Goal: Task Accomplishment & Management: Complete application form

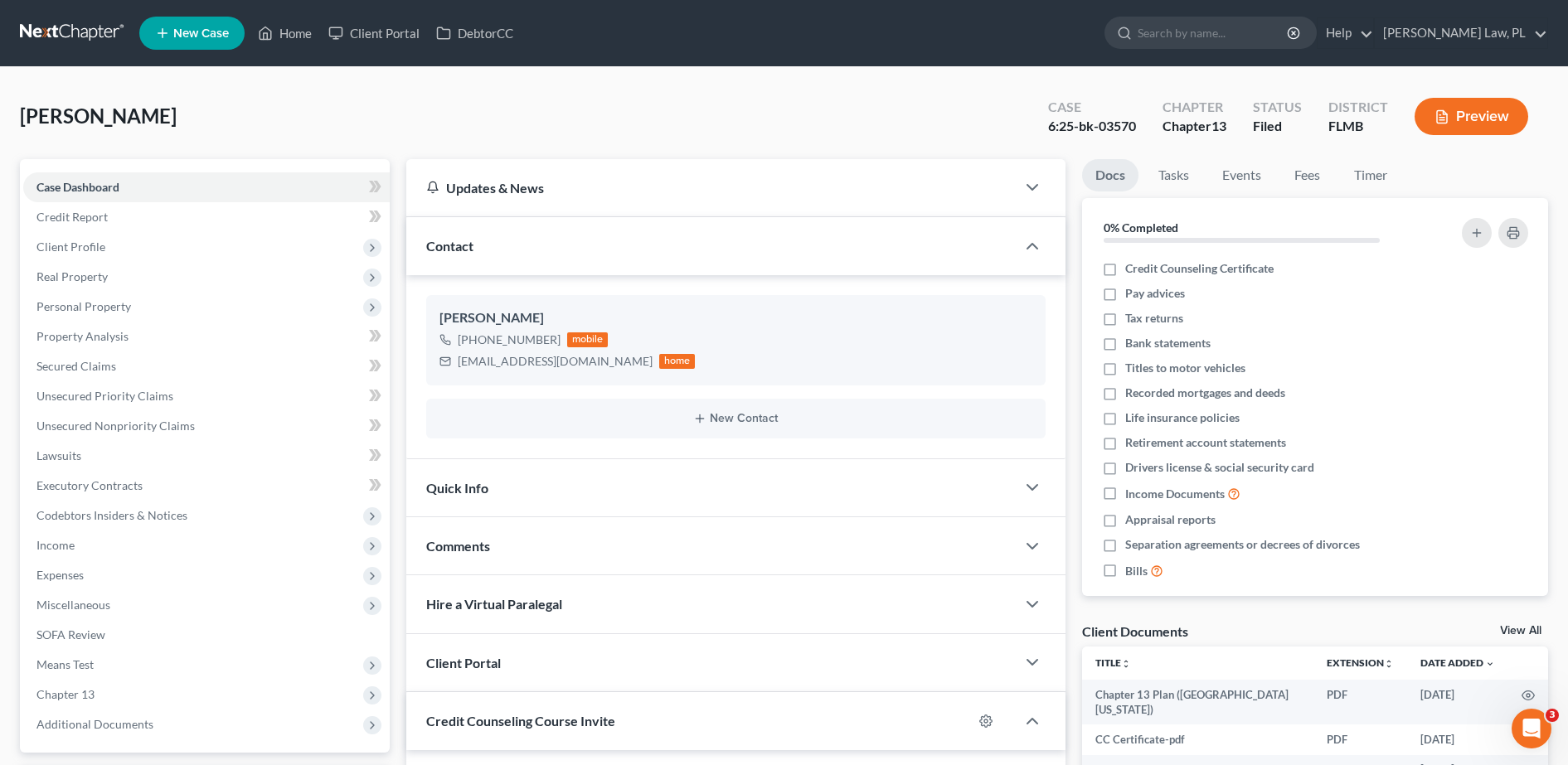
click at [188, 45] on link "New Case" at bounding box center [192, 33] width 105 height 33
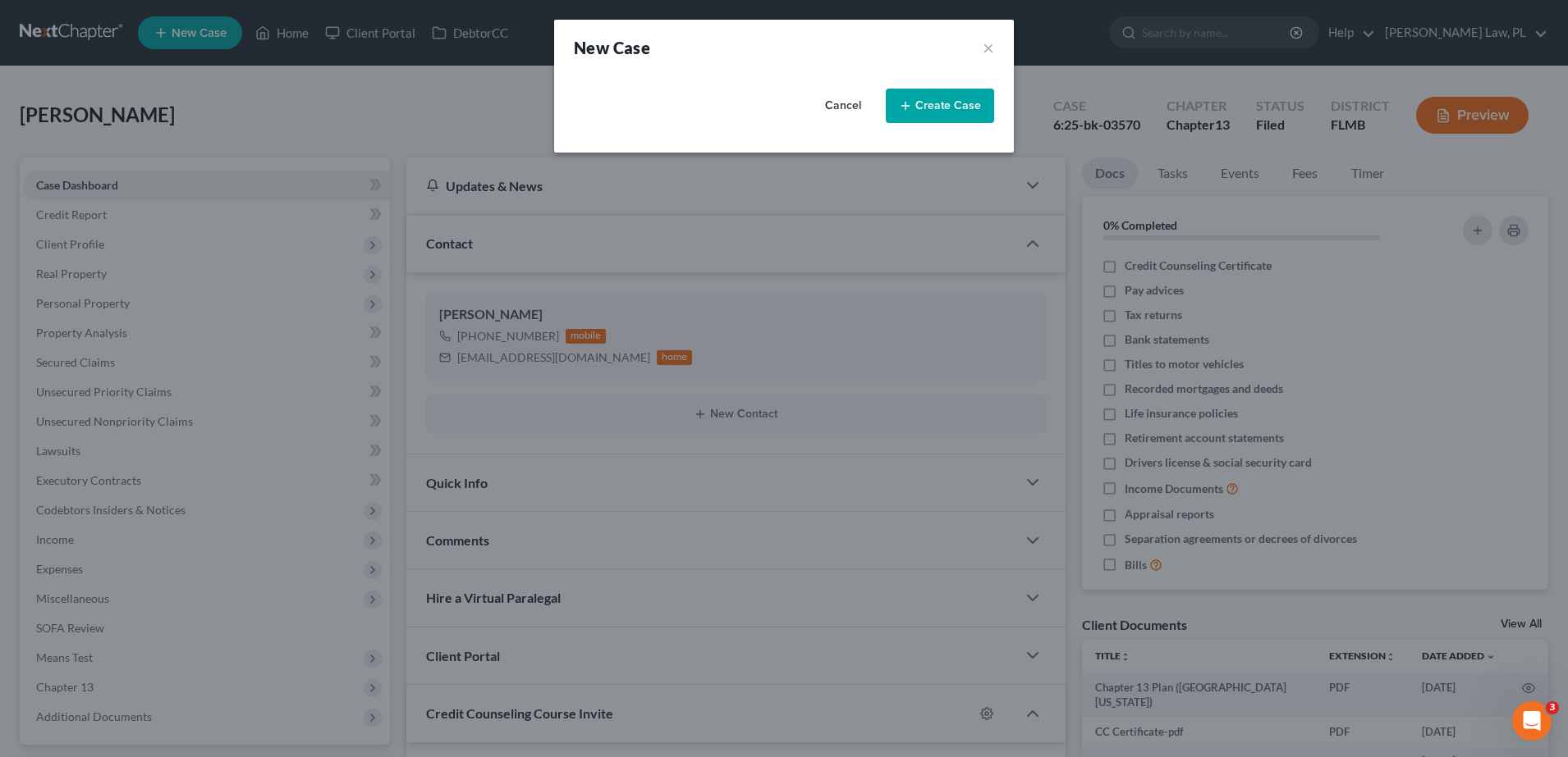
select select "15"
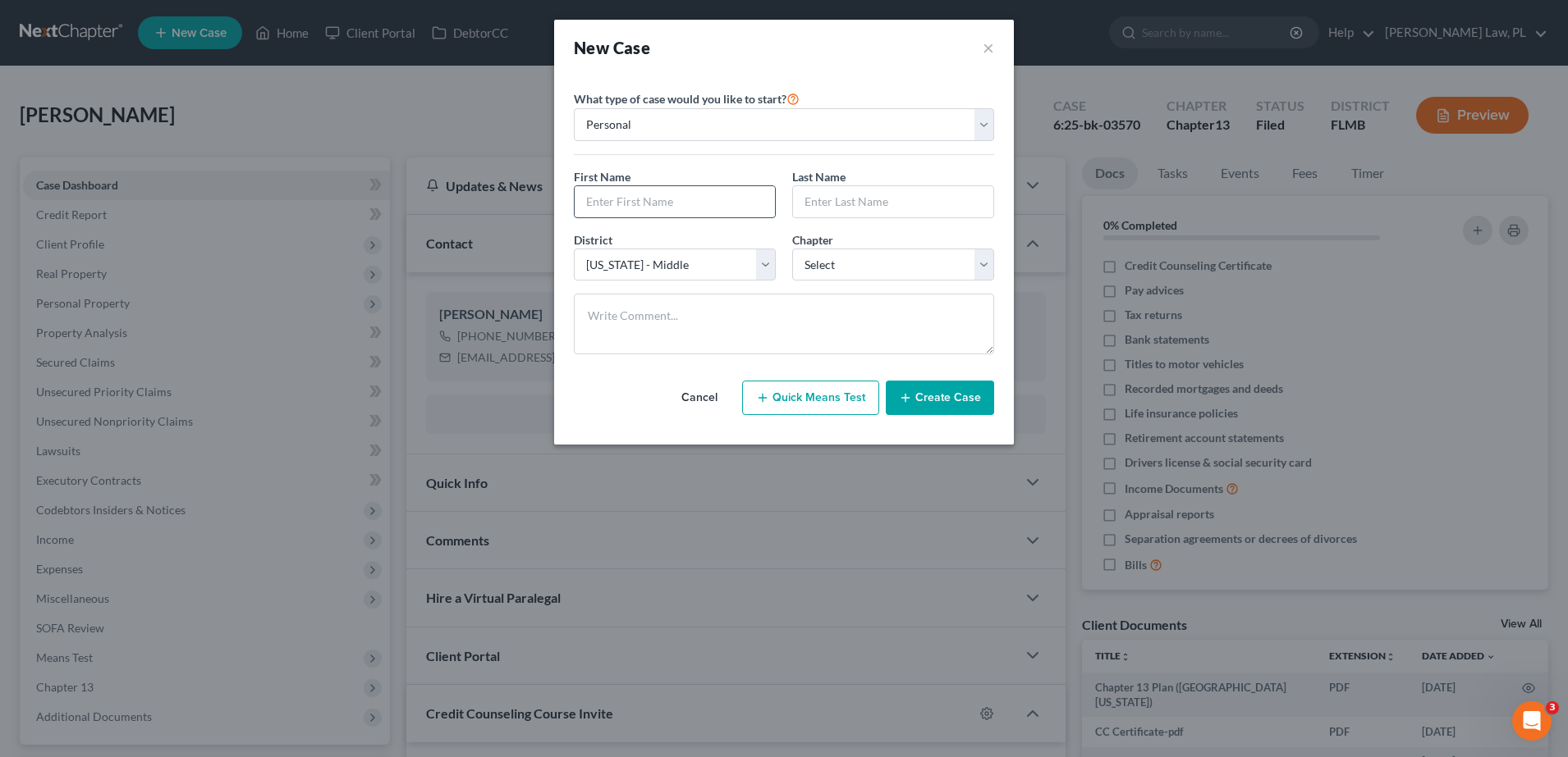
click at [608, 198] on input "text" at bounding box center [674, 202] width 200 height 32
type input "Karina"
type input "[PERSON_NAME]"
click at [812, 256] on select "Select 7 11 12 13" at bounding box center [892, 265] width 202 height 33
select select "0"
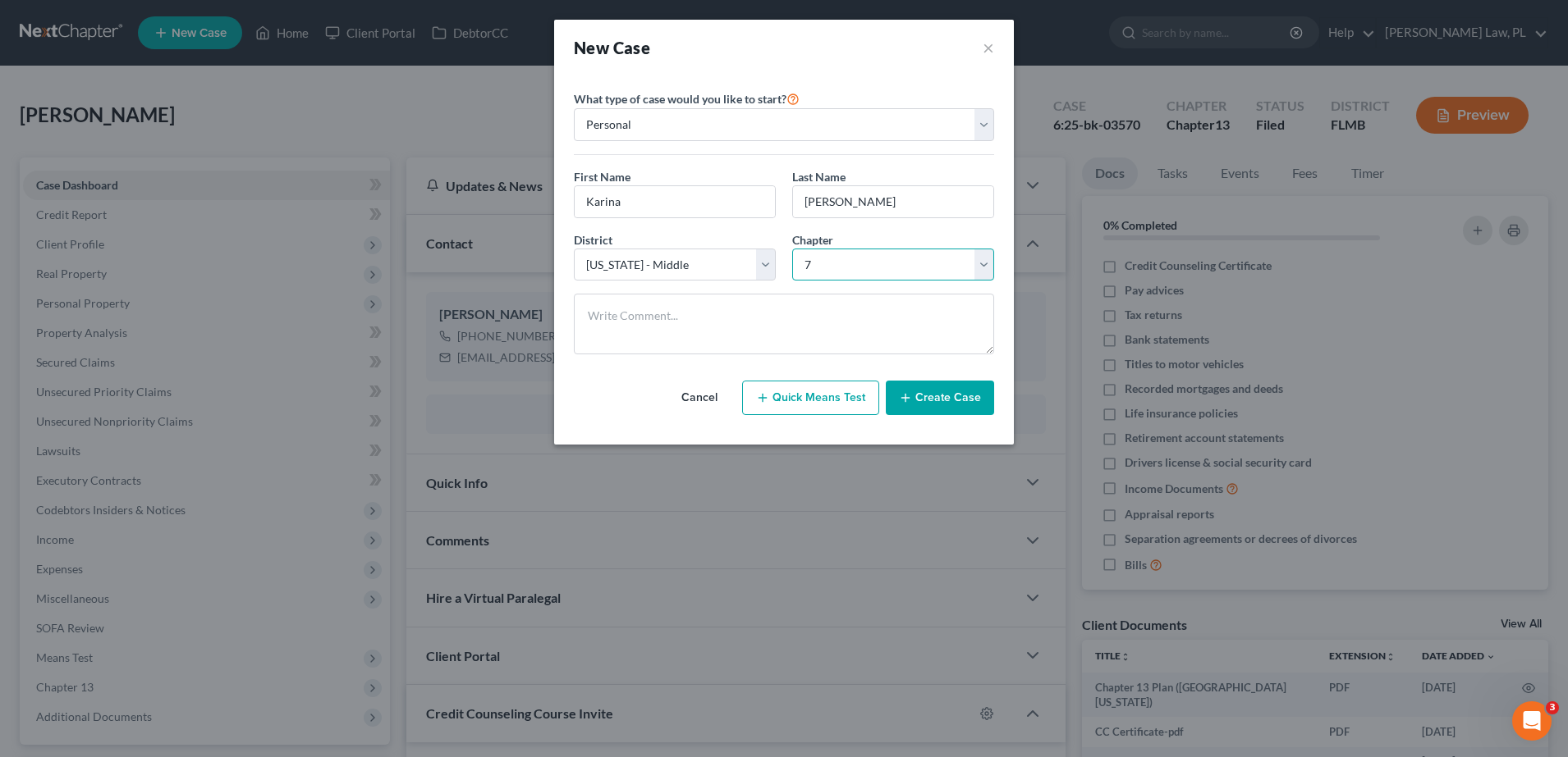
click at [792, 249] on select "Select 7 11 12 13" at bounding box center [892, 265] width 202 height 33
click at [920, 403] on button "Create Case" at bounding box center [939, 398] width 108 height 34
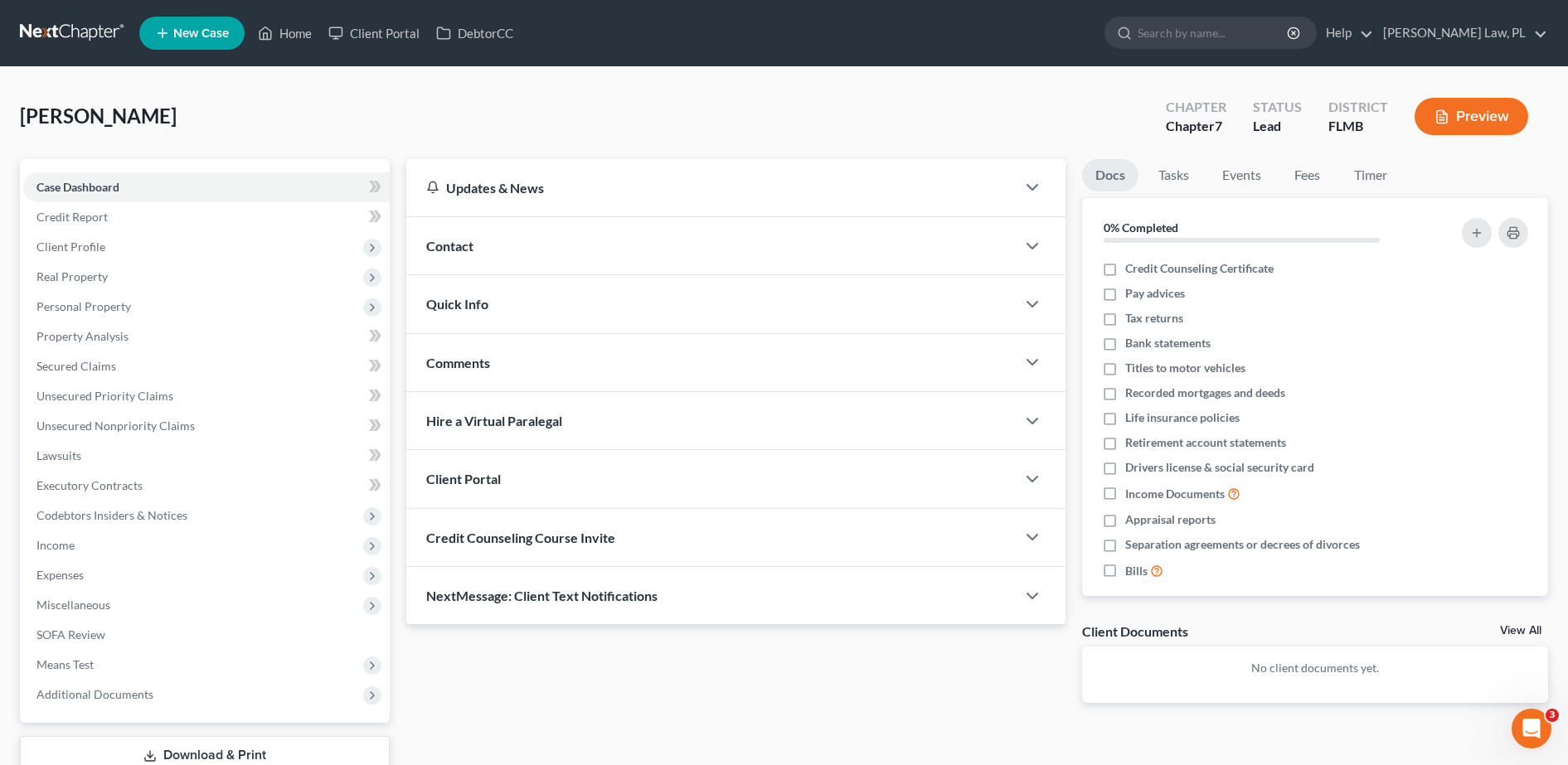
click at [517, 254] on div "Contact" at bounding box center [711, 246] width 609 height 57
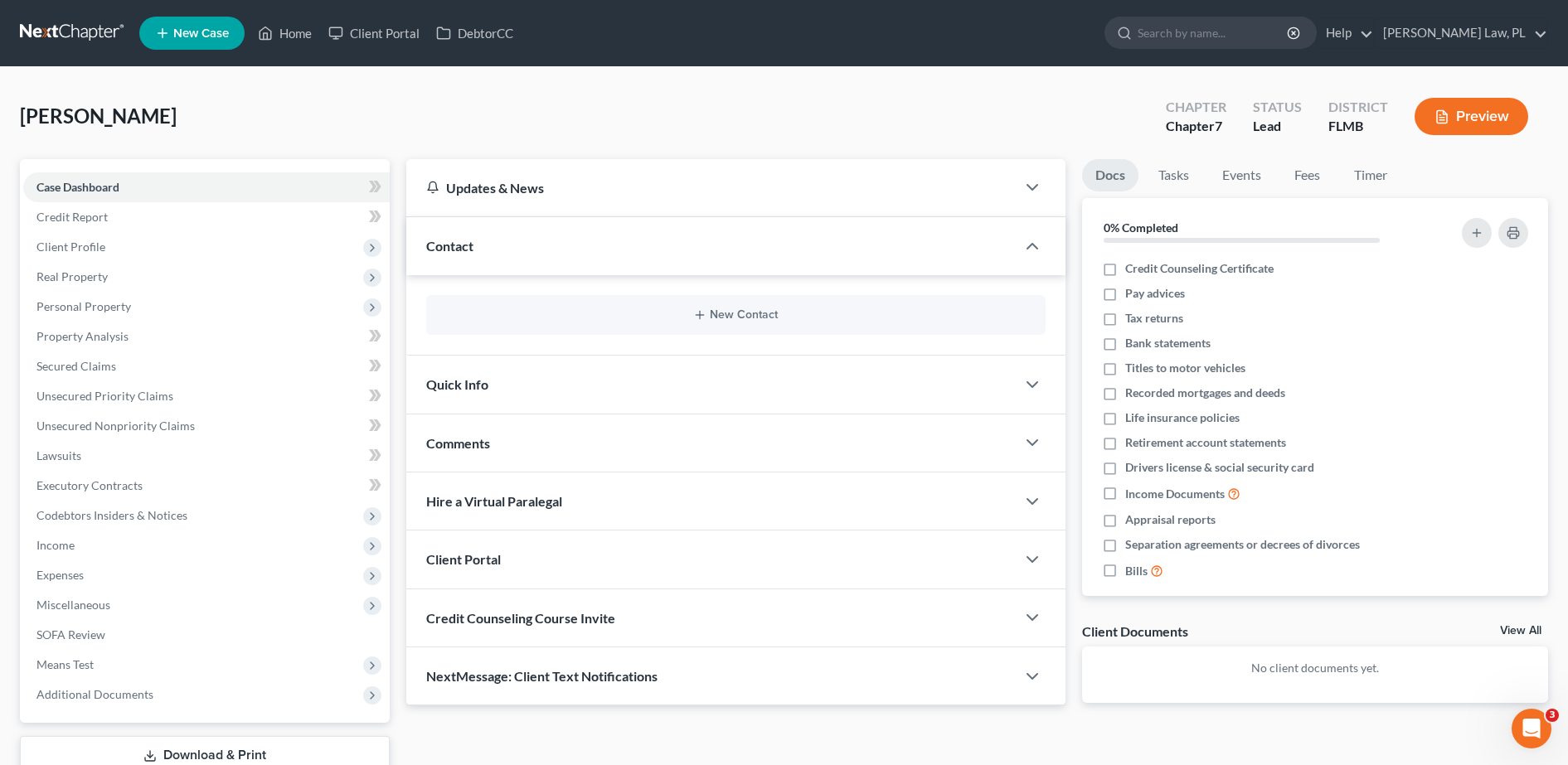
click at [553, 304] on div "New Contact" at bounding box center [736, 314] width 620 height 40
click at [591, 315] on button "New Contact" at bounding box center [735, 315] width 593 height 14
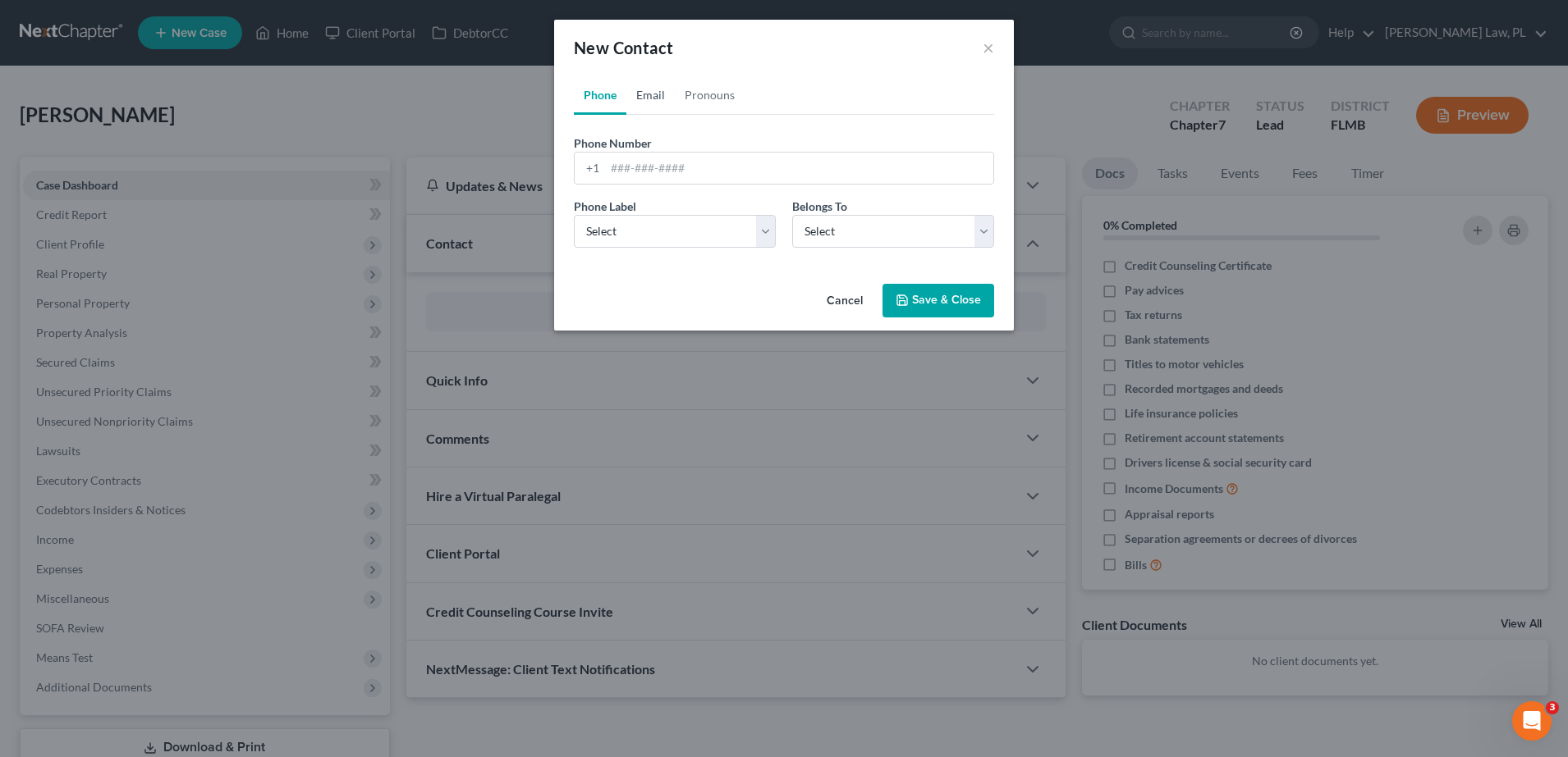
click at [651, 100] on link "Email" at bounding box center [650, 95] width 49 height 39
click at [694, 168] on input "email" at bounding box center [799, 167] width 389 height 32
type input "[DOMAIN_NAME][EMAIL_ADDRESS][DOMAIN_NAME]"
click at [669, 227] on select "Select Home Work Other" at bounding box center [674, 232] width 202 height 33
select select "0"
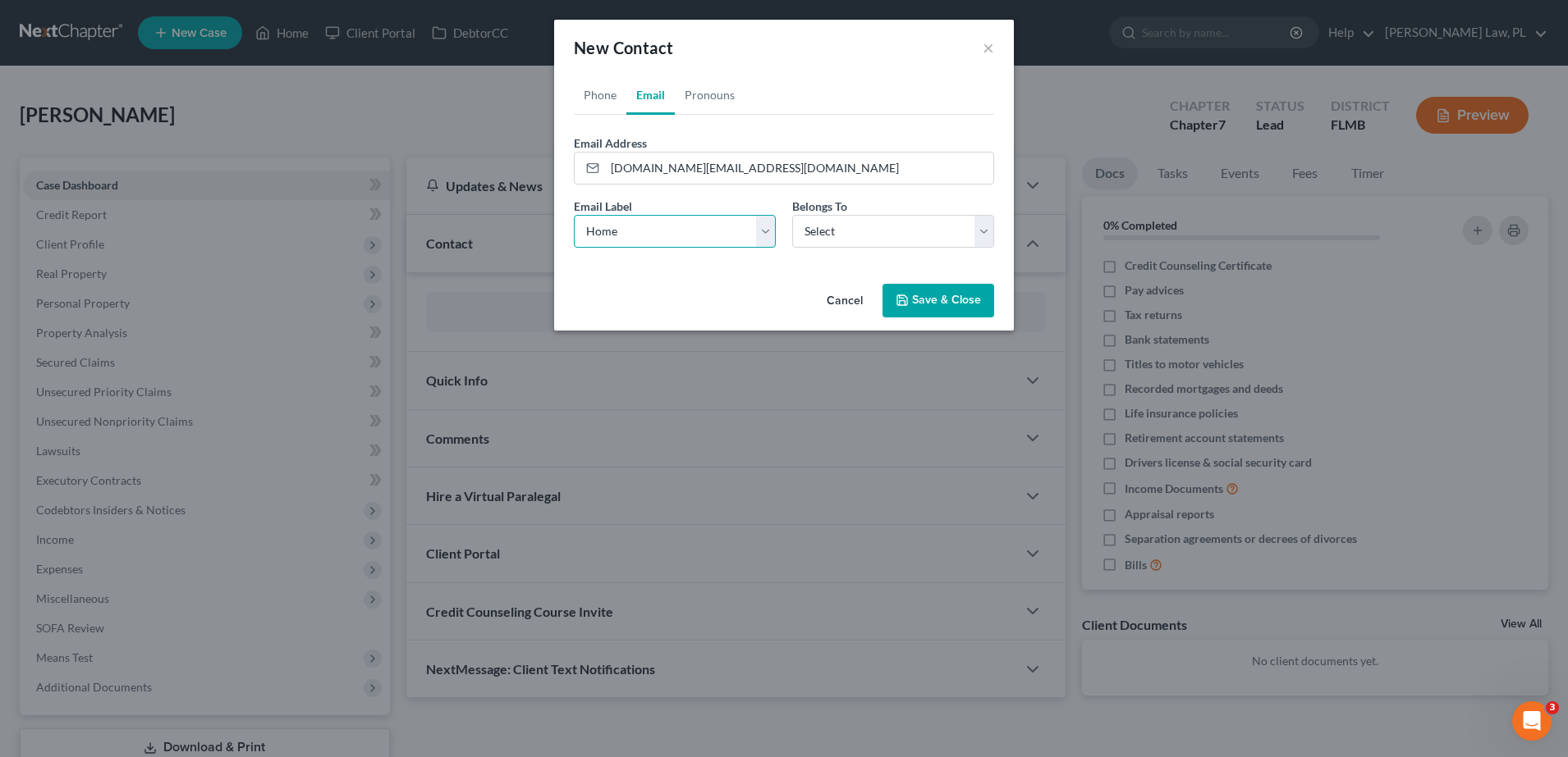
click at [573, 215] on select "Select Home Work Other" at bounding box center [674, 232] width 202 height 33
click at [820, 239] on select "Select Client Other" at bounding box center [892, 232] width 202 height 33
select select "0"
click at [792, 215] on select "Select Client Other" at bounding box center [892, 232] width 202 height 33
click at [591, 91] on link "Phone" at bounding box center [599, 95] width 53 height 39
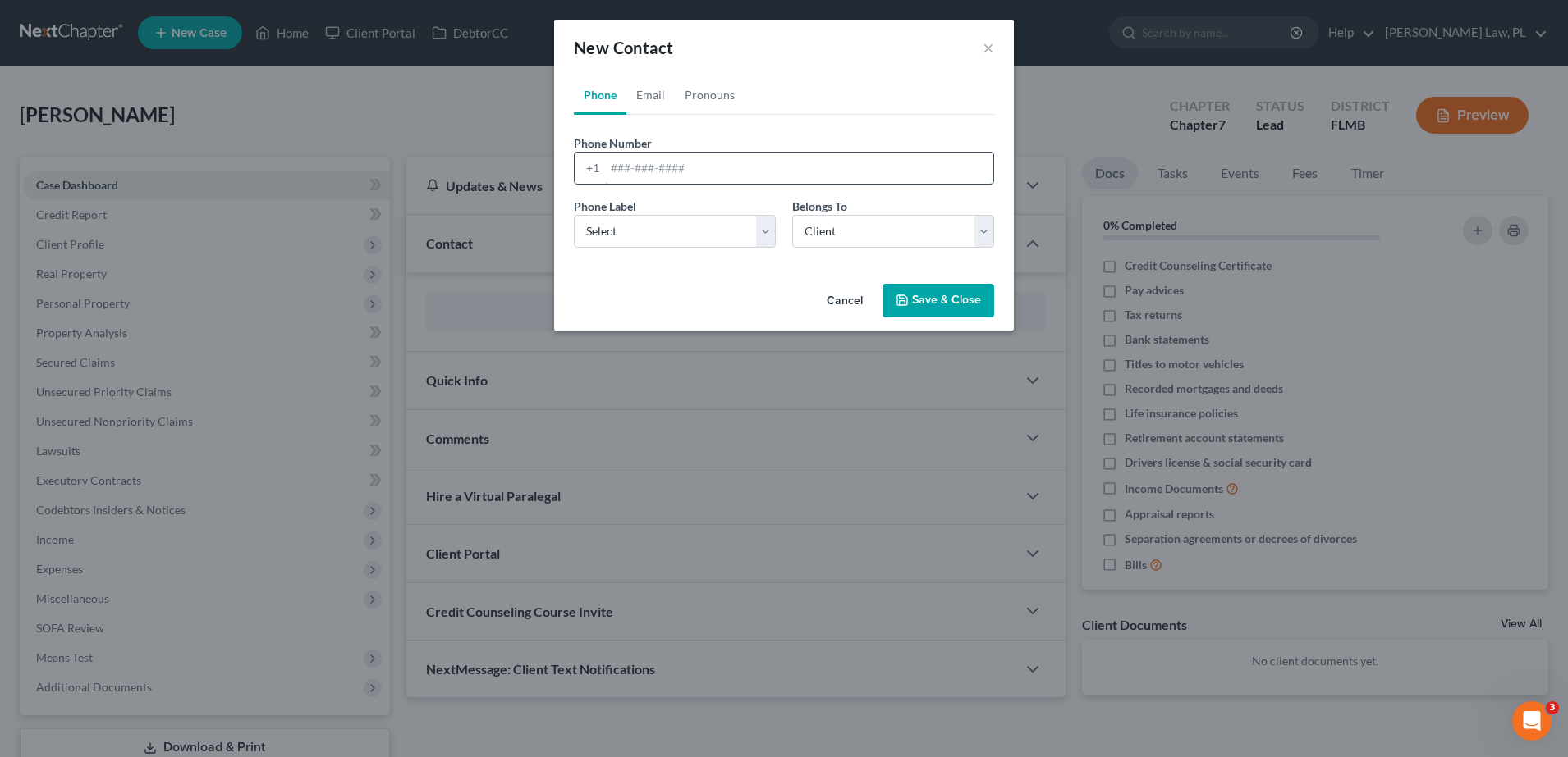
click at [665, 177] on input "tel" at bounding box center [799, 167] width 389 height 32
type input "3219877102"
click at [706, 228] on select "Select Mobile Home Work Other" at bounding box center [674, 232] width 202 height 33
select select "0"
click at [573, 215] on select "Select Mobile Home Work Other" at bounding box center [674, 232] width 202 height 33
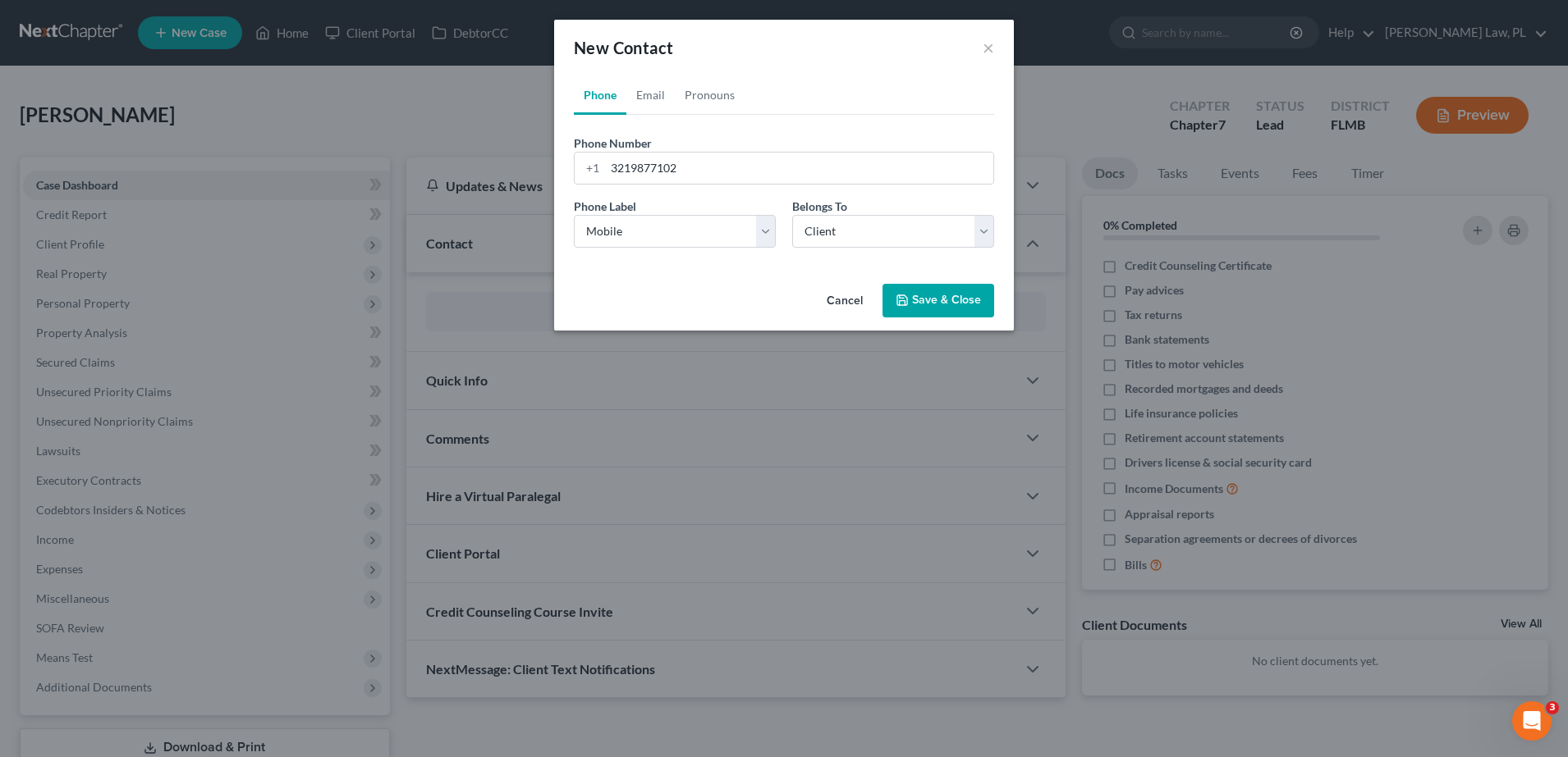
click at [930, 302] on button "Save & Close" at bounding box center [938, 301] width 112 height 34
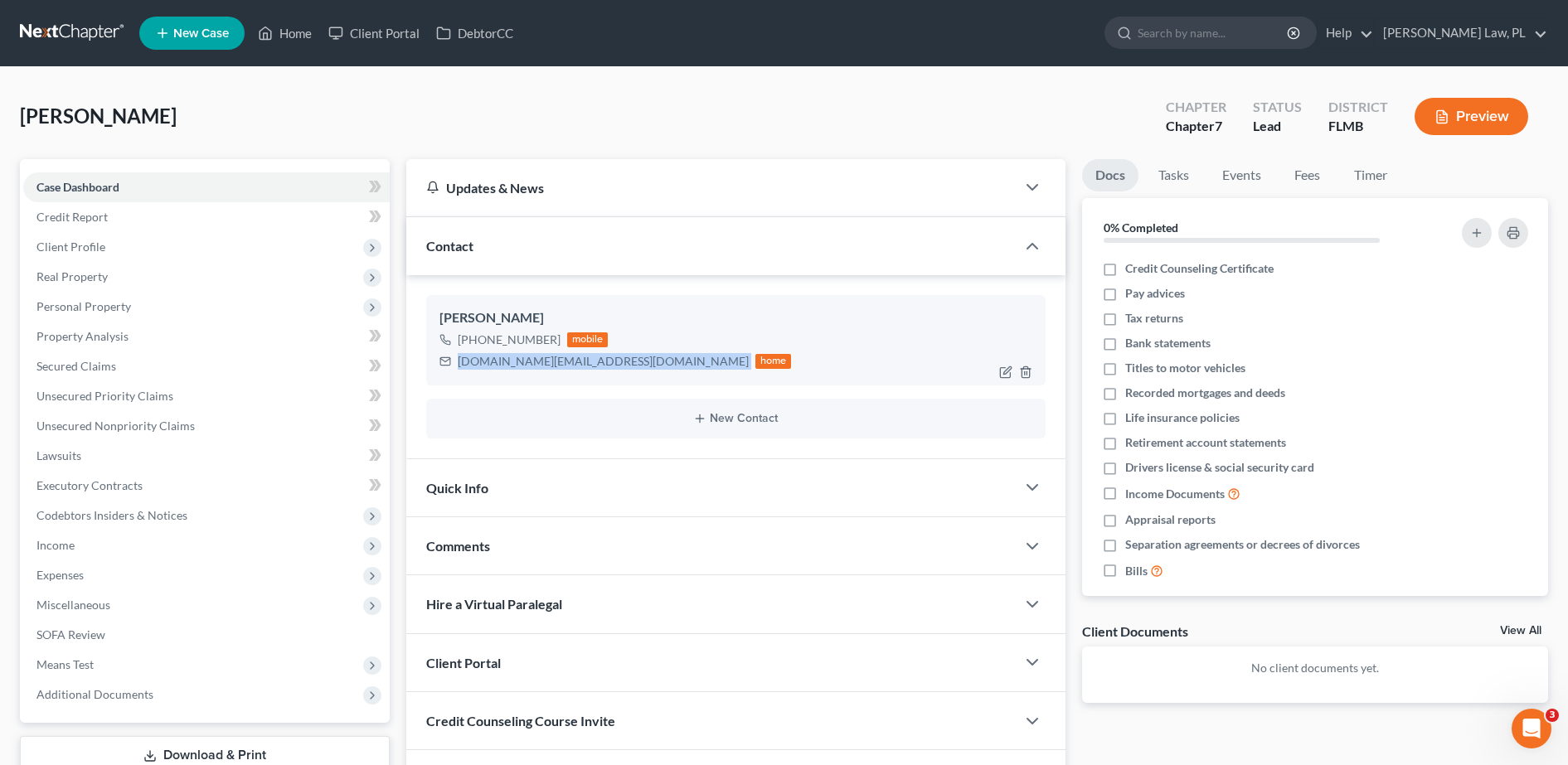
drag, startPoint x: 458, startPoint y: 364, endPoint x: 603, endPoint y: 374, distance: 145.3
click at [603, 374] on div "[PERSON_NAME] [PHONE_NUMBER] mobile [DOMAIN_NAME][EMAIL_ADDRESS][DOMAIN_NAME] h…" at bounding box center [736, 339] width 620 height 90
copy div "[DOMAIN_NAME][EMAIL_ADDRESS][DOMAIN_NAME]"
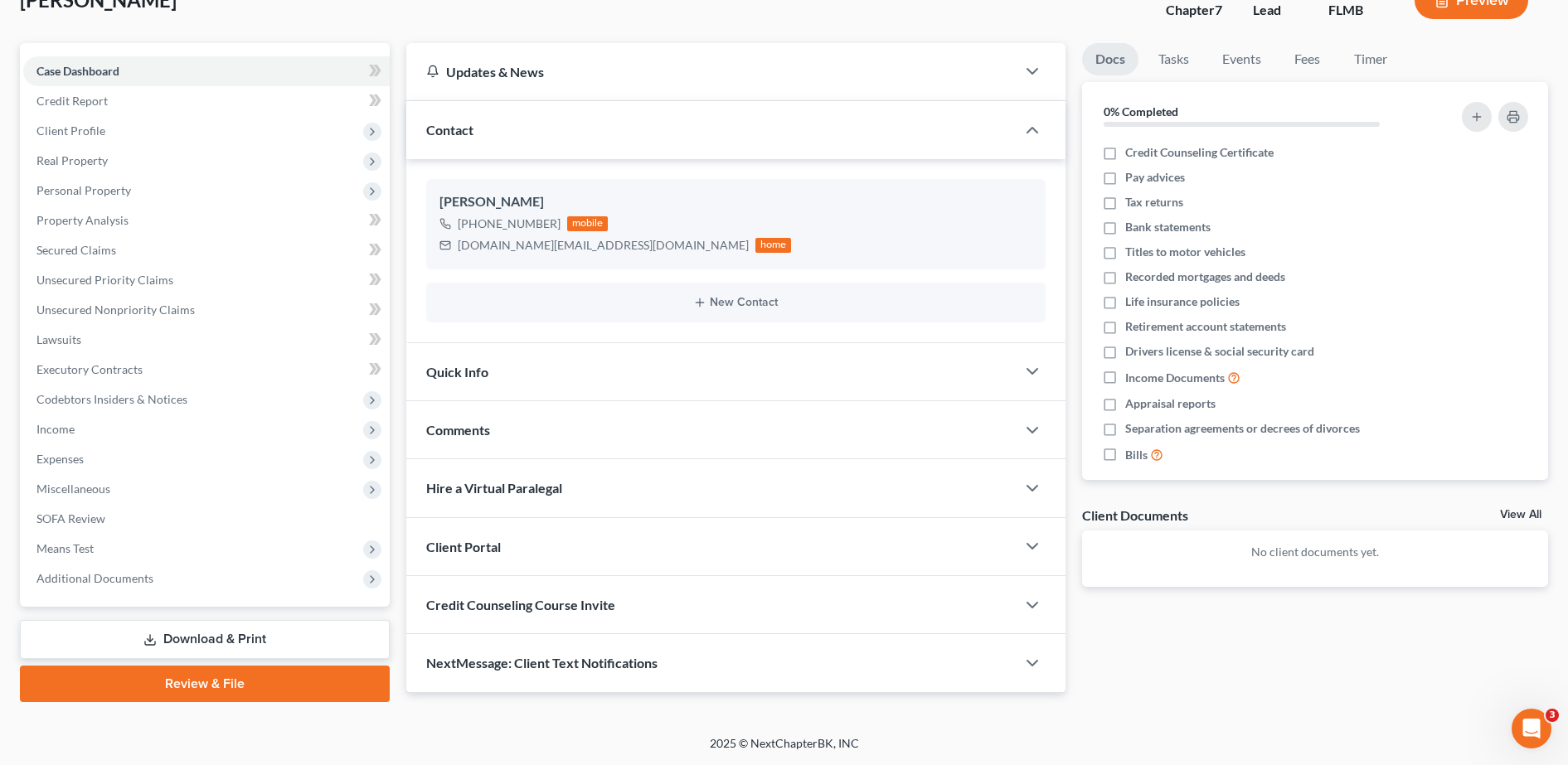
click at [548, 545] on div "Client Portal" at bounding box center [711, 546] width 609 height 57
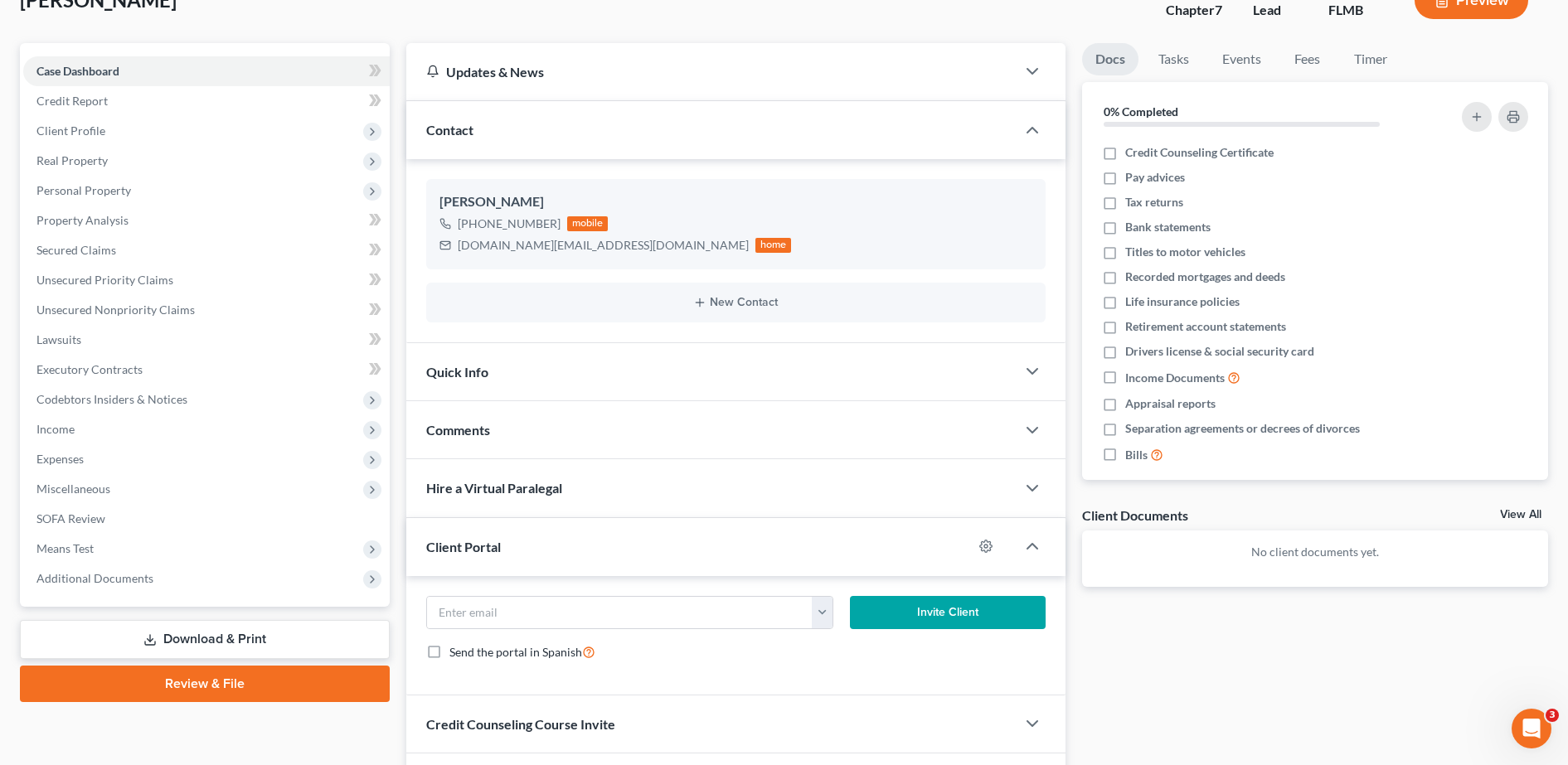
click at [524, 708] on div "Credit Counseling Course Invite" at bounding box center [711, 723] width 609 height 57
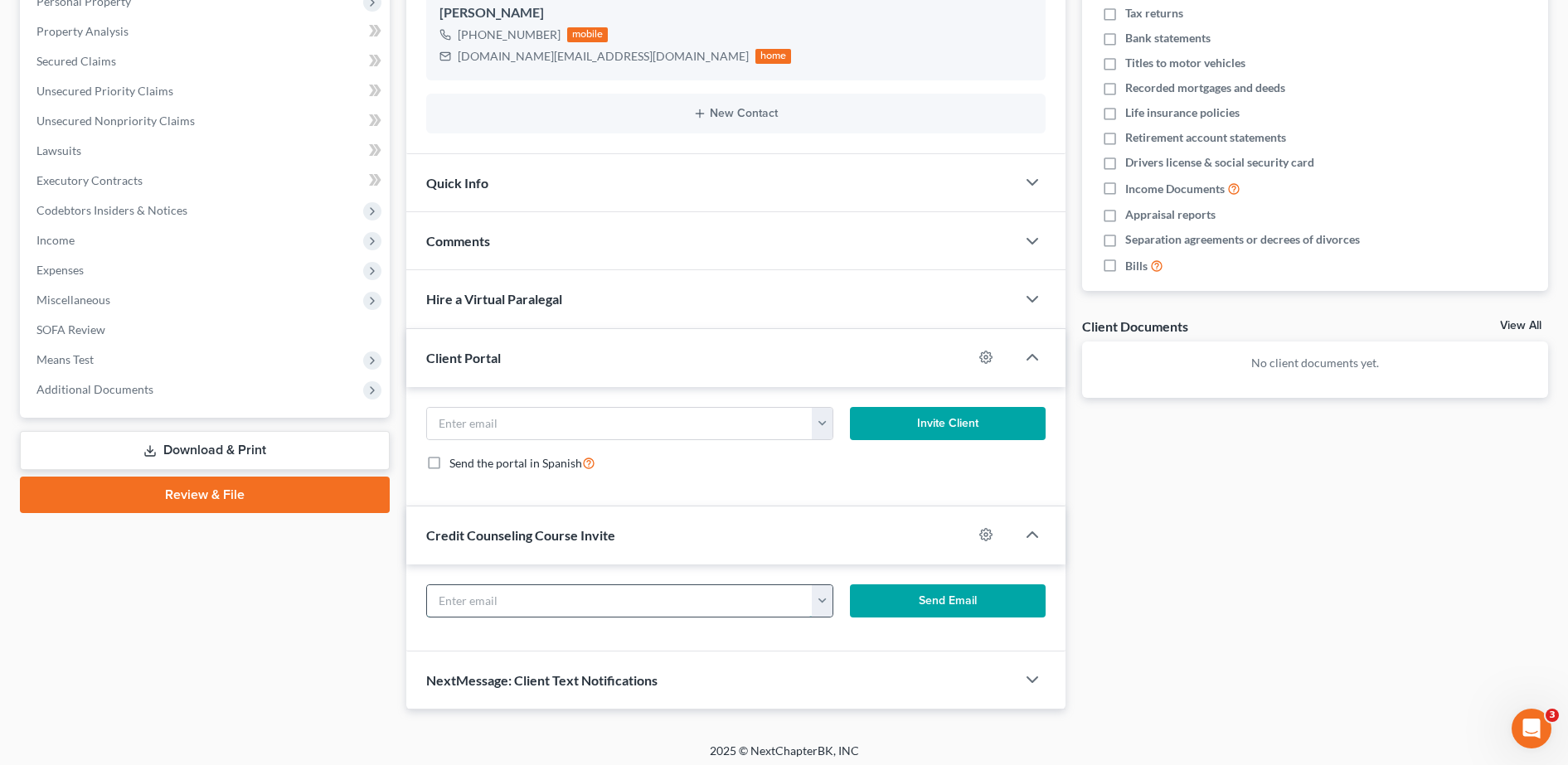
click at [493, 616] on input "text" at bounding box center [621, 601] width 387 height 32
paste input "[DOMAIN_NAME][EMAIL_ADDRESS][DOMAIN_NAME]"
type input "[DOMAIN_NAME][EMAIL_ADDRESS][DOMAIN_NAME]"
click at [516, 365] on div "Client Portal" at bounding box center [690, 357] width 567 height 57
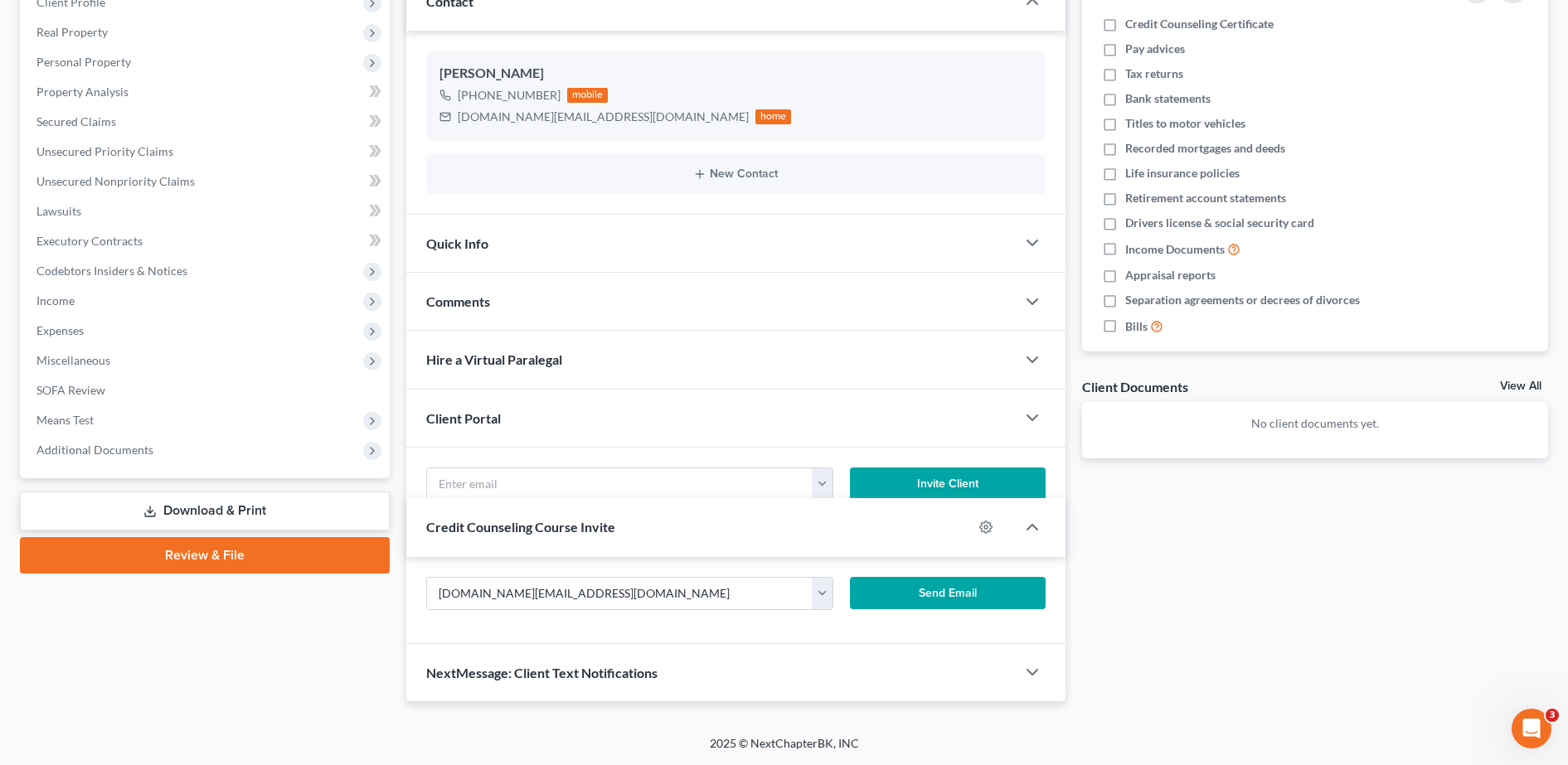
scroll to position [194, 0]
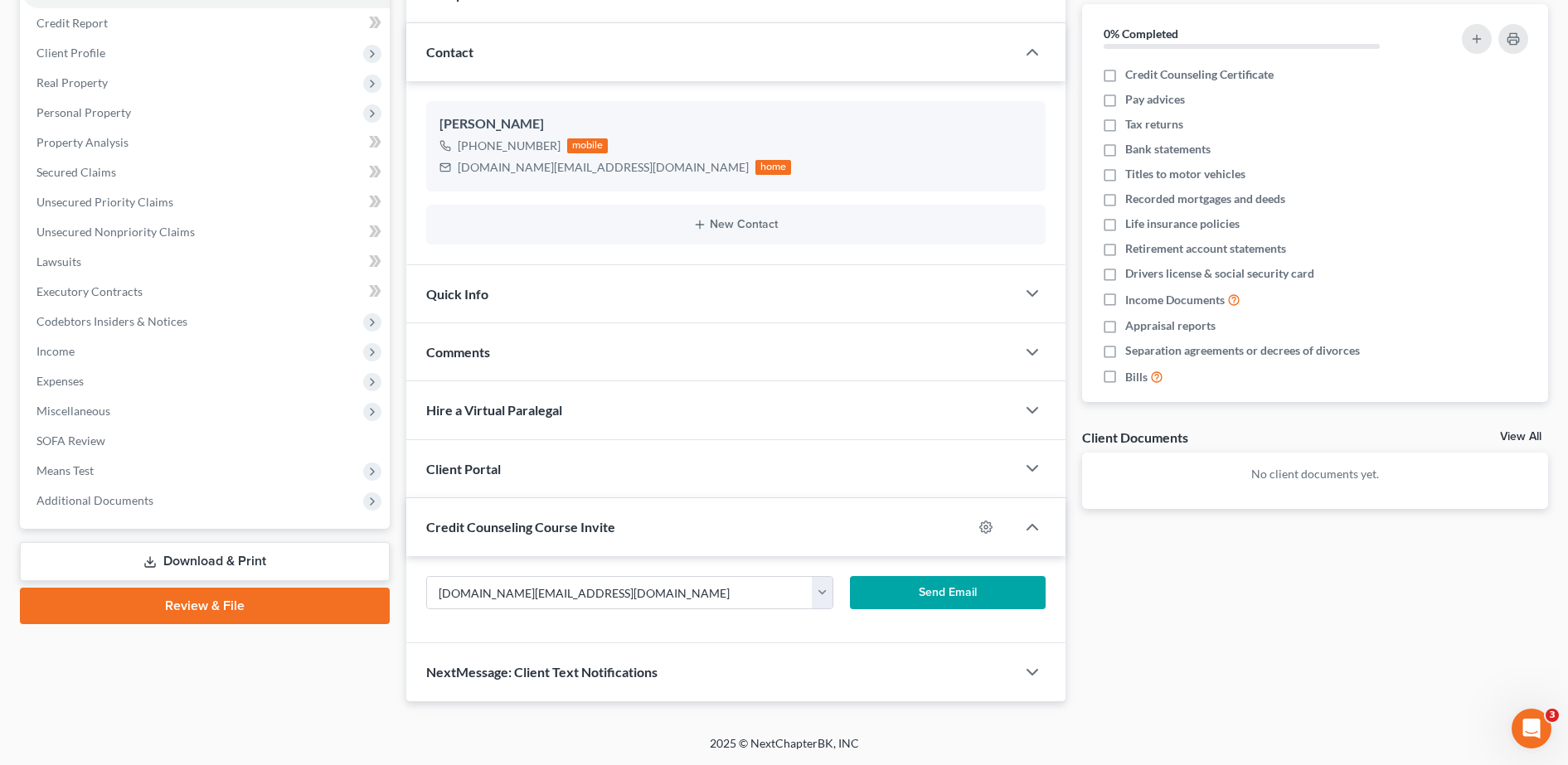
click at [941, 593] on button "Send Email" at bounding box center [948, 593] width 195 height 33
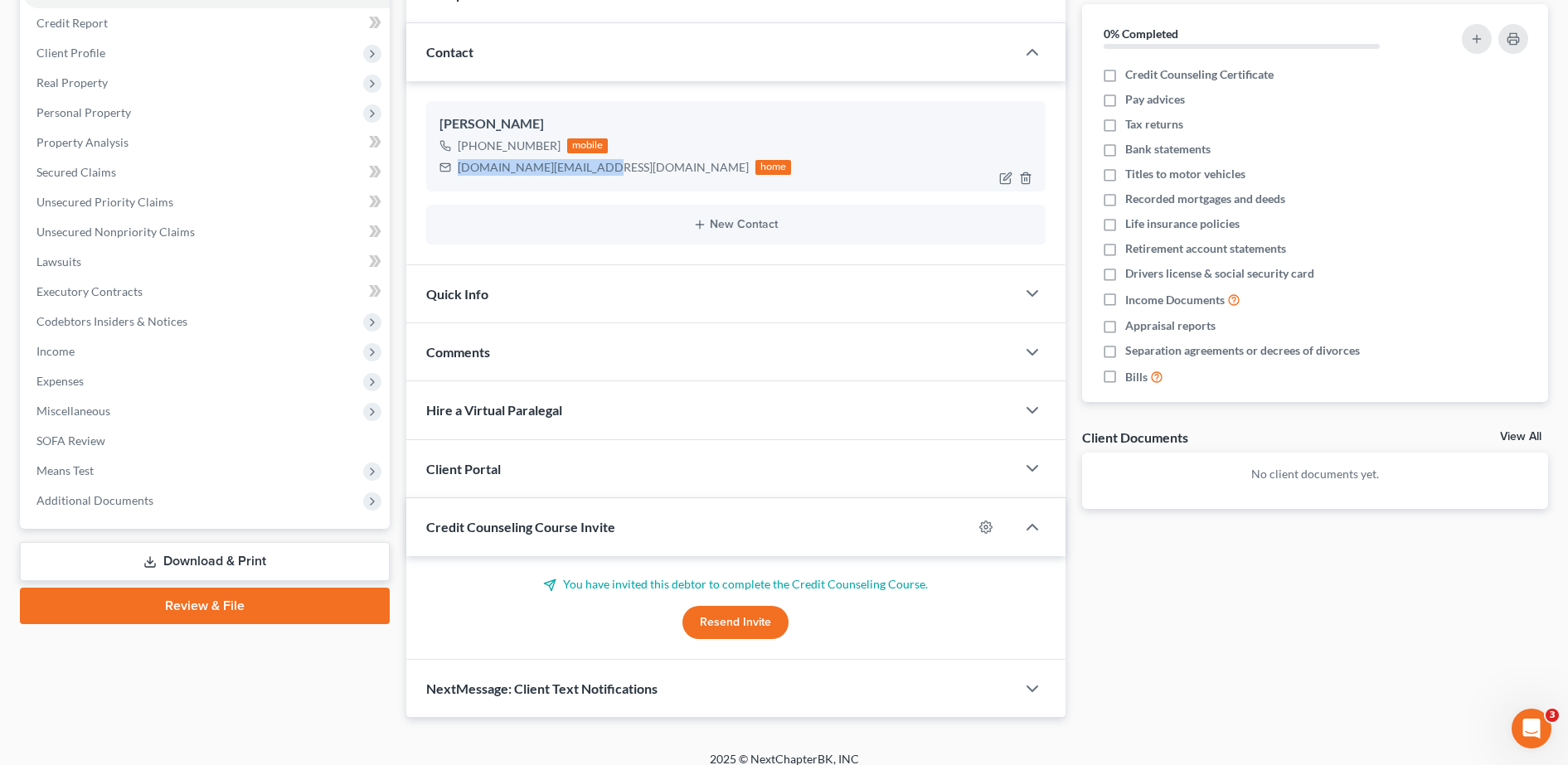
drag, startPoint x: 456, startPoint y: 165, endPoint x: 592, endPoint y: 181, distance: 136.9
click at [592, 181] on div "[PERSON_NAME] [PHONE_NUMBER] mobile [DOMAIN_NAME][EMAIL_ADDRESS][DOMAIN_NAME] h…" at bounding box center [736, 146] width 620 height 90
copy div "[DOMAIN_NAME][EMAIL_ADDRESS][DOMAIN_NAME]"
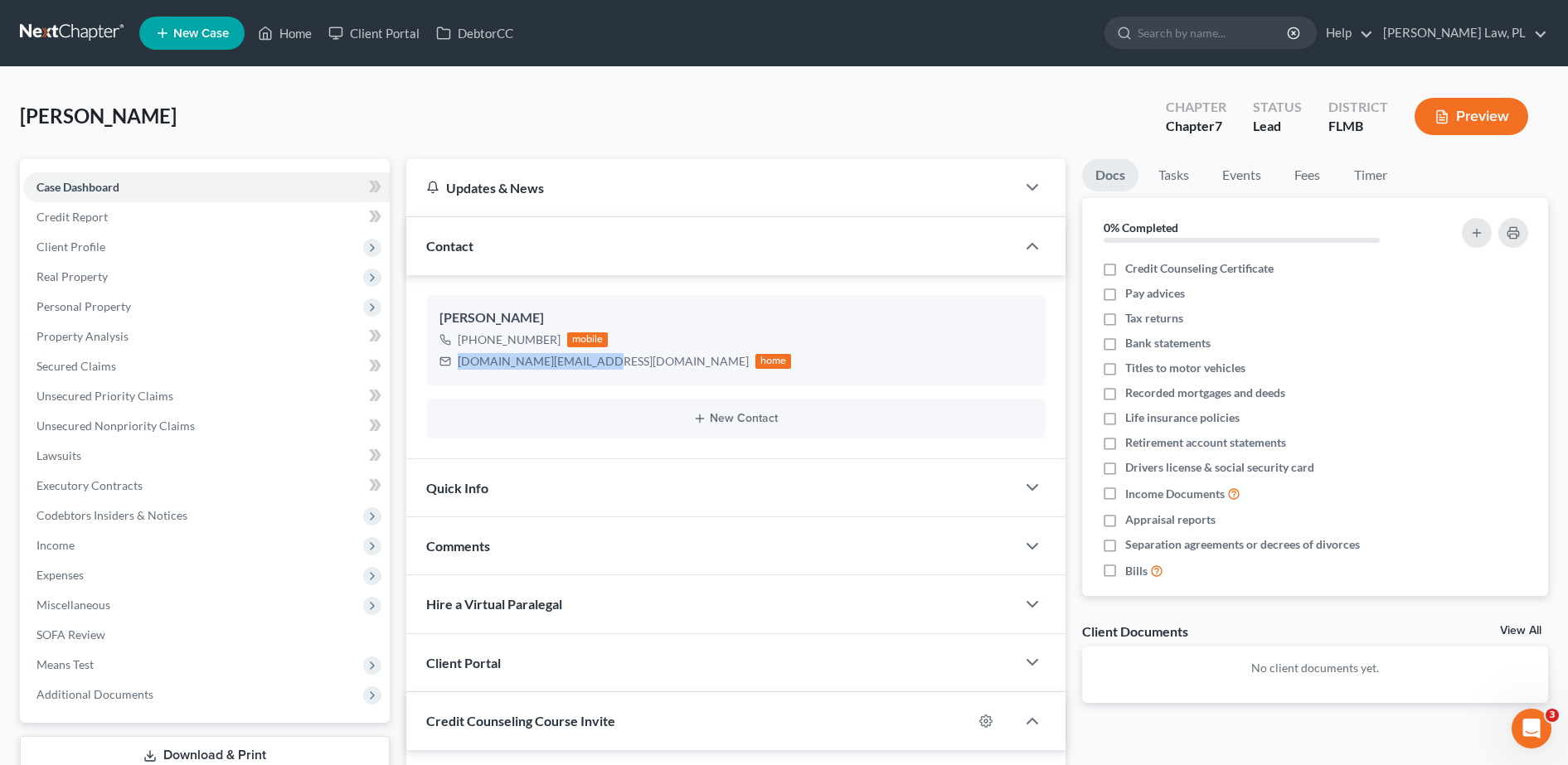
click at [201, 27] on span "New Case" at bounding box center [200, 33] width 55 height 13
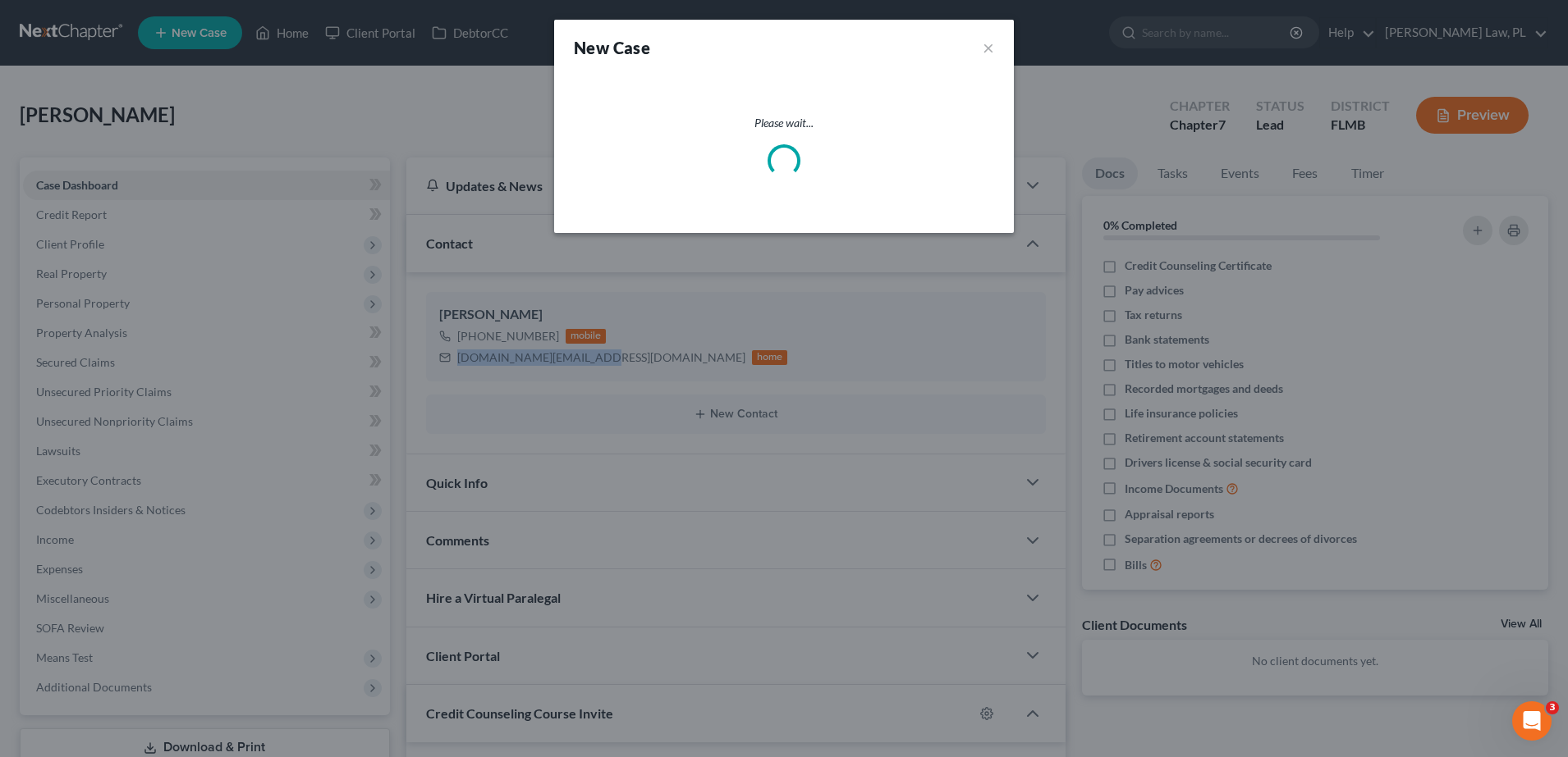
select select "15"
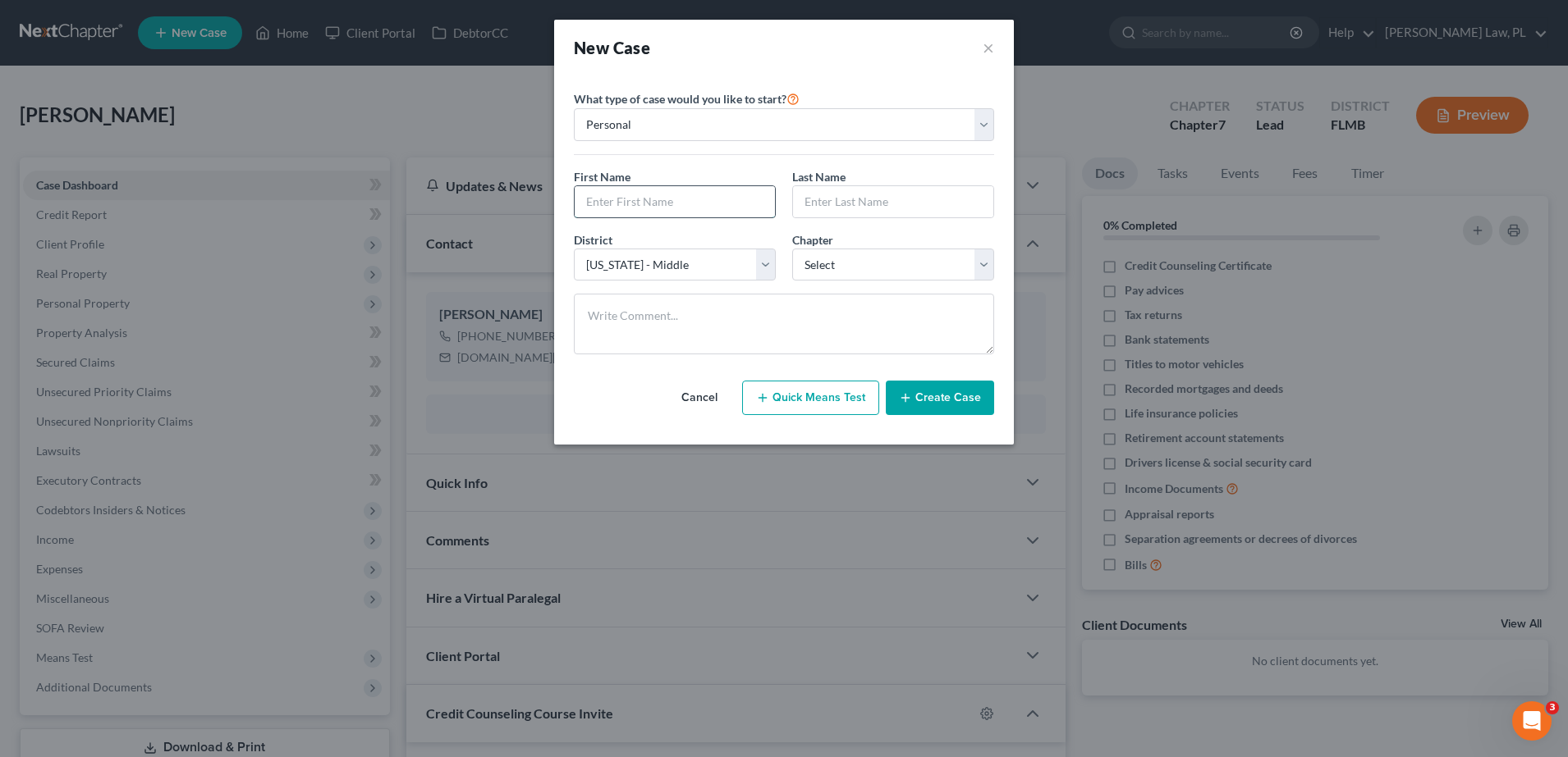
click at [690, 209] on input "text" at bounding box center [674, 202] width 200 height 32
type input "[PERSON_NAME]"
click at [848, 255] on select "Select 7 11 12 13" at bounding box center [892, 265] width 202 height 33
select select "3"
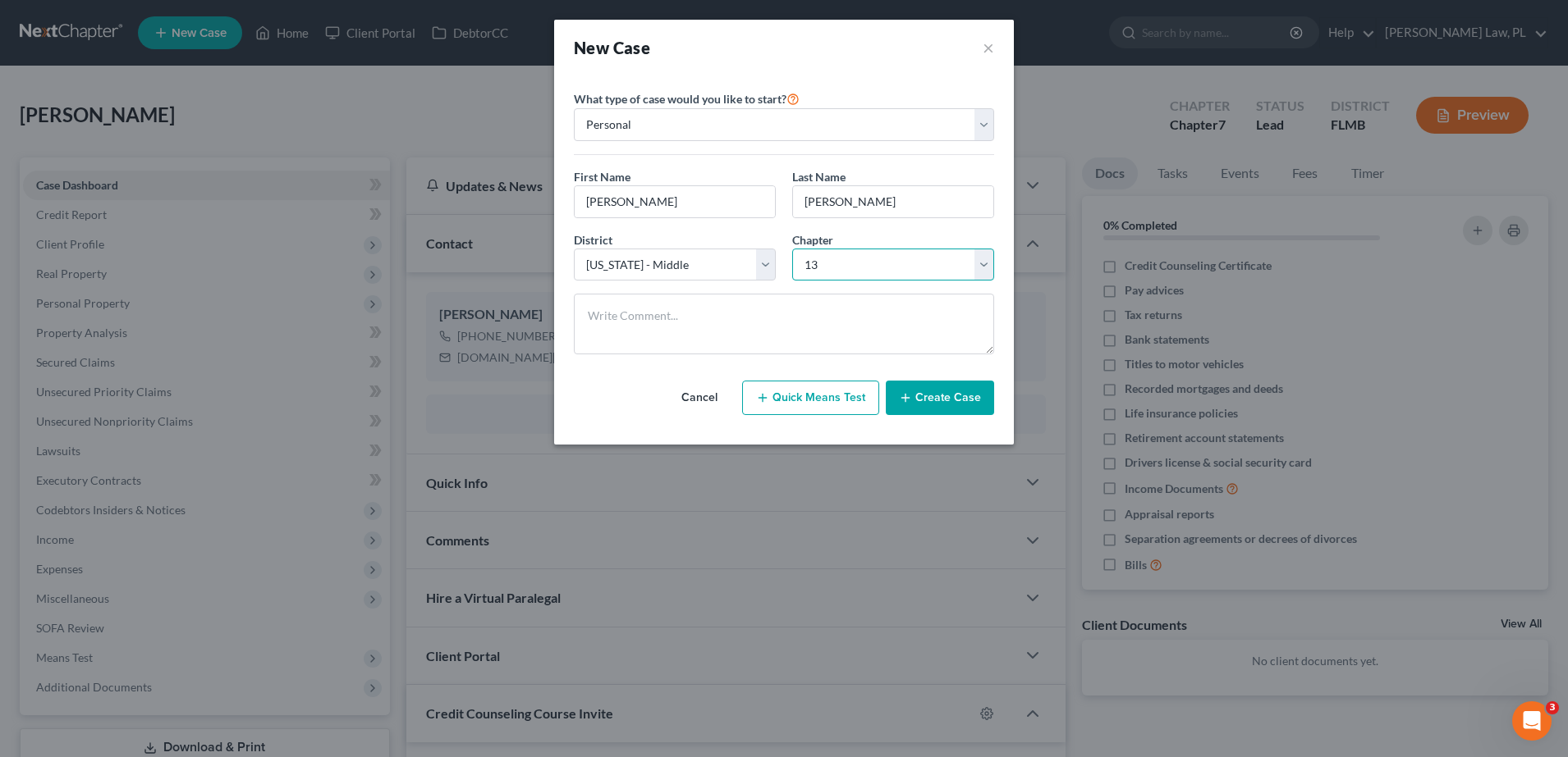
click at [792, 249] on select "Select 7 11 12 13" at bounding box center [892, 265] width 202 height 33
click at [931, 406] on button "Create Case" at bounding box center [939, 398] width 108 height 34
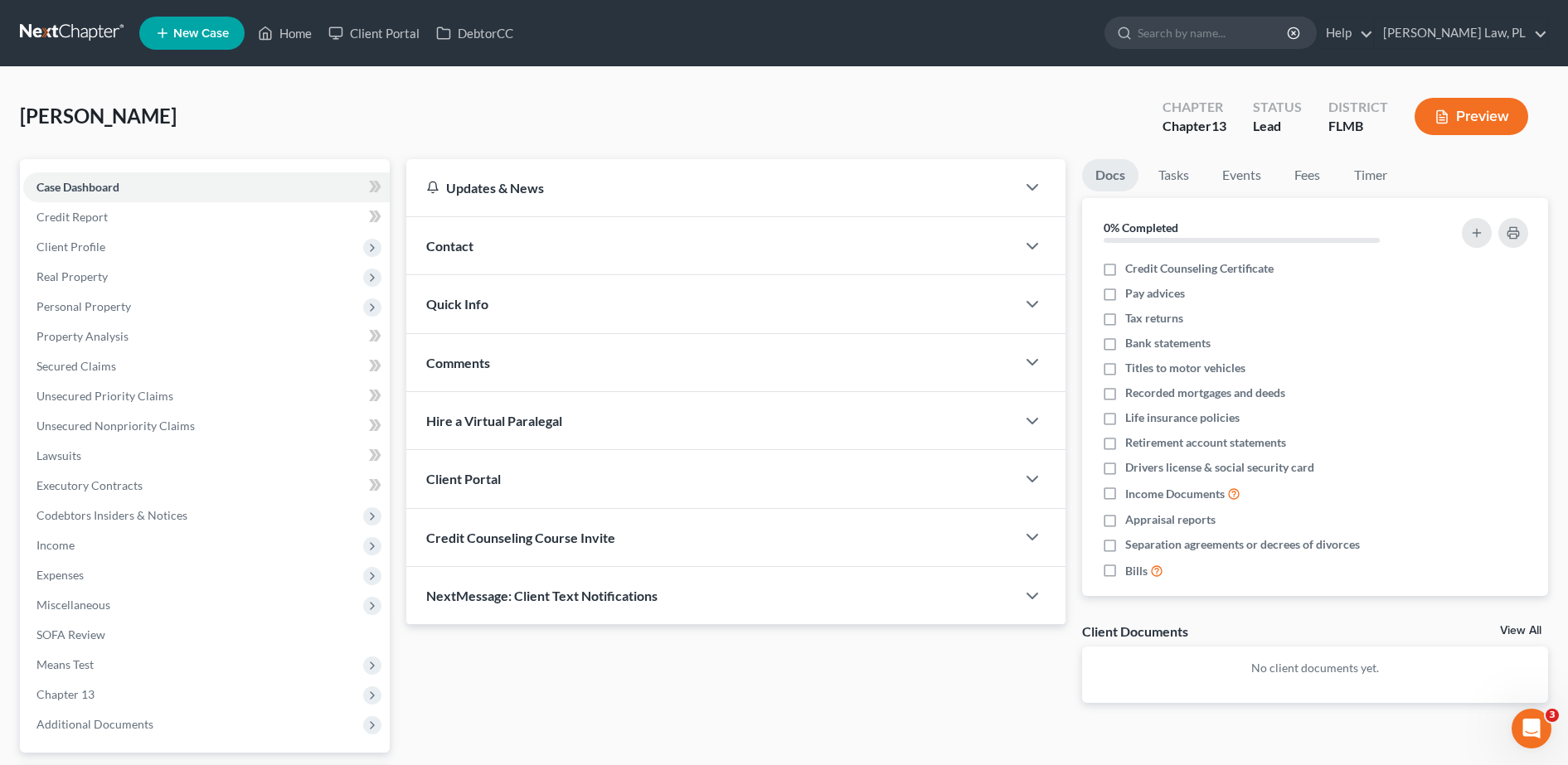
click at [588, 264] on div "Contact" at bounding box center [711, 246] width 609 height 57
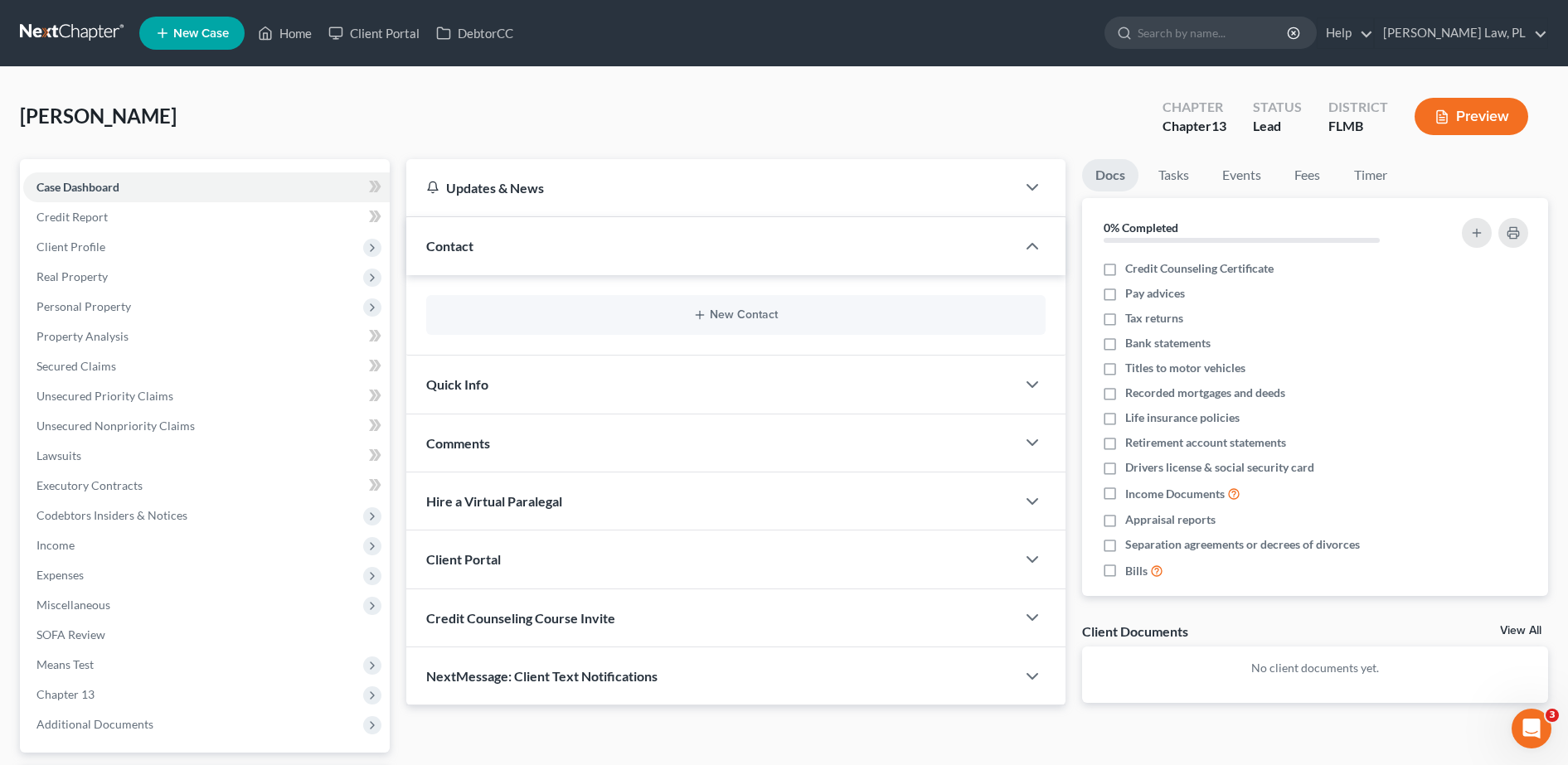
click at [576, 322] on div "New Contact" at bounding box center [736, 314] width 620 height 40
click at [606, 322] on div "New Contact" at bounding box center [736, 314] width 620 height 40
click at [677, 315] on button "New Contact" at bounding box center [735, 315] width 593 height 14
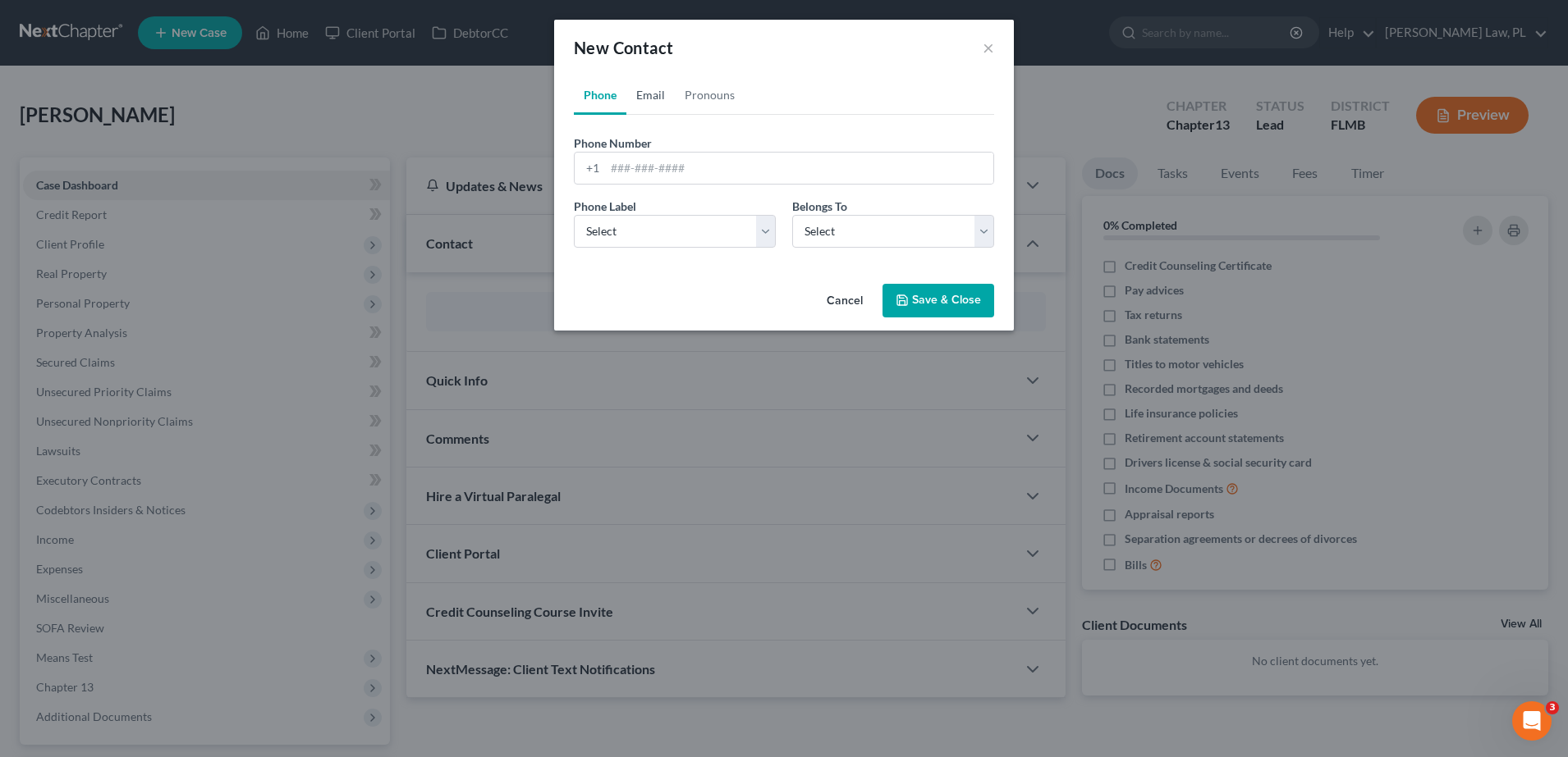
click at [654, 107] on link "Email" at bounding box center [650, 95] width 49 height 39
click at [658, 159] on input "email" at bounding box center [799, 167] width 389 height 32
type input "[EMAIL_ADDRESS][DOMAIN_NAME]"
click at [677, 233] on select "Select Home Work Other" at bounding box center [674, 232] width 202 height 33
select select "0"
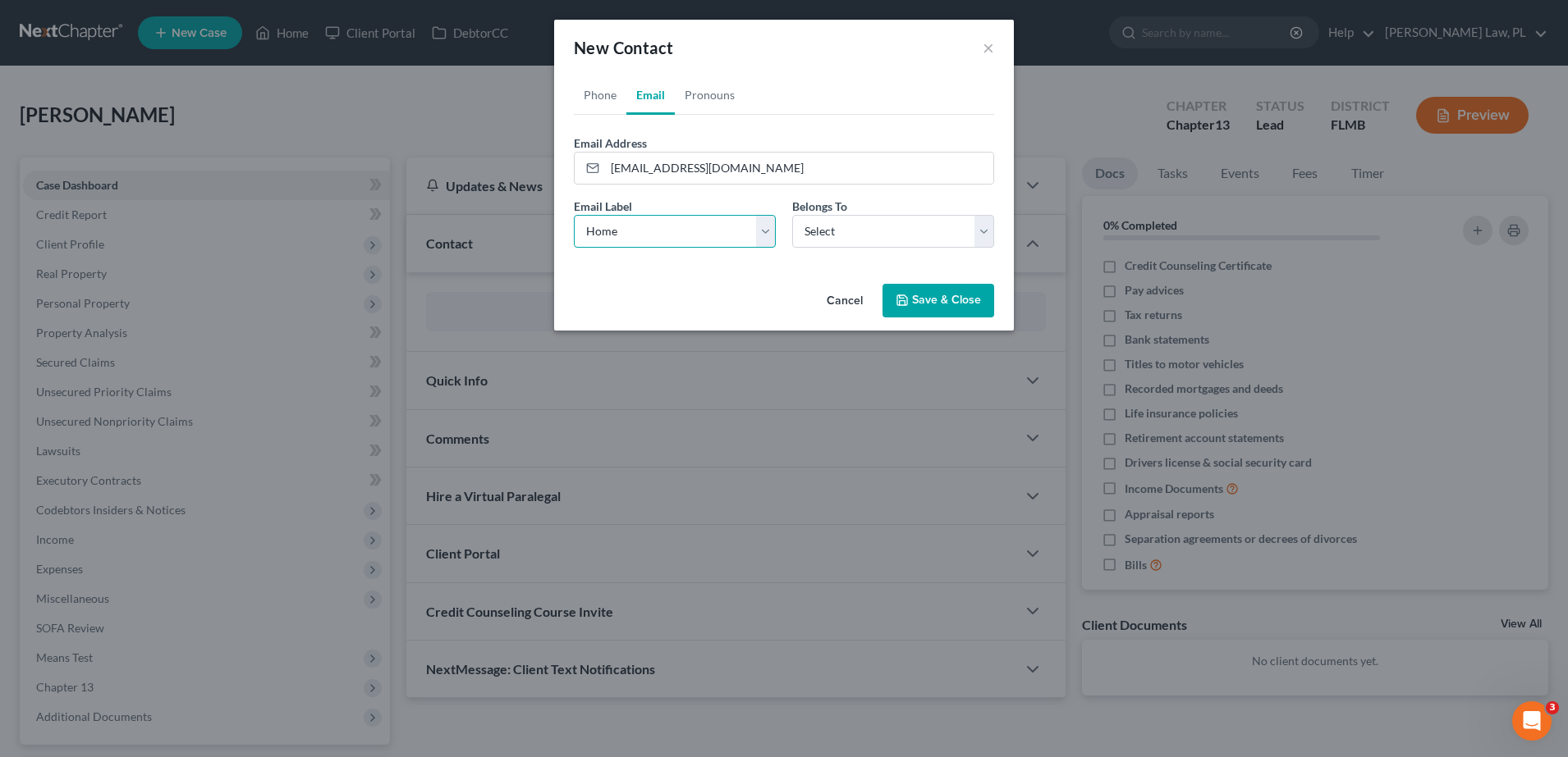
click at [573, 215] on select "Select Home Work Other" at bounding box center [674, 232] width 202 height 33
click at [840, 241] on select "Select Client Other" at bounding box center [892, 232] width 202 height 33
select select "0"
click at [792, 215] on select "Select Client Other" at bounding box center [892, 232] width 202 height 33
click at [614, 106] on link "Phone" at bounding box center [599, 95] width 53 height 39
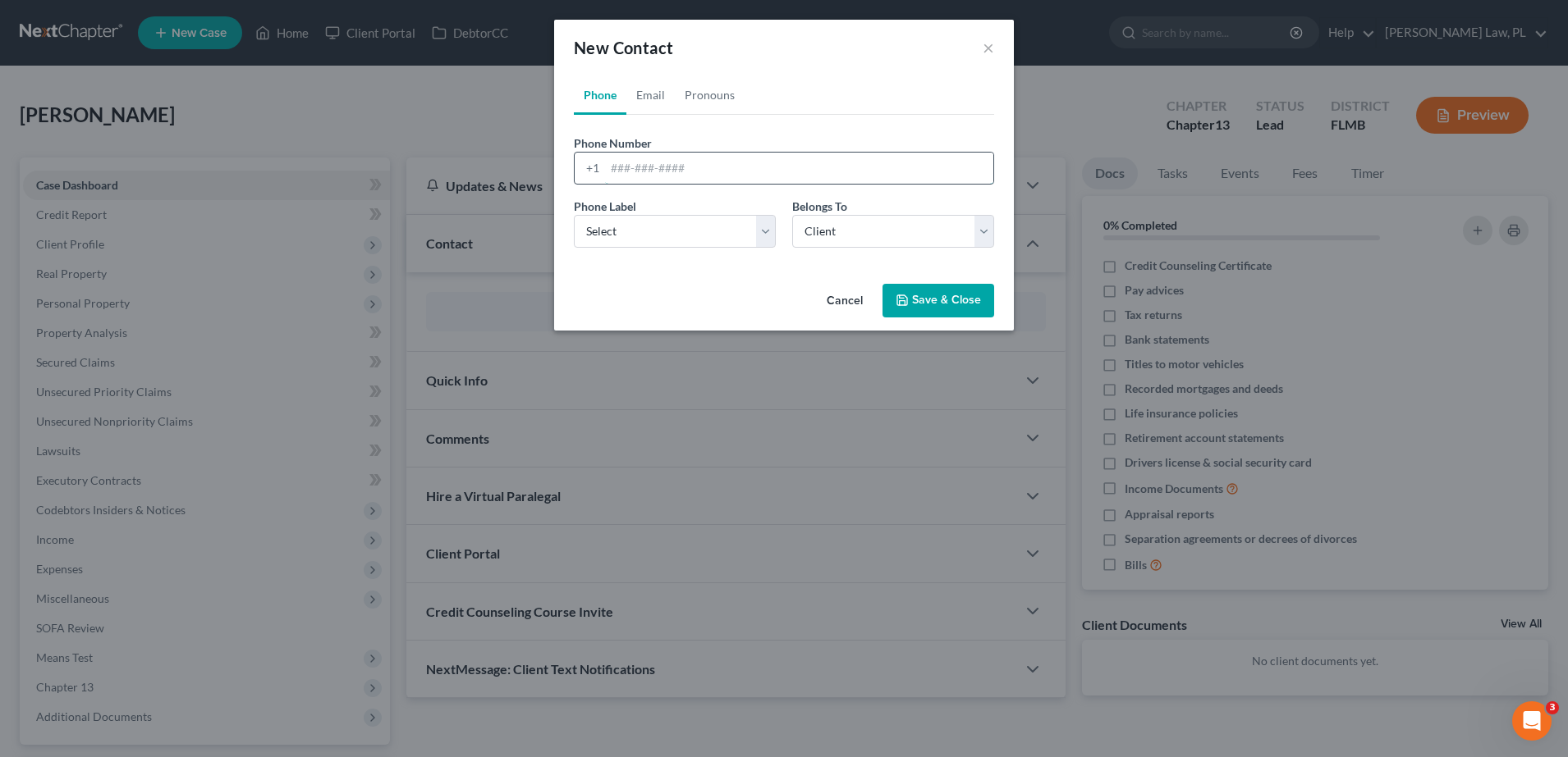
click at [660, 157] on input "tel" at bounding box center [799, 167] width 389 height 32
type input "3214121128"
click at [673, 218] on select "Select Mobile Home Work Other" at bounding box center [674, 232] width 202 height 33
select select "0"
click at [573, 215] on select "Select Mobile Home Work Other" at bounding box center [674, 232] width 202 height 33
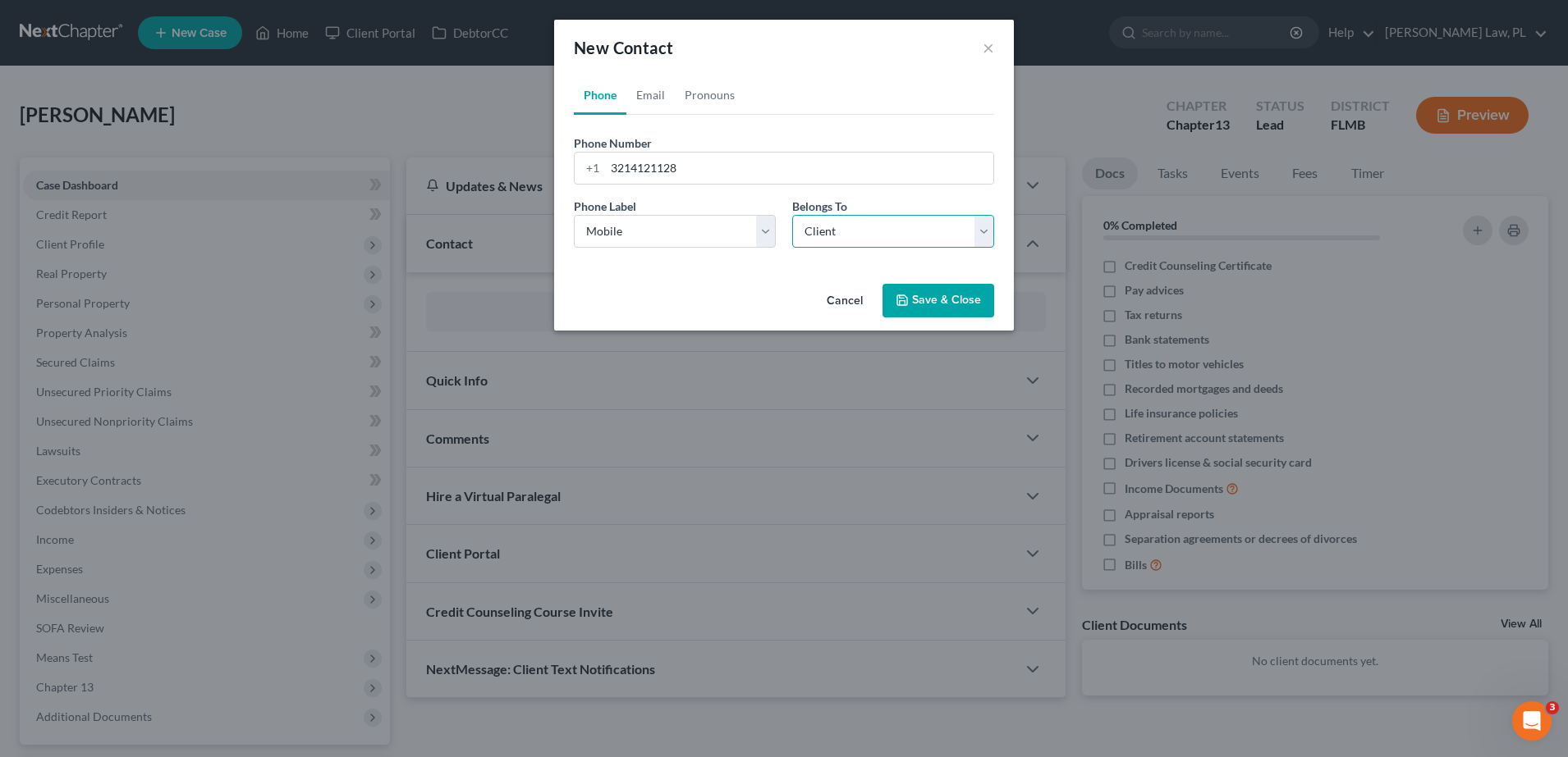
click at [828, 231] on select "Select Client Other" at bounding box center [892, 232] width 202 height 33
click at [661, 282] on div "Cancel Save & Close" at bounding box center [784, 304] width 459 height 55
click at [920, 309] on button "Save & Close" at bounding box center [938, 301] width 112 height 34
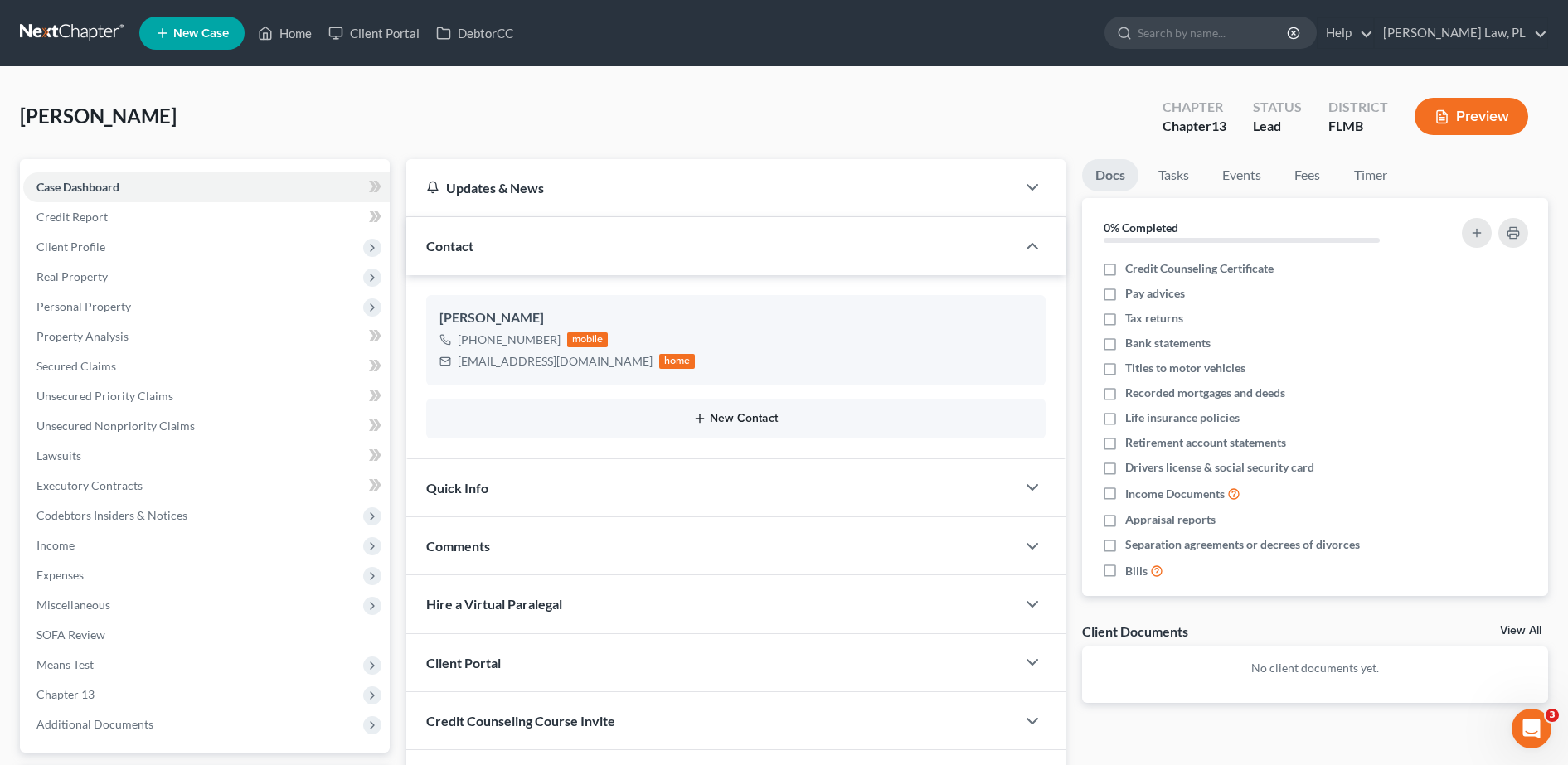
scroll to position [146, 0]
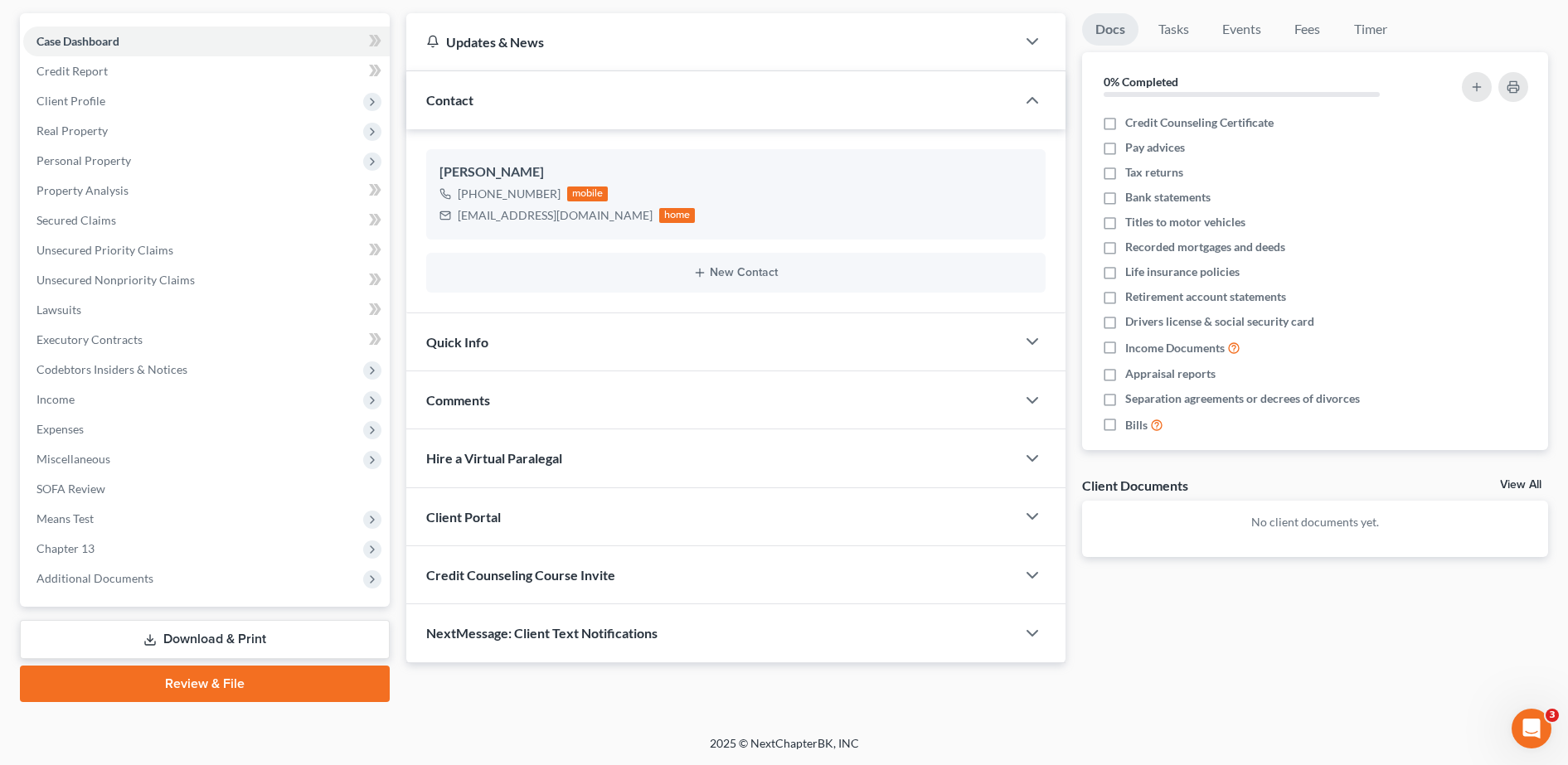
click at [564, 511] on div "Client Portal" at bounding box center [711, 516] width 609 height 57
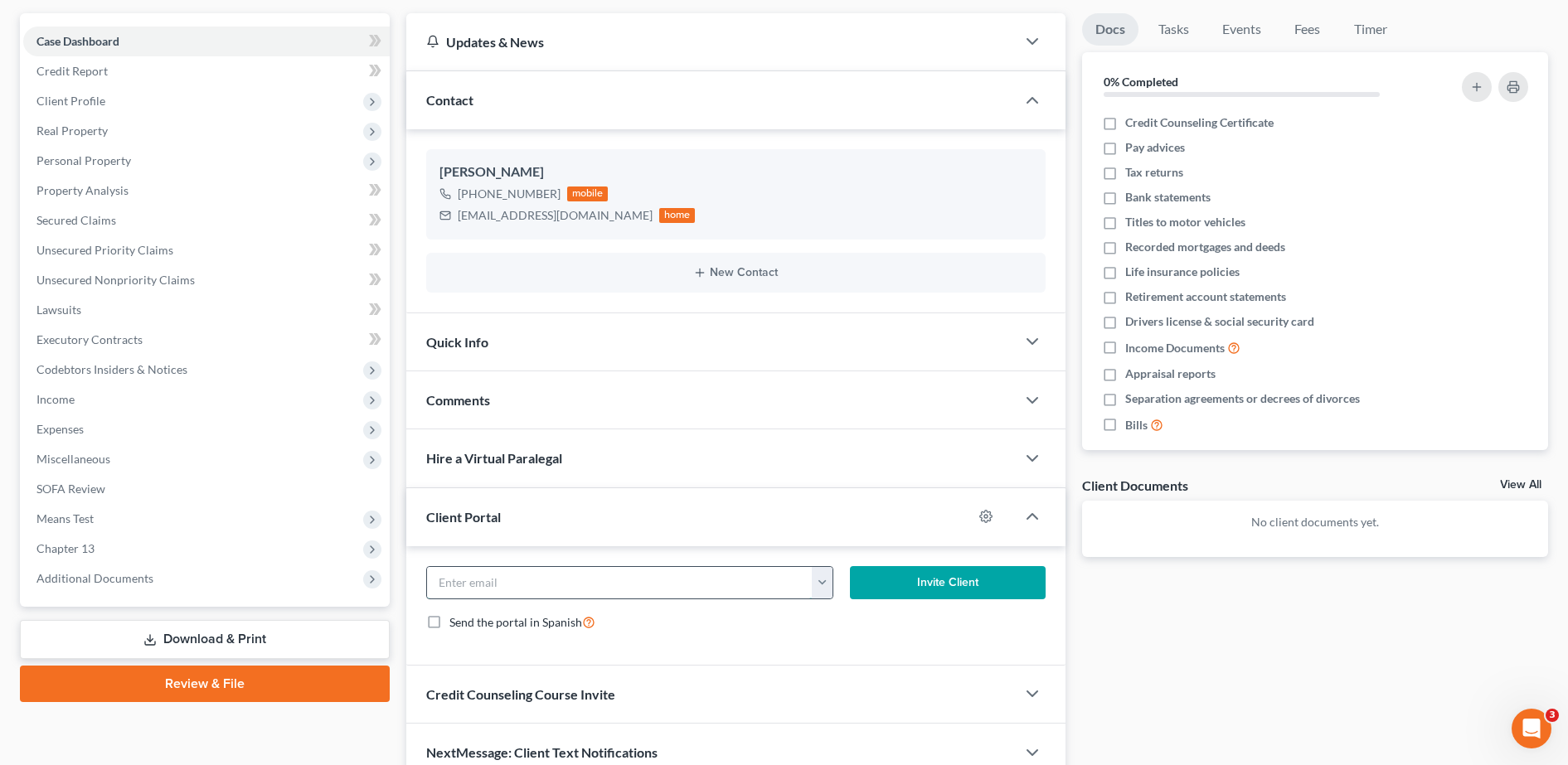
click at [509, 591] on input "email" at bounding box center [621, 582] width 387 height 32
type input "[PERSON_NAME][EMAIL_ADDRESS][PERSON_NAME][DOMAIN_NAME]"
click at [929, 582] on button "Invite Client" at bounding box center [948, 583] width 195 height 33
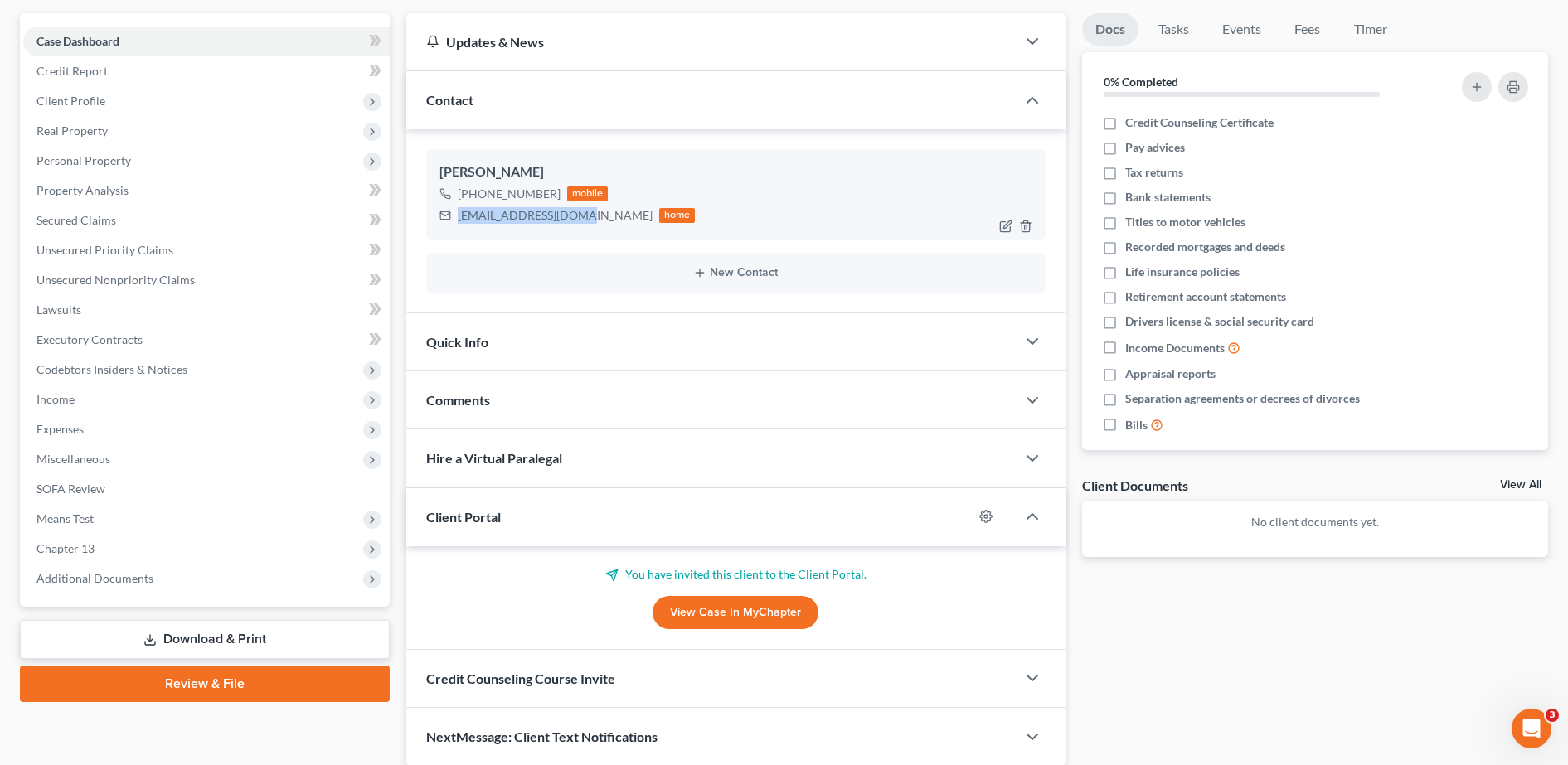
drag, startPoint x: 456, startPoint y: 221, endPoint x: 580, endPoint y: 232, distance: 124.5
click at [580, 232] on div "[PERSON_NAME] [PHONE_NUMBER] mobile [EMAIL_ADDRESS][DOMAIN_NAME] home" at bounding box center [736, 193] width 620 height 90
copy div "[EMAIL_ADDRESS][DOMAIN_NAME]"
click at [740, 608] on link "View Case in MyChapter" at bounding box center [735, 613] width 165 height 33
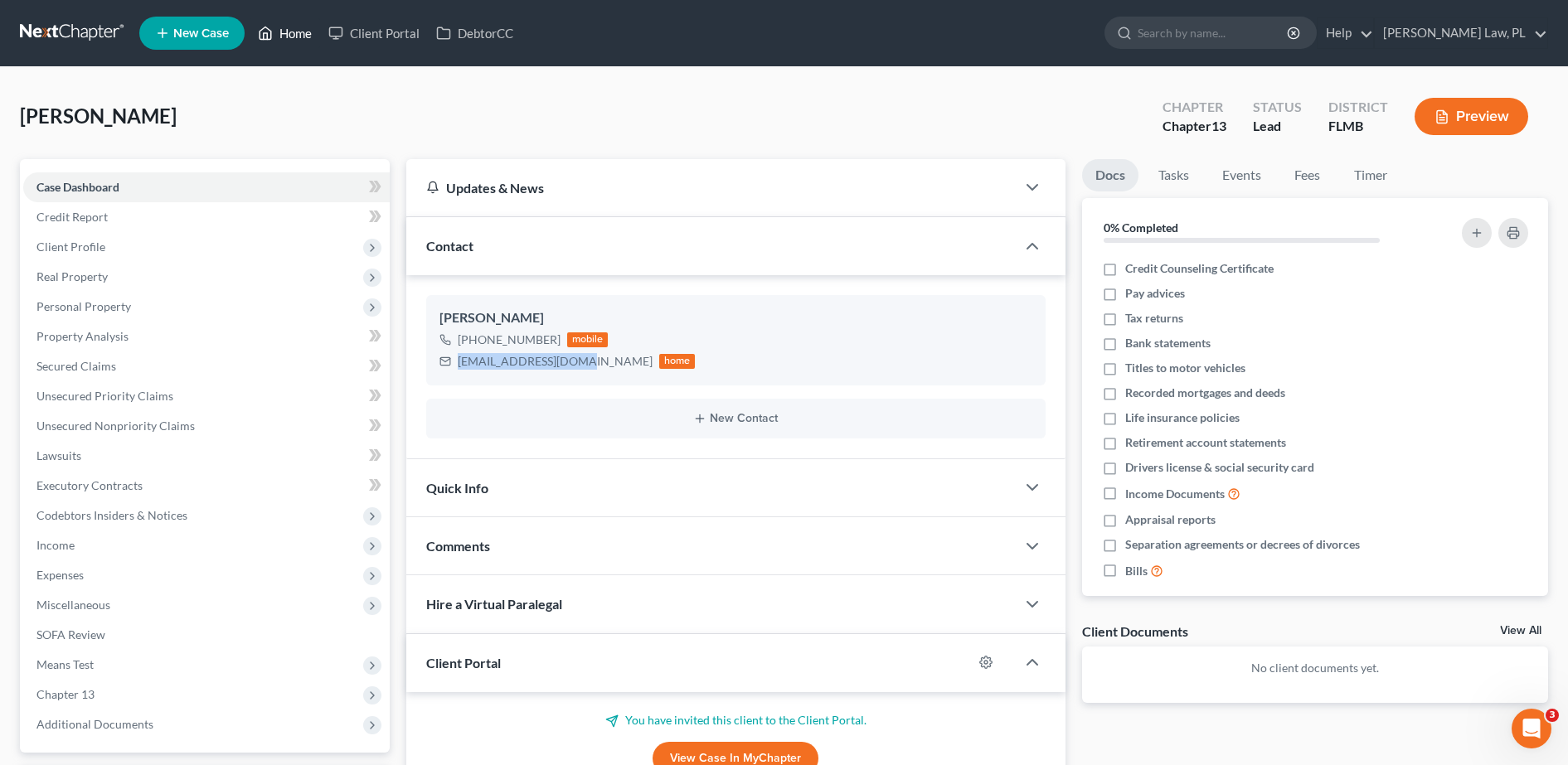
click at [298, 26] on link "Home" at bounding box center [284, 33] width 71 height 30
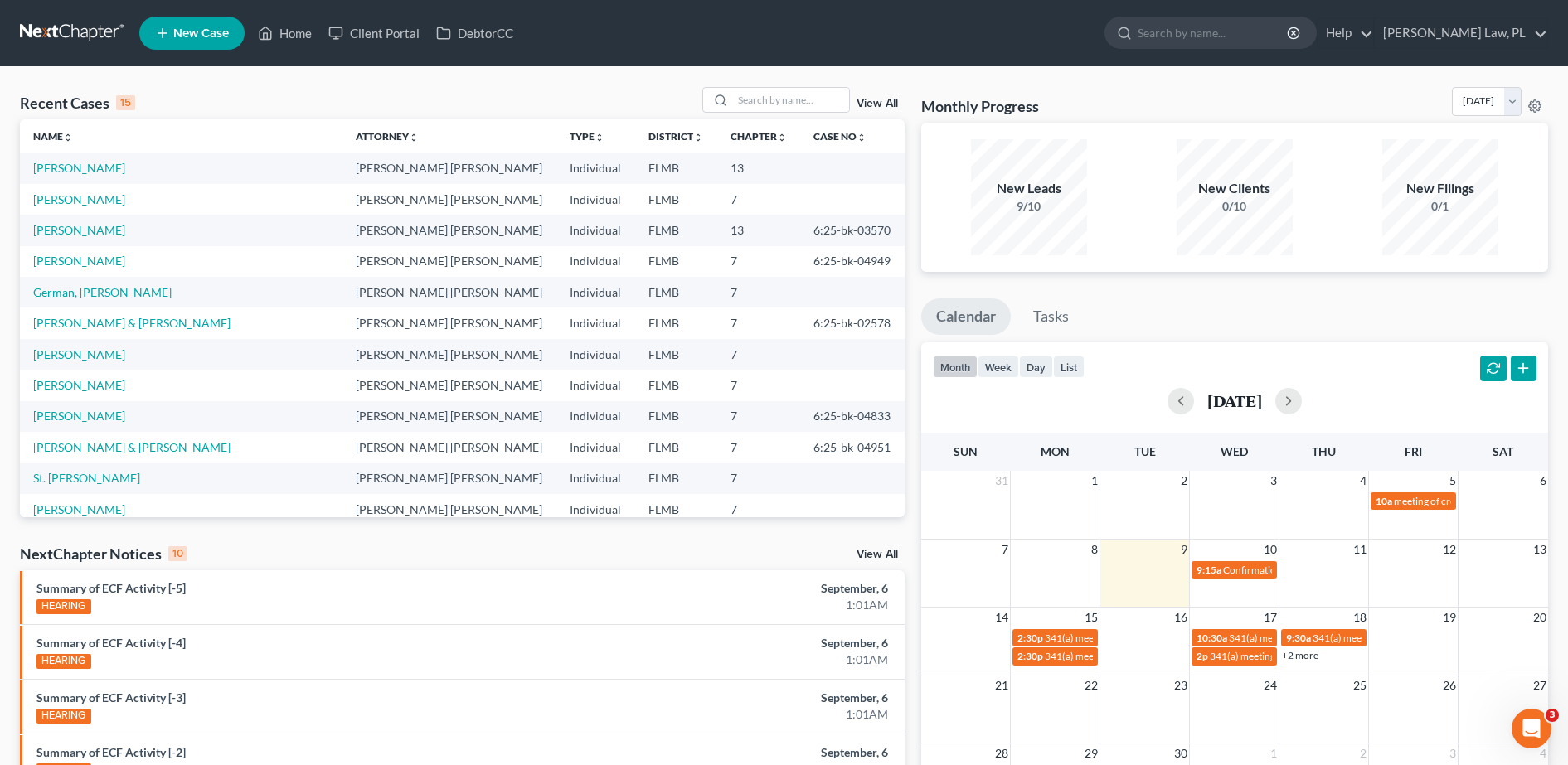
click at [88, 153] on td "[PERSON_NAME]" at bounding box center [182, 168] width 323 height 31
click at [93, 165] on link "[PERSON_NAME]" at bounding box center [78, 167] width 92 height 15
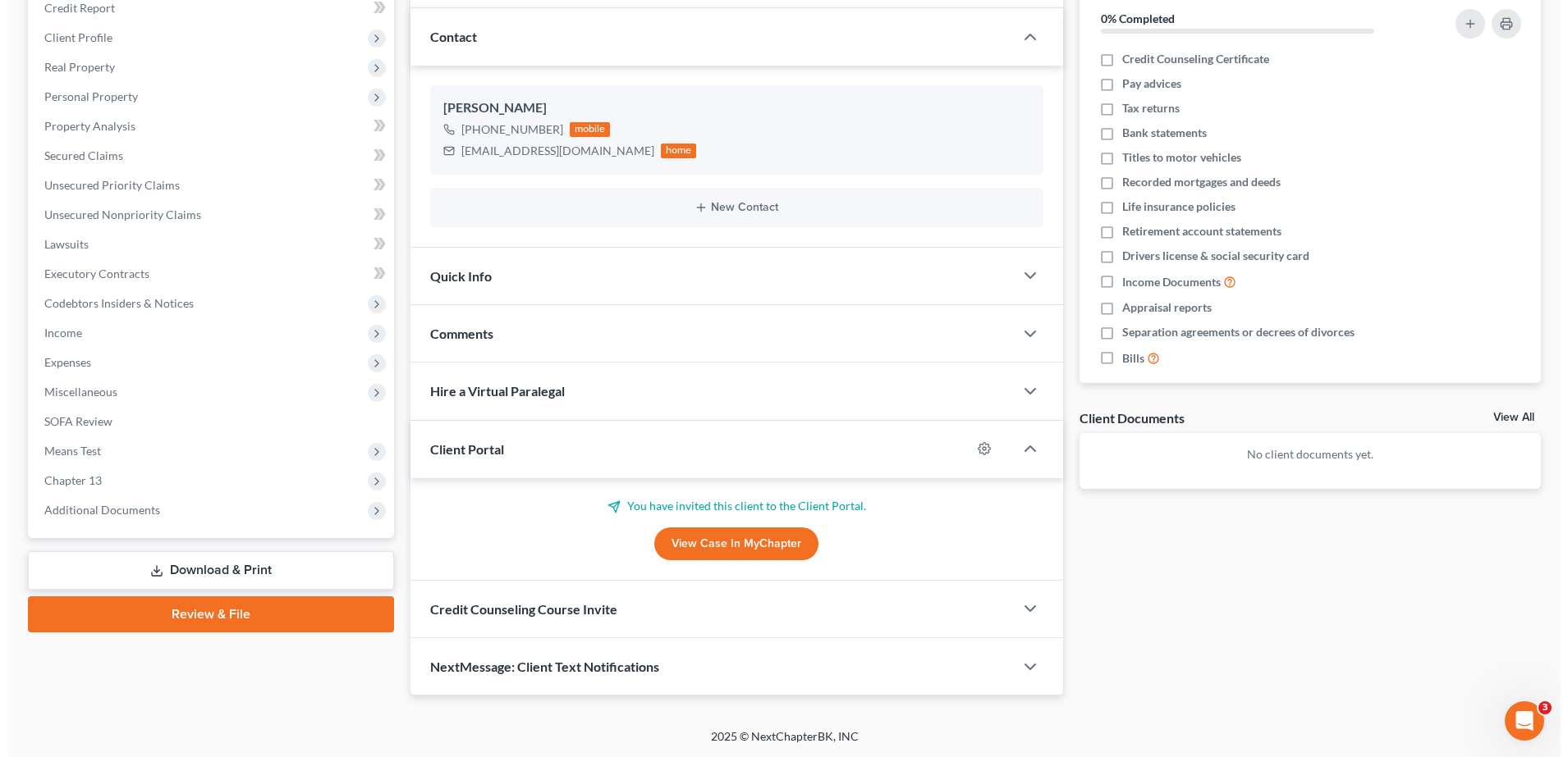
scroll to position [208, 0]
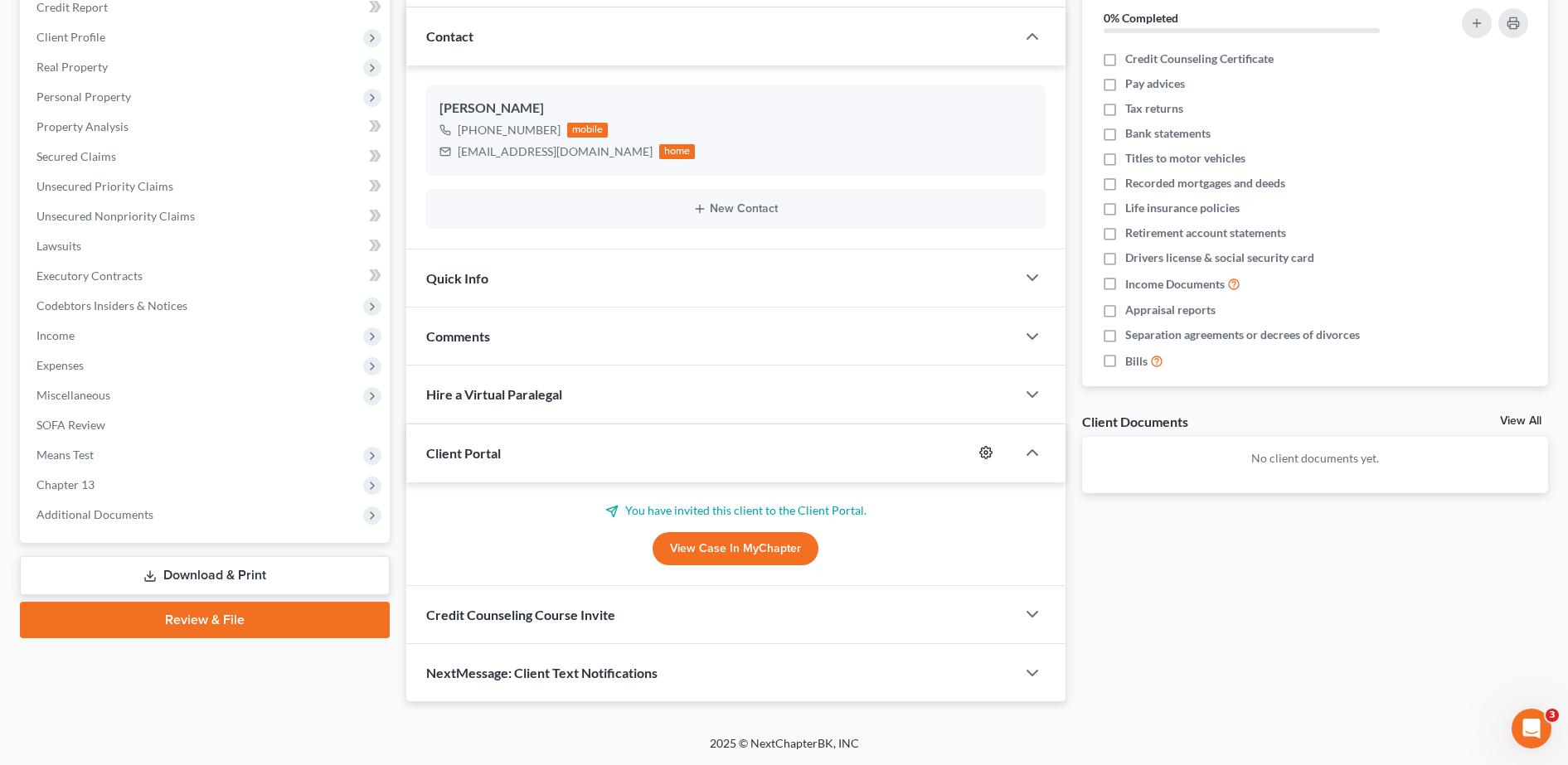
click at [981, 451] on icon "button" at bounding box center [987, 453] width 14 height 14
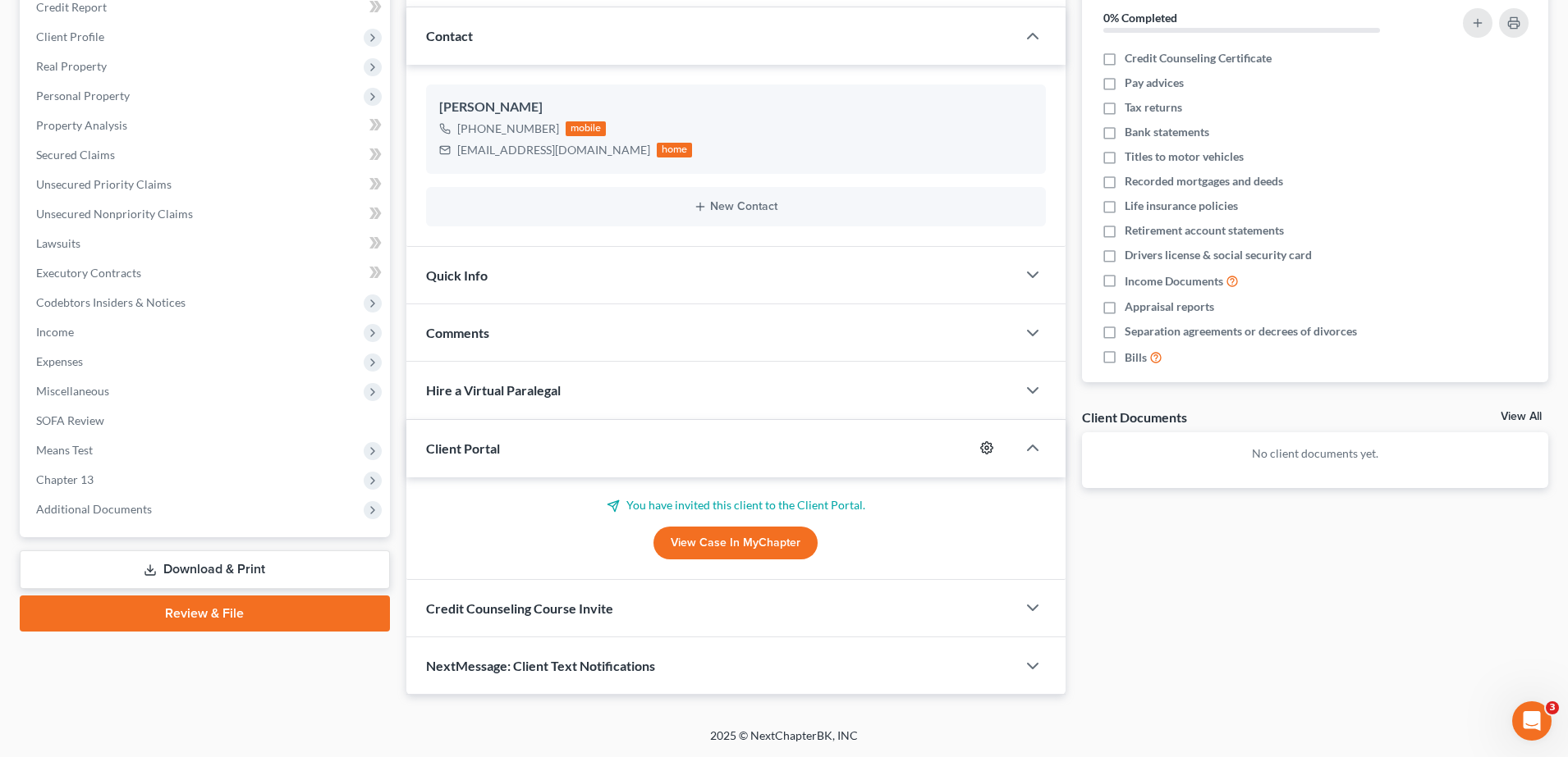
select select "0"
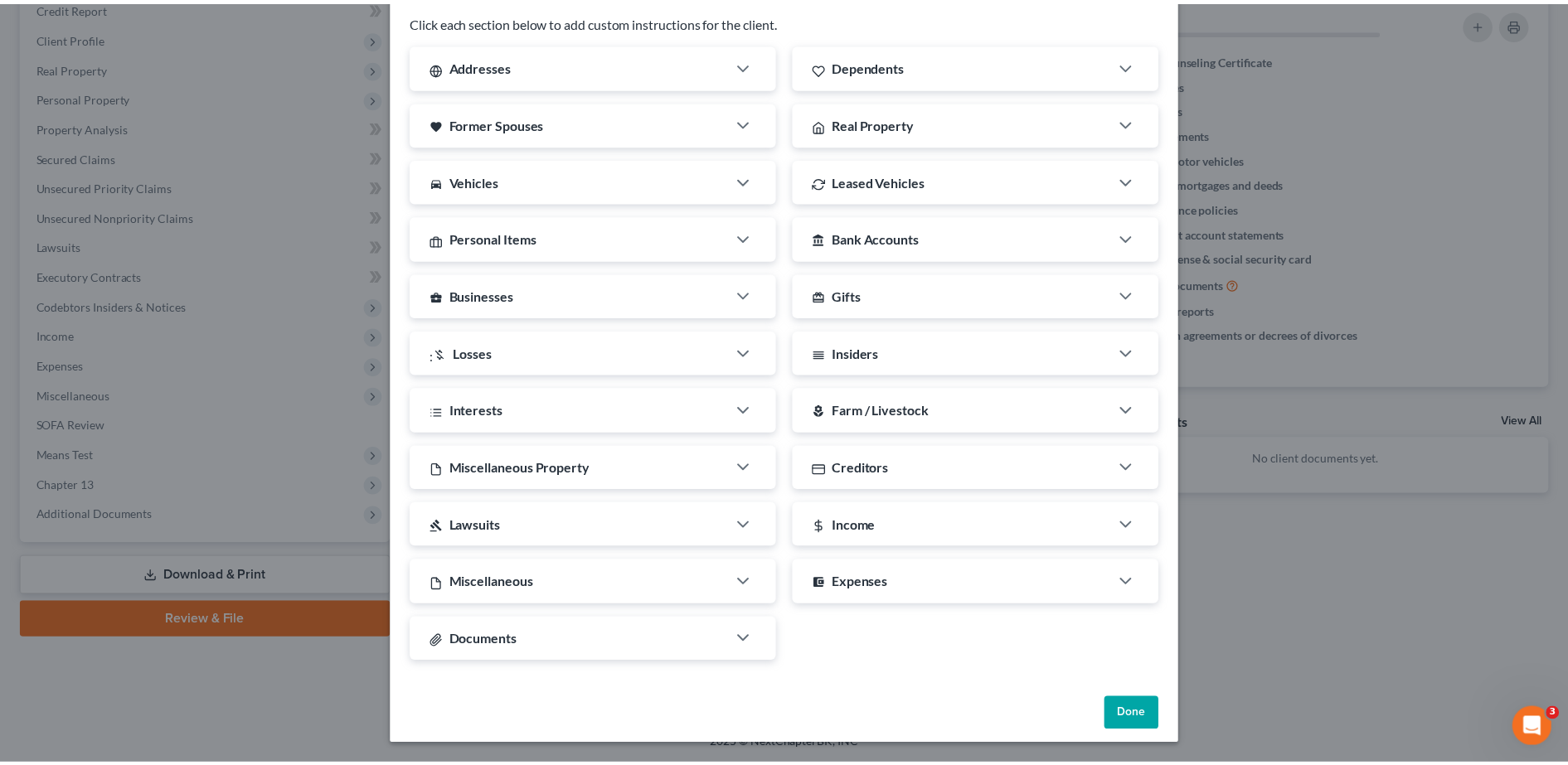
scroll to position [0, 0]
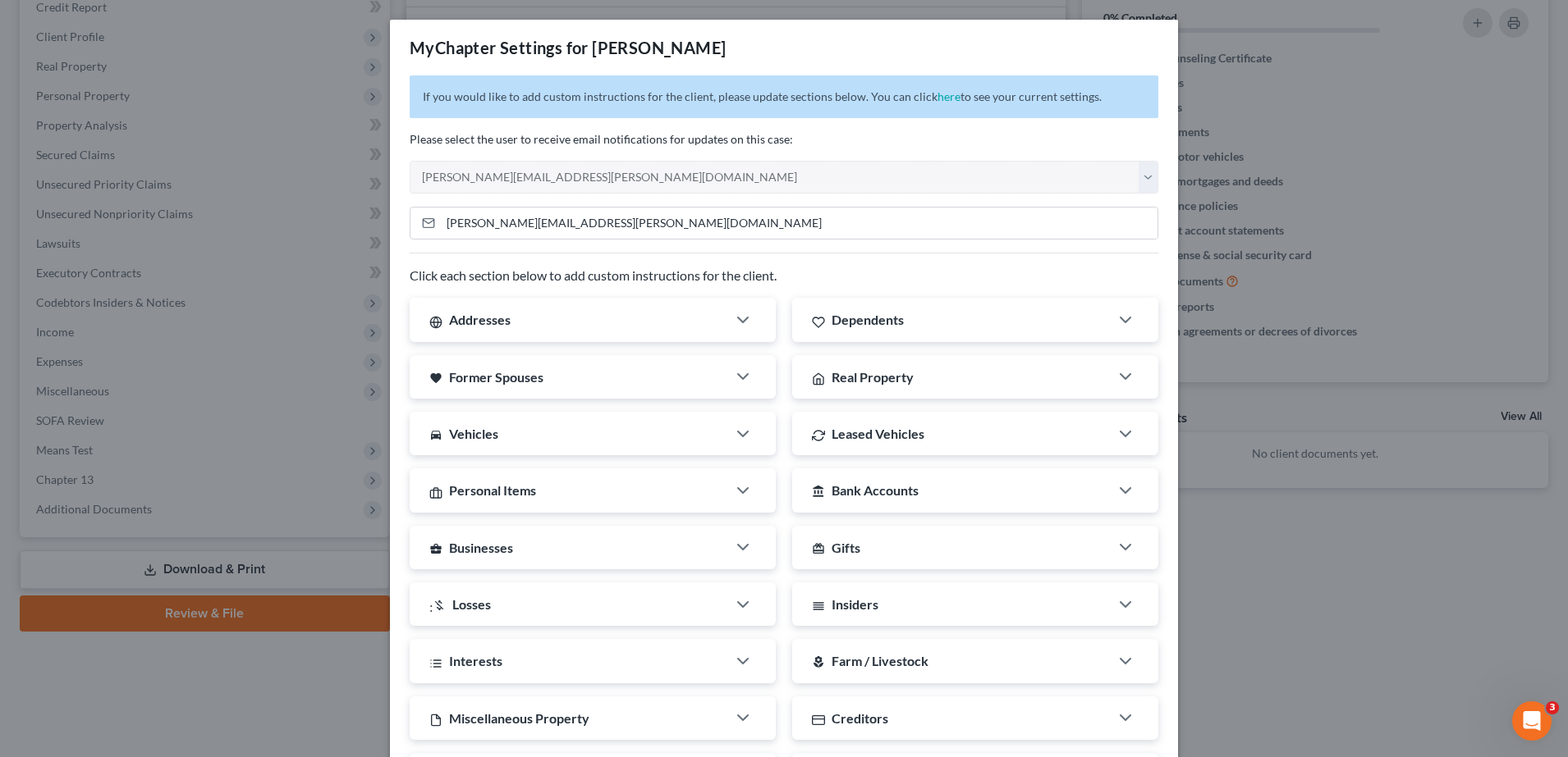
click at [1235, 158] on div "MyChapter Settings for [PERSON_NAME] If you would like to add custom instructio…" at bounding box center [784, 378] width 1568 height 757
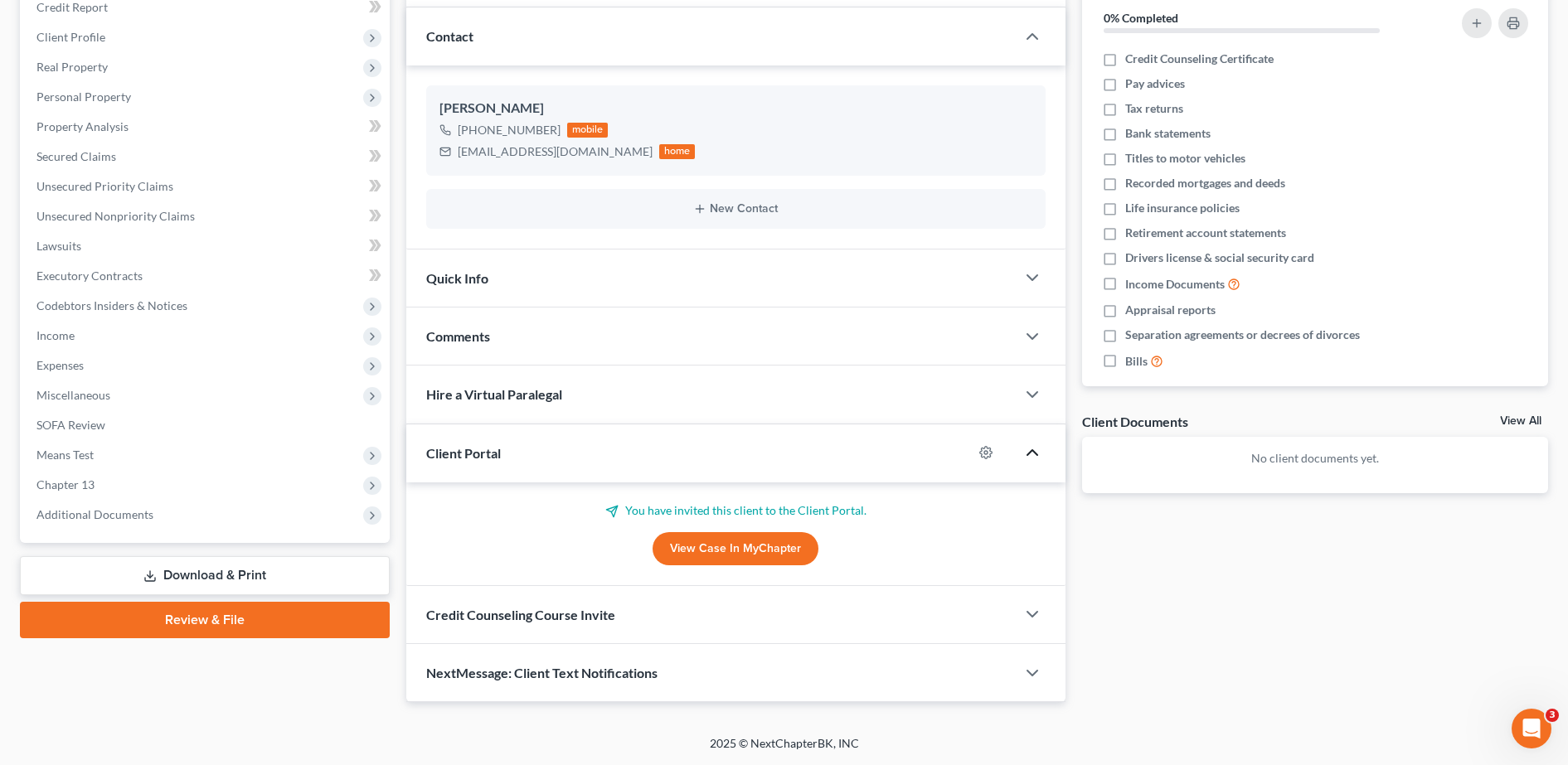
click at [1033, 456] on icon "button" at bounding box center [1032, 453] width 20 height 20
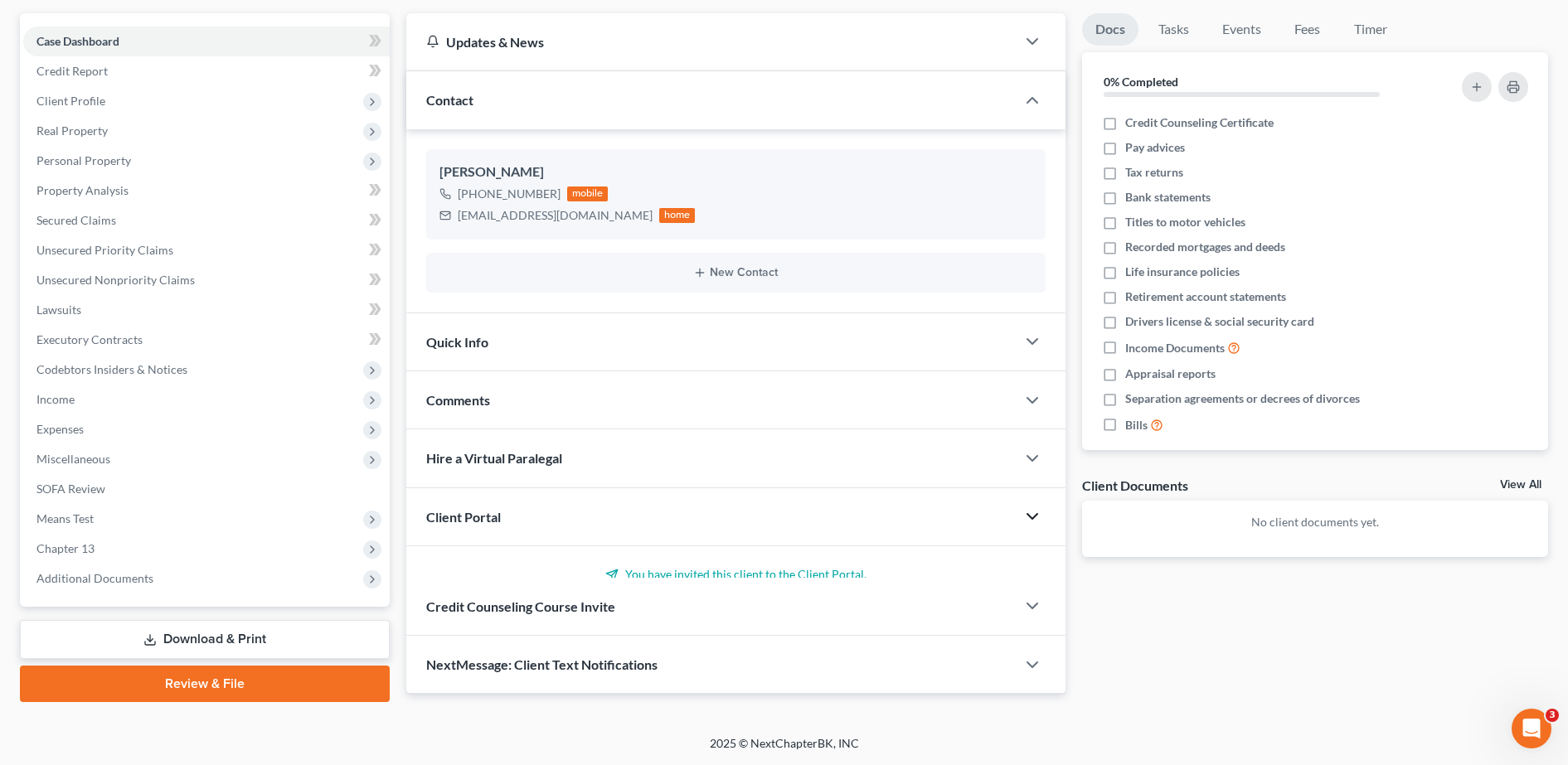
scroll to position [146, 0]
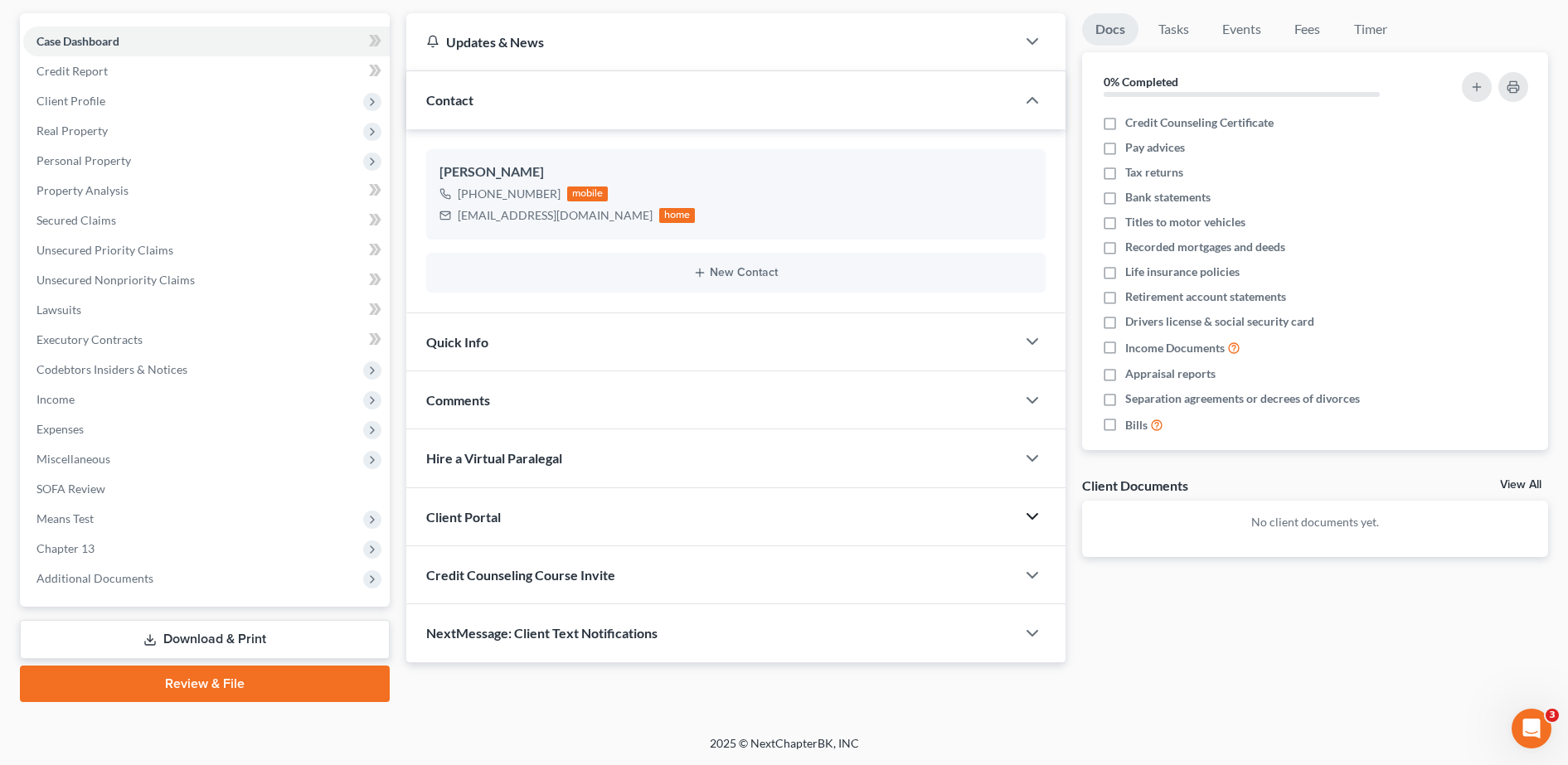
click at [706, 503] on div "Client Portal" at bounding box center [711, 516] width 609 height 57
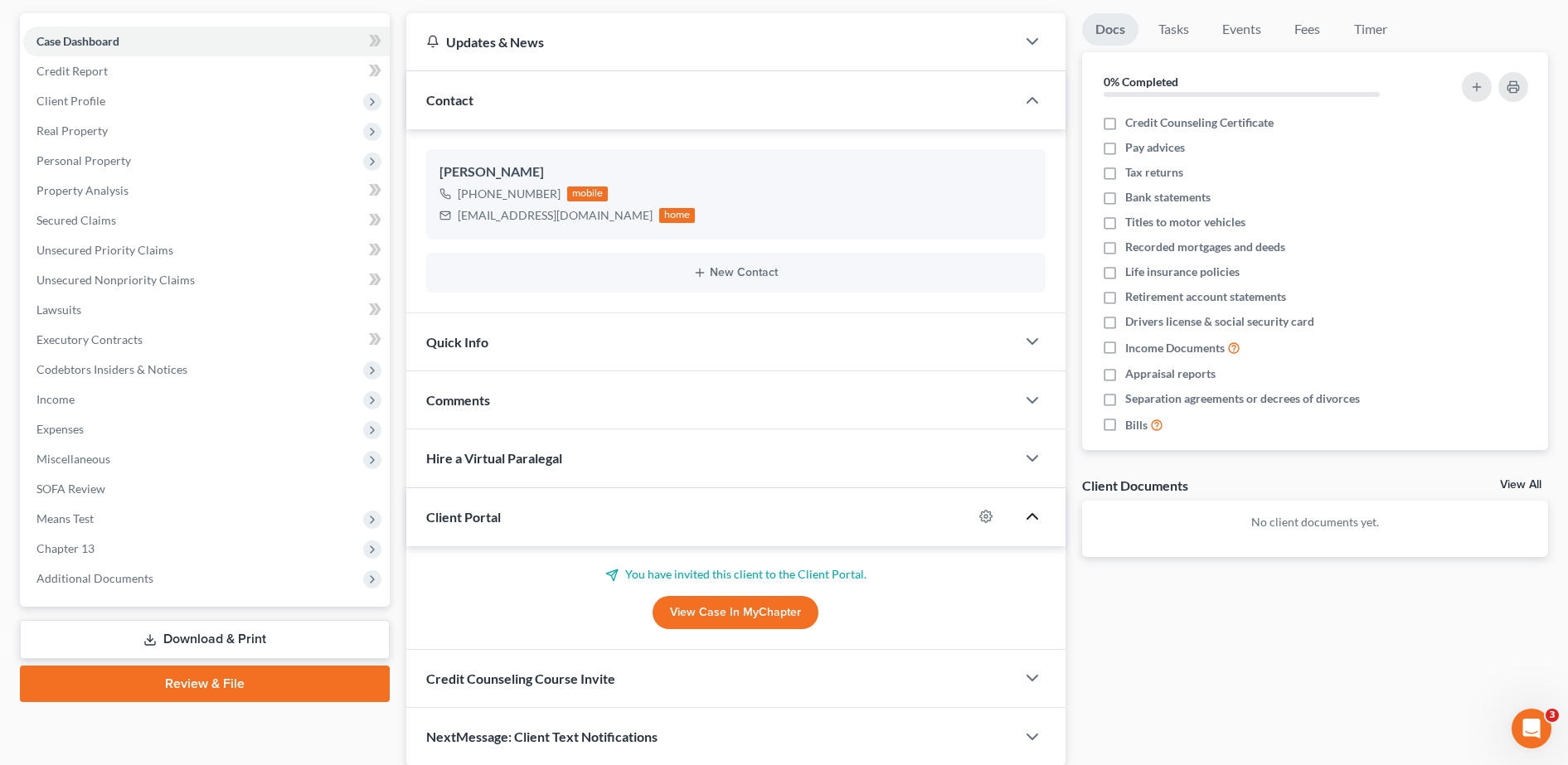
click at [595, 678] on span "Credit Counseling Course Invite" at bounding box center [520, 679] width 189 height 15
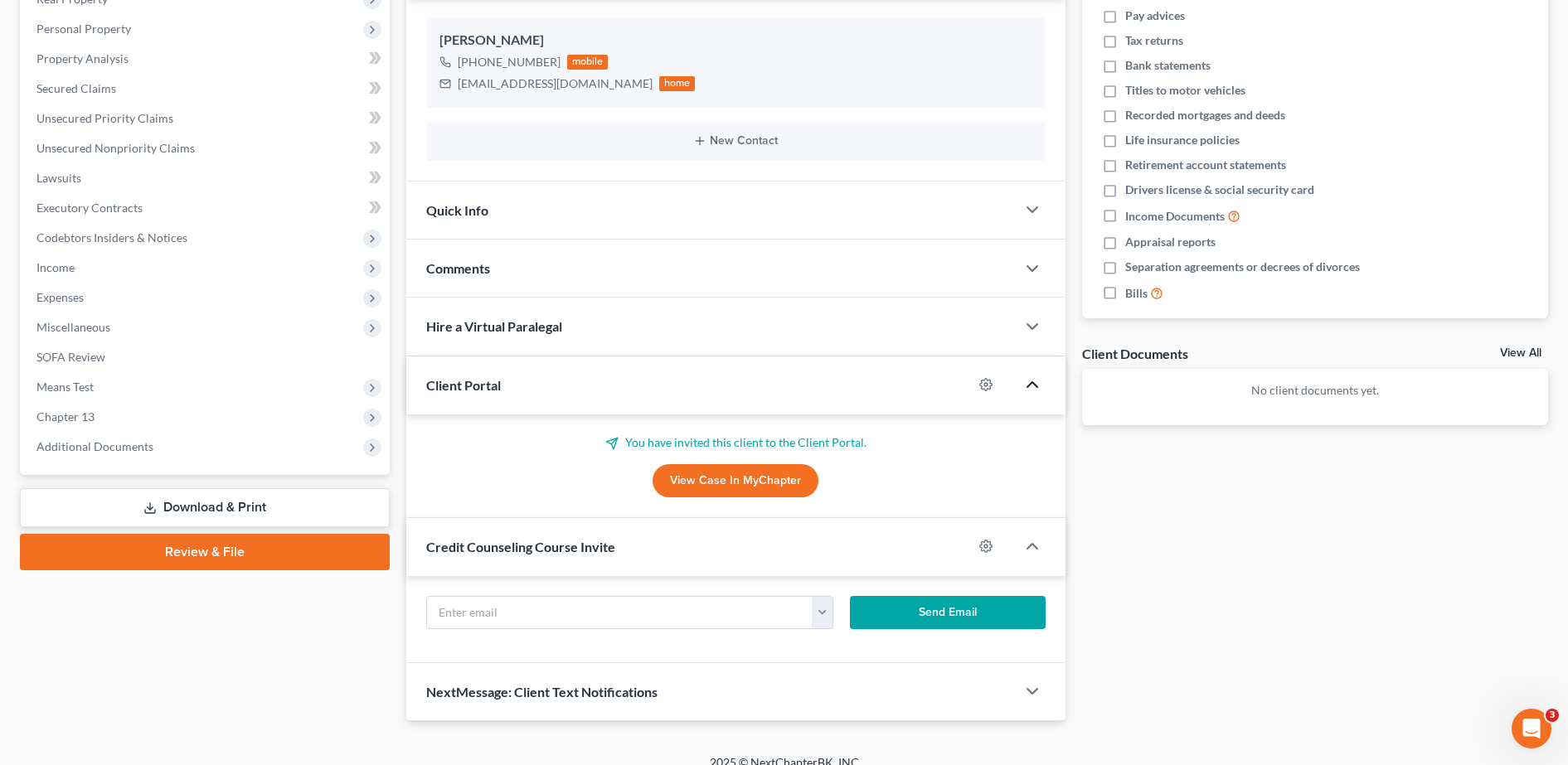
scroll to position [279, 0]
click at [991, 393] on div at bounding box center [994, 383] width 44 height 26
click at [985, 386] on icon "button" at bounding box center [987, 384] width 14 height 14
select select "0"
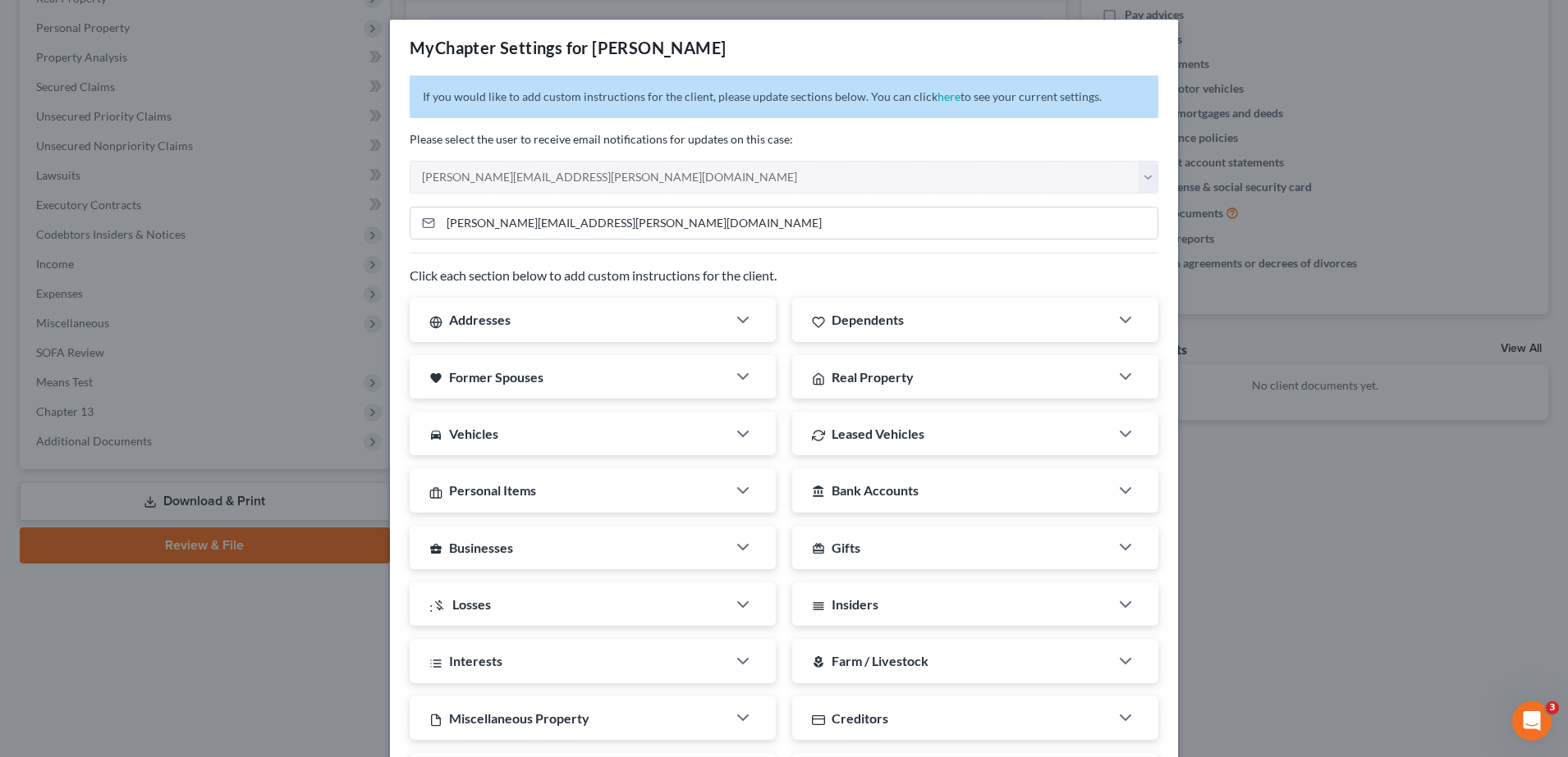
click at [1245, 155] on div "MyChapter Settings for [PERSON_NAME] If you would like to add custom instructio…" at bounding box center [784, 378] width 1568 height 757
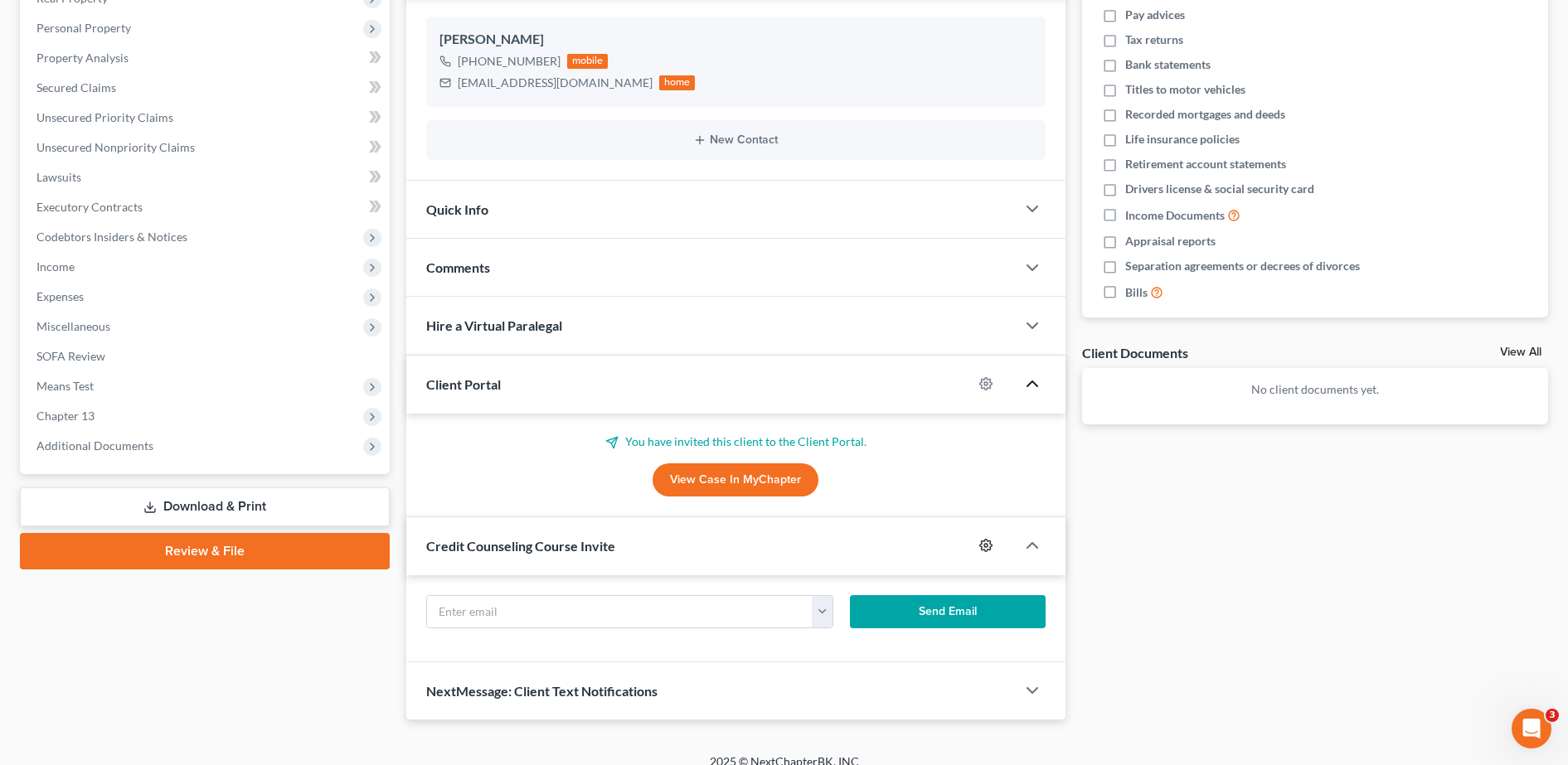
click at [987, 544] on icon "button" at bounding box center [987, 545] width 14 height 14
select select "0"
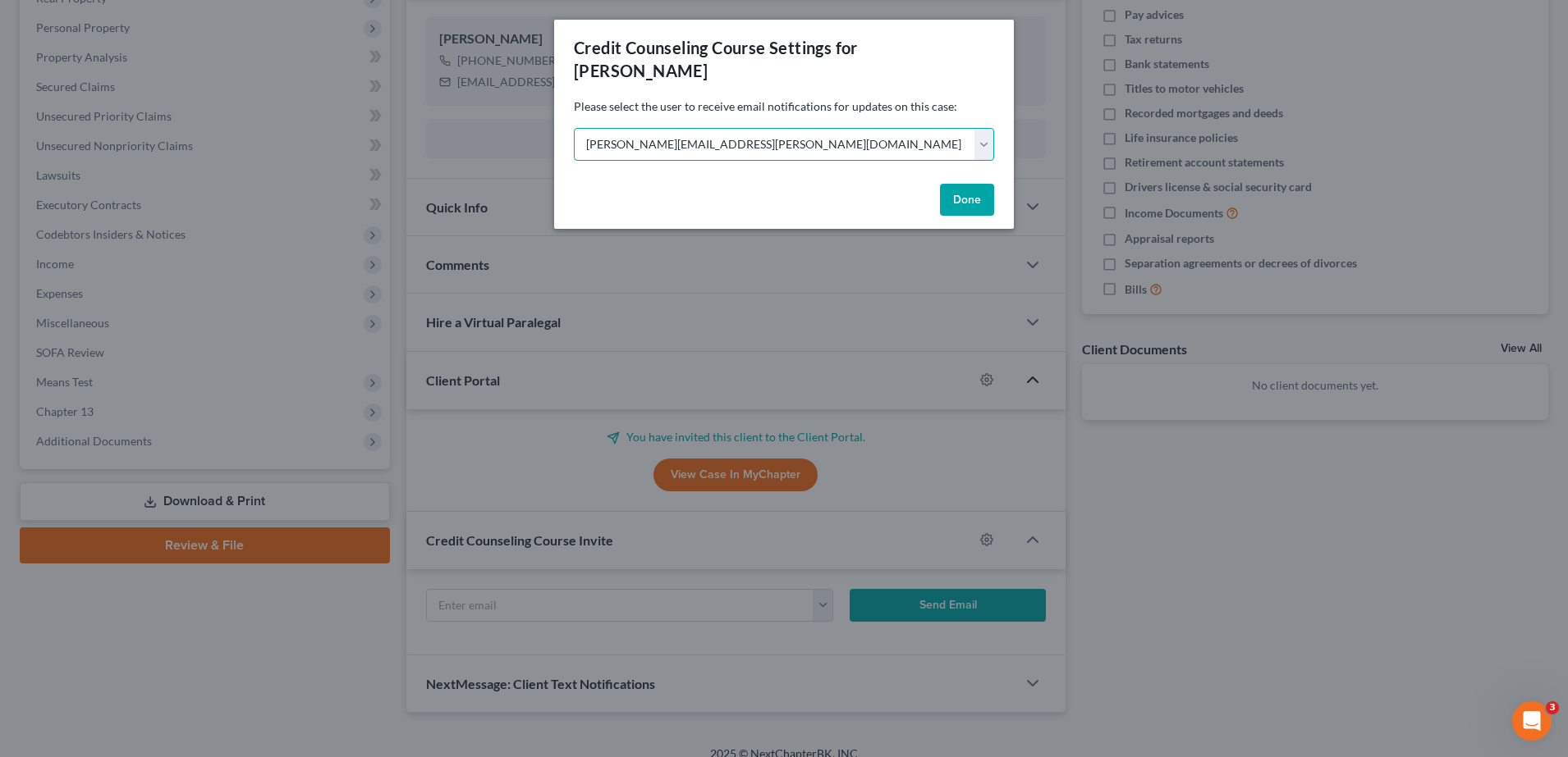
click at [952, 128] on select "Select [PERSON_NAME][EMAIL_ADDRESS][PERSON_NAME][DOMAIN_NAME] [PERSON_NAME][EMA…" at bounding box center [783, 145] width 420 height 33
click at [942, 128] on select "Select [PERSON_NAME][EMAIL_ADDRESS][PERSON_NAME][DOMAIN_NAME] [PERSON_NAME][EMA…" at bounding box center [783, 145] width 420 height 33
click at [970, 190] on button "Done" at bounding box center [967, 200] width 55 height 33
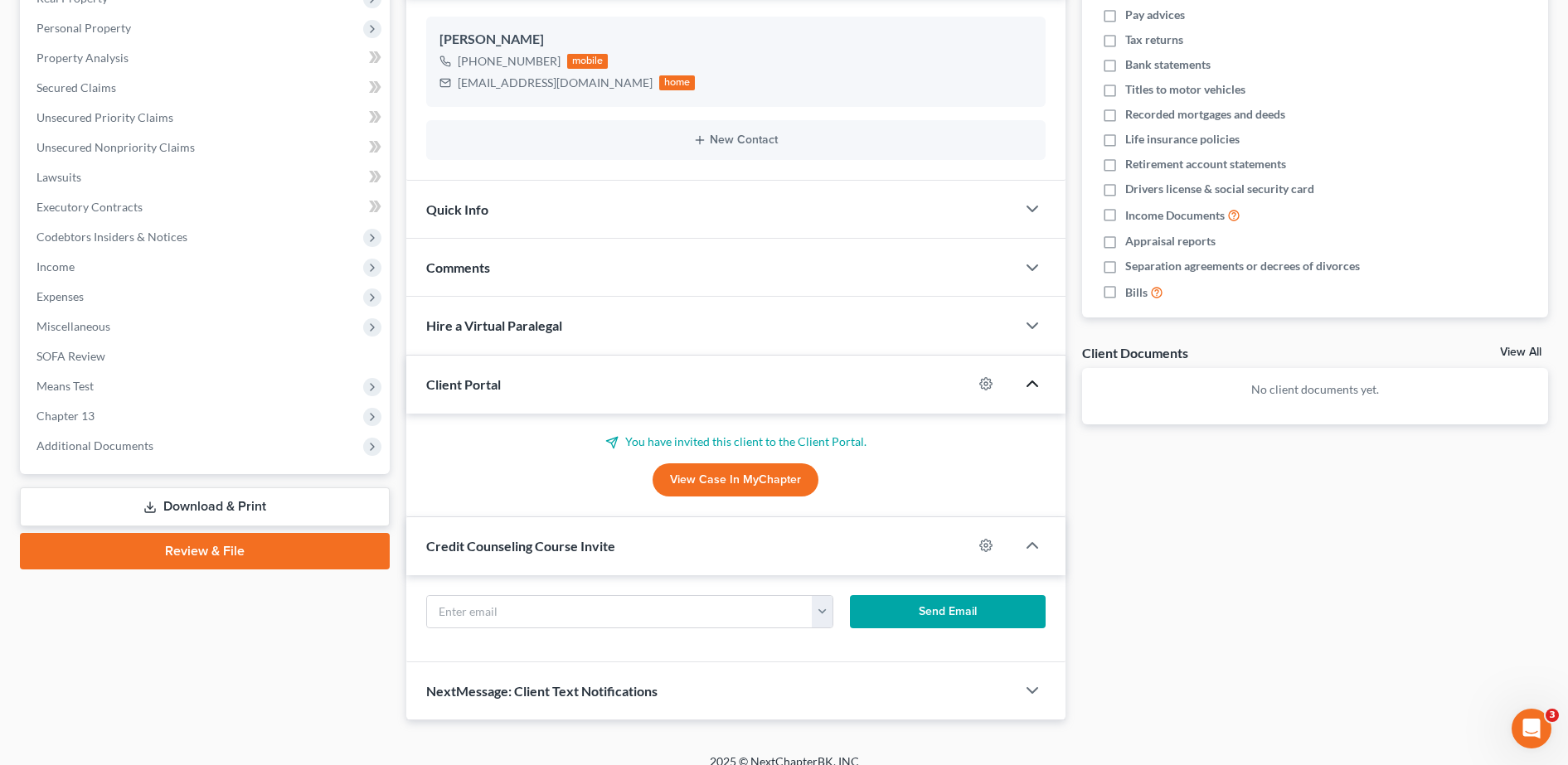
scroll to position [297, 0]
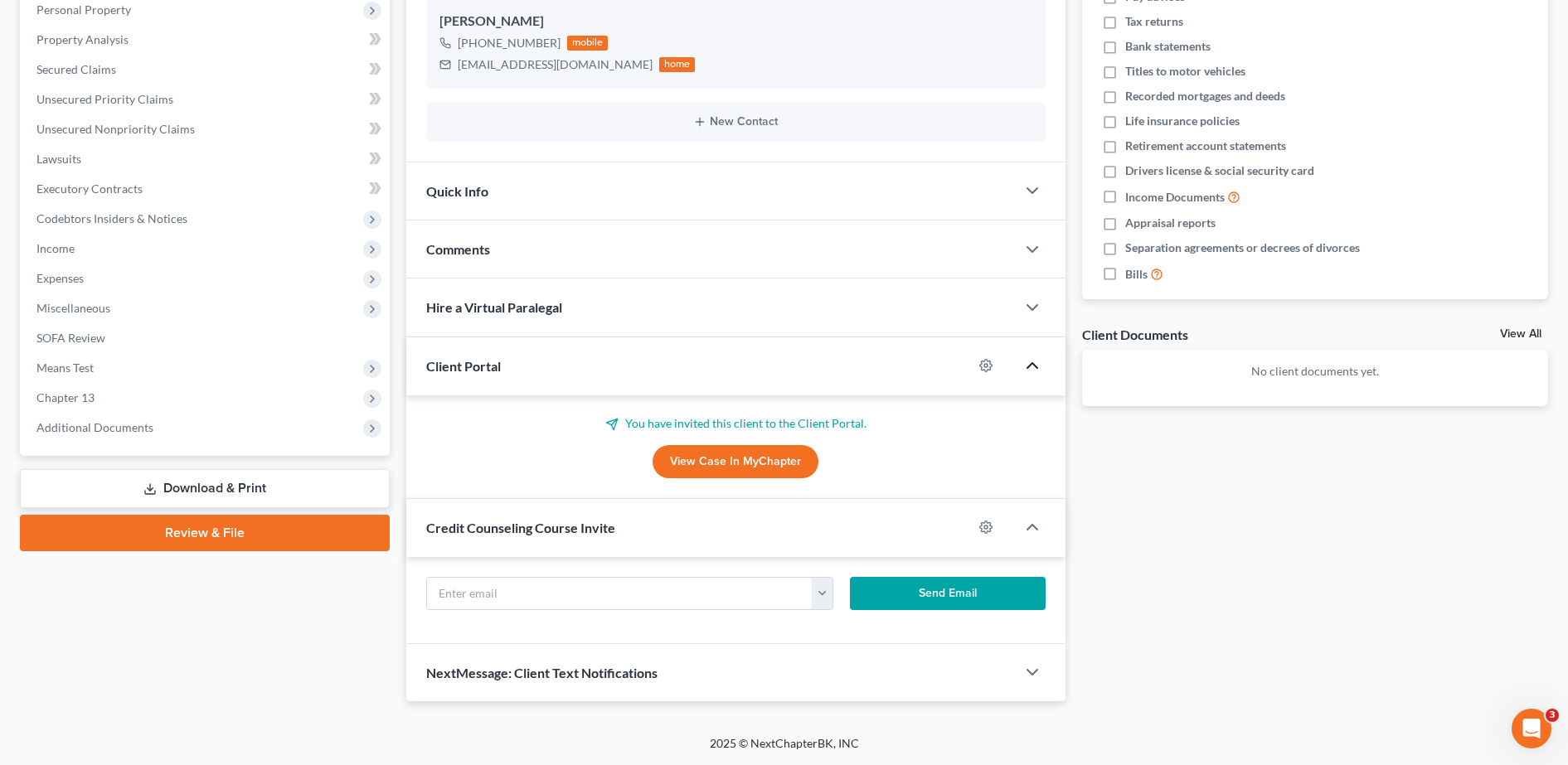
click at [820, 373] on div "Client Portal" at bounding box center [690, 366] width 567 height 57
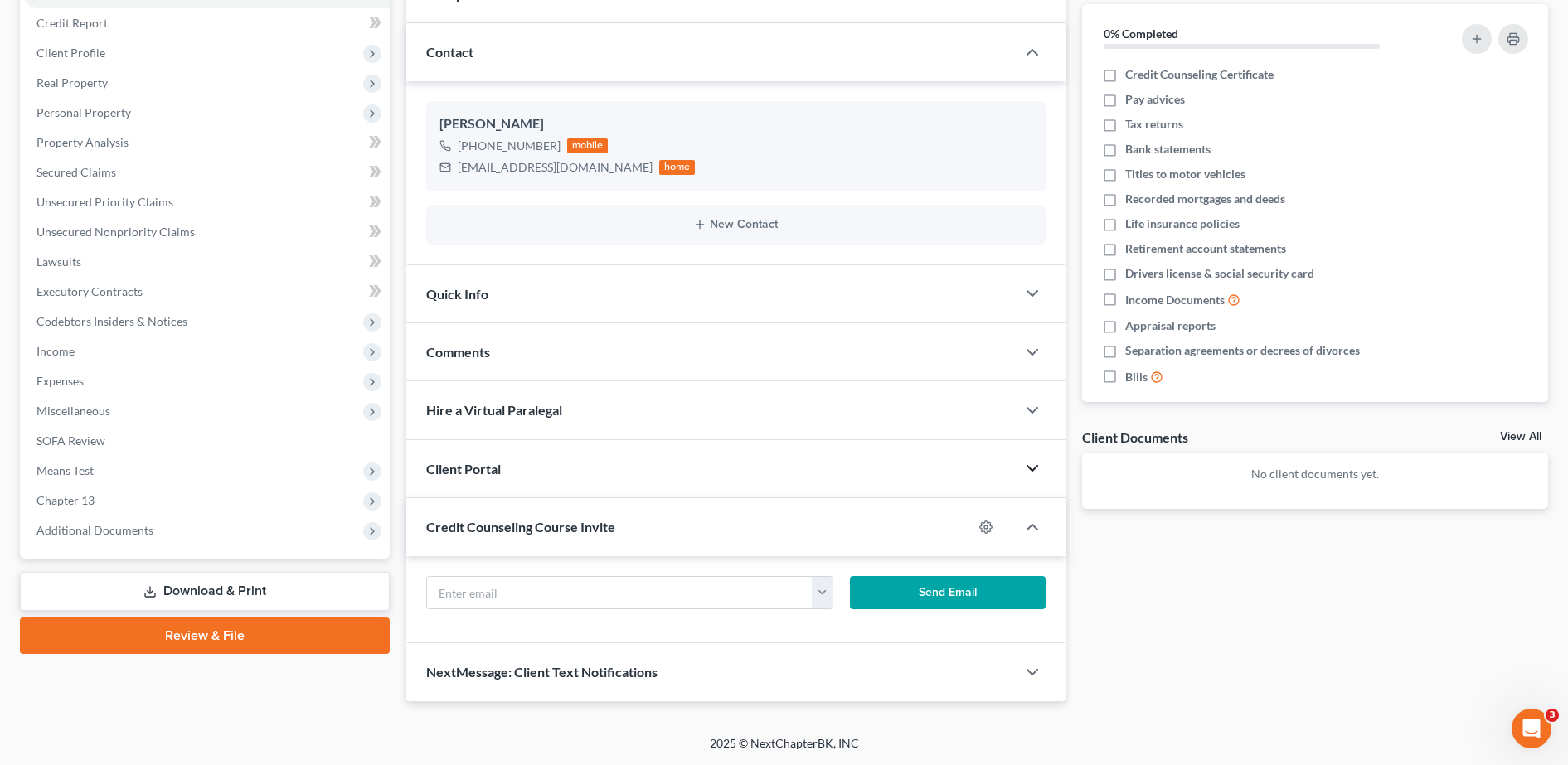
click at [516, 473] on div "Client Portal" at bounding box center [711, 468] width 609 height 57
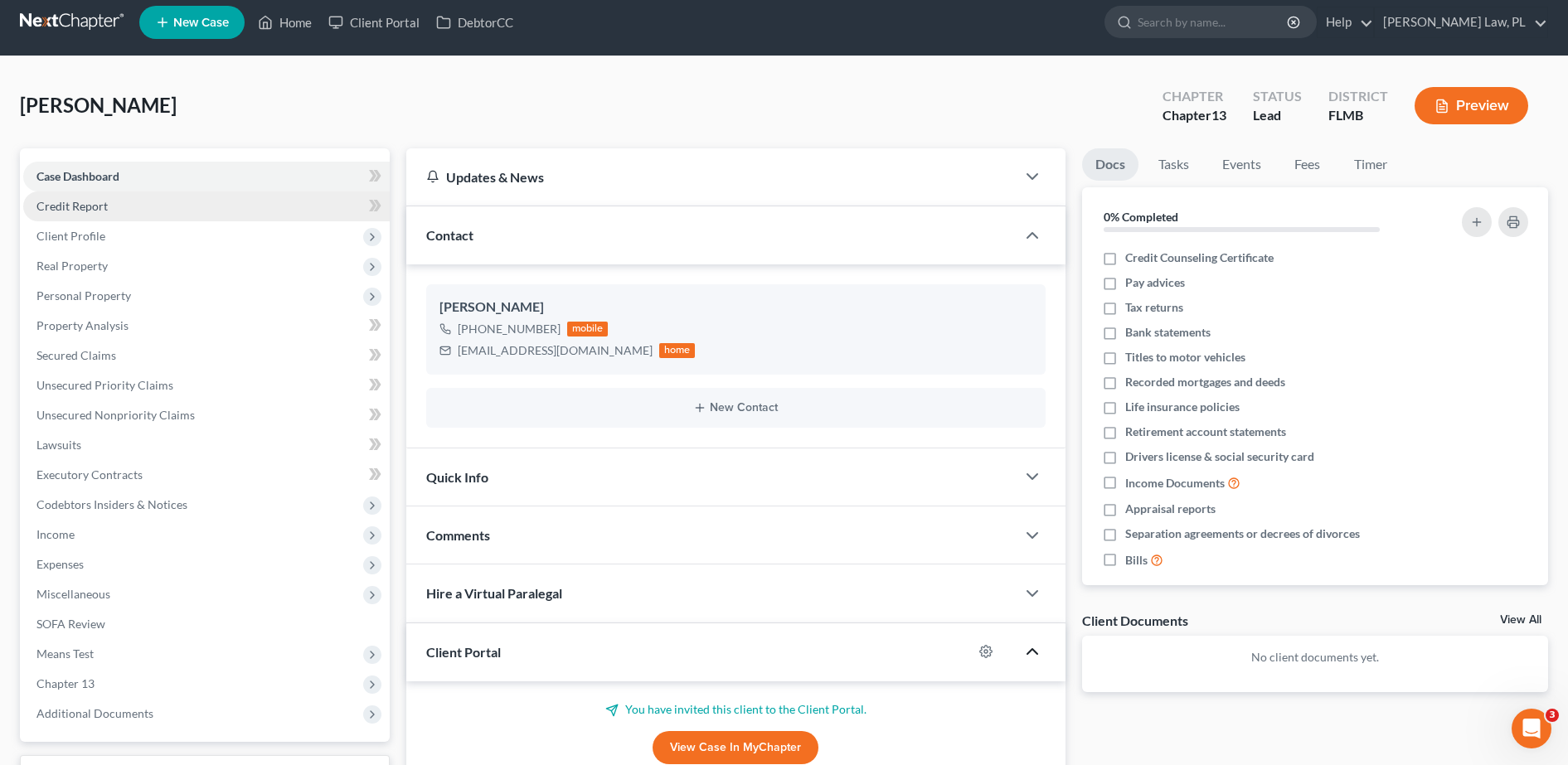
scroll to position [0, 0]
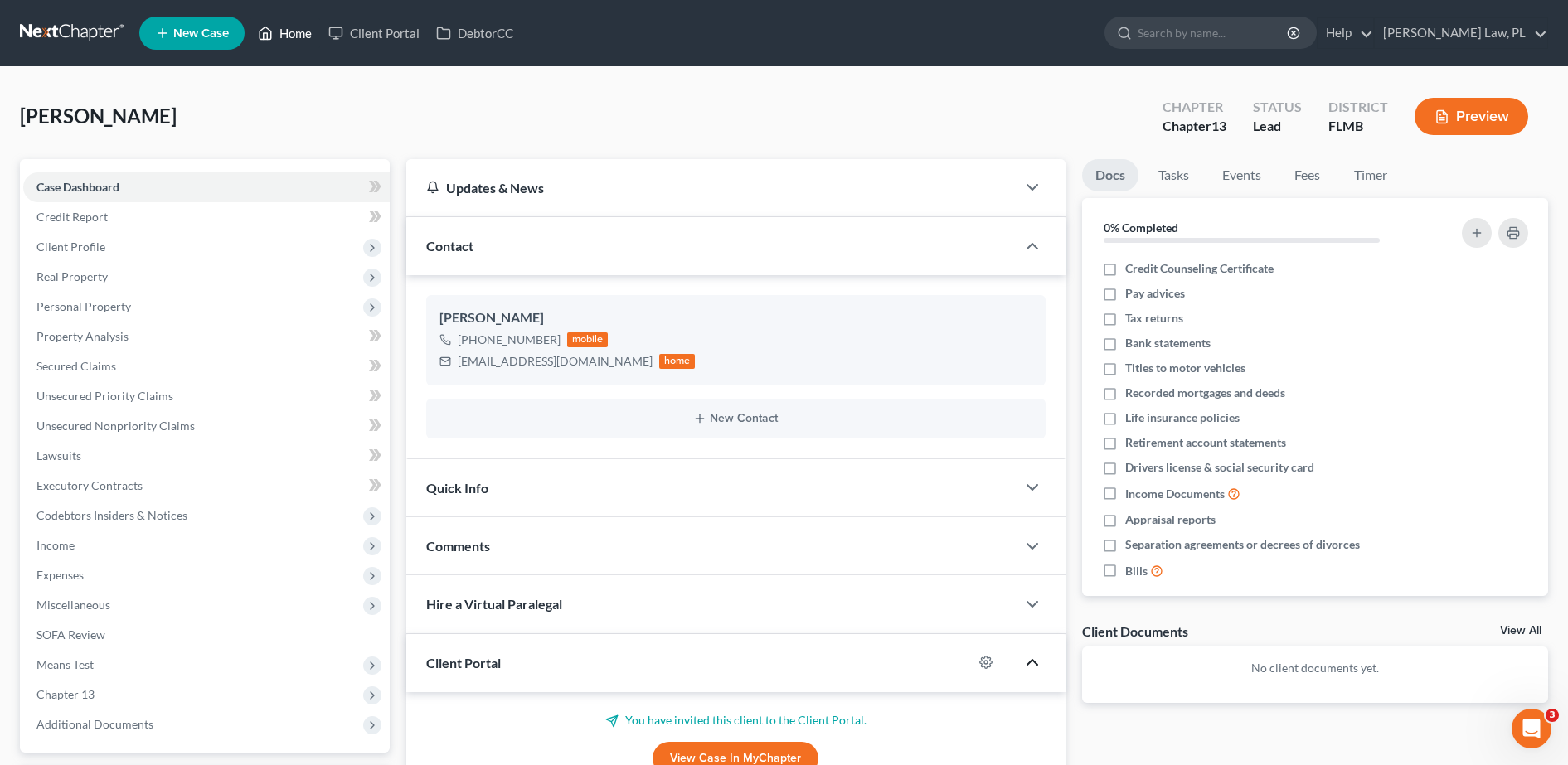
click at [288, 36] on link "Home" at bounding box center [284, 33] width 71 height 30
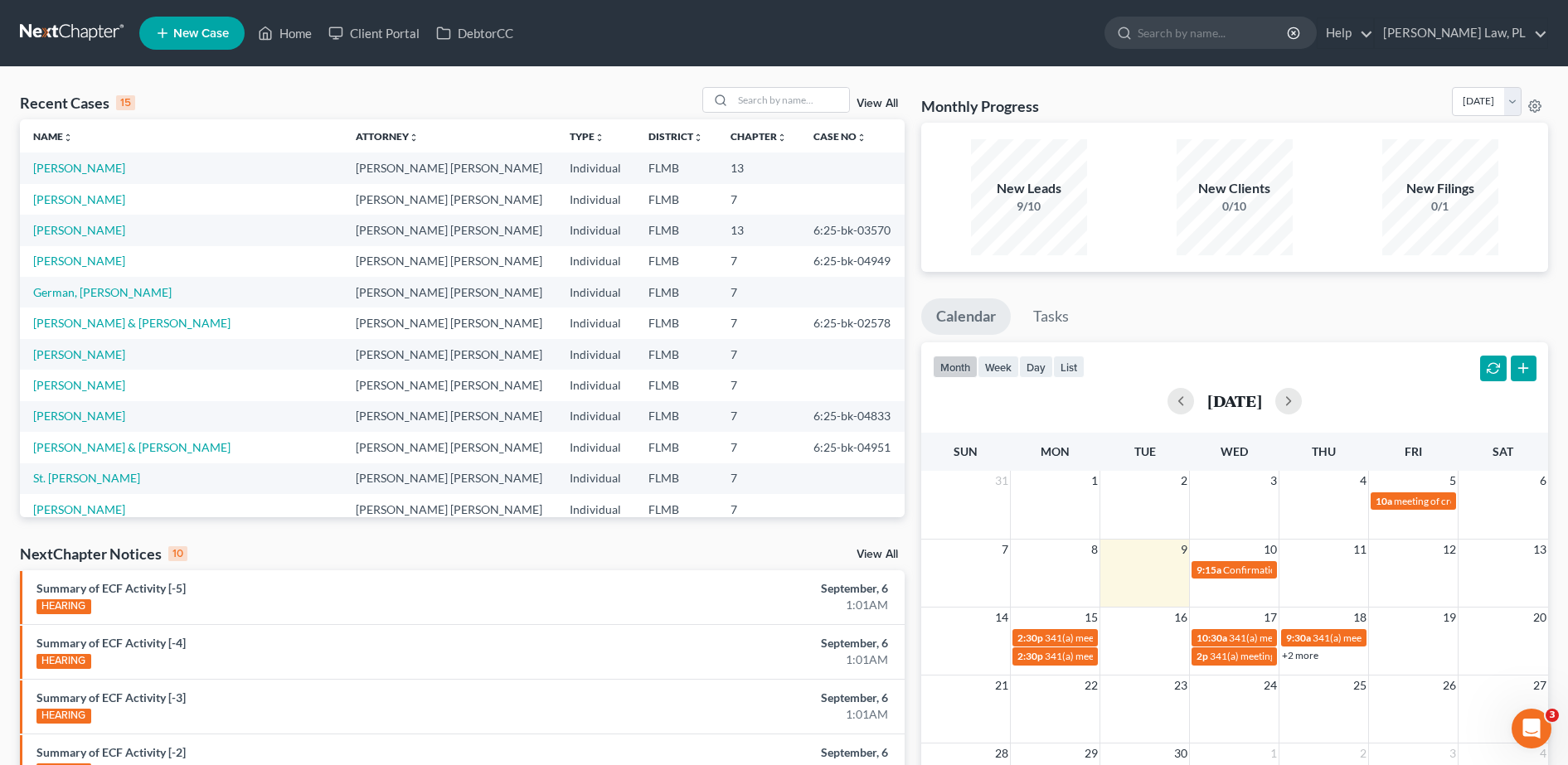
click at [882, 108] on link "View All" at bounding box center [877, 103] width 42 height 12
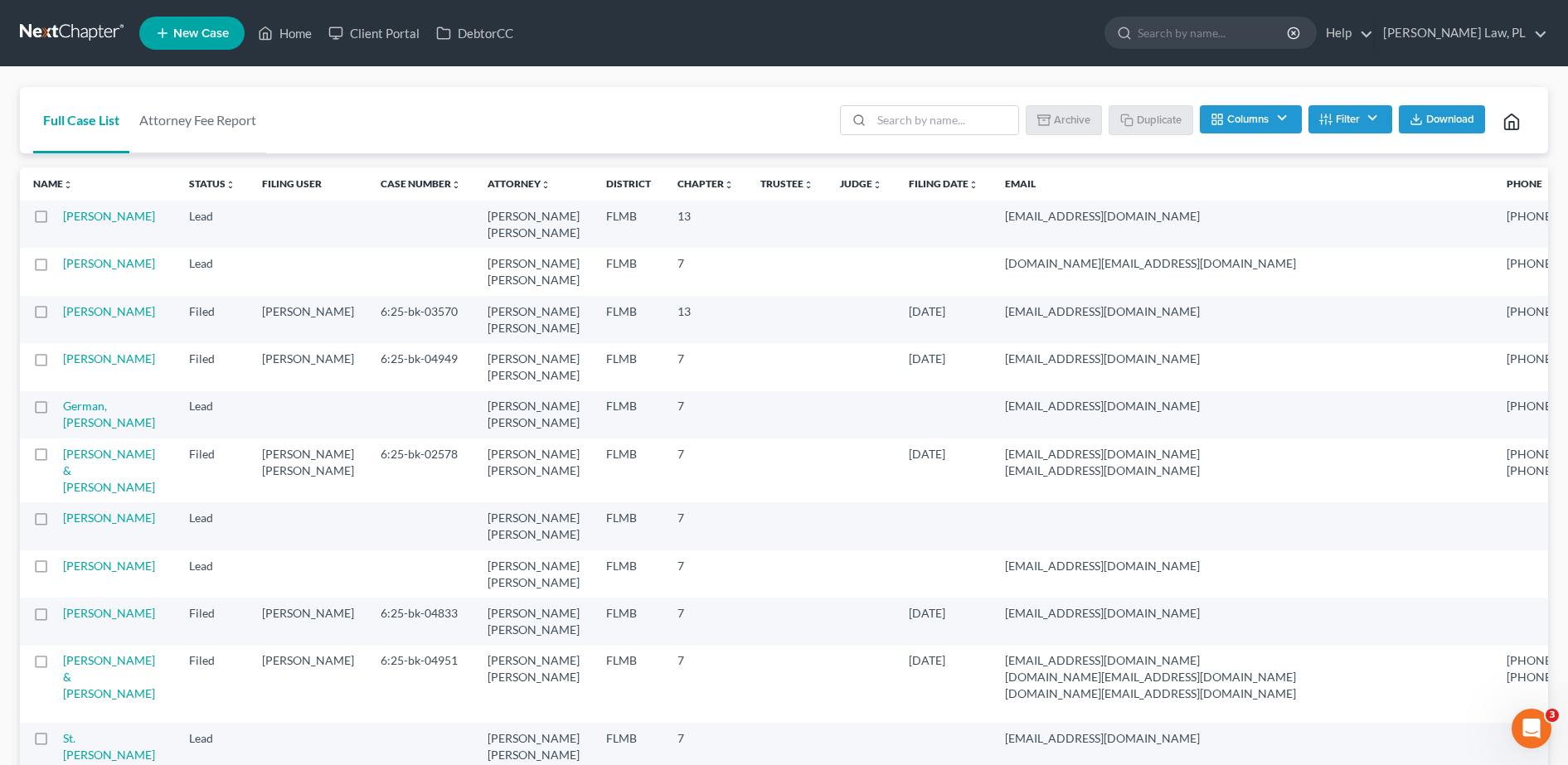
click at [56, 221] on label at bounding box center [56, 221] width 0 height 0
click at [63, 219] on input "checkbox" at bounding box center [68, 213] width 11 height 11
click at [1372, 114] on button "Filter" at bounding box center [1350, 119] width 84 height 28
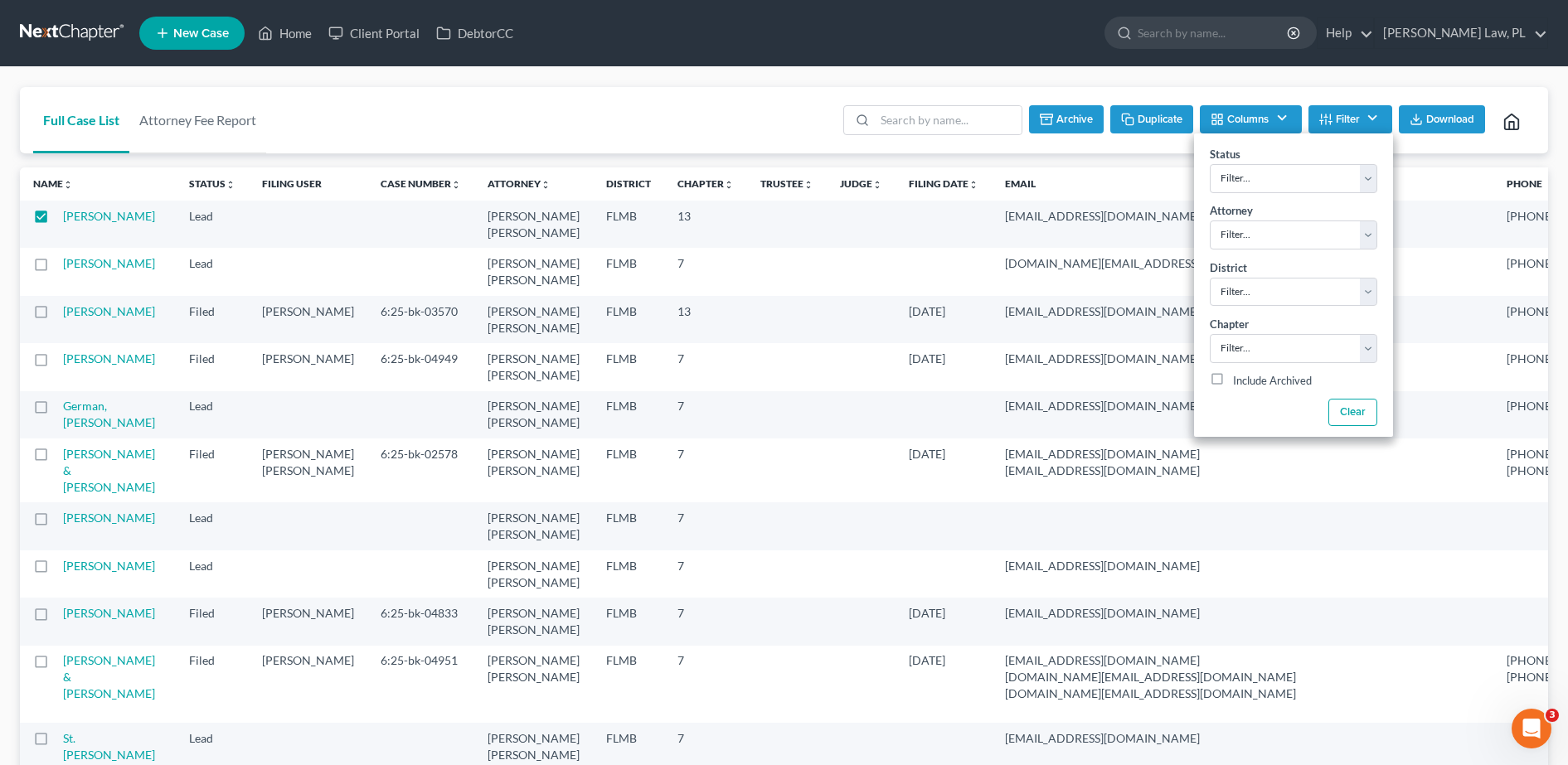
click at [1372, 114] on button "Filter" at bounding box center [1350, 119] width 84 height 28
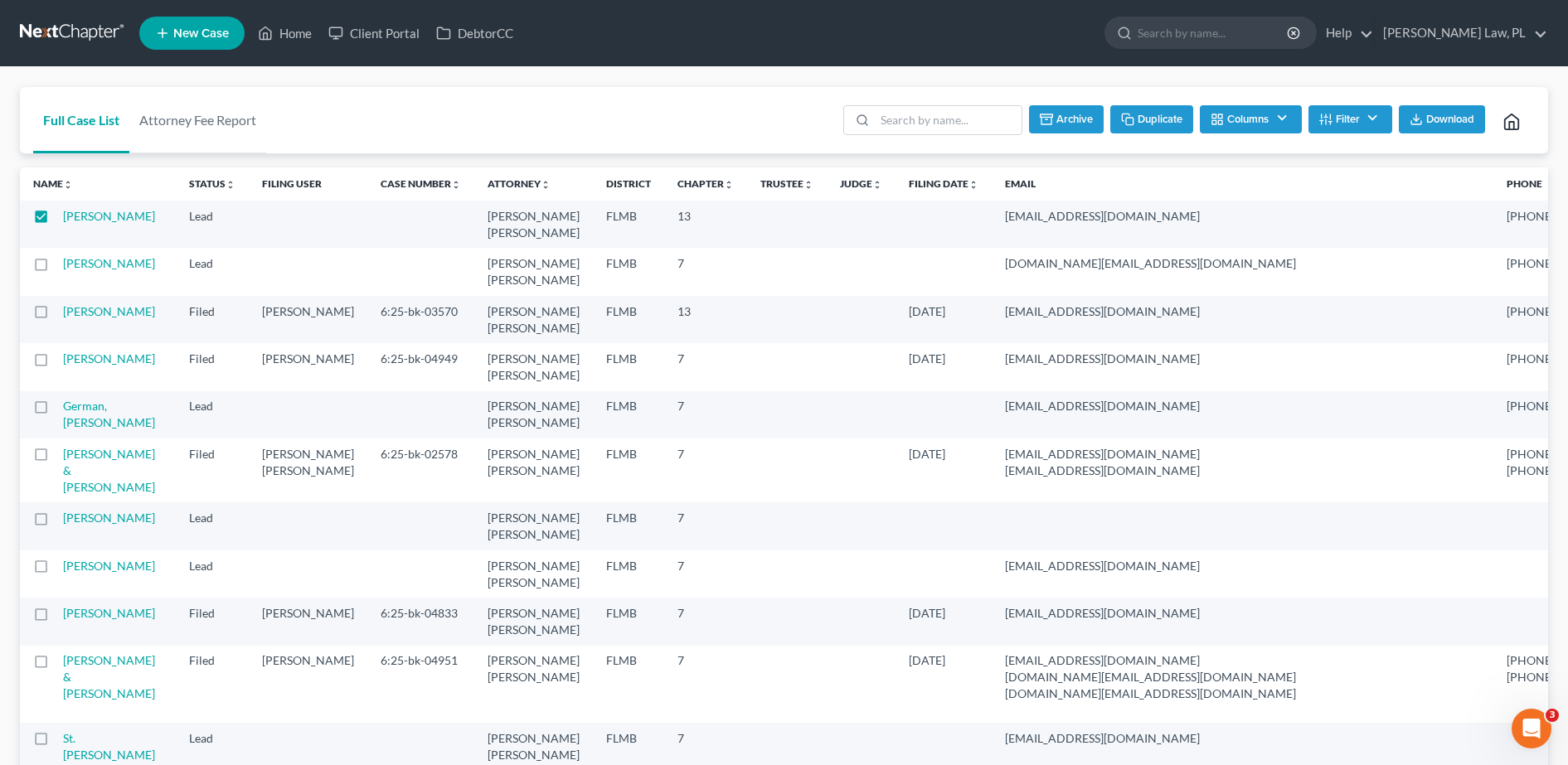
click at [56, 221] on label at bounding box center [56, 221] width 0 height 0
click at [63, 212] on input "checkbox" at bounding box center [68, 213] width 11 height 11
checkbox input "false"
click at [101, 215] on link "[PERSON_NAME]" at bounding box center [108, 216] width 92 height 15
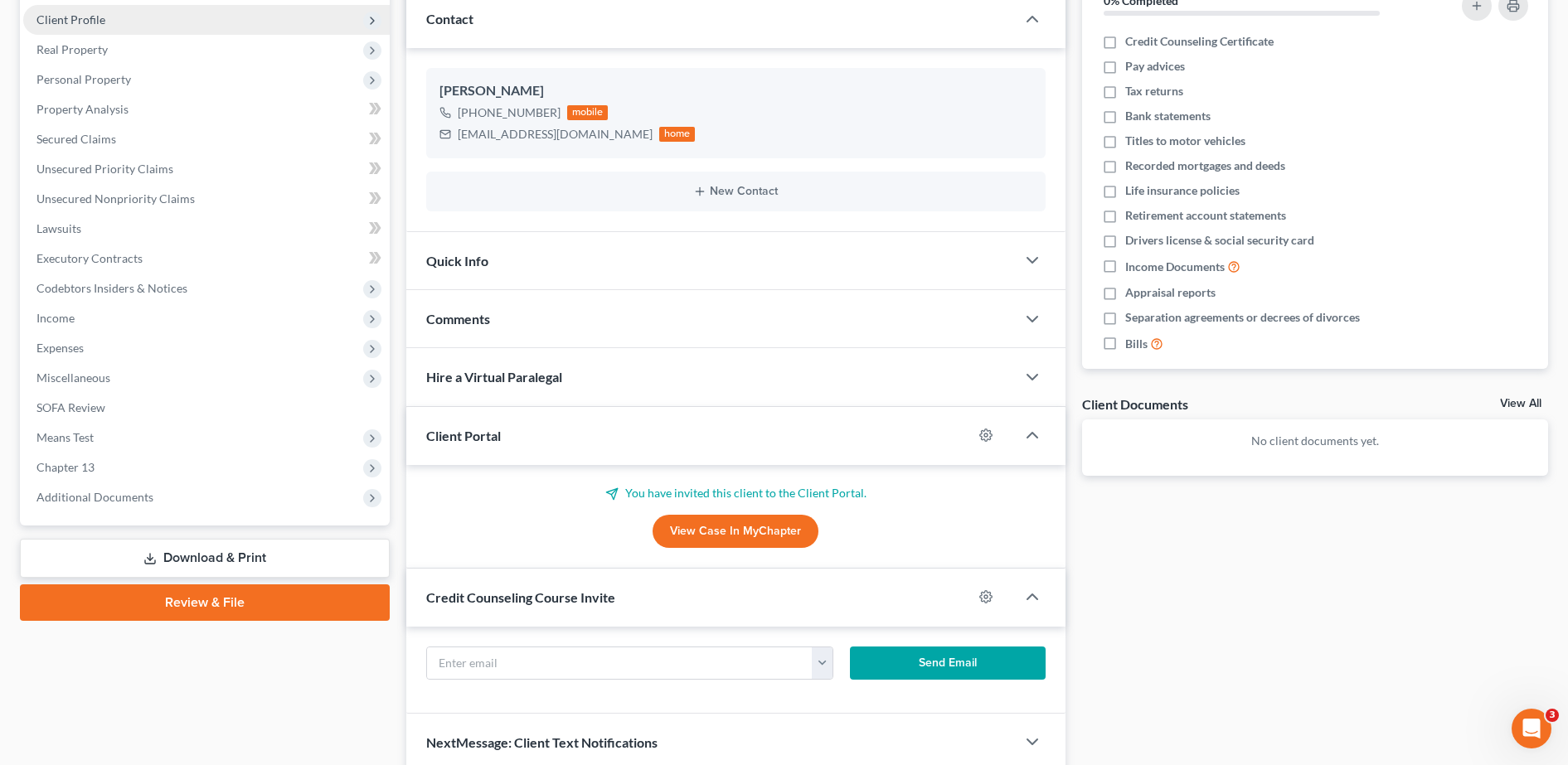
scroll to position [297, 0]
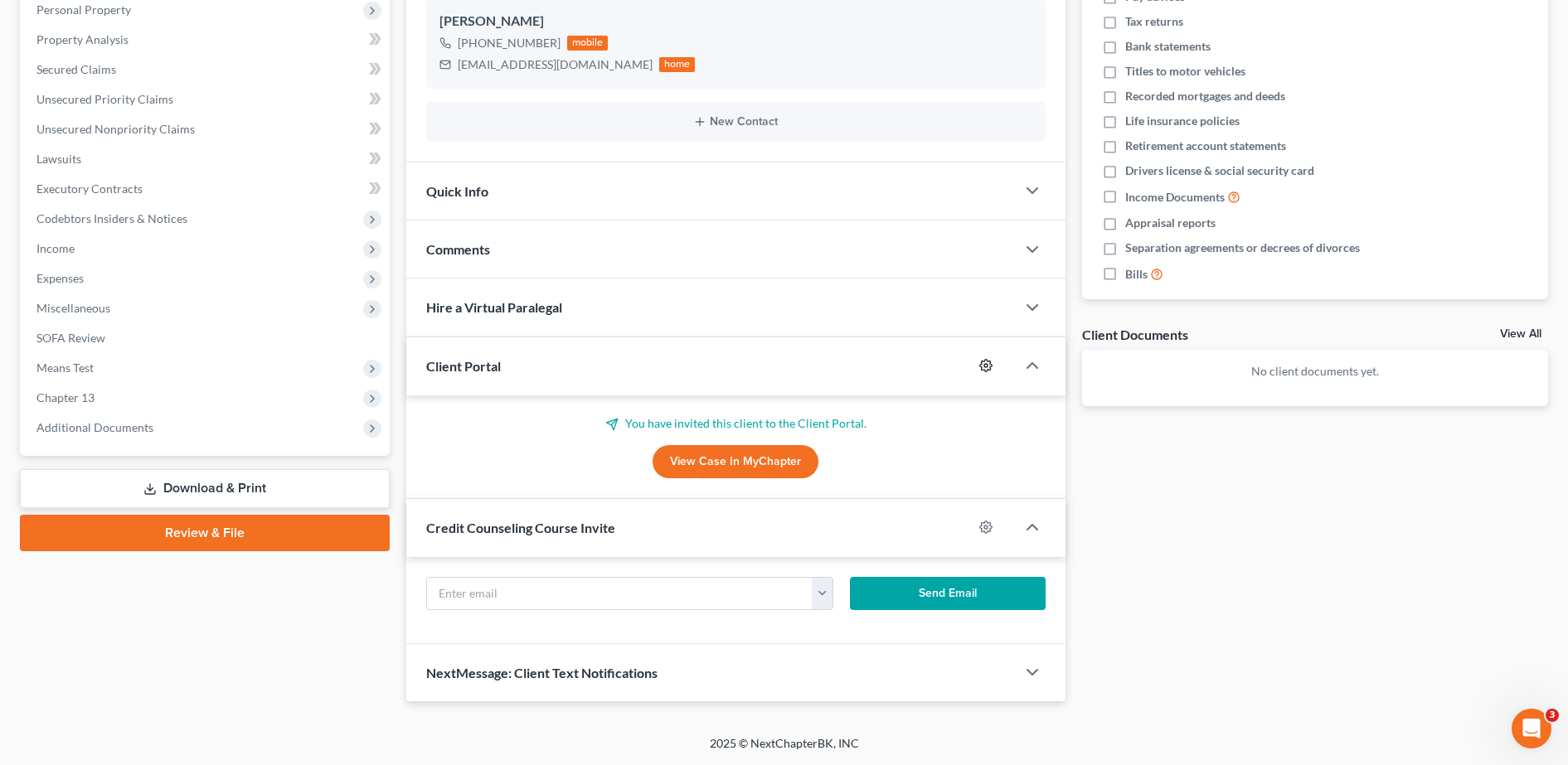
click at [984, 364] on icon "button" at bounding box center [987, 366] width 14 height 14
select select "0"
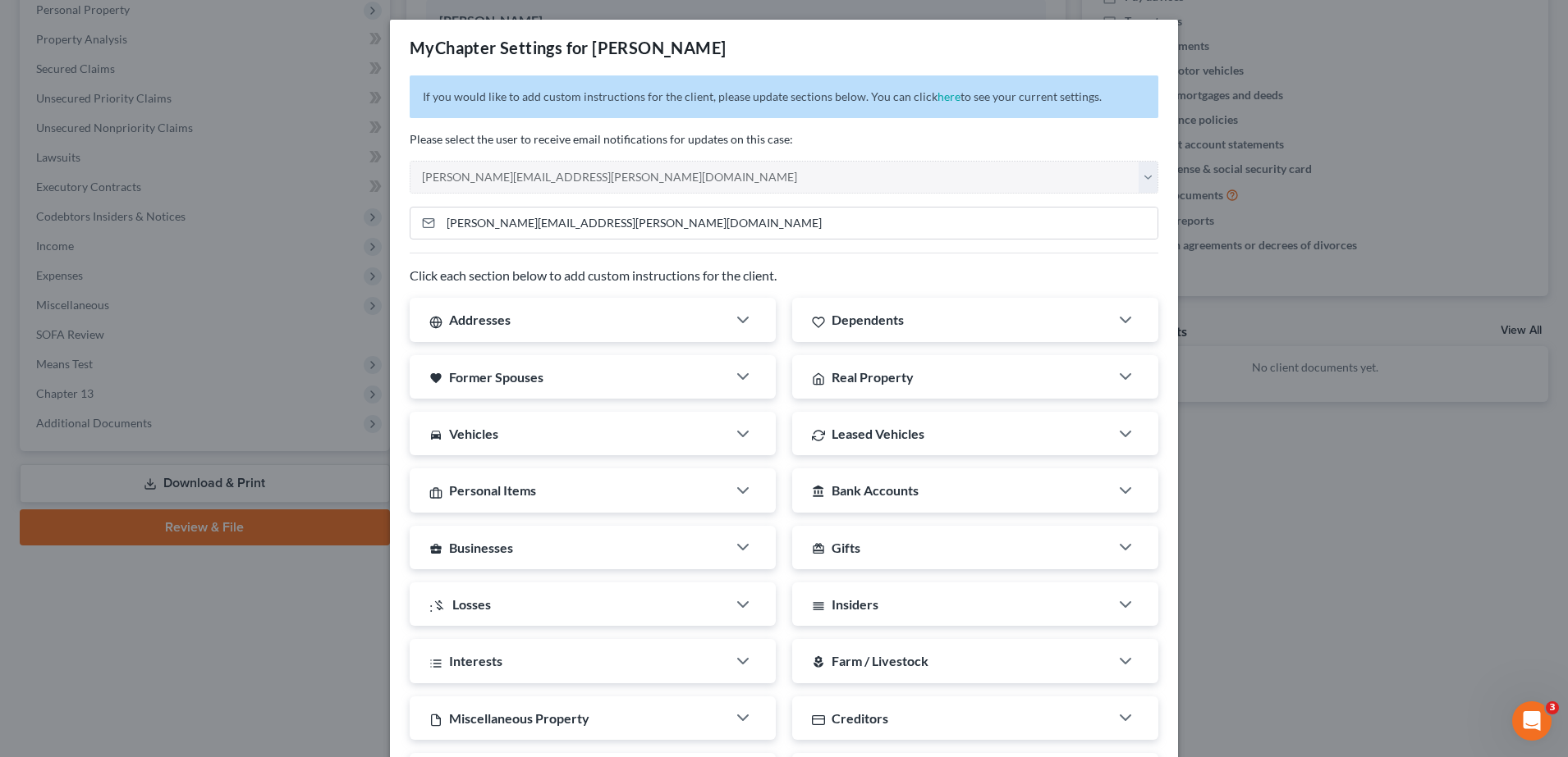
click at [1235, 102] on div "MyChapter Settings for [PERSON_NAME] If you would like to add custom instructio…" at bounding box center [784, 378] width 1568 height 757
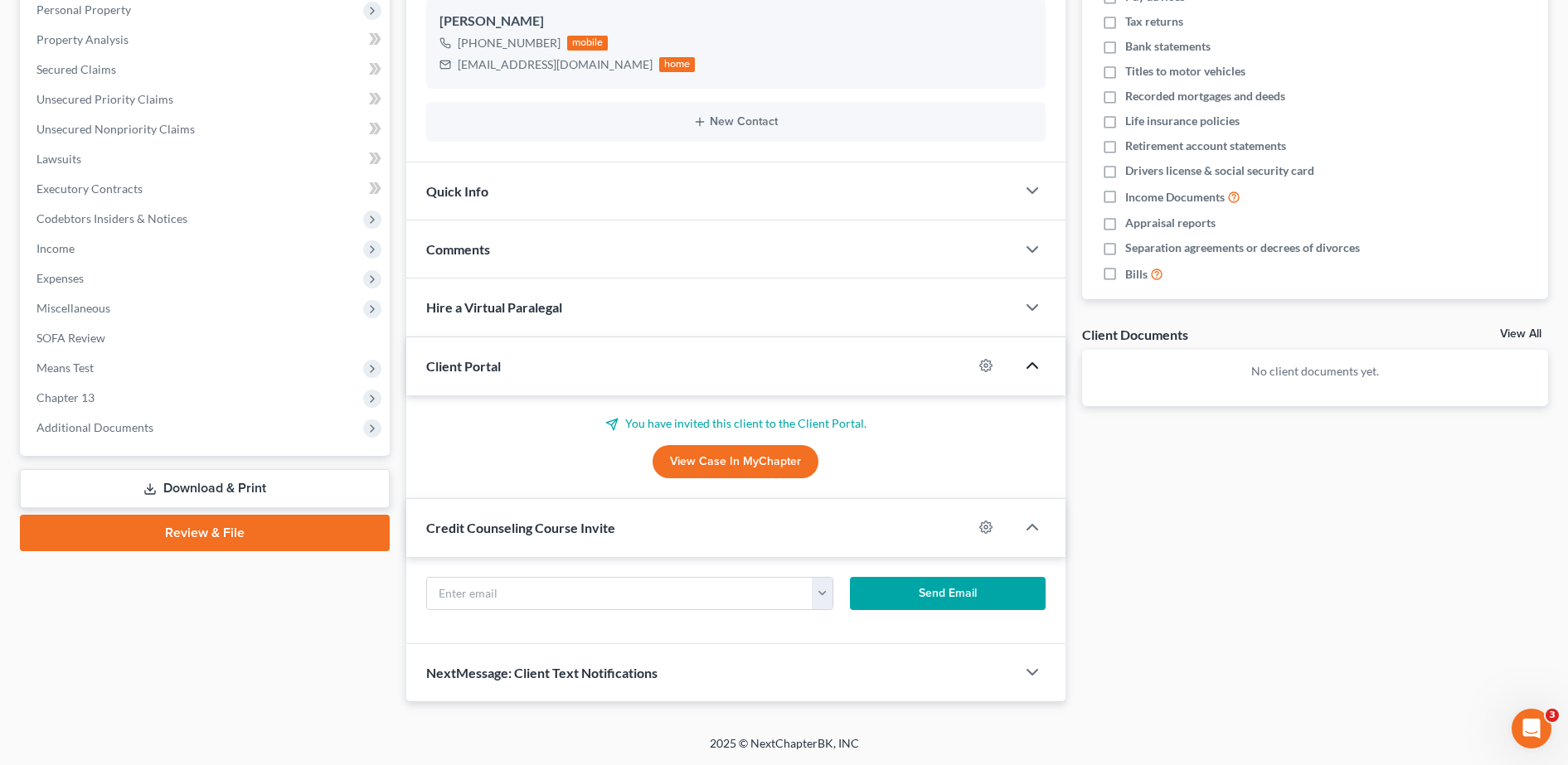
click at [1033, 374] on icon "button" at bounding box center [1032, 366] width 20 height 20
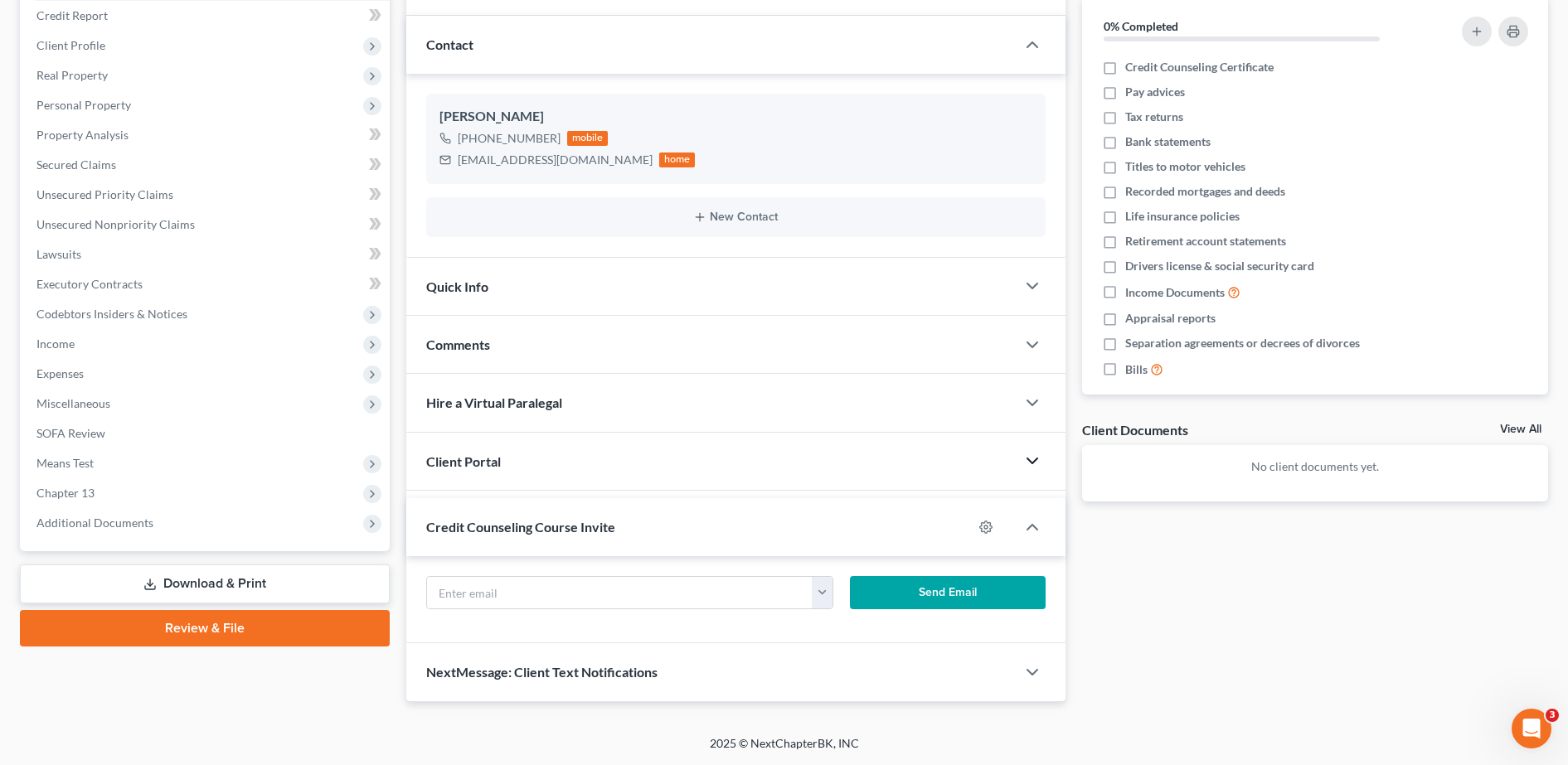
scroll to position [194, 0]
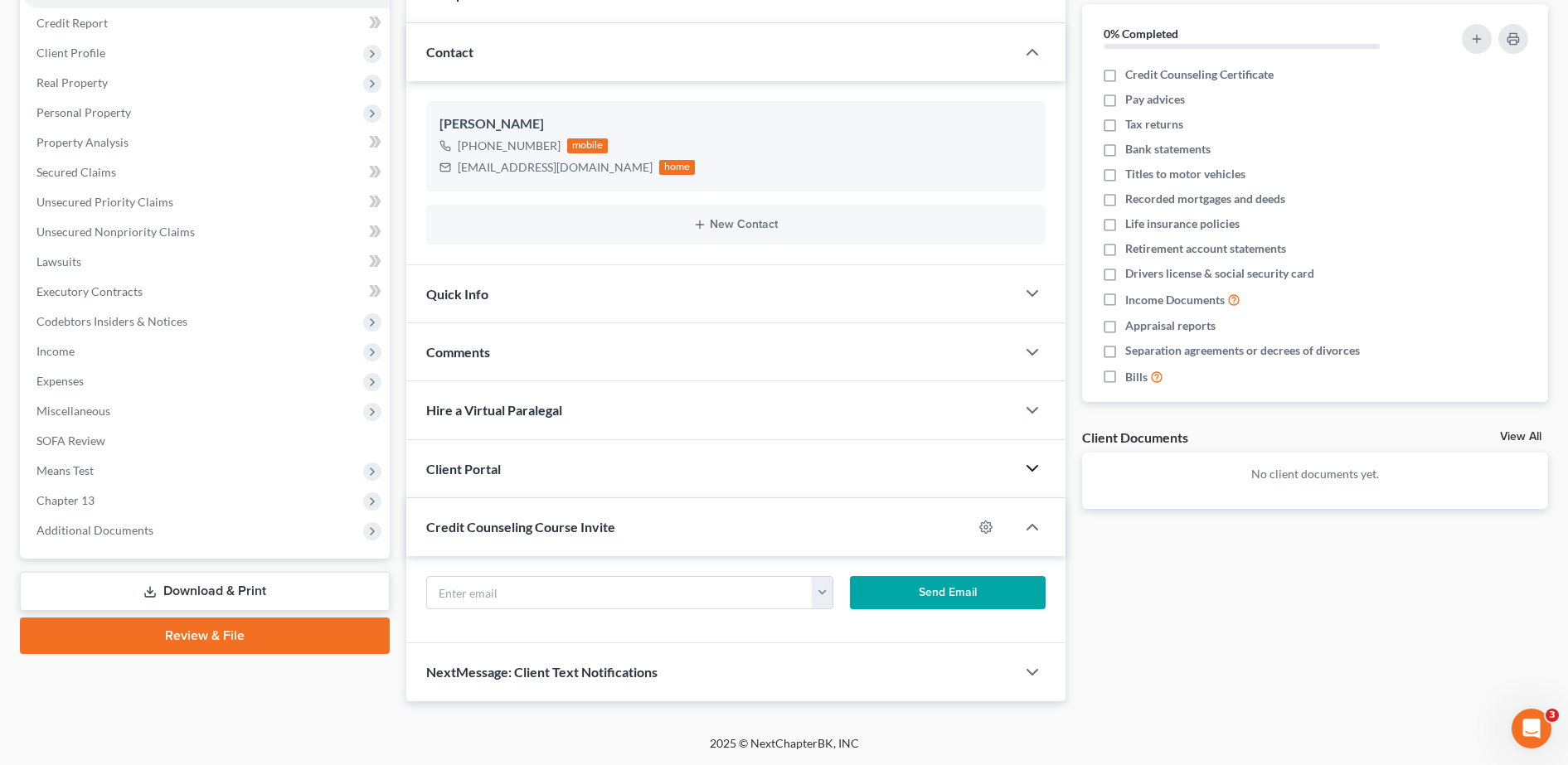
click at [695, 468] on div "Client Portal" at bounding box center [711, 468] width 609 height 57
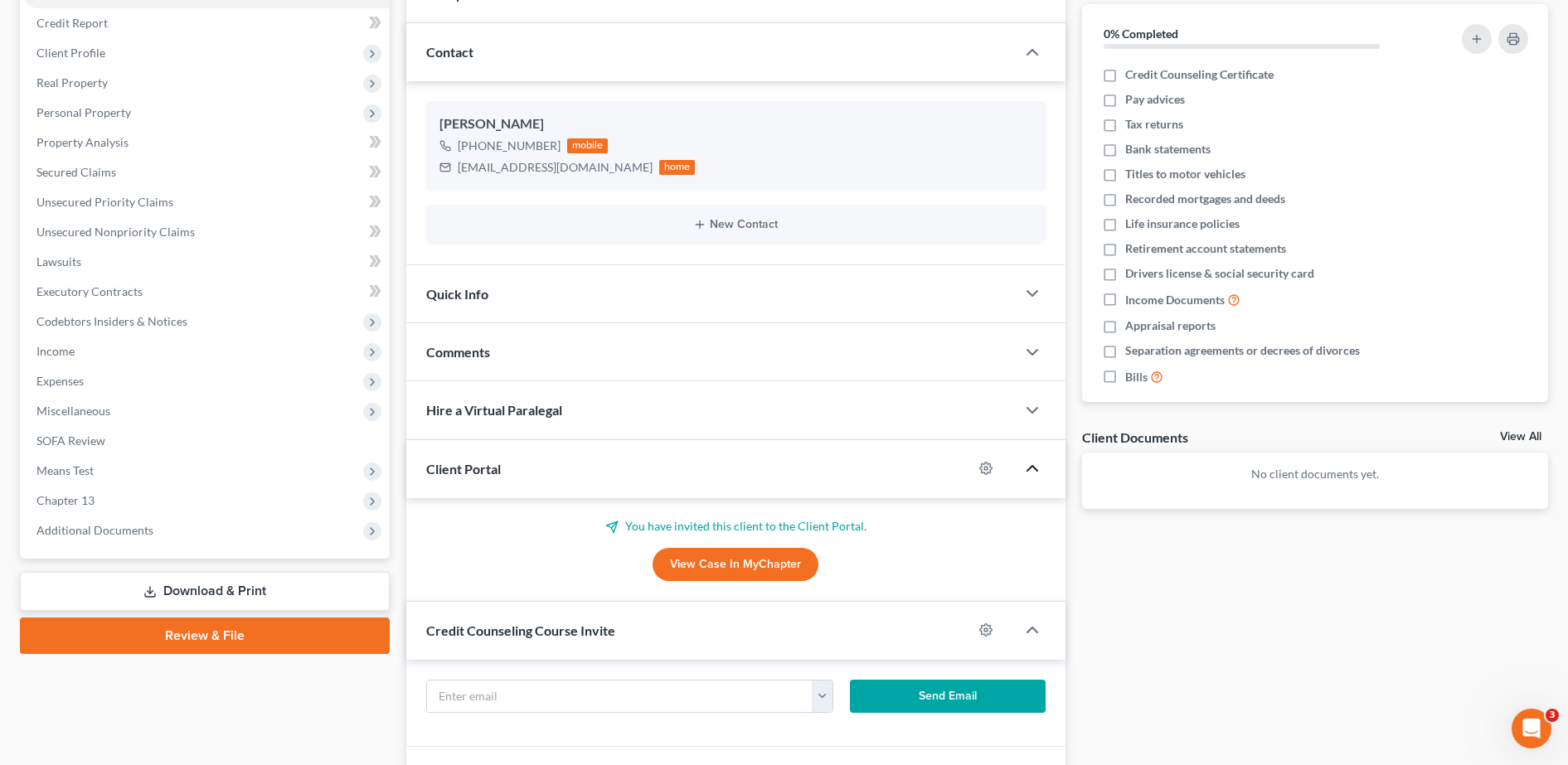
click at [774, 475] on div "Client Portal" at bounding box center [690, 468] width 567 height 57
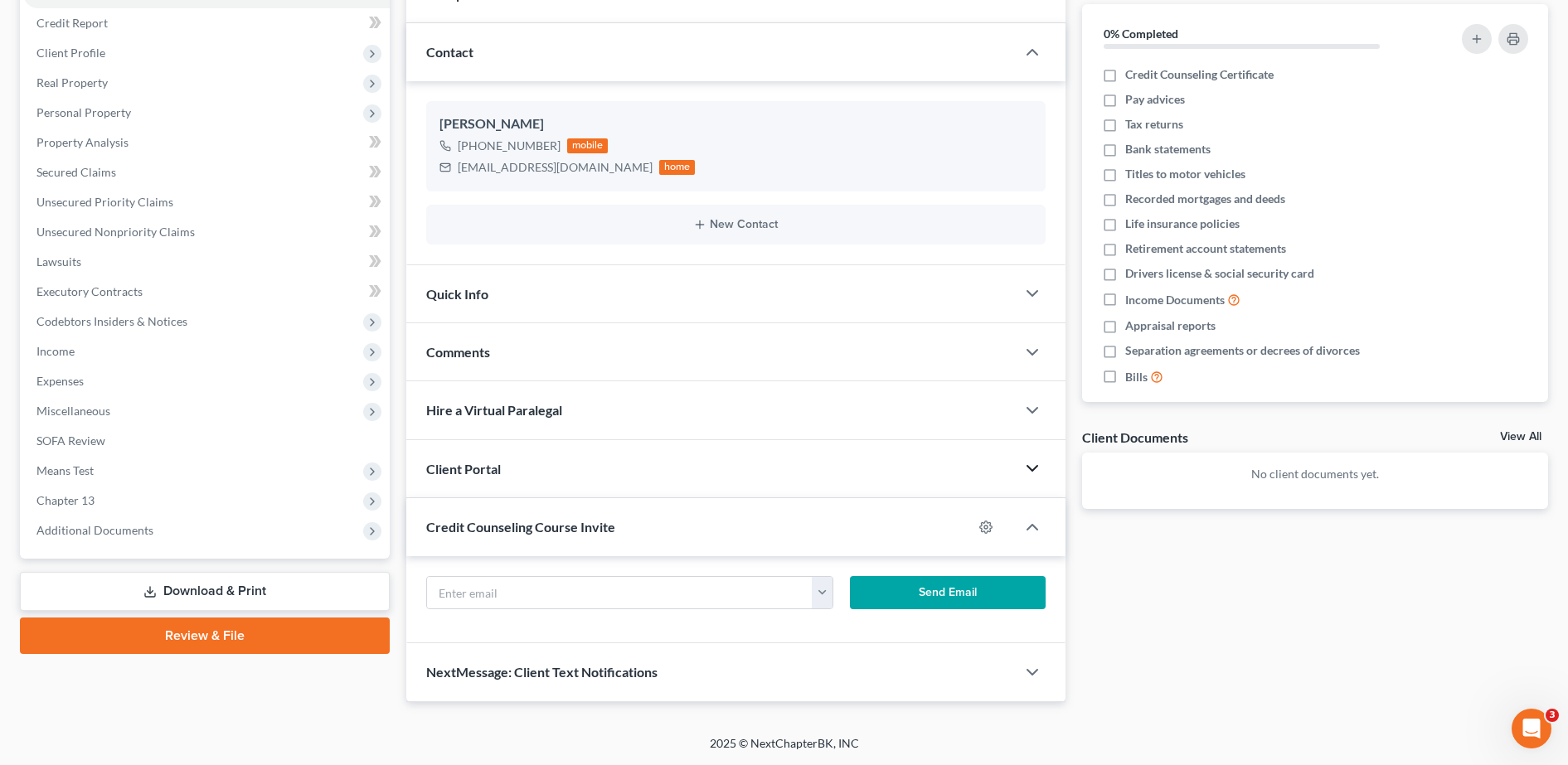
click at [755, 549] on div "Credit Counseling Course Invite" at bounding box center [690, 526] width 567 height 57
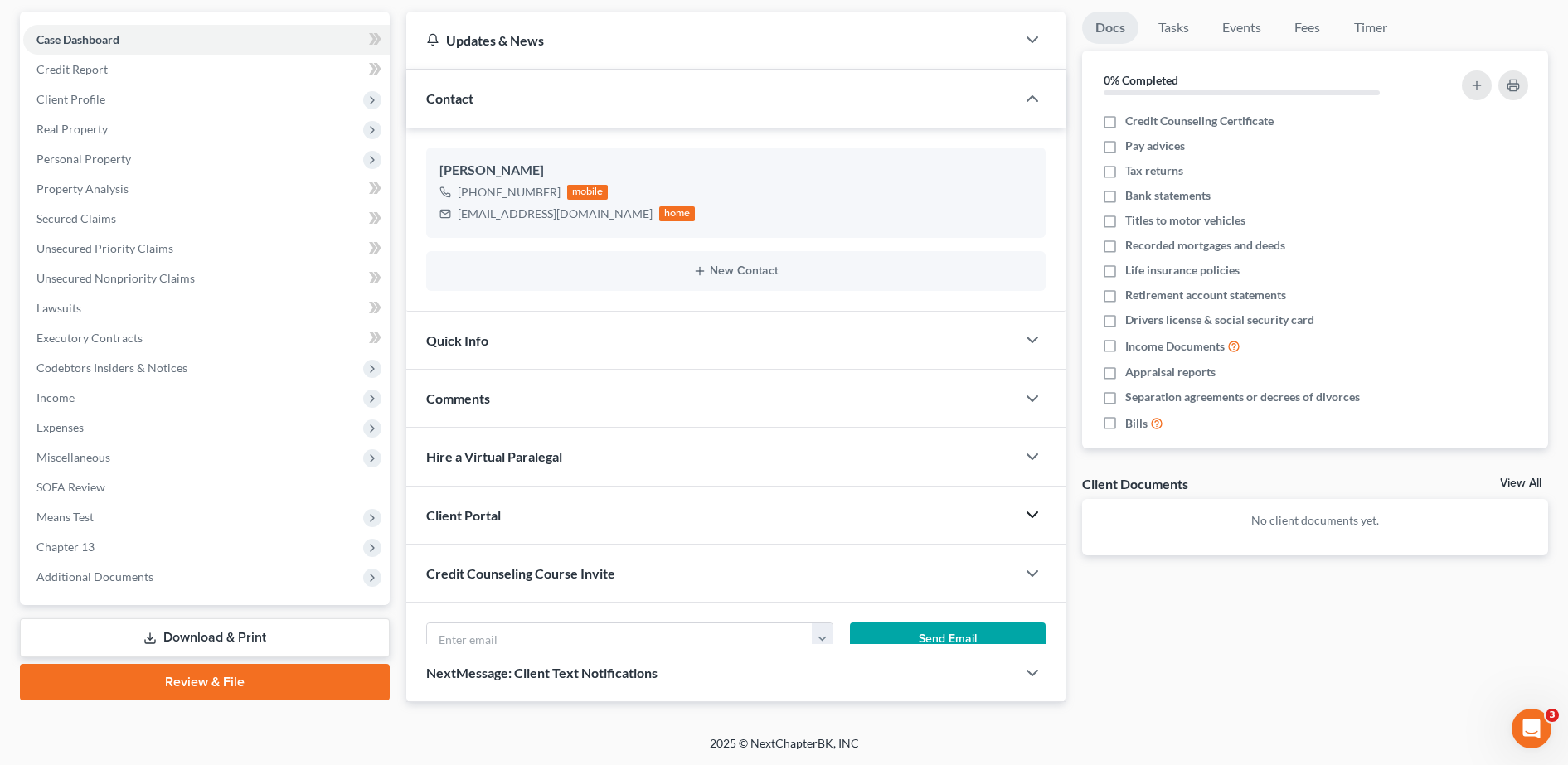
scroll to position [146, 0]
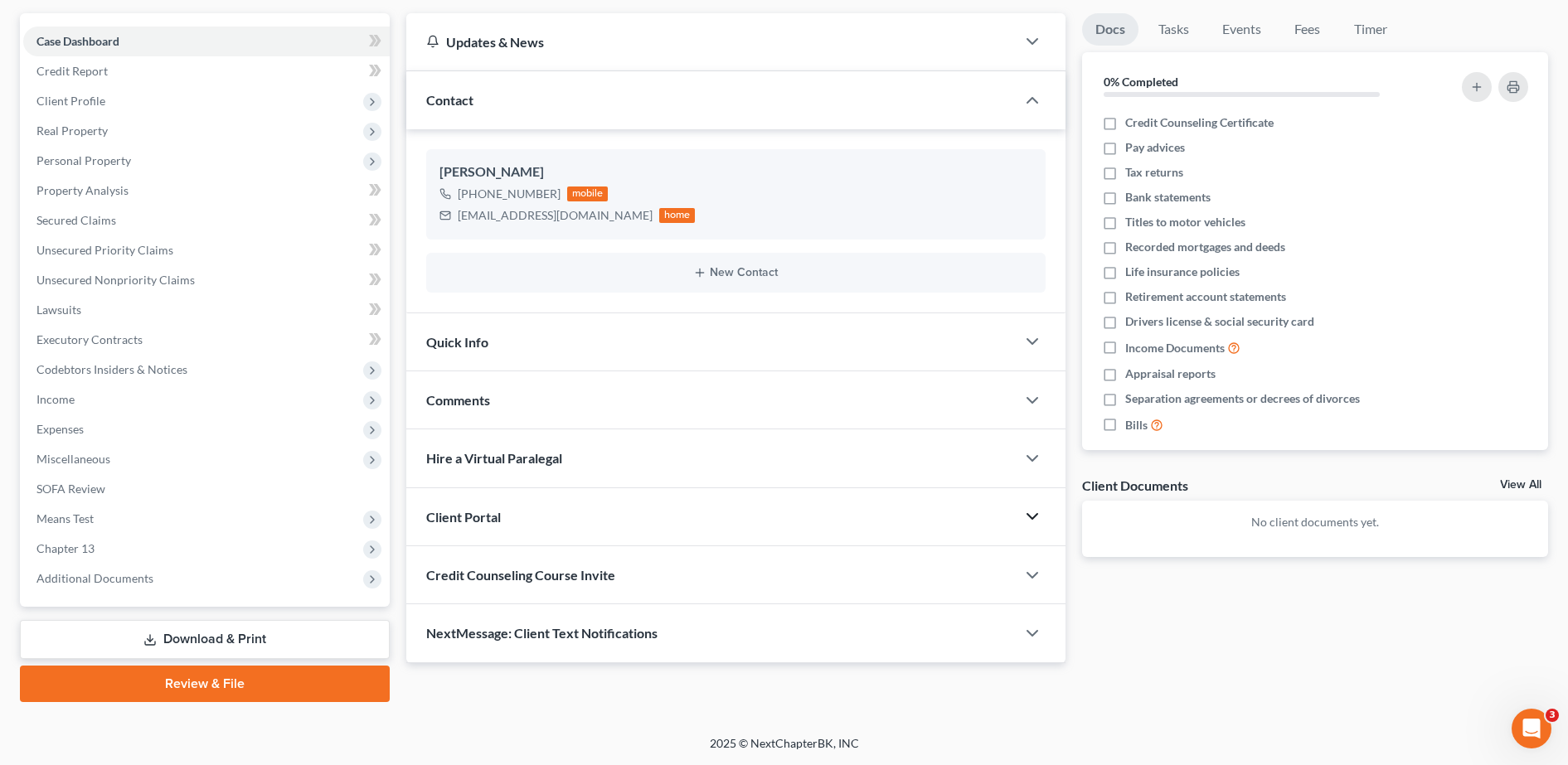
click at [681, 514] on div "Client Portal" at bounding box center [711, 516] width 609 height 57
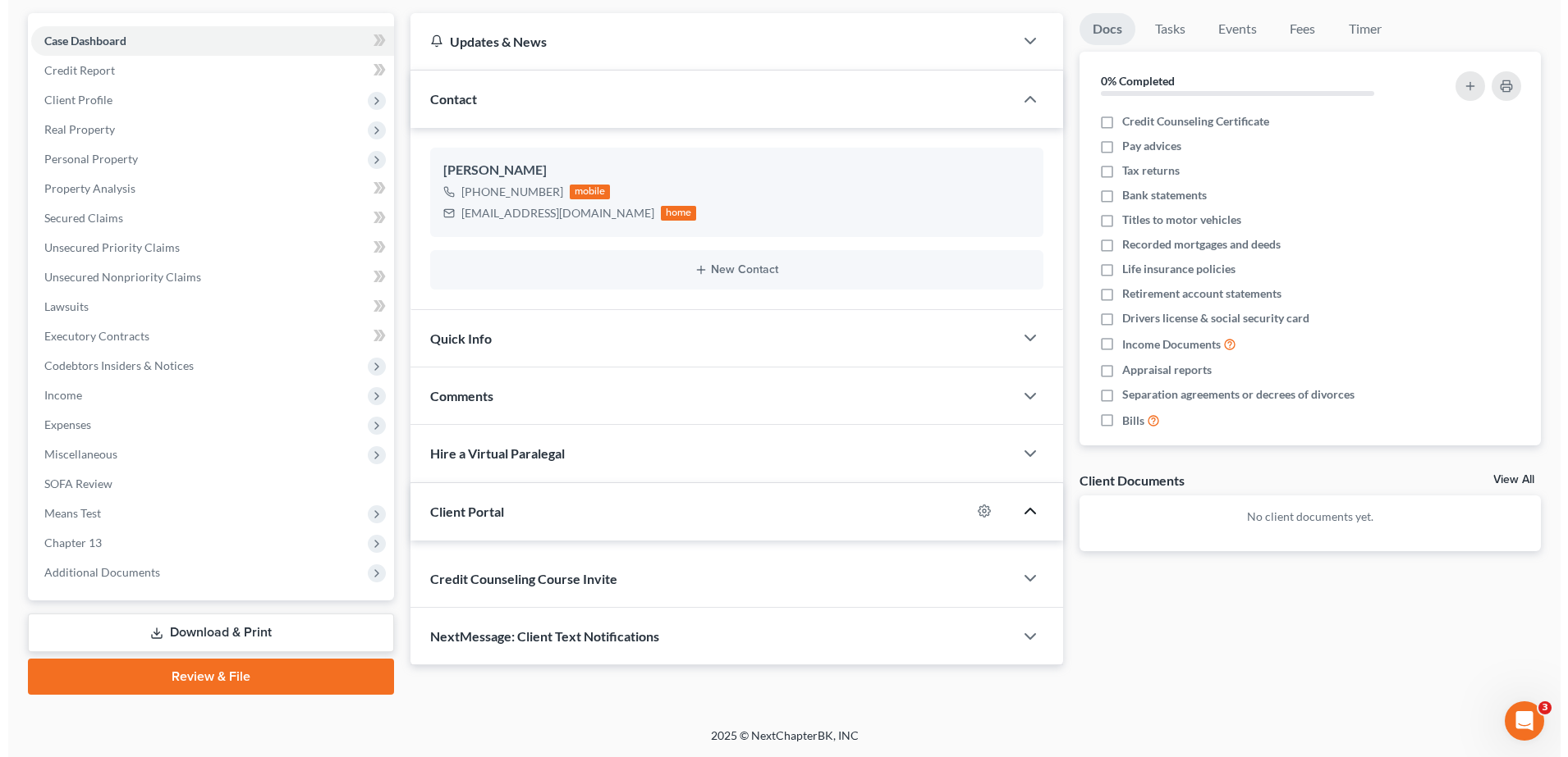
scroll to position [192, 0]
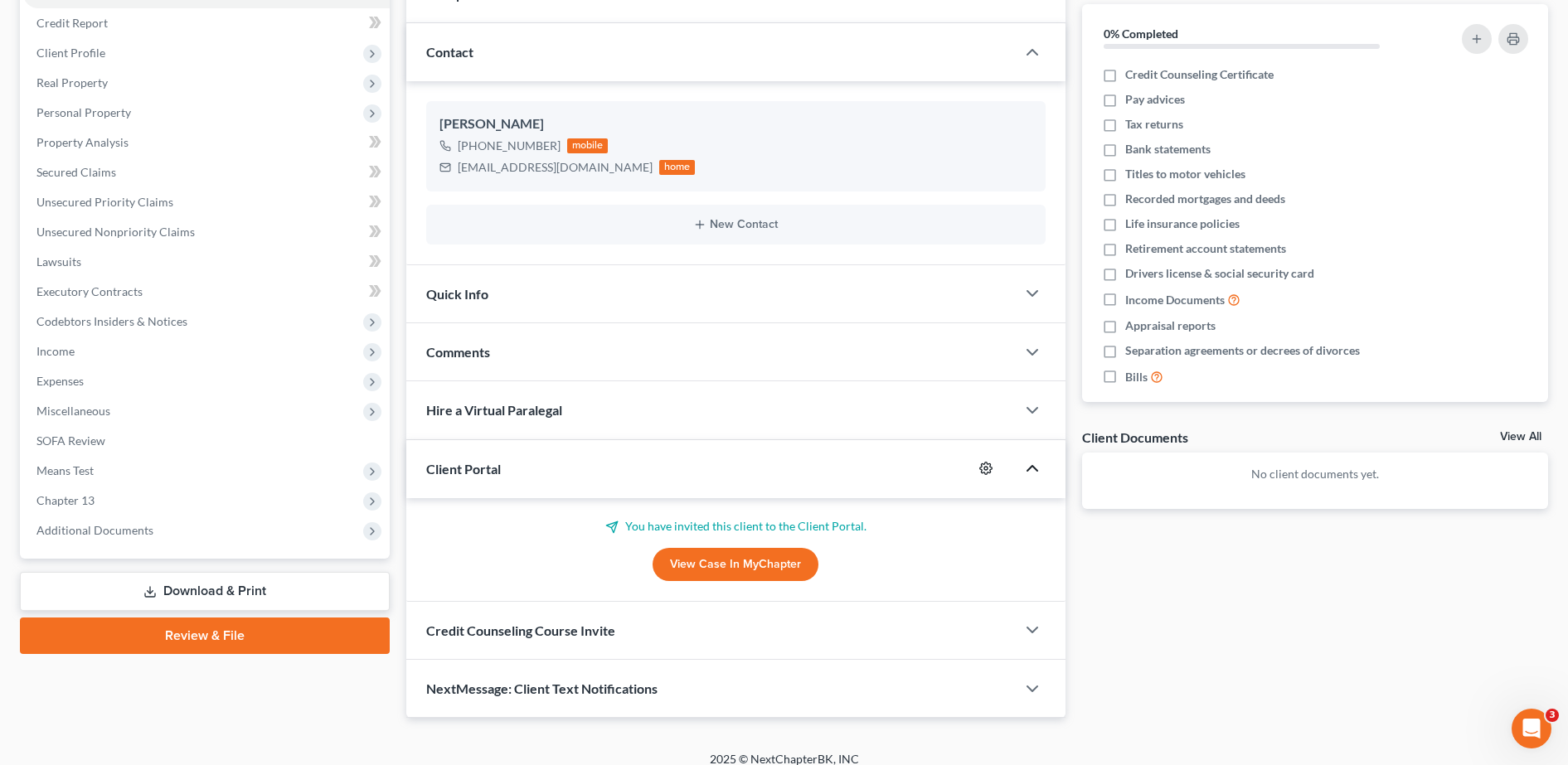
click at [981, 469] on icon "button" at bounding box center [986, 468] width 13 height 13
select select "0"
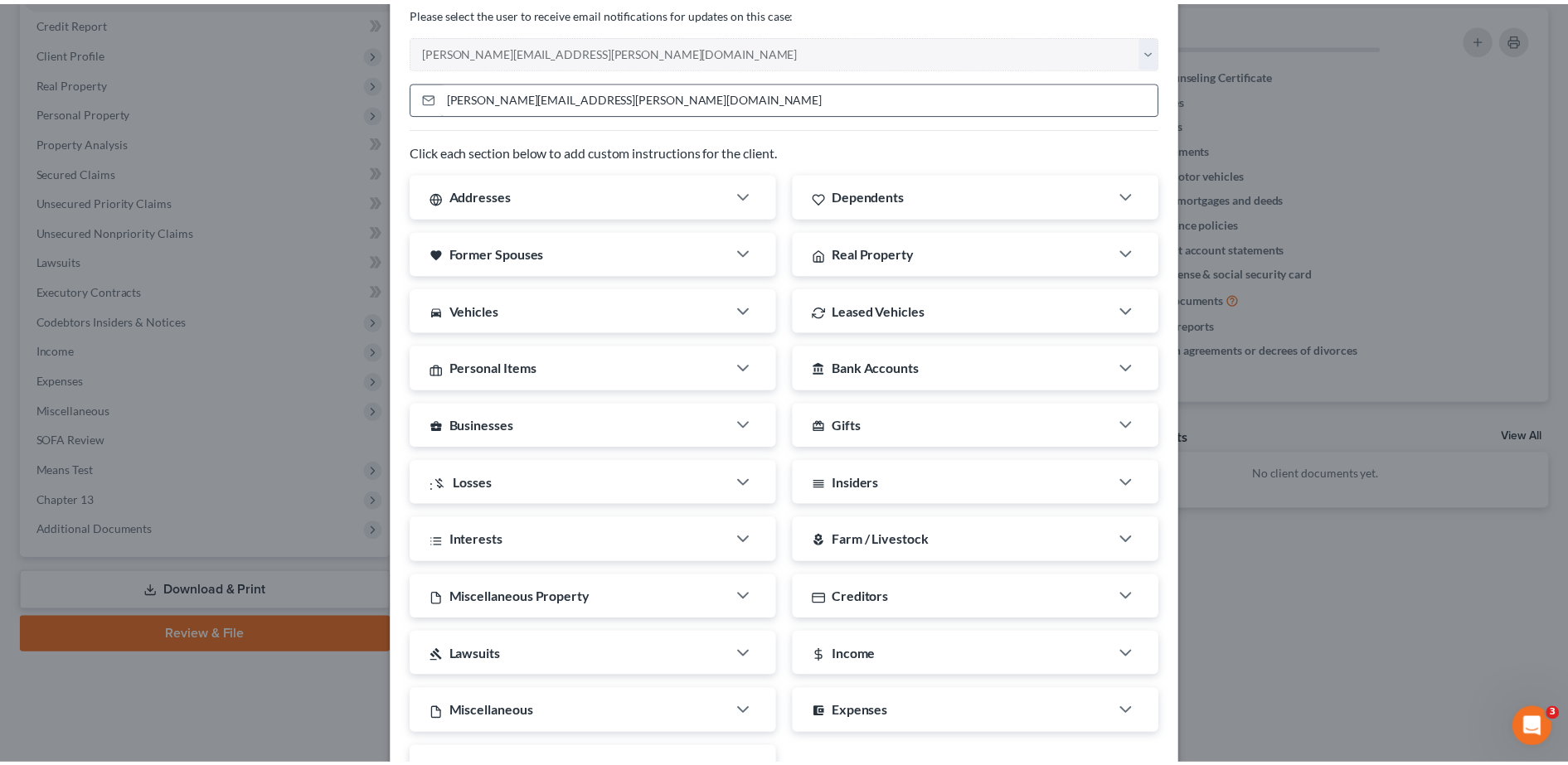
scroll to position [0, 0]
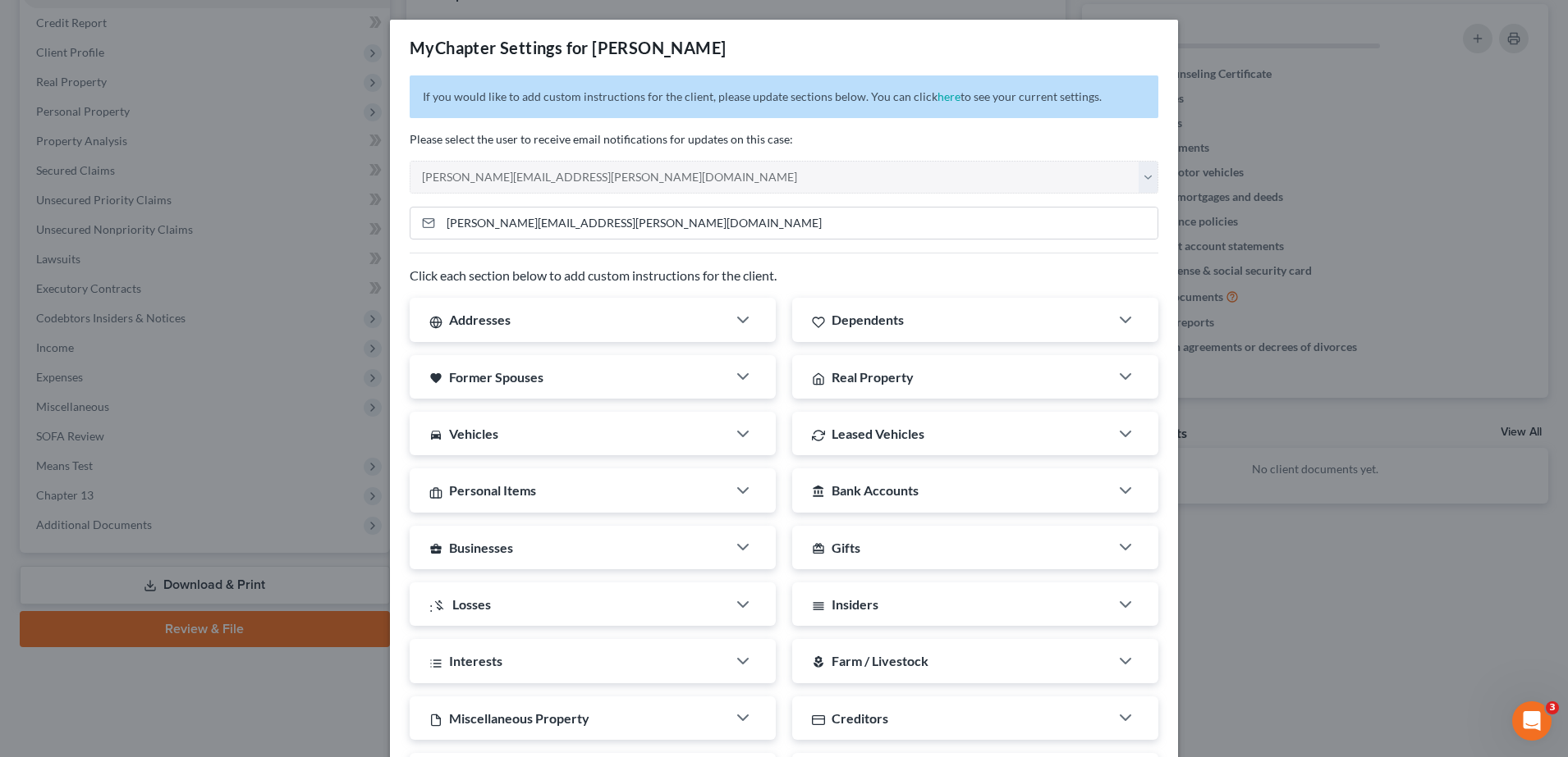
click at [1237, 179] on div "MyChapter Settings for [PERSON_NAME] If you would like to add custom instructio…" at bounding box center [784, 378] width 1568 height 757
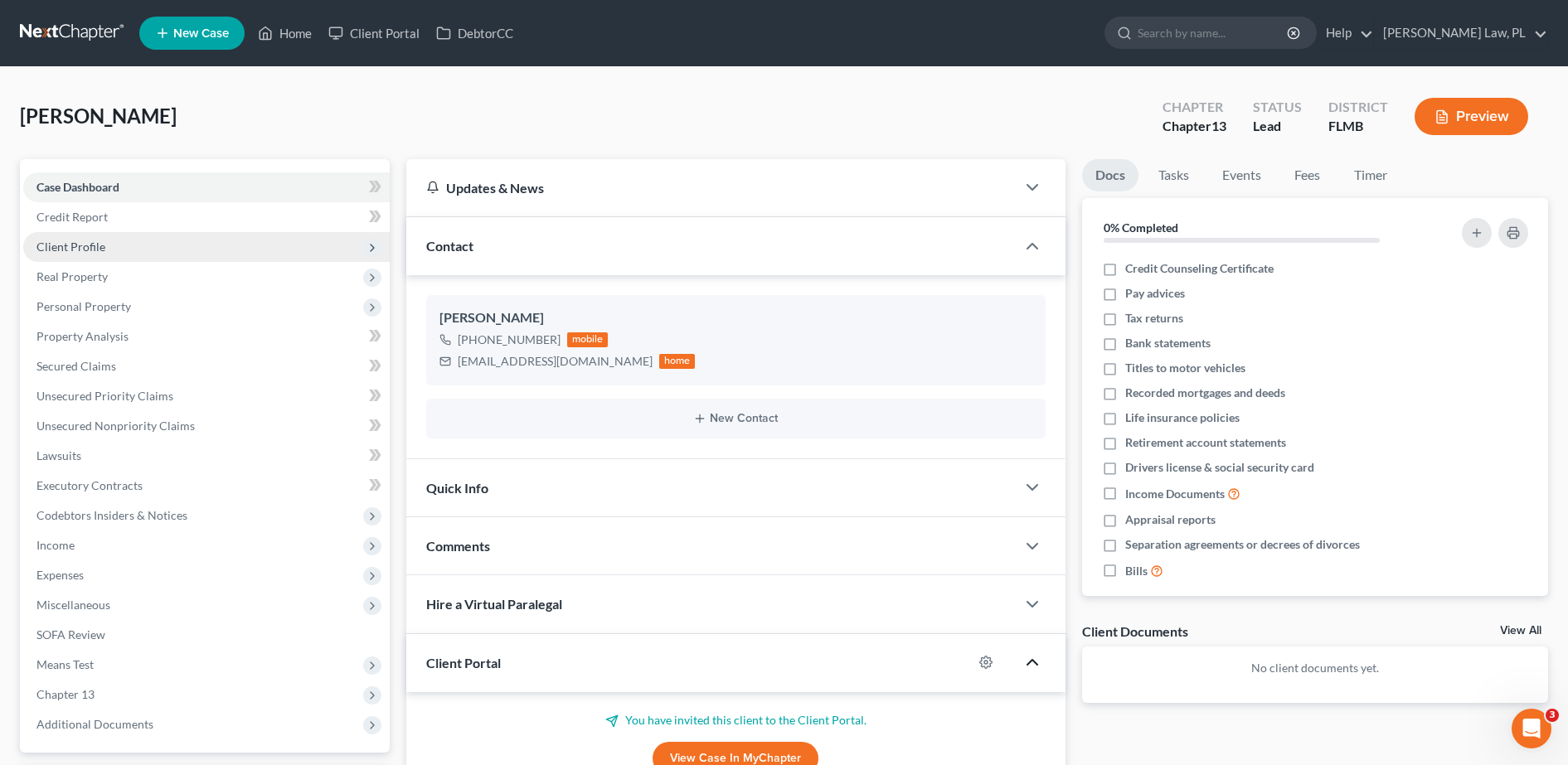
click at [106, 253] on span "Client Profile" at bounding box center [206, 247] width 367 height 30
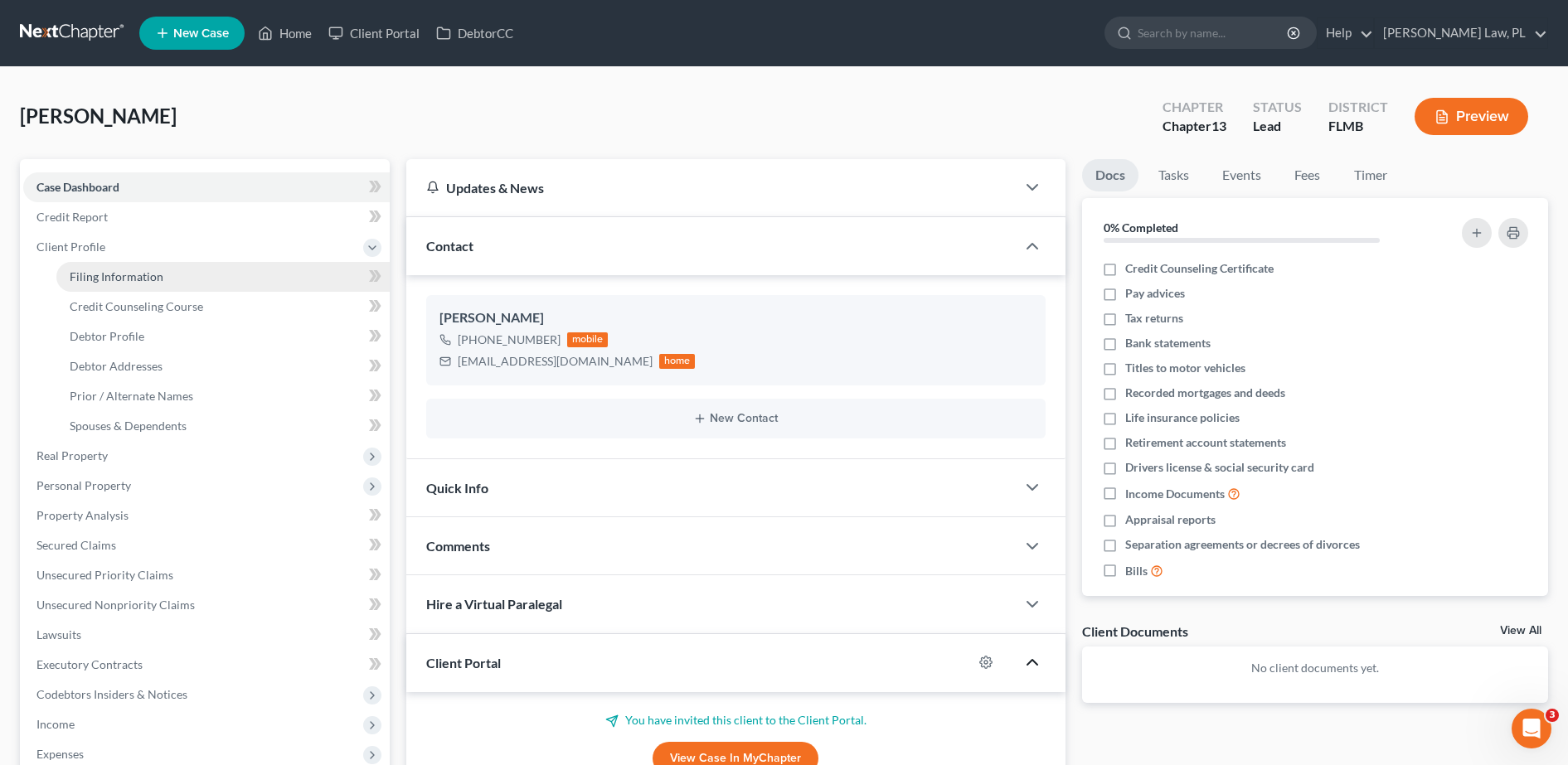
click at [121, 288] on link "Filing Information" at bounding box center [222, 277] width 334 height 30
select select "1"
select select "0"
select select "3"
select select "15"
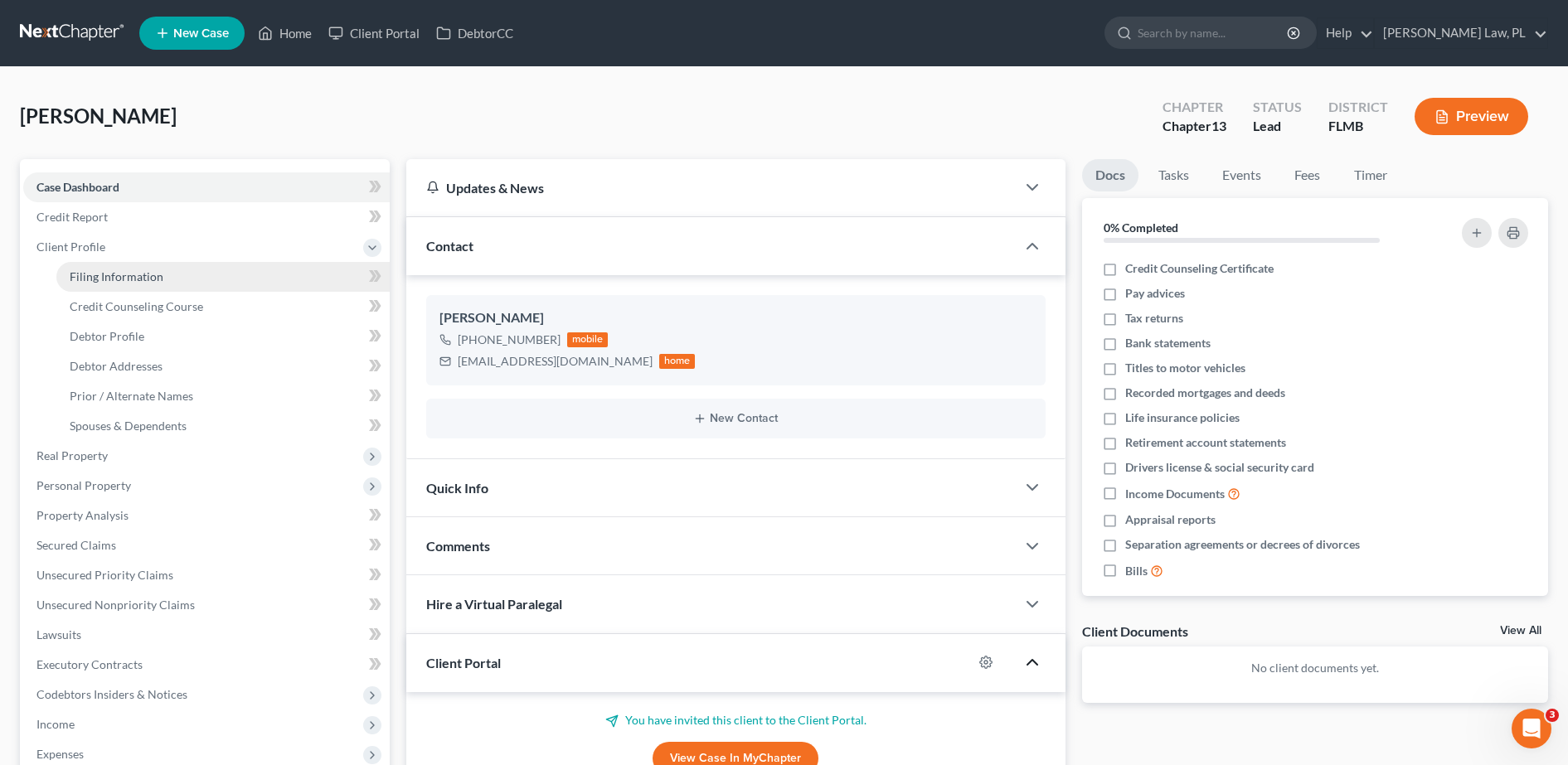
select select "0"
select select "9"
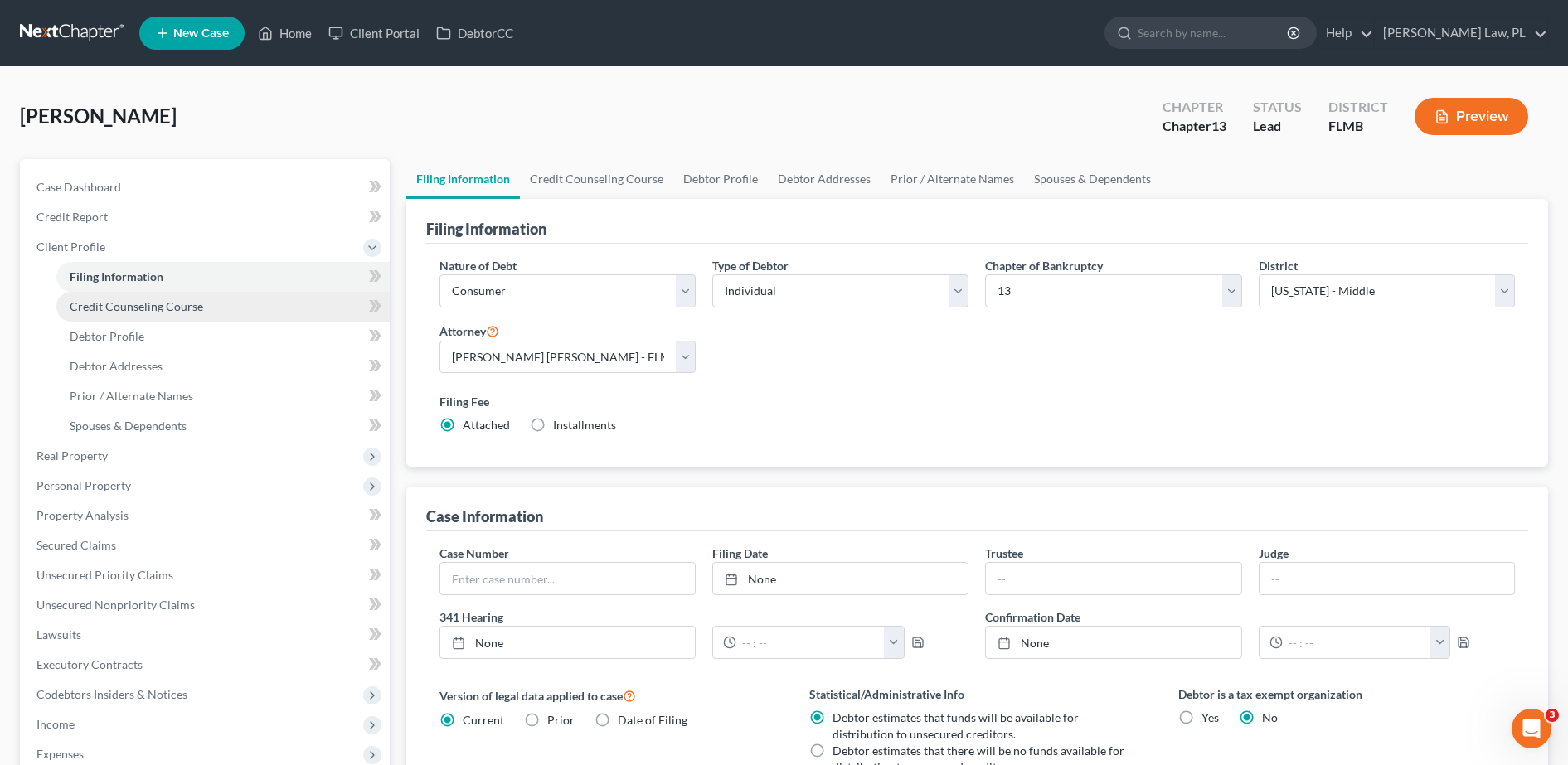
click at [161, 308] on span "Credit Counseling Course" at bounding box center [136, 307] width 133 height 15
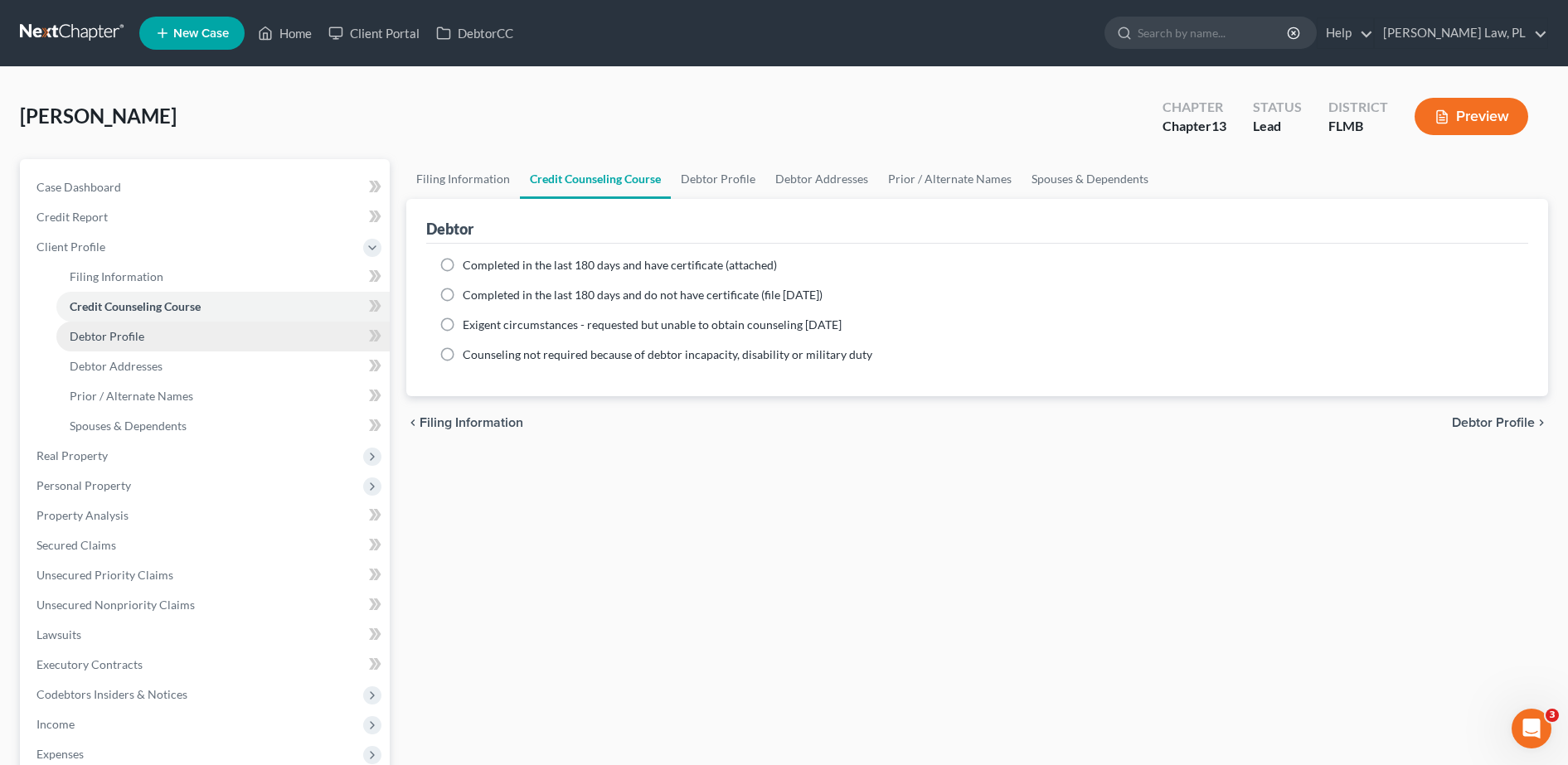
click at [150, 326] on link "Debtor Profile" at bounding box center [222, 337] width 334 height 30
select select "0"
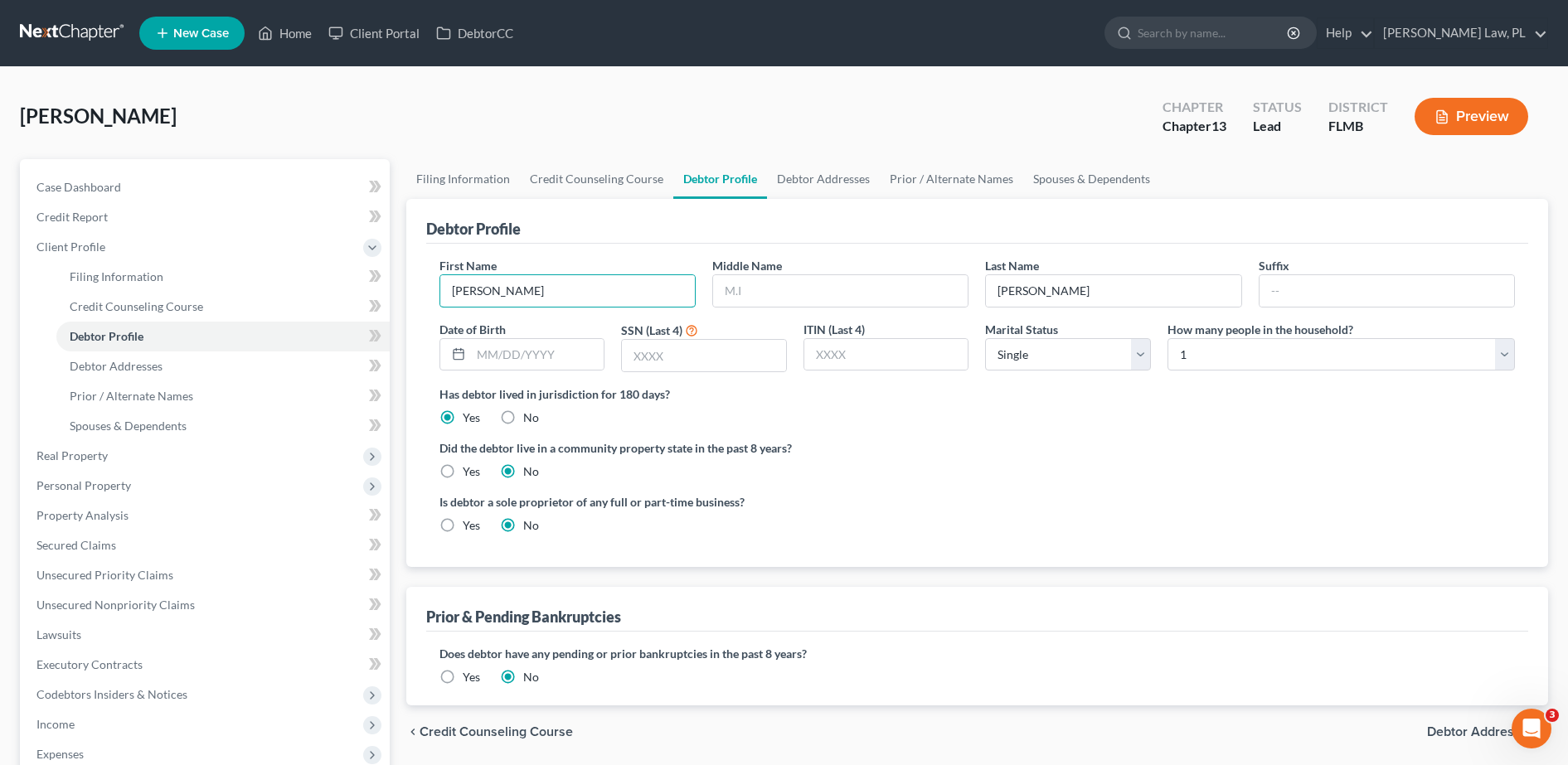
drag, startPoint x: 531, startPoint y: 302, endPoint x: 392, endPoint y: 309, distance: 139.2
click at [392, 309] on div "Petition Navigation Case Dashboard Payments Invoices Payments Payments Credit R…" at bounding box center [784, 594] width 1545 height 868
drag, startPoint x: 1132, startPoint y: 302, endPoint x: 937, endPoint y: 306, distance: 195.0
click at [937, 306] on div "First Name Middle Name Last Name [PERSON_NAME] Date of Birth SSN (Last 4) ITIN …" at bounding box center [977, 321] width 1092 height 129
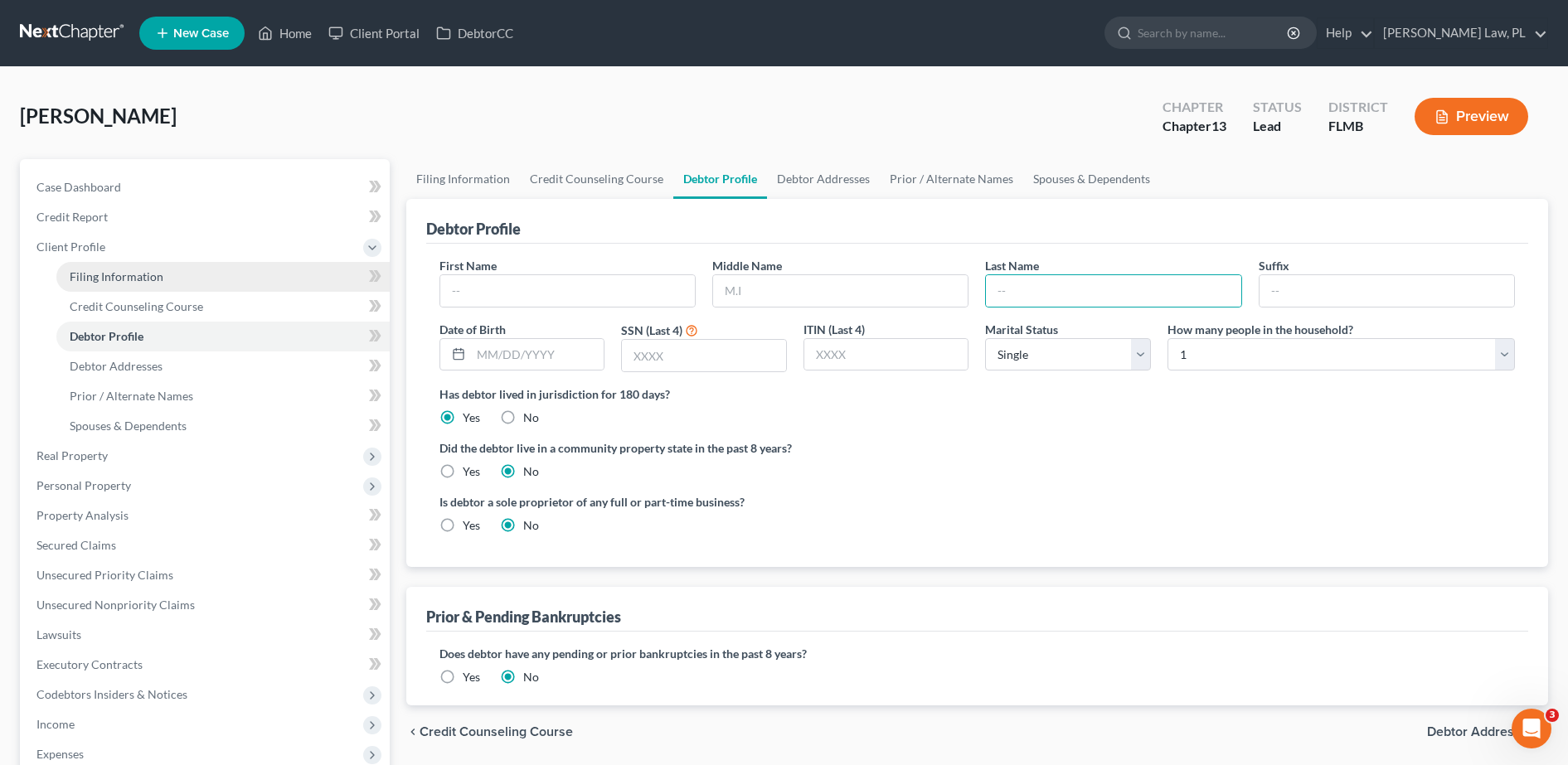
click at [136, 271] on span "Filing Information" at bounding box center [116, 277] width 94 height 15
select select "1"
select select "0"
select select "3"
select select "15"
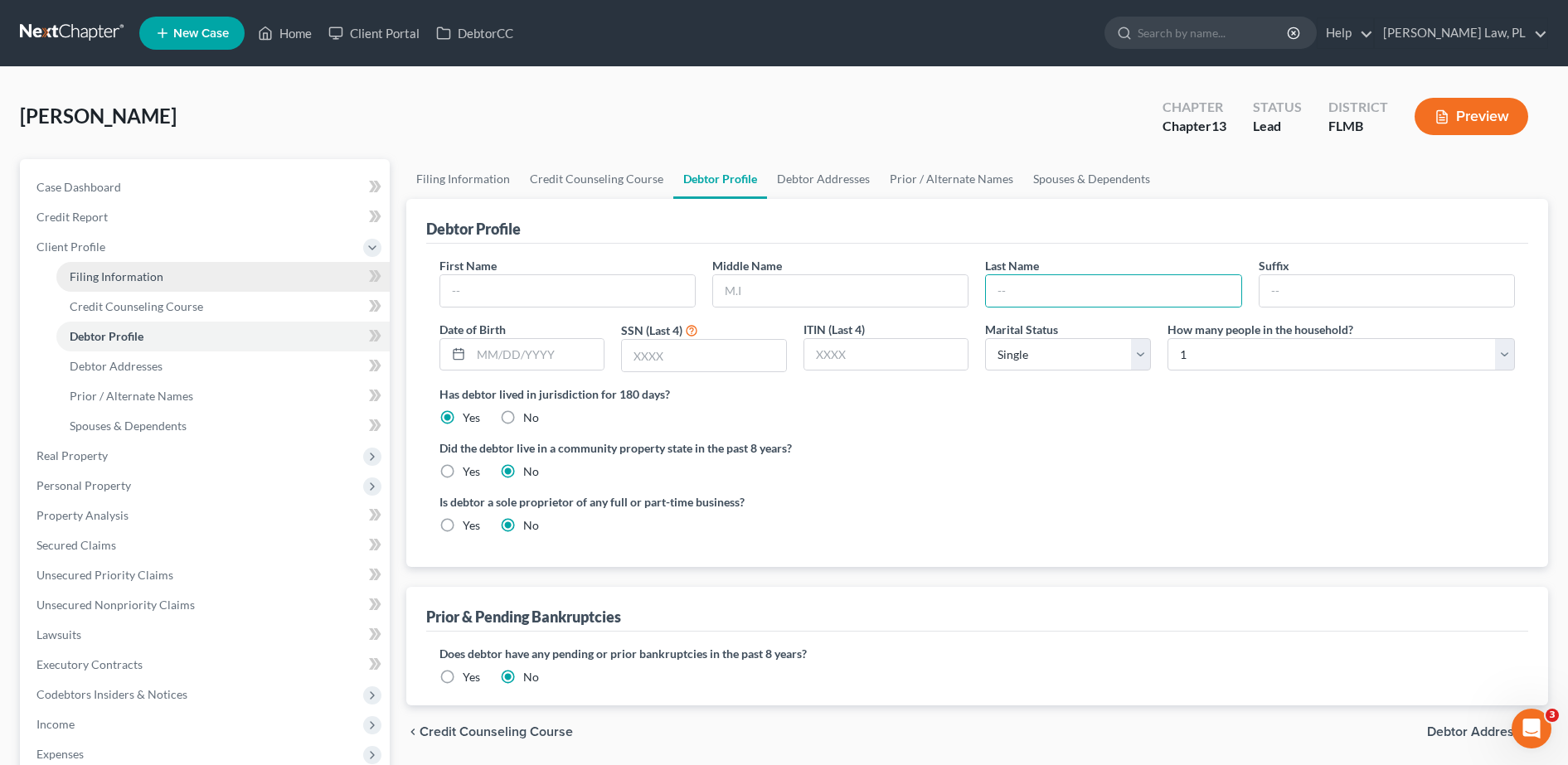
select select "0"
select select "9"
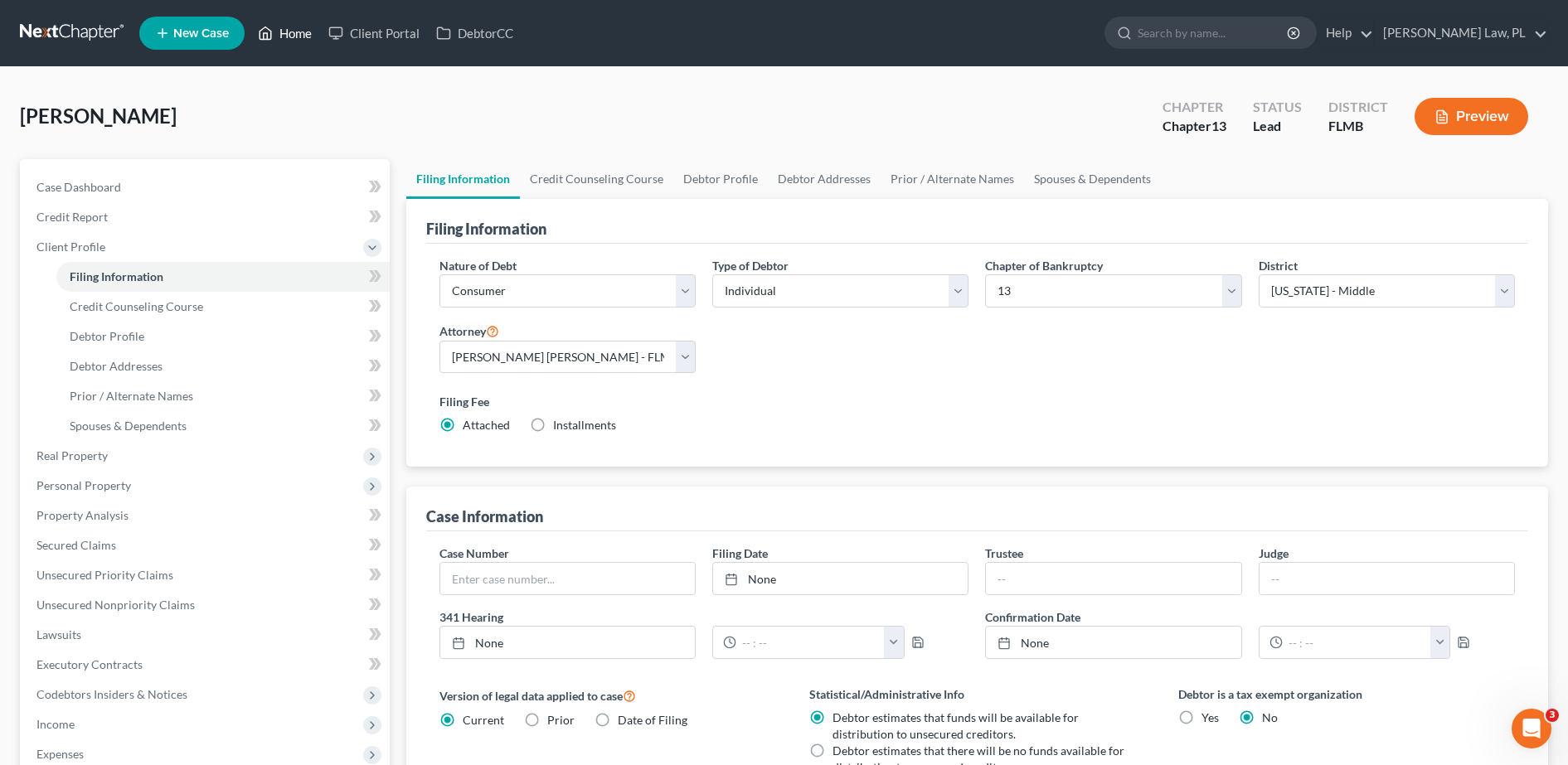
click at [296, 39] on link "Home" at bounding box center [284, 33] width 71 height 30
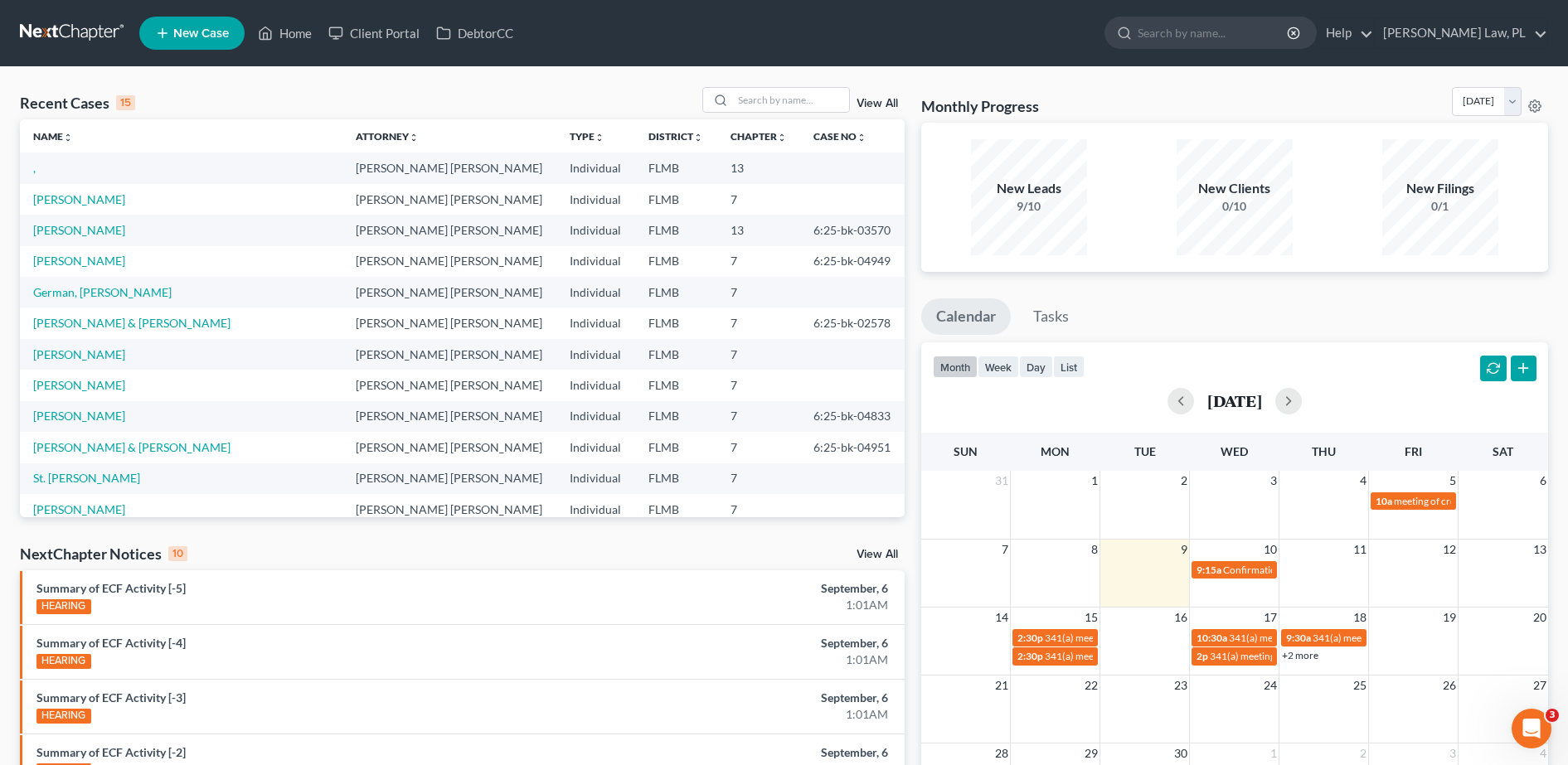
click at [32, 174] on td "," at bounding box center [182, 168] width 323 height 31
click at [35, 171] on link "," at bounding box center [34, 167] width 3 height 15
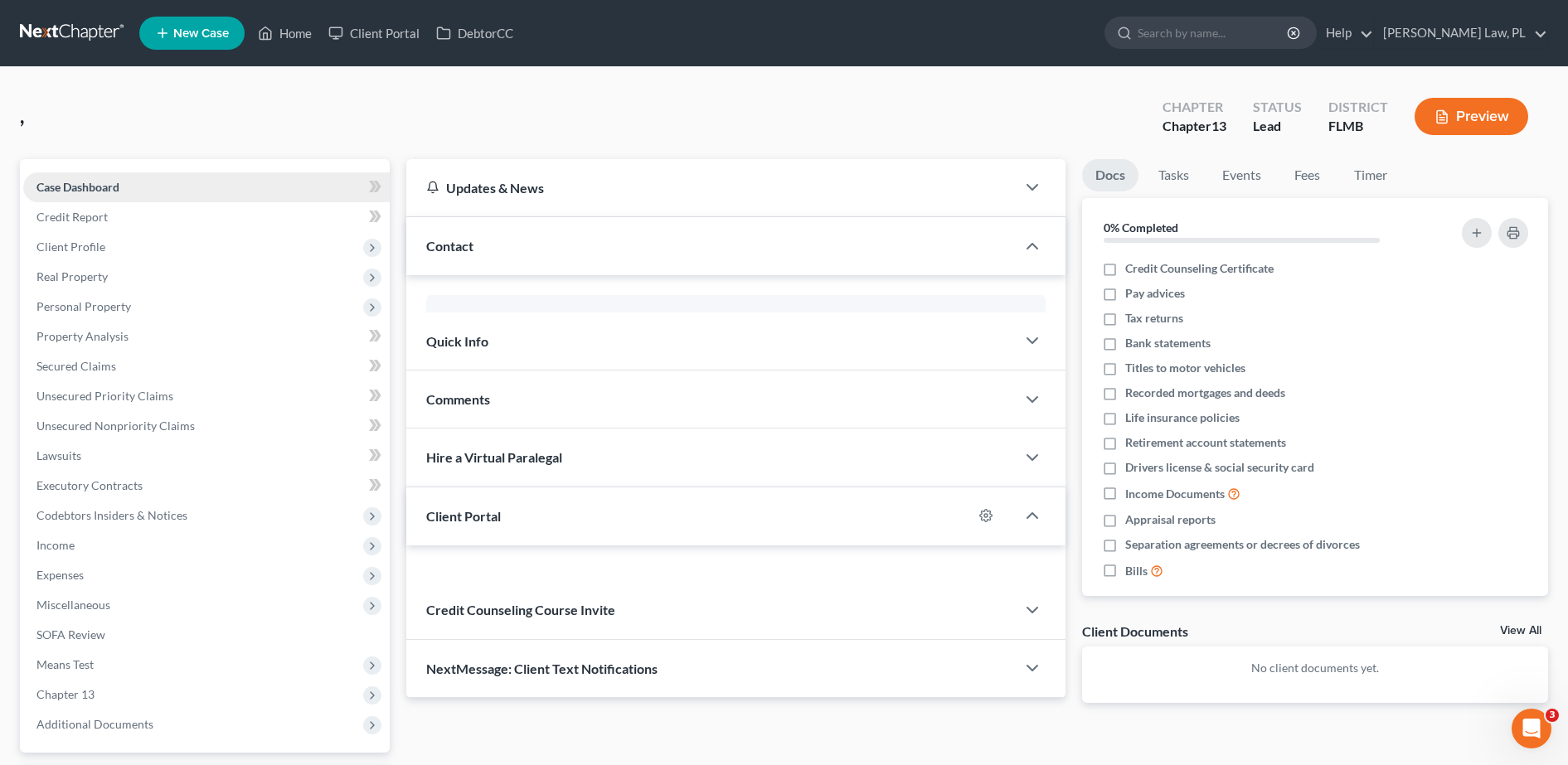
click at [33, 175] on link "Case Dashboard" at bounding box center [206, 187] width 367 height 30
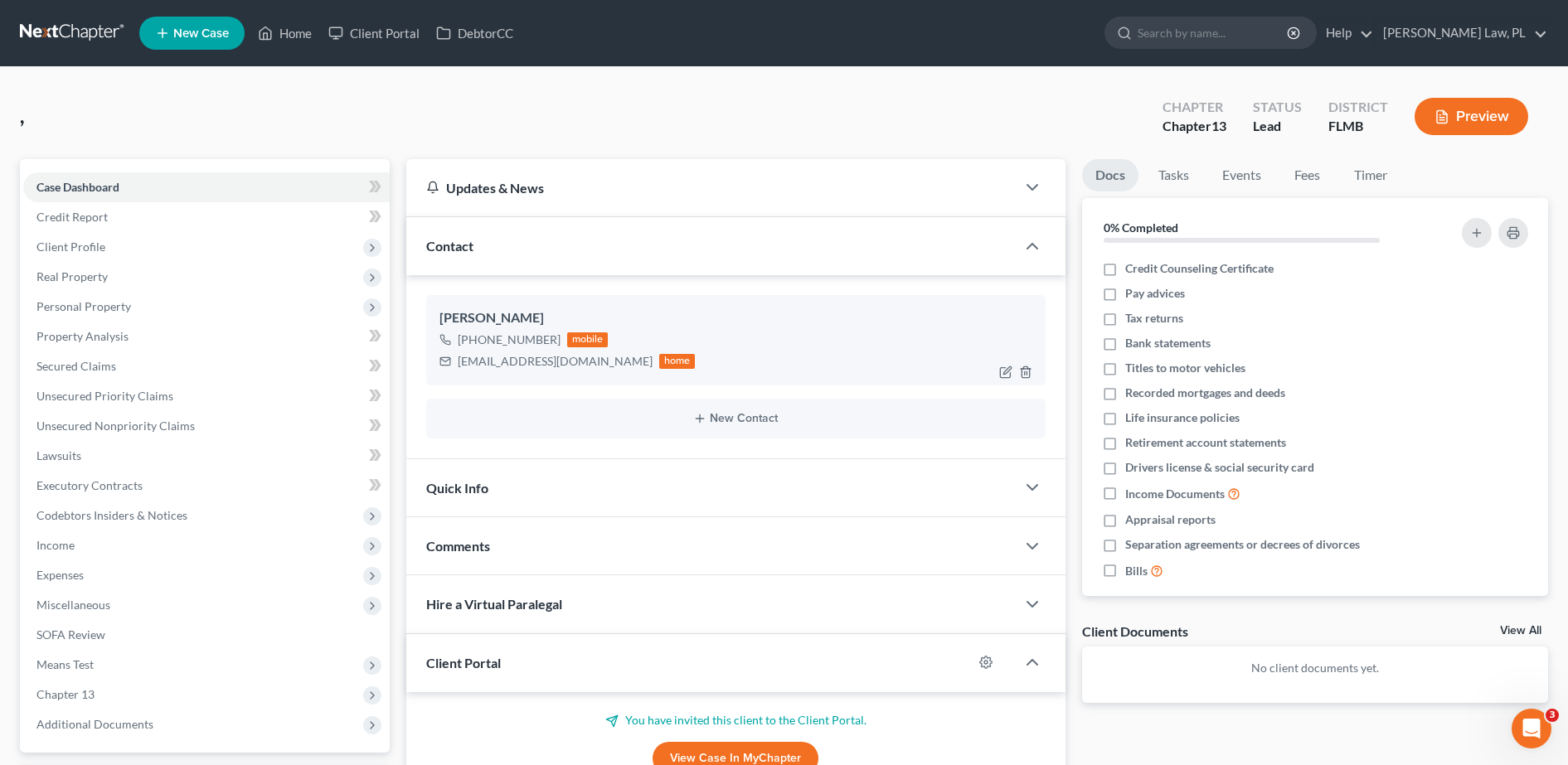
click at [1033, 373] on div at bounding box center [1019, 371] width 53 height 26
click at [1027, 369] on icon "button" at bounding box center [1026, 372] width 14 height 14
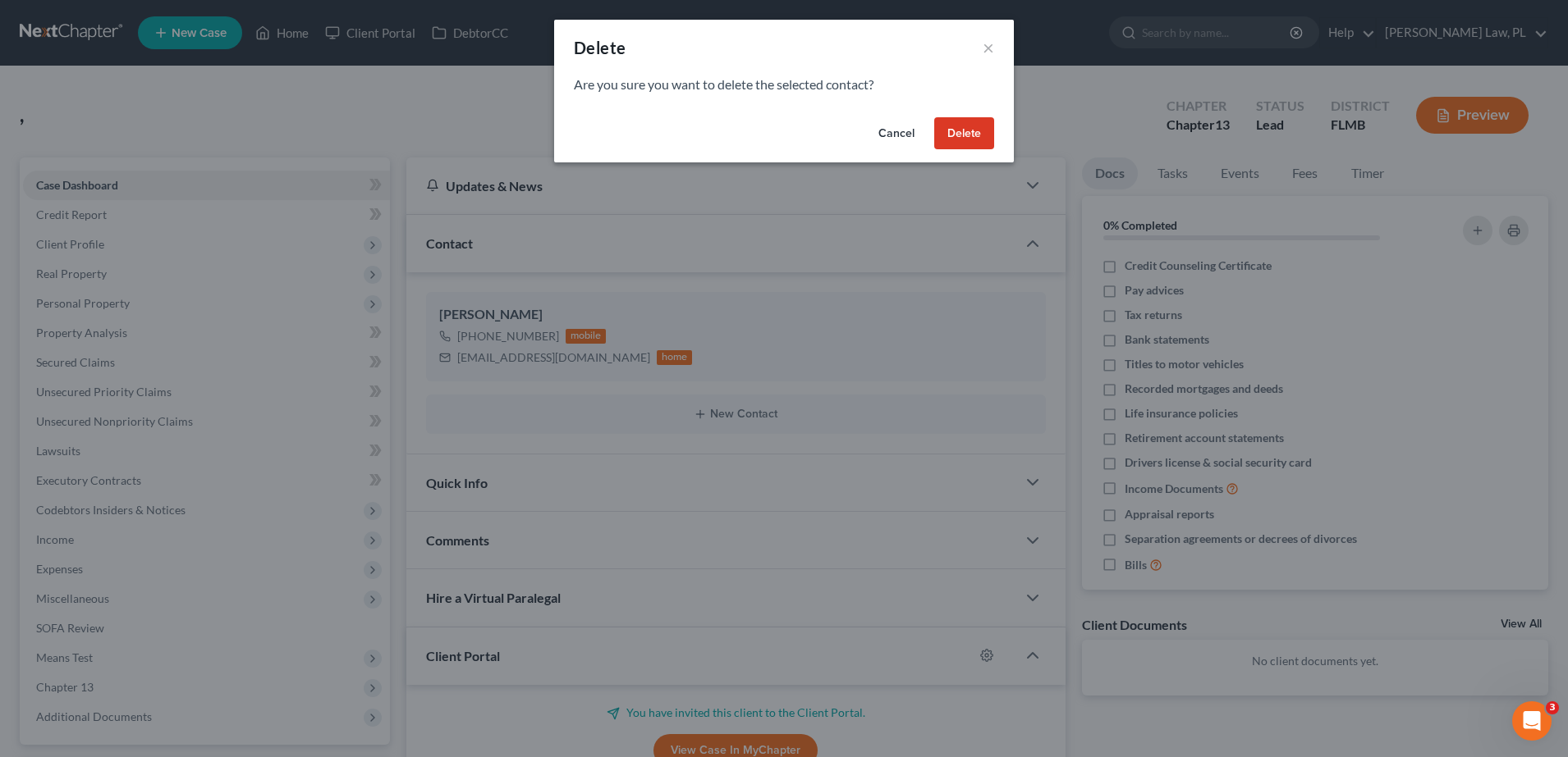
click at [977, 141] on button "Delete" at bounding box center [964, 134] width 60 height 33
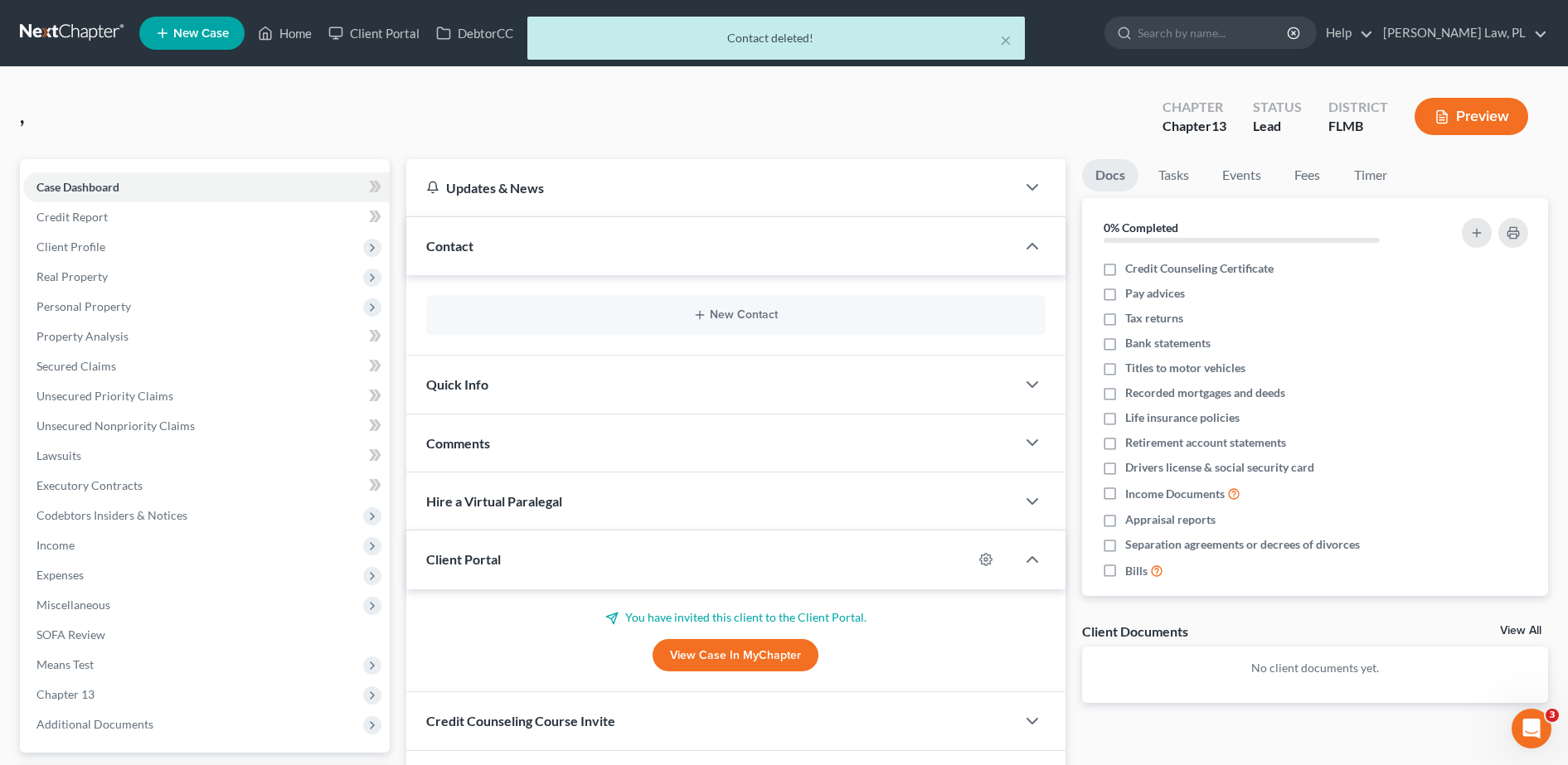
click at [304, 30] on div "× Contact deleted!" at bounding box center [775, 42] width 1568 height 51
click at [287, 39] on div "× Contact deleted!" at bounding box center [775, 42] width 1568 height 51
click at [288, 31] on div "× Contact deleted!" at bounding box center [775, 42] width 1568 height 51
click at [1001, 38] on ul "New Case Home Client Portal DebtorCC - No Result - See all results Or Press Ent…" at bounding box center [843, 33] width 1409 height 44
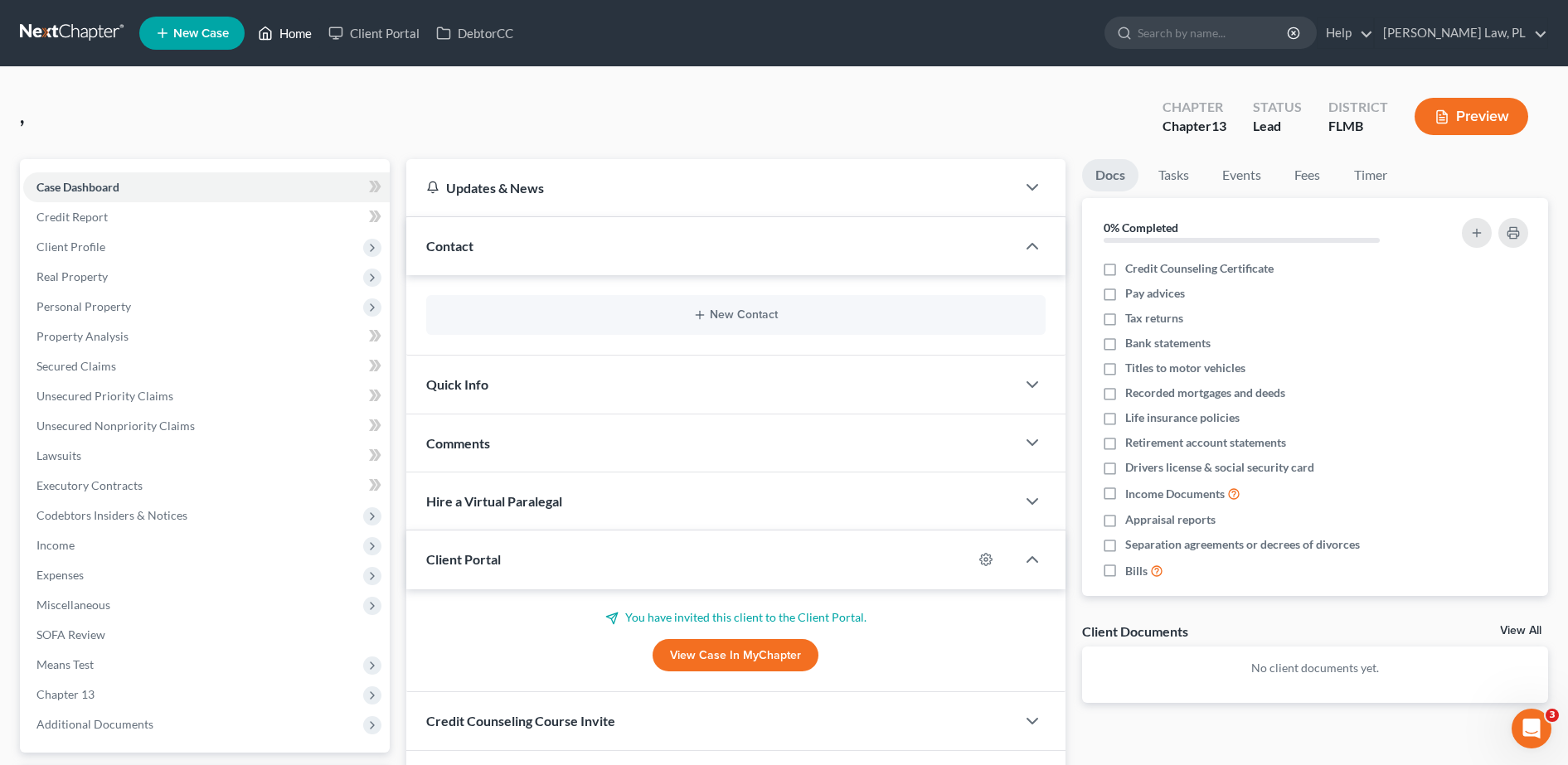
click at [308, 29] on link "Home" at bounding box center [284, 33] width 71 height 30
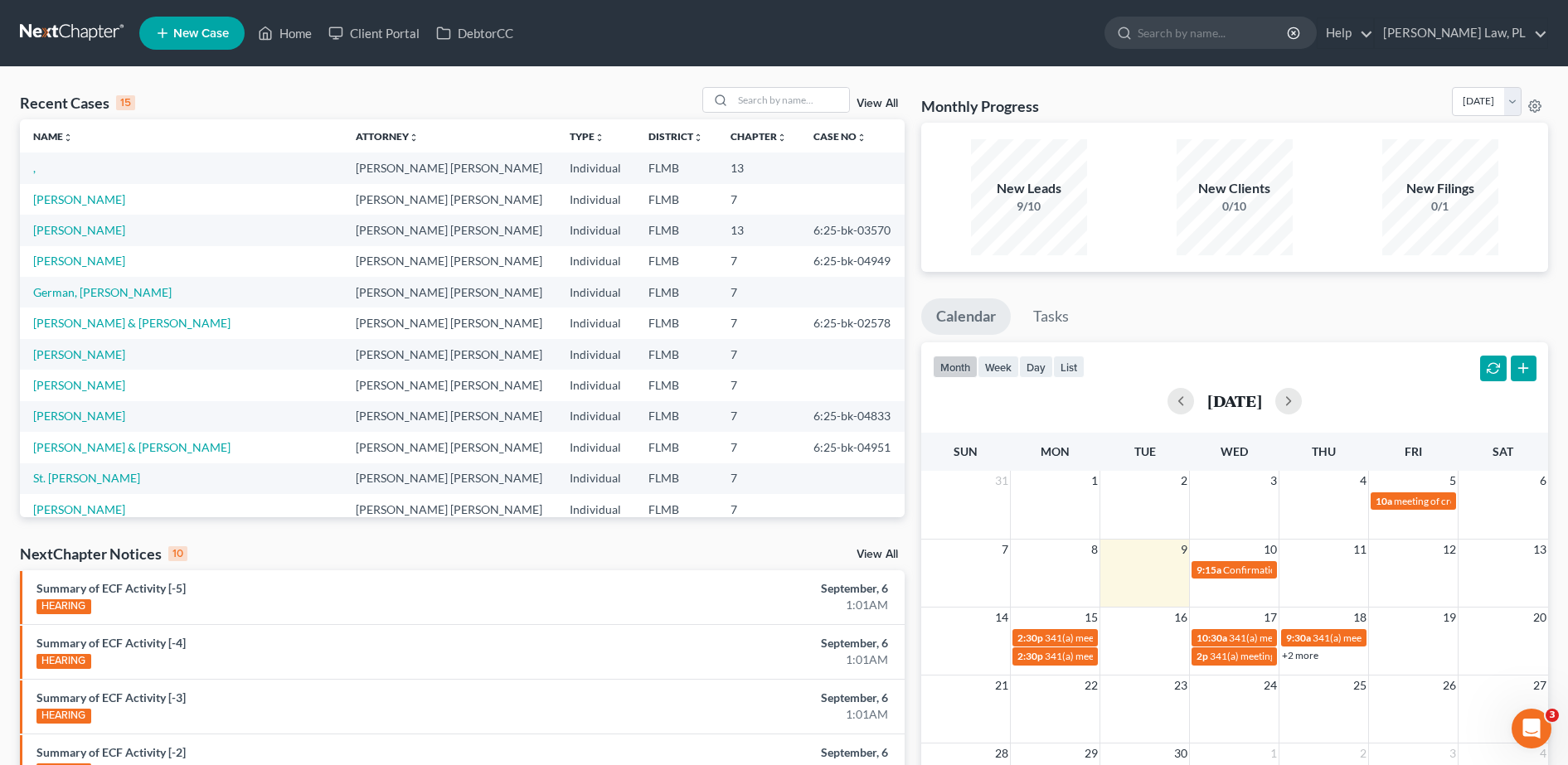
click at [32, 166] on td "," at bounding box center [182, 168] width 323 height 31
click at [36, 174] on td "," at bounding box center [182, 168] width 323 height 31
click at [32, 171] on td "," at bounding box center [182, 168] width 323 height 31
click at [35, 172] on link "," at bounding box center [34, 167] width 3 height 15
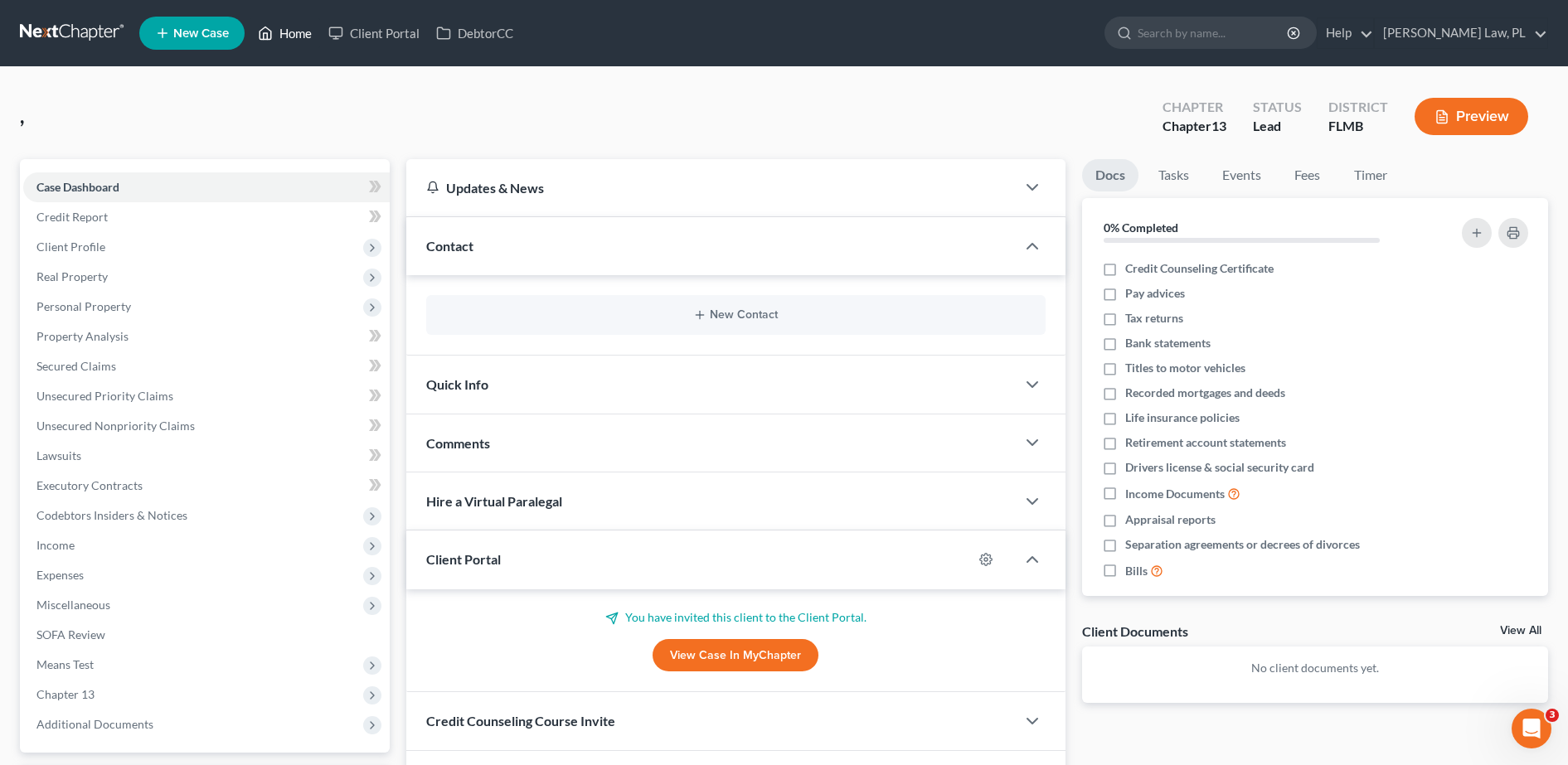
click at [294, 32] on link "Home" at bounding box center [284, 33] width 71 height 30
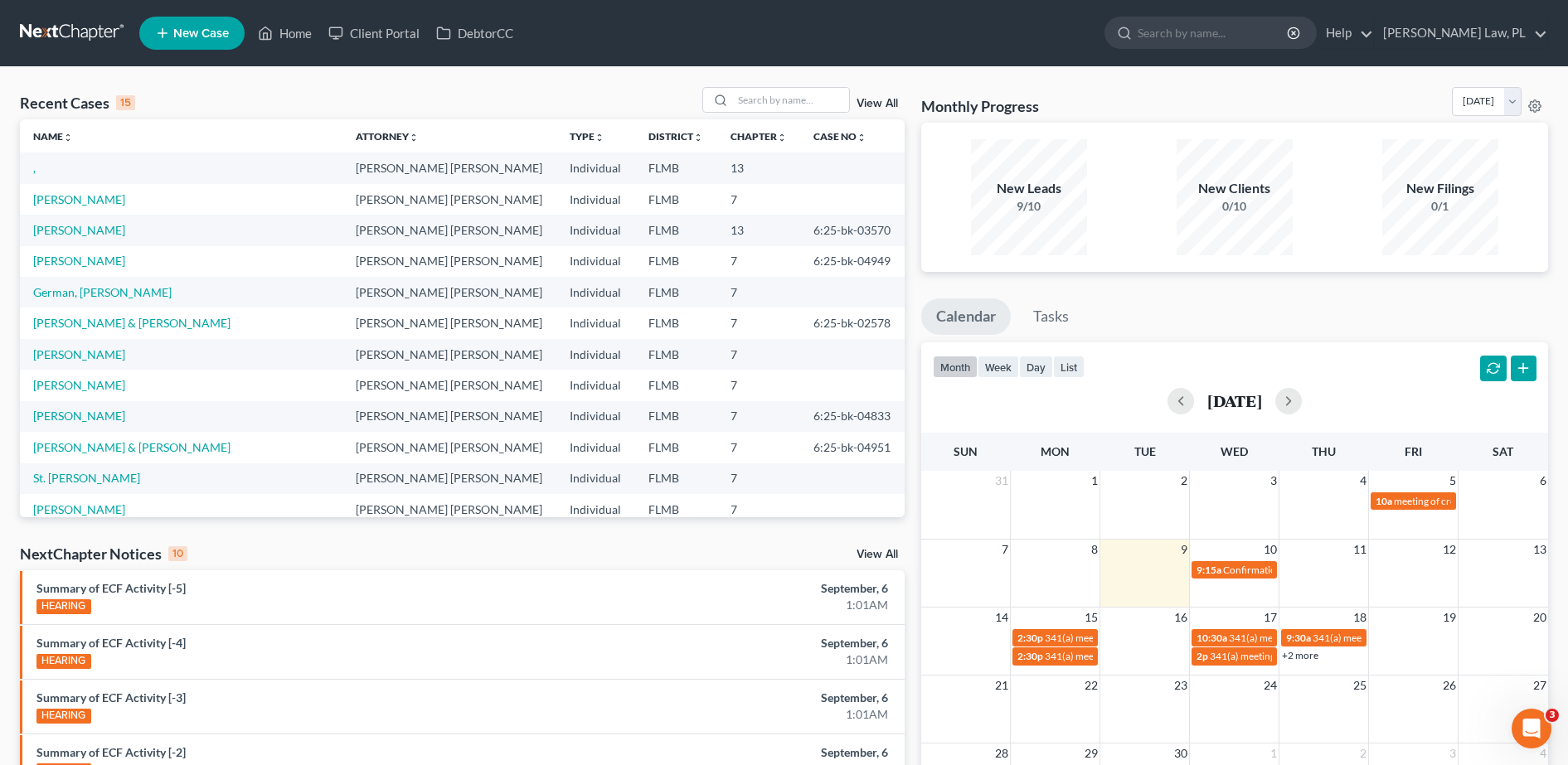
click at [875, 99] on link "View All" at bounding box center [877, 103] width 42 height 12
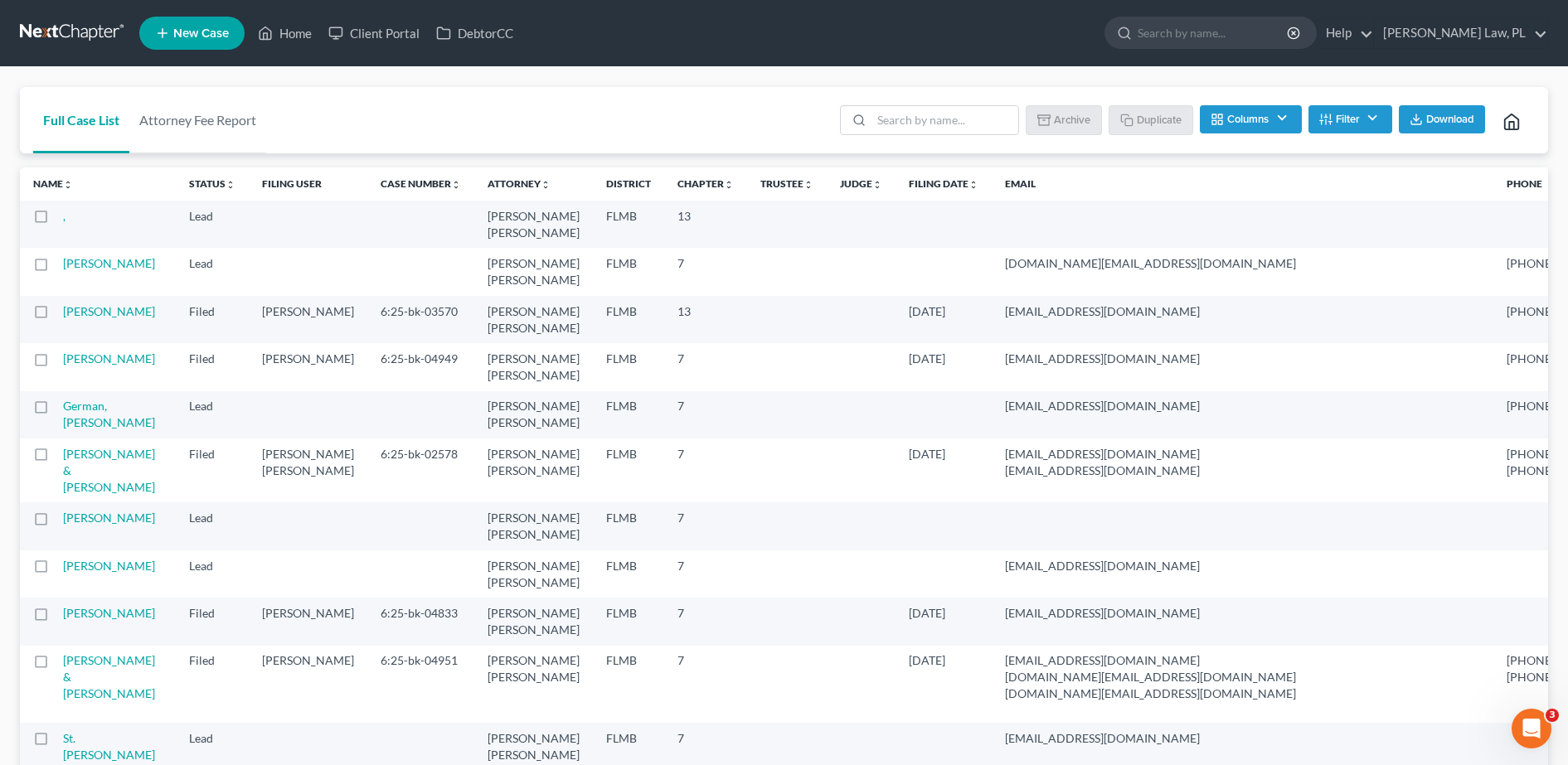
click at [56, 221] on label at bounding box center [56, 221] width 0 height 0
click at [63, 219] on input "checkbox" at bounding box center [68, 213] width 11 height 11
click at [1074, 112] on button "Archive" at bounding box center [1066, 119] width 74 height 28
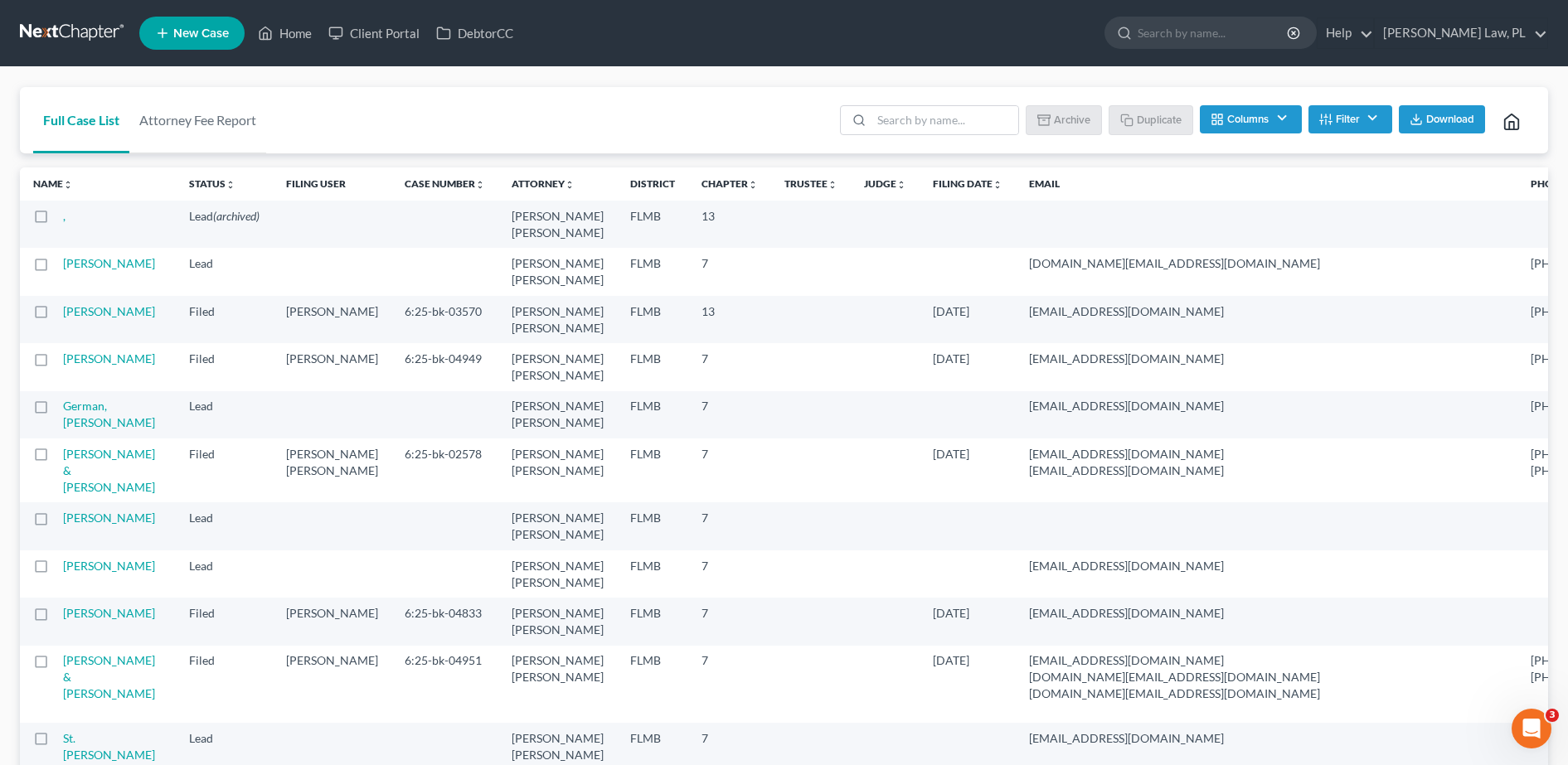
click at [30, 226] on td at bounding box center [42, 224] width 44 height 47
click at [56, 221] on label at bounding box center [56, 221] width 0 height 0
click at [63, 219] on input "checkbox" at bounding box center [68, 213] width 11 height 11
click at [1056, 124] on button "Un-archive" at bounding box center [1058, 119] width 91 height 28
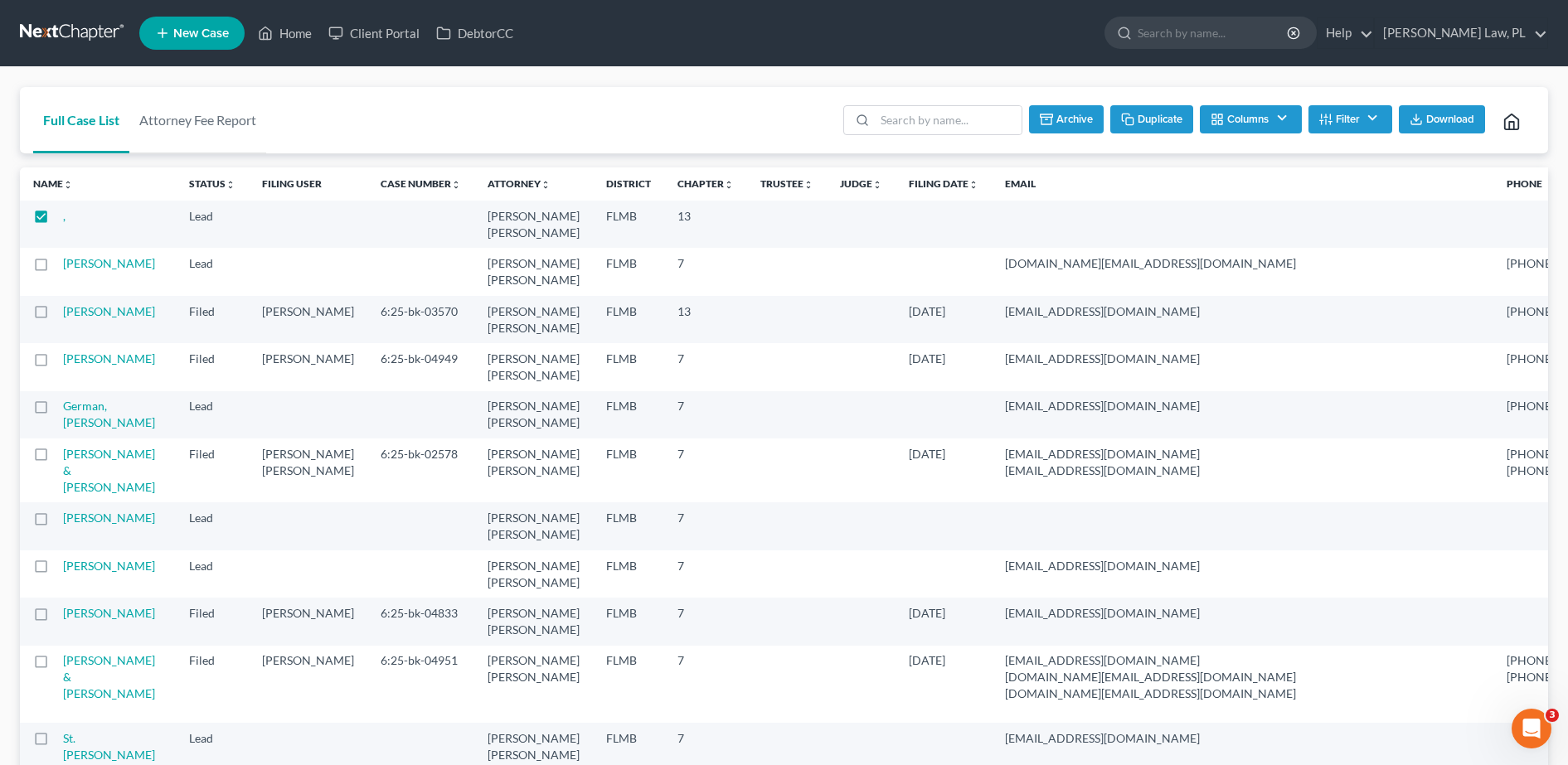
checkbox input "false"
click at [63, 224] on td "," at bounding box center [119, 224] width 113 height 47
click at [57, 224] on td at bounding box center [42, 224] width 44 height 47
click at [217, 224] on td "Lead (archived)" at bounding box center [212, 224] width 73 height 47
click at [490, 230] on td "[PERSON_NAME] [PERSON_NAME]" at bounding box center [533, 224] width 119 height 47
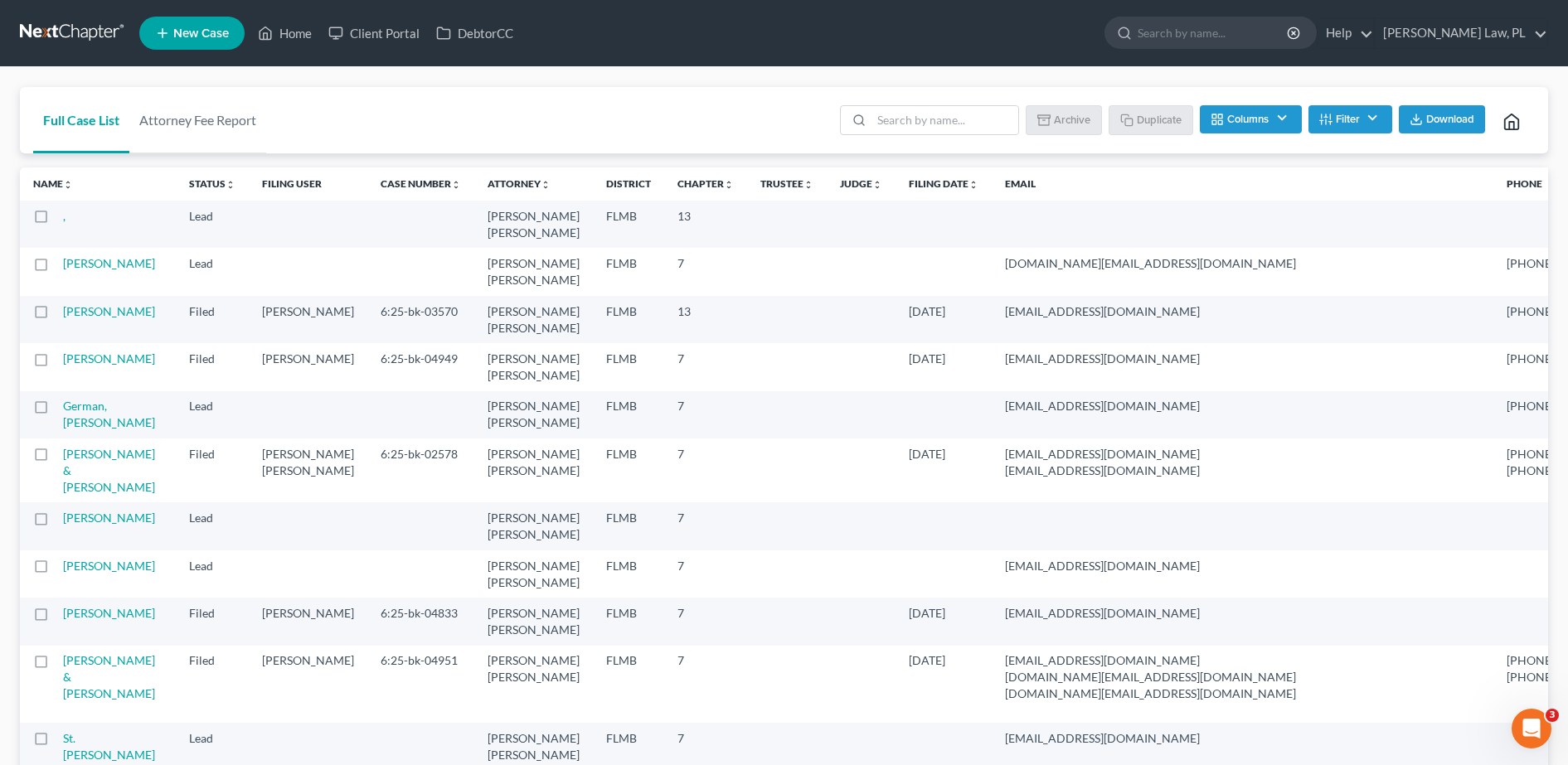
click at [490, 230] on td "[PERSON_NAME] [PERSON_NAME]" at bounding box center [533, 224] width 119 height 47
click at [291, 32] on link "Home" at bounding box center [284, 33] width 71 height 30
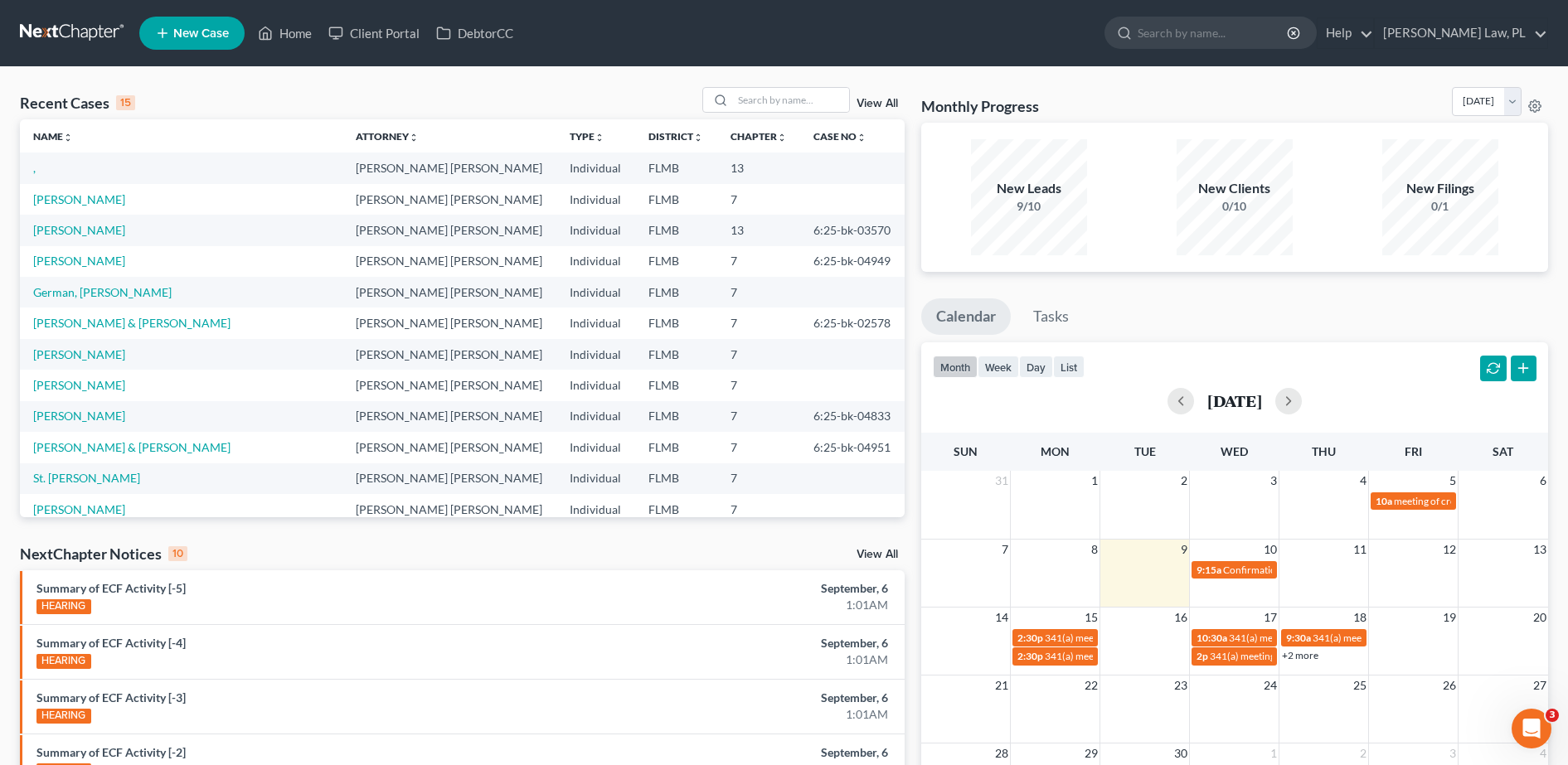
click at [30, 173] on td "," at bounding box center [182, 168] width 323 height 31
click at [33, 166] on link "," at bounding box center [34, 167] width 3 height 15
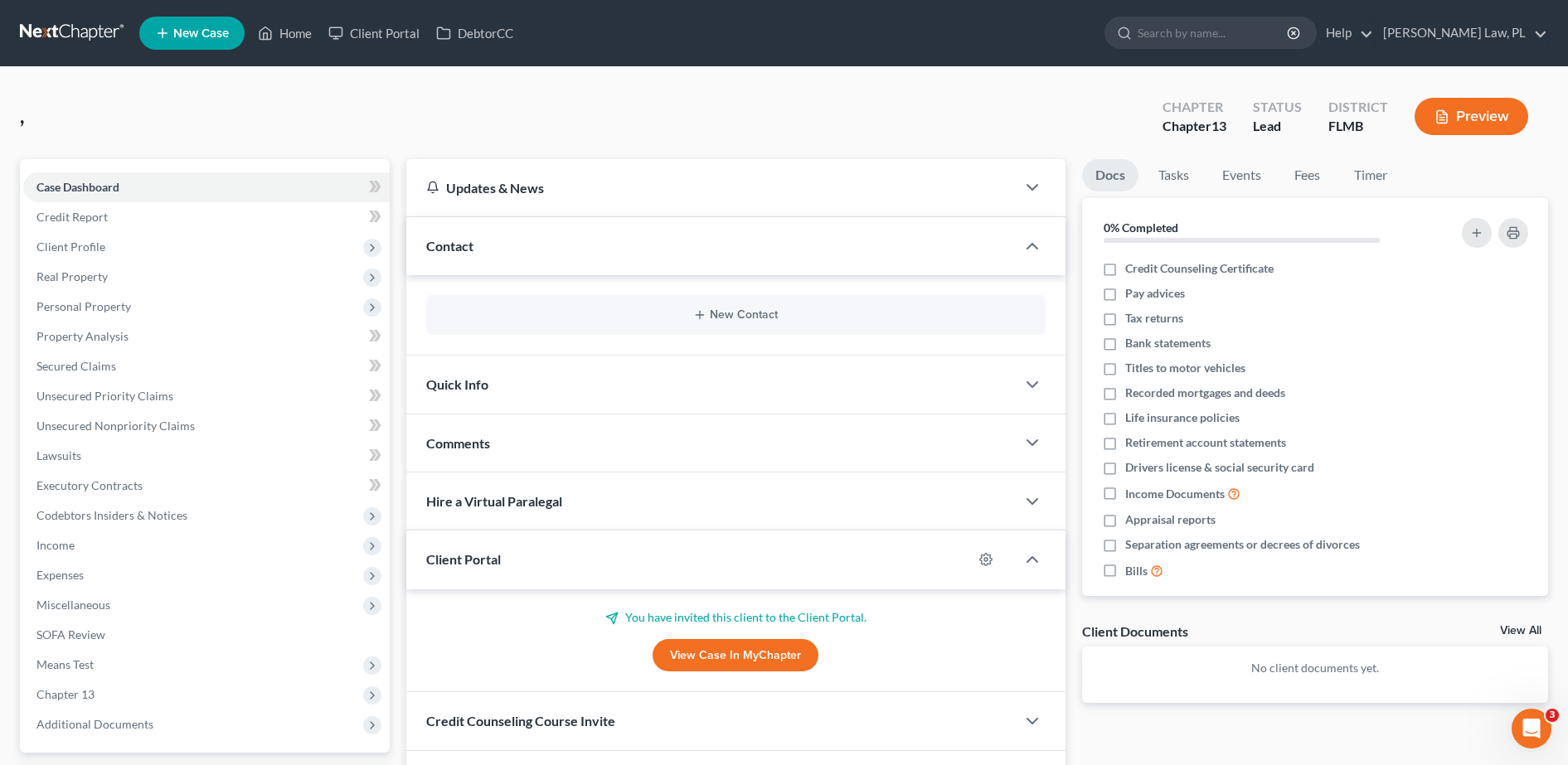
click at [590, 171] on div "Updates & News" at bounding box center [711, 188] width 609 height 57
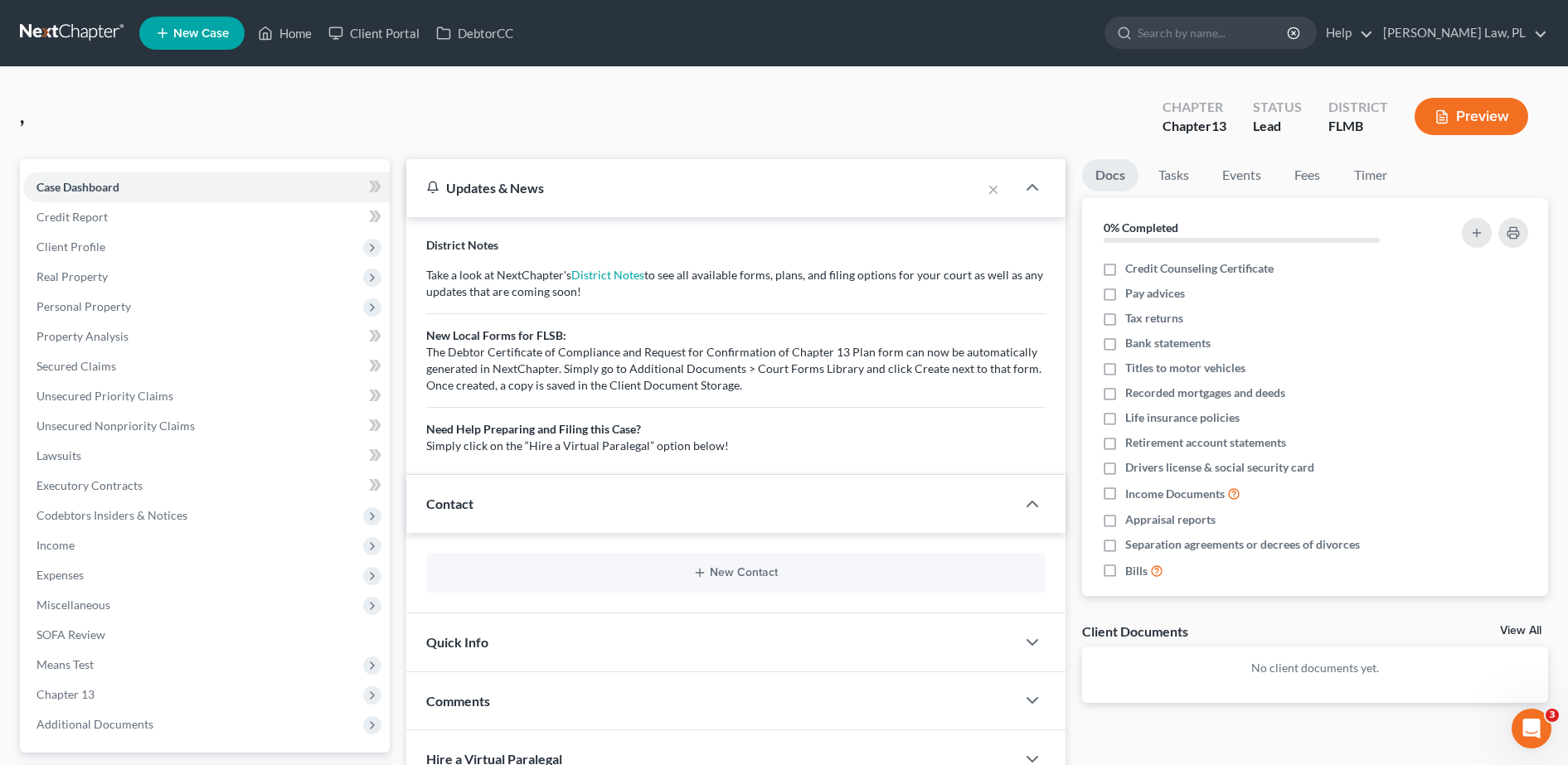
click at [630, 191] on div "Updates & News" at bounding box center [694, 188] width 535 height 17
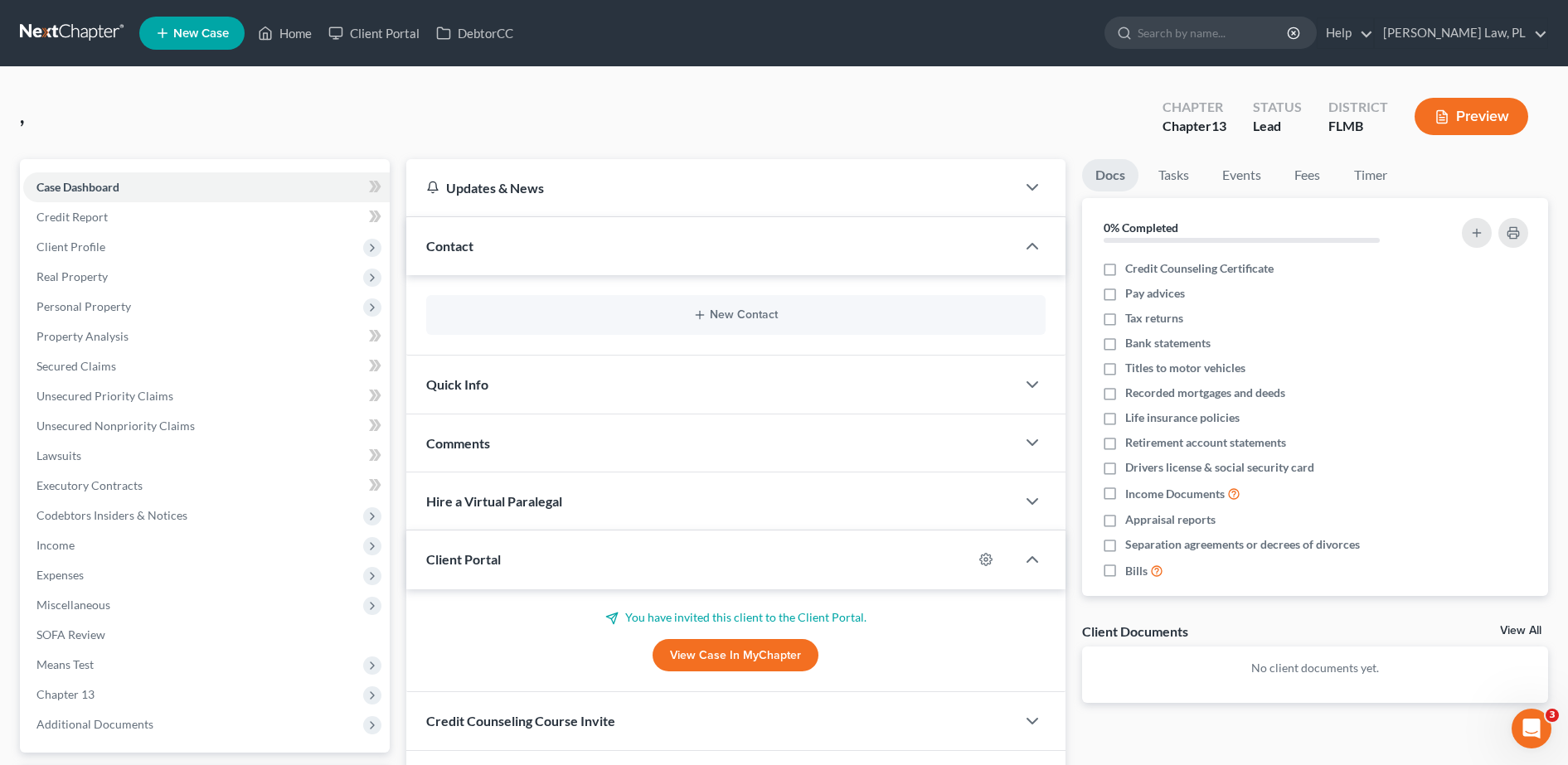
scroll to position [59, 0]
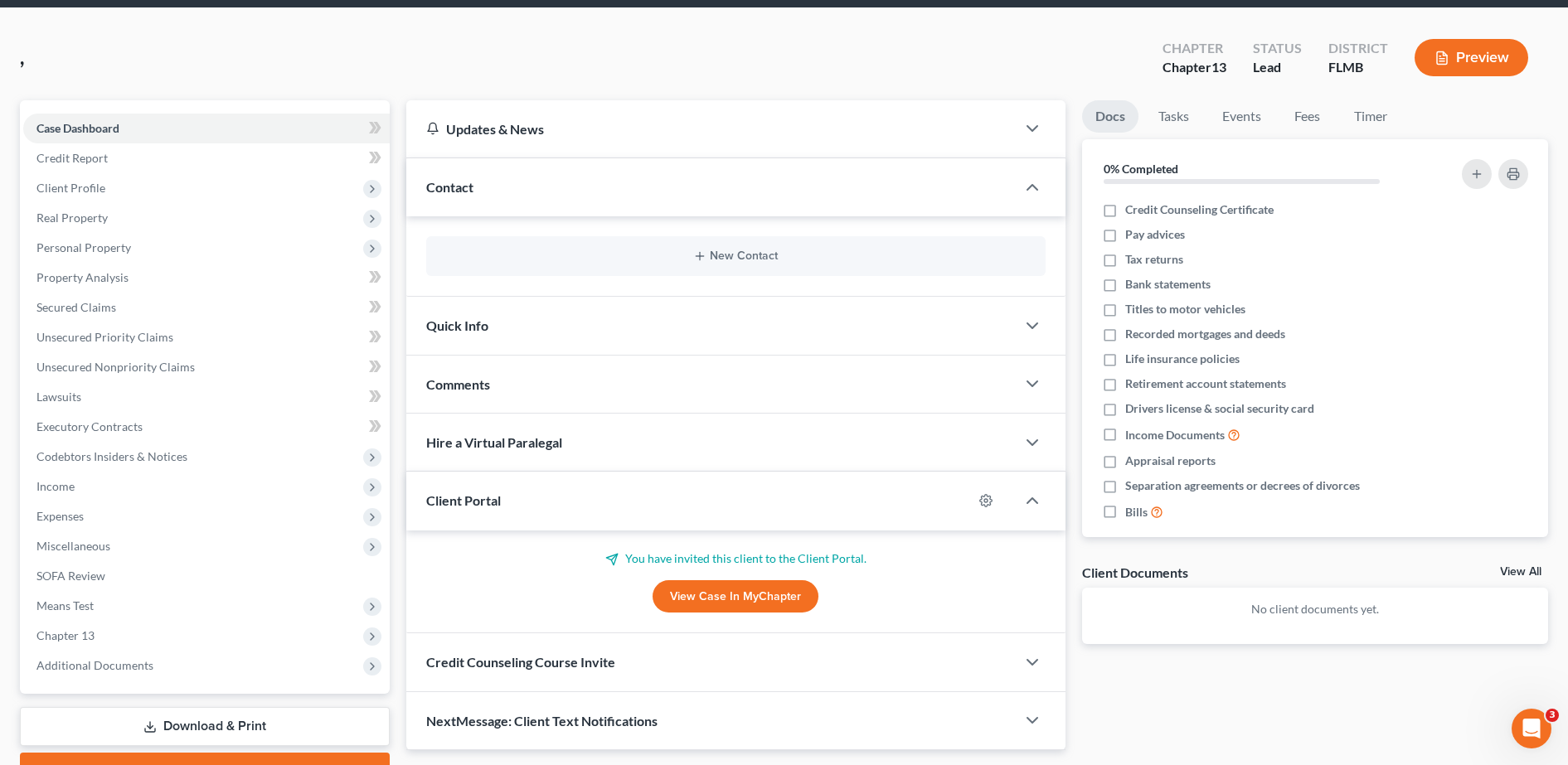
click at [695, 304] on div "Quick Info" at bounding box center [711, 325] width 609 height 57
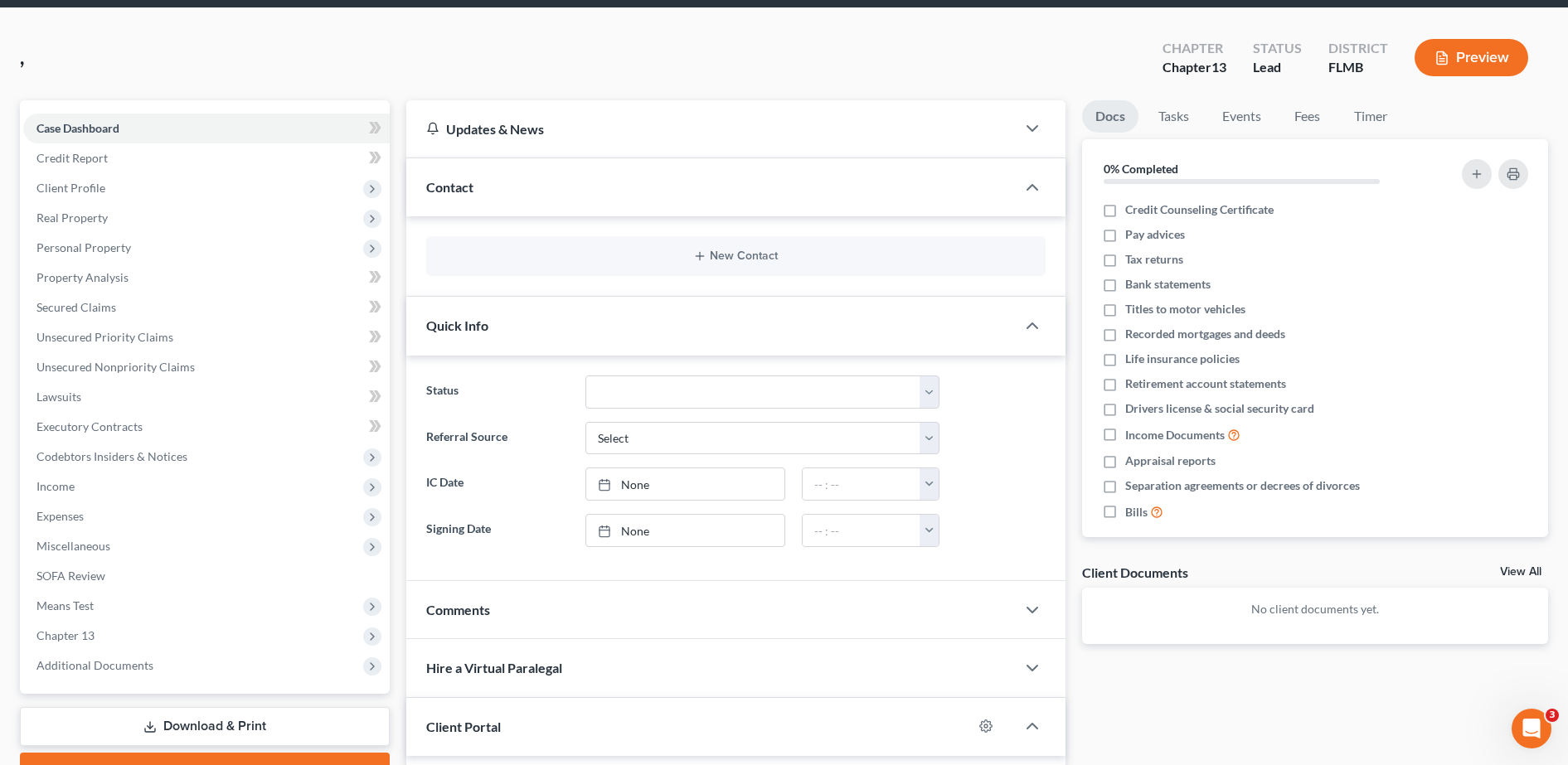
click at [697, 325] on div "Quick Info" at bounding box center [711, 325] width 609 height 57
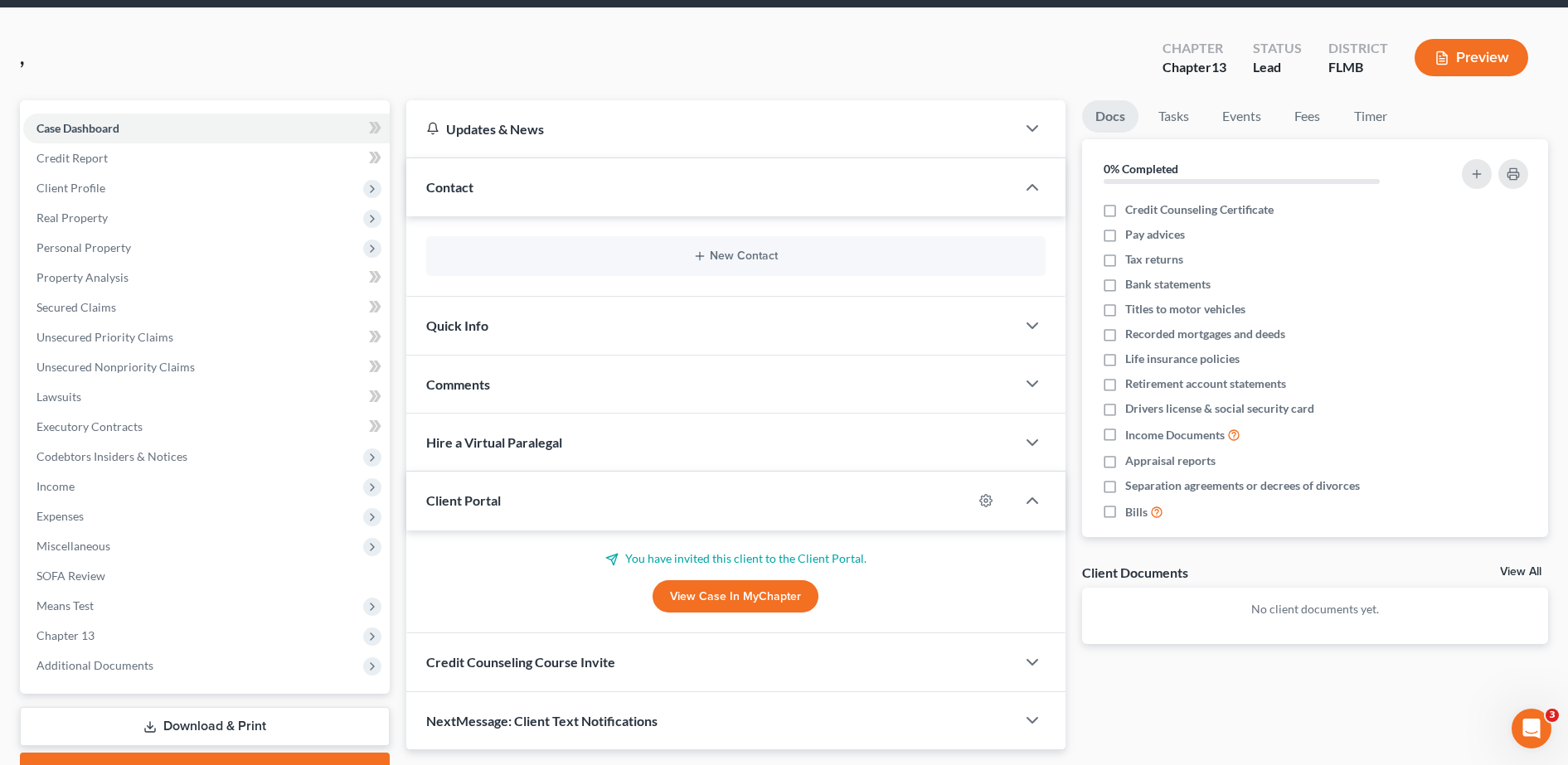
scroll to position [146, 0]
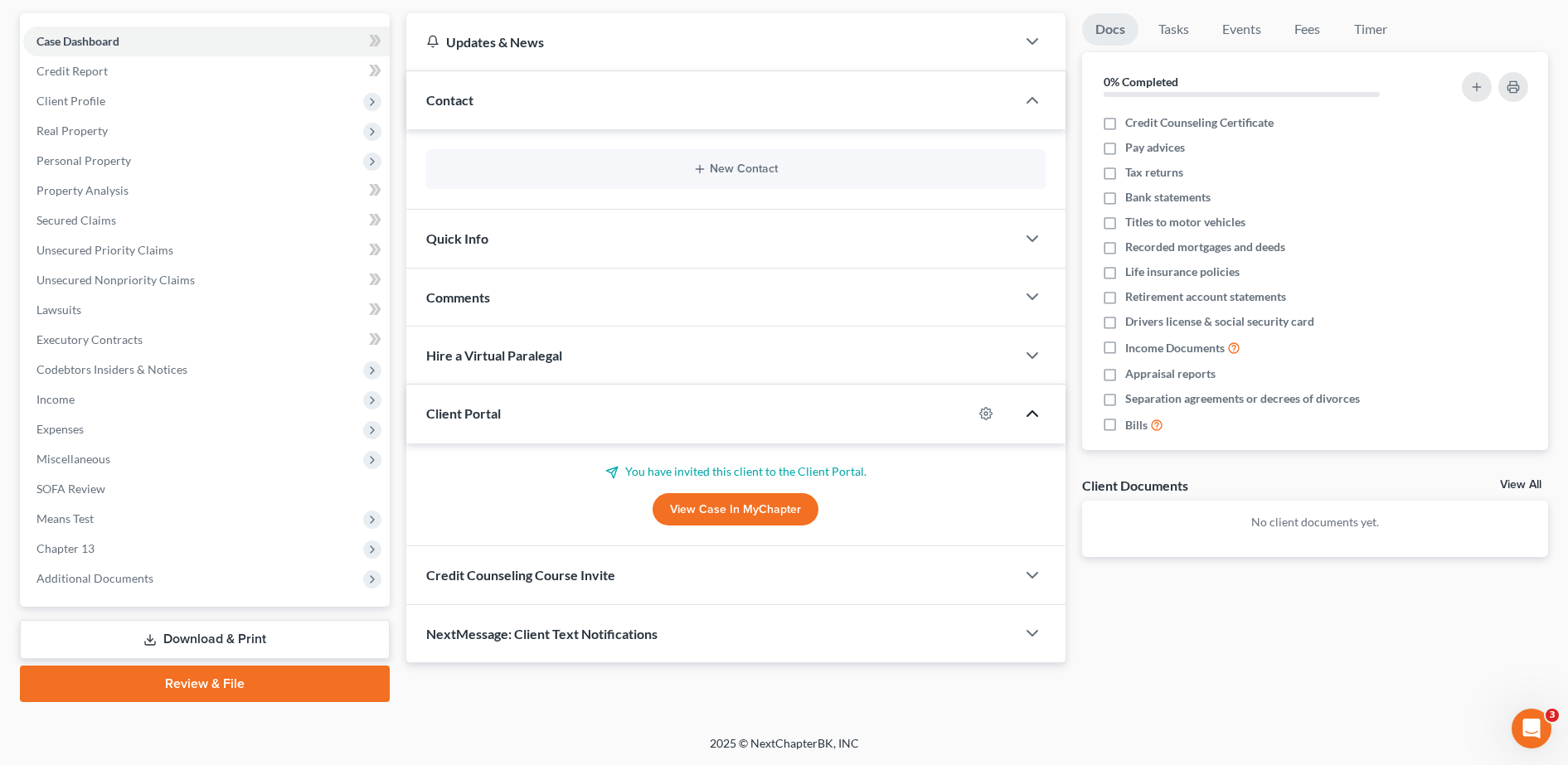
click at [1029, 409] on icon "button" at bounding box center [1032, 414] width 20 height 20
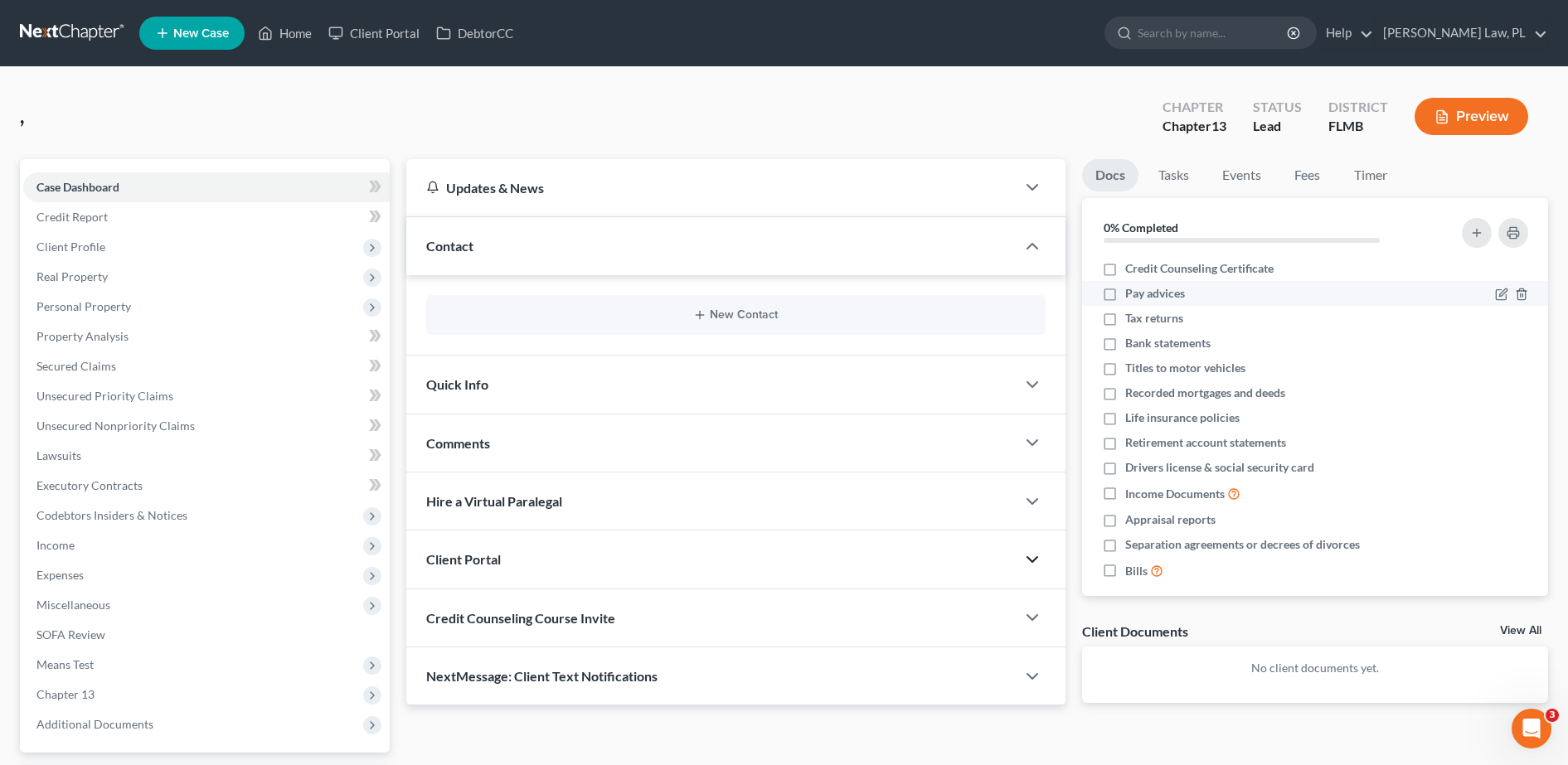
scroll to position [15, 0]
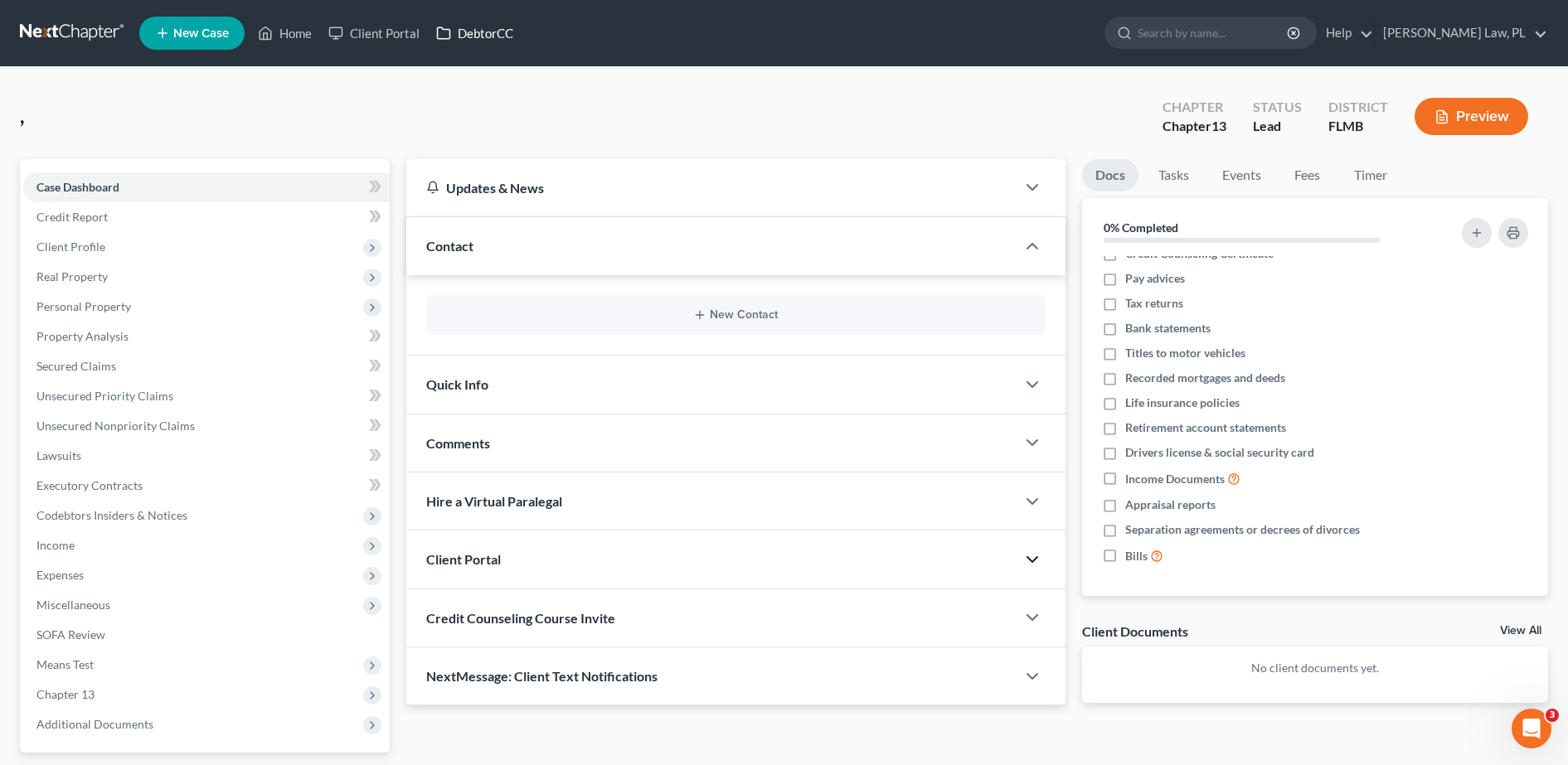
click at [492, 33] on link "DebtorCC" at bounding box center [474, 33] width 94 height 30
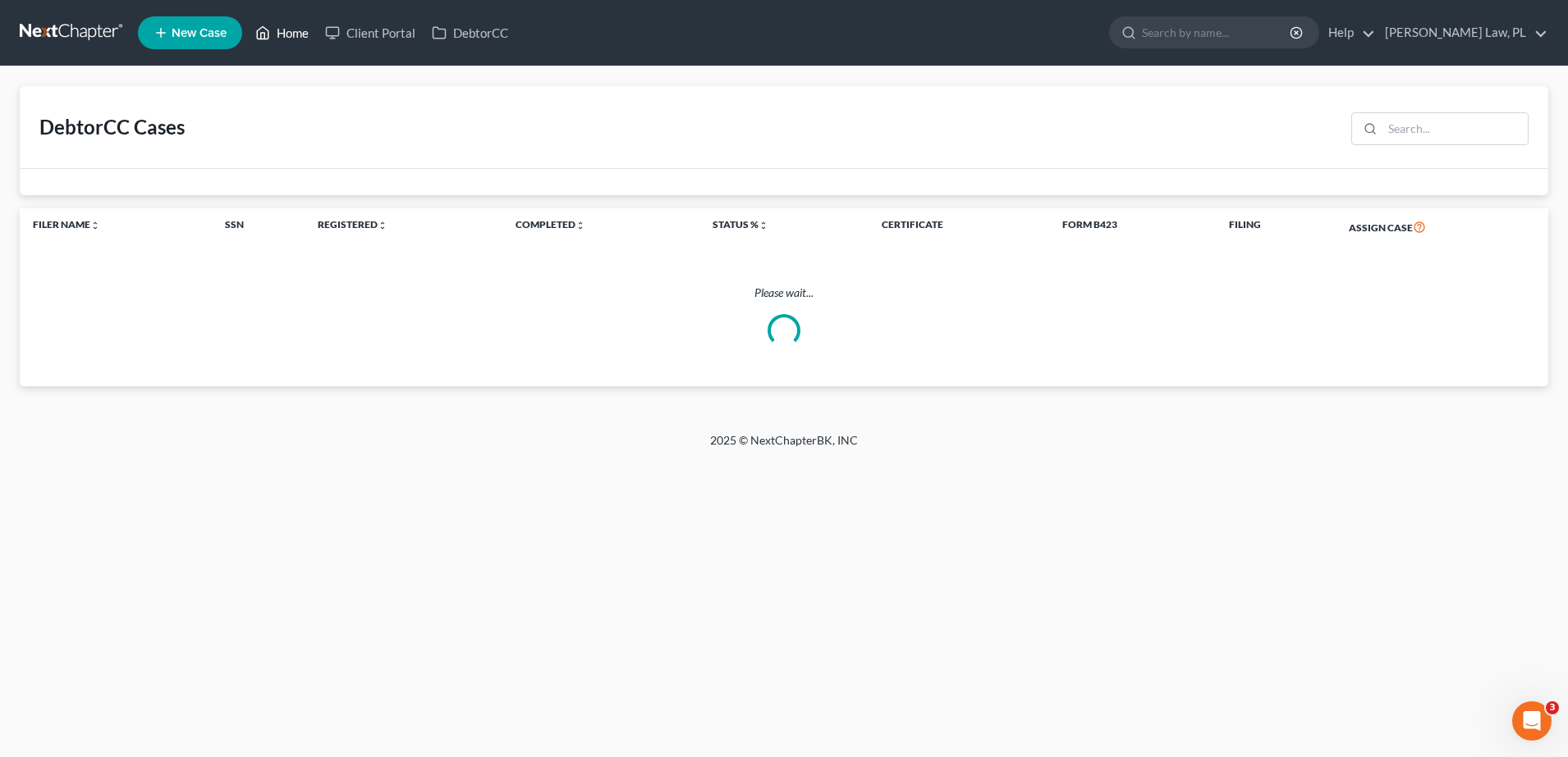
click at [297, 33] on link "Home" at bounding box center [281, 33] width 70 height 30
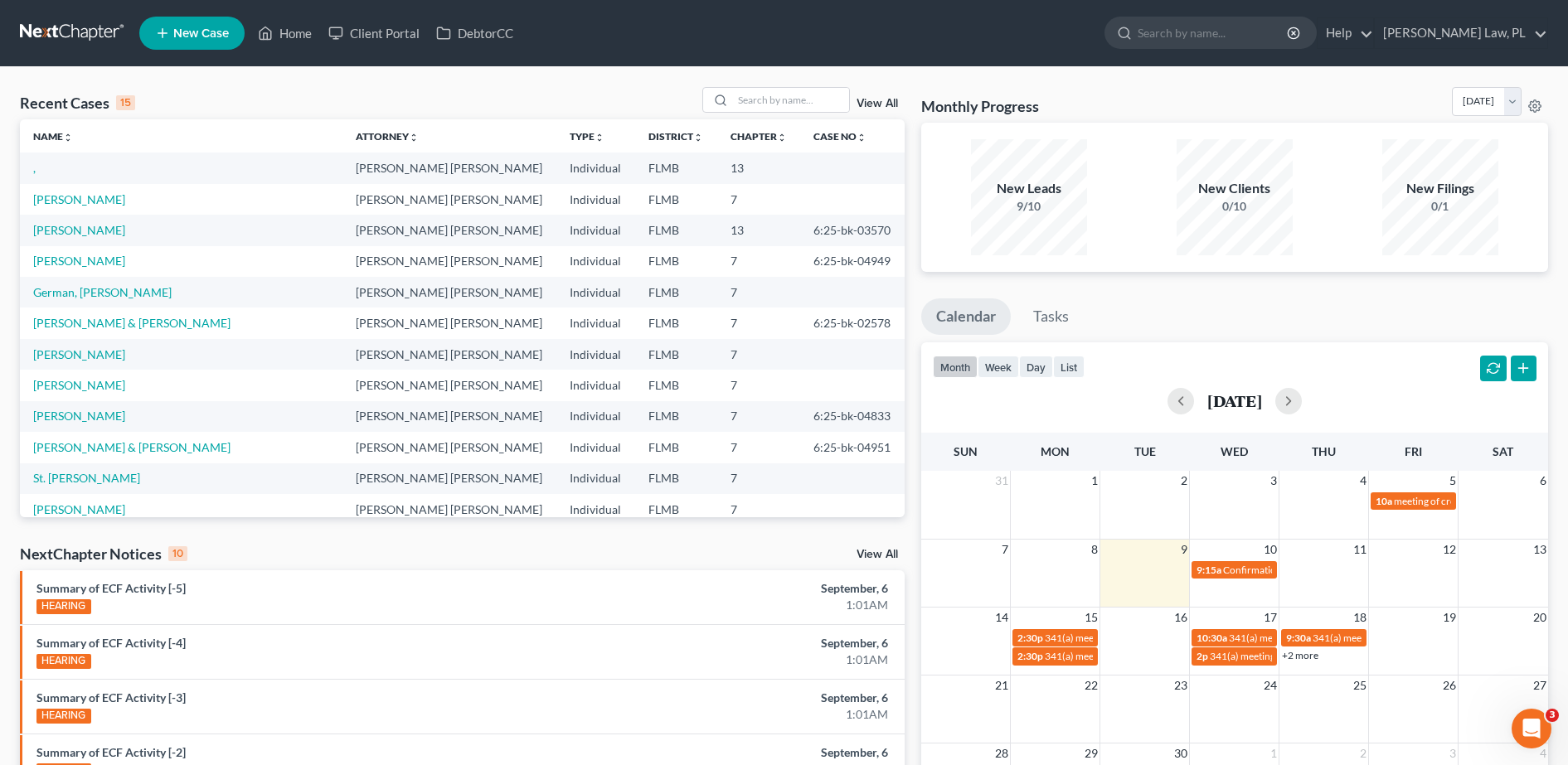
click at [31, 175] on td "," at bounding box center [182, 168] width 323 height 31
click at [882, 104] on link "View All" at bounding box center [877, 103] width 42 height 12
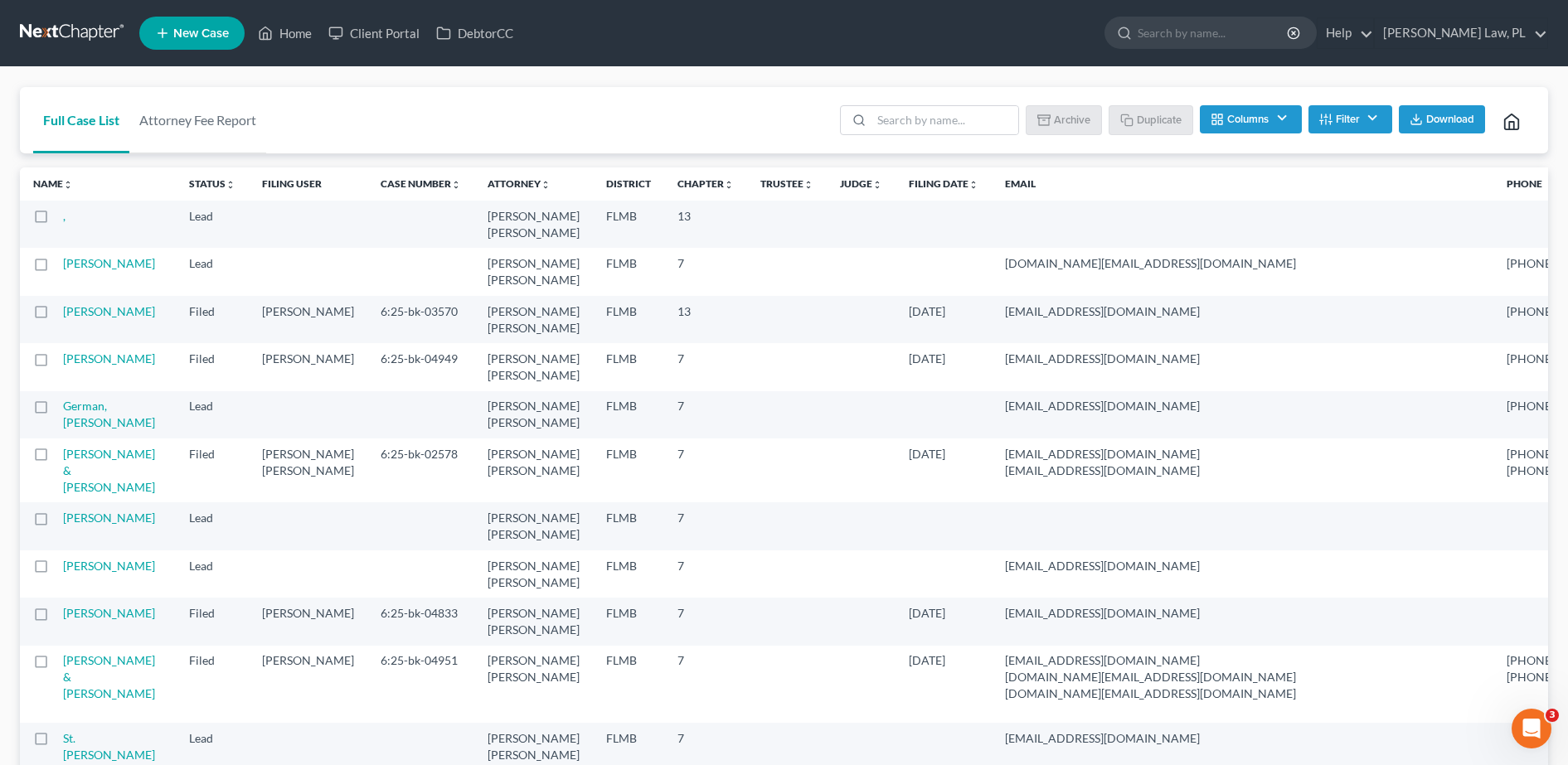
click at [47, 233] on td at bounding box center [42, 224] width 44 height 47
click at [56, 221] on label at bounding box center [56, 221] width 0 height 0
click at [63, 219] on input "checkbox" at bounding box center [68, 213] width 11 height 11
checkbox input "true"
click at [1374, 116] on button "Filter" at bounding box center [1350, 119] width 84 height 28
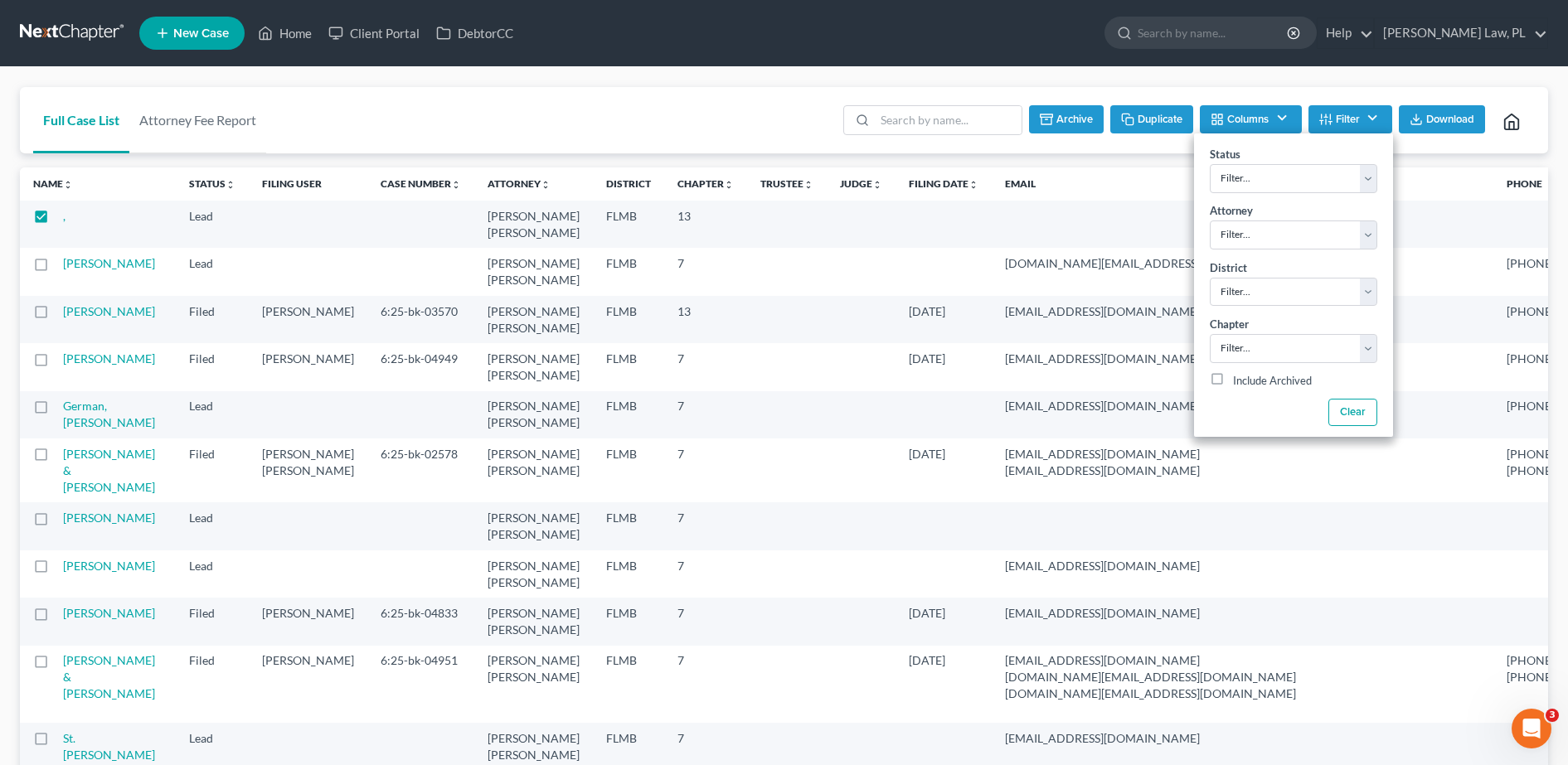
click at [1371, 120] on button "Filter" at bounding box center [1350, 119] width 84 height 28
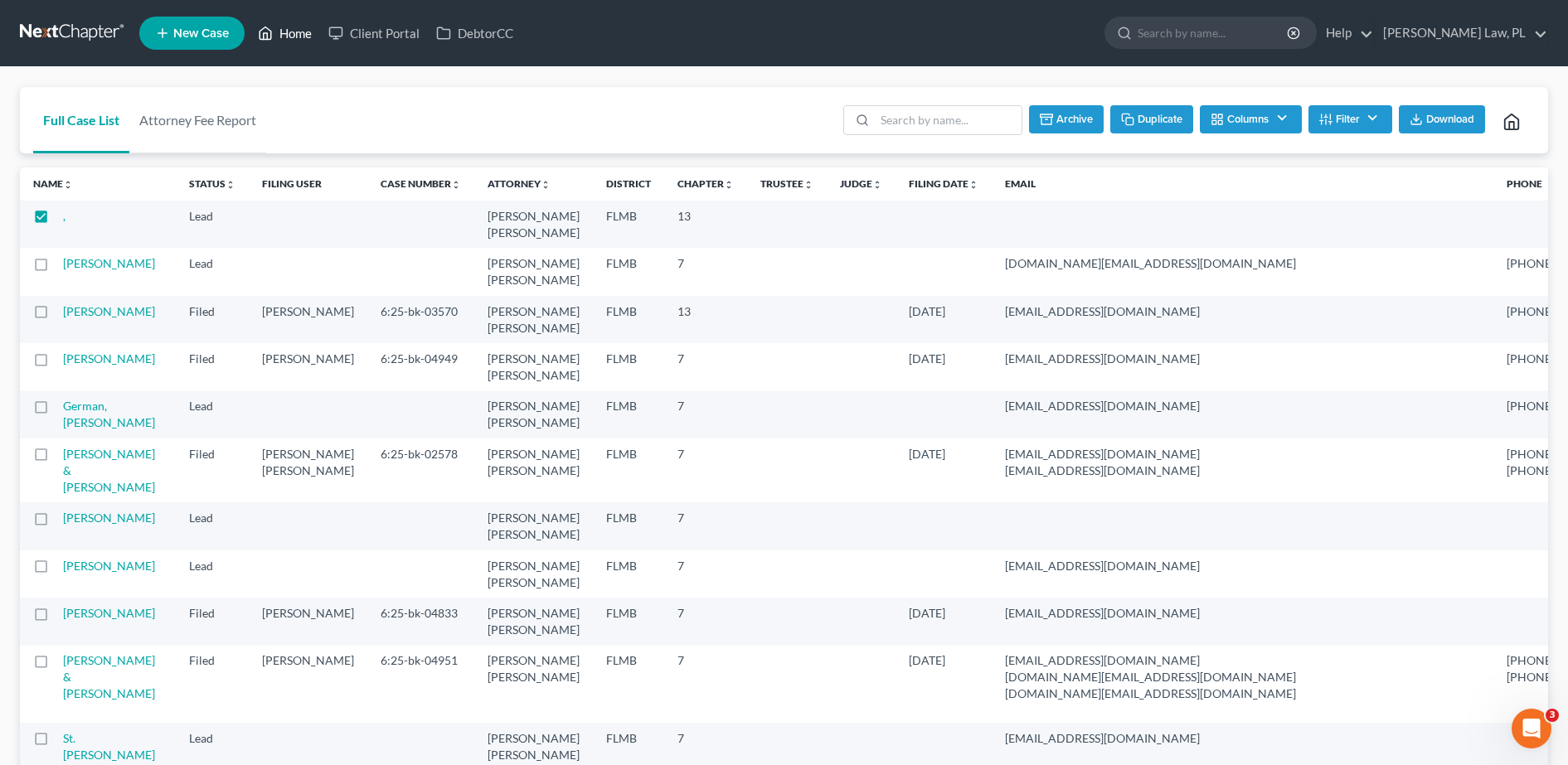
click at [291, 25] on link "Home" at bounding box center [284, 33] width 71 height 30
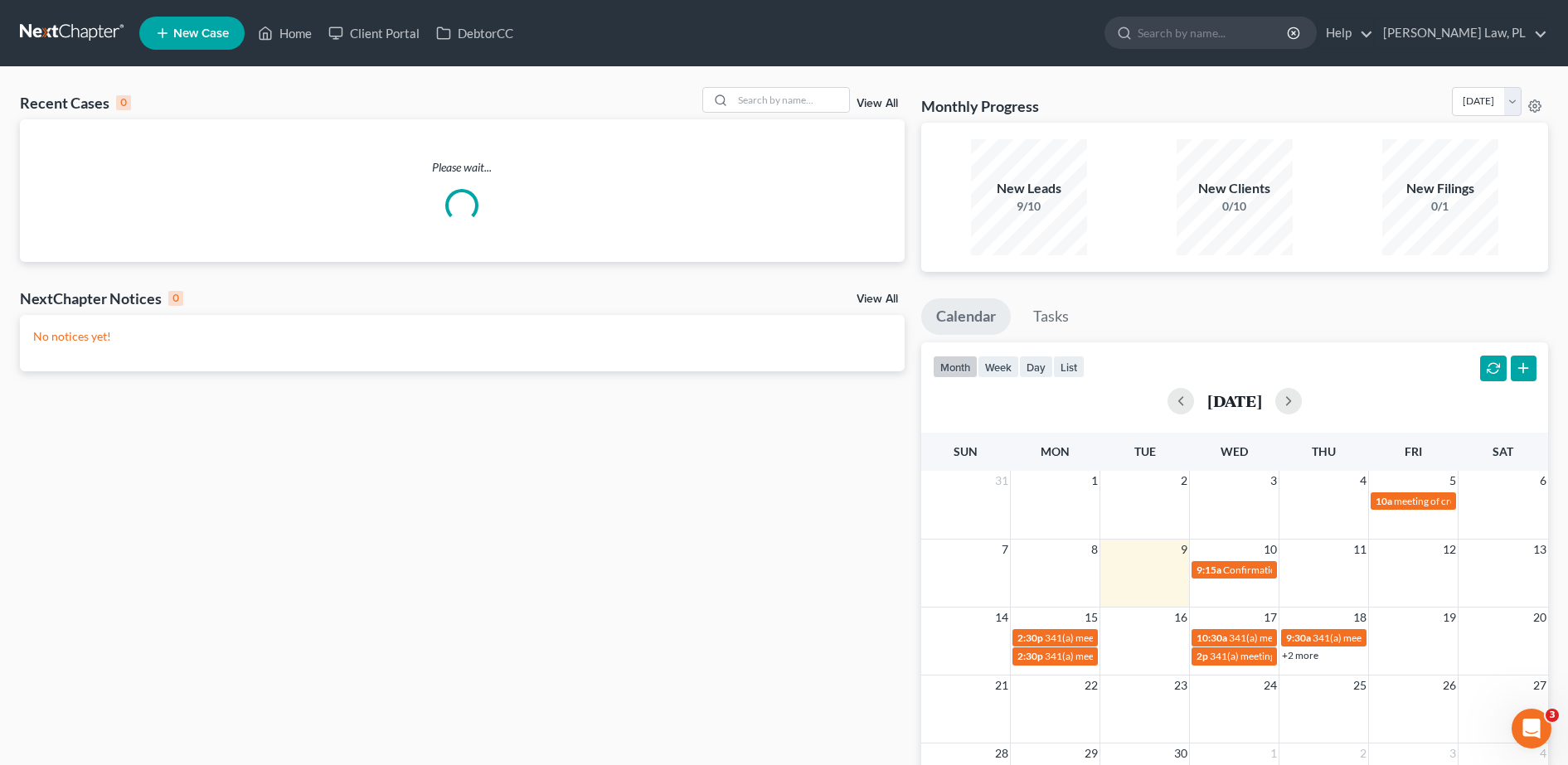
click at [211, 27] on span "New Case" at bounding box center [200, 33] width 55 height 13
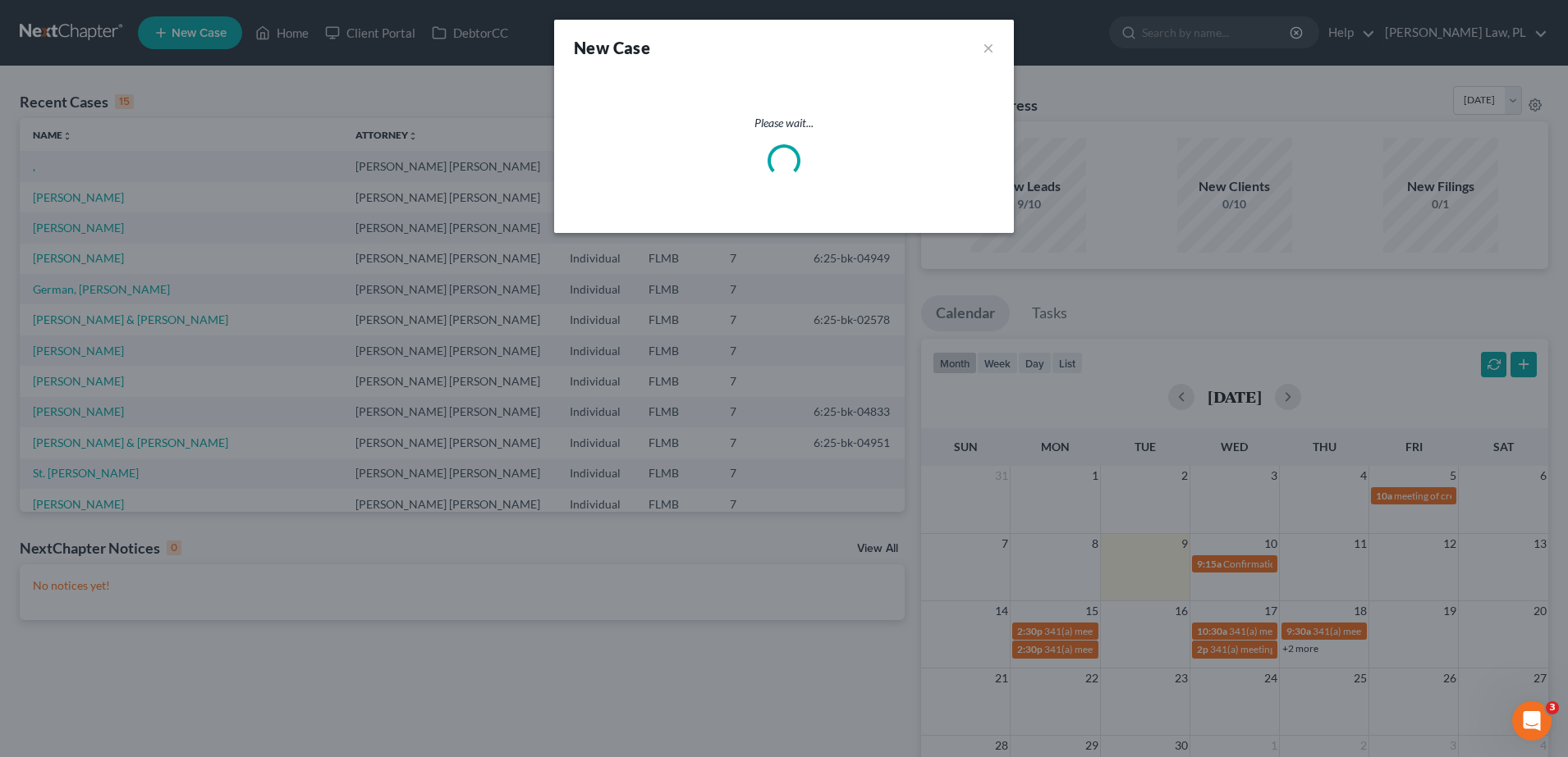
select select "15"
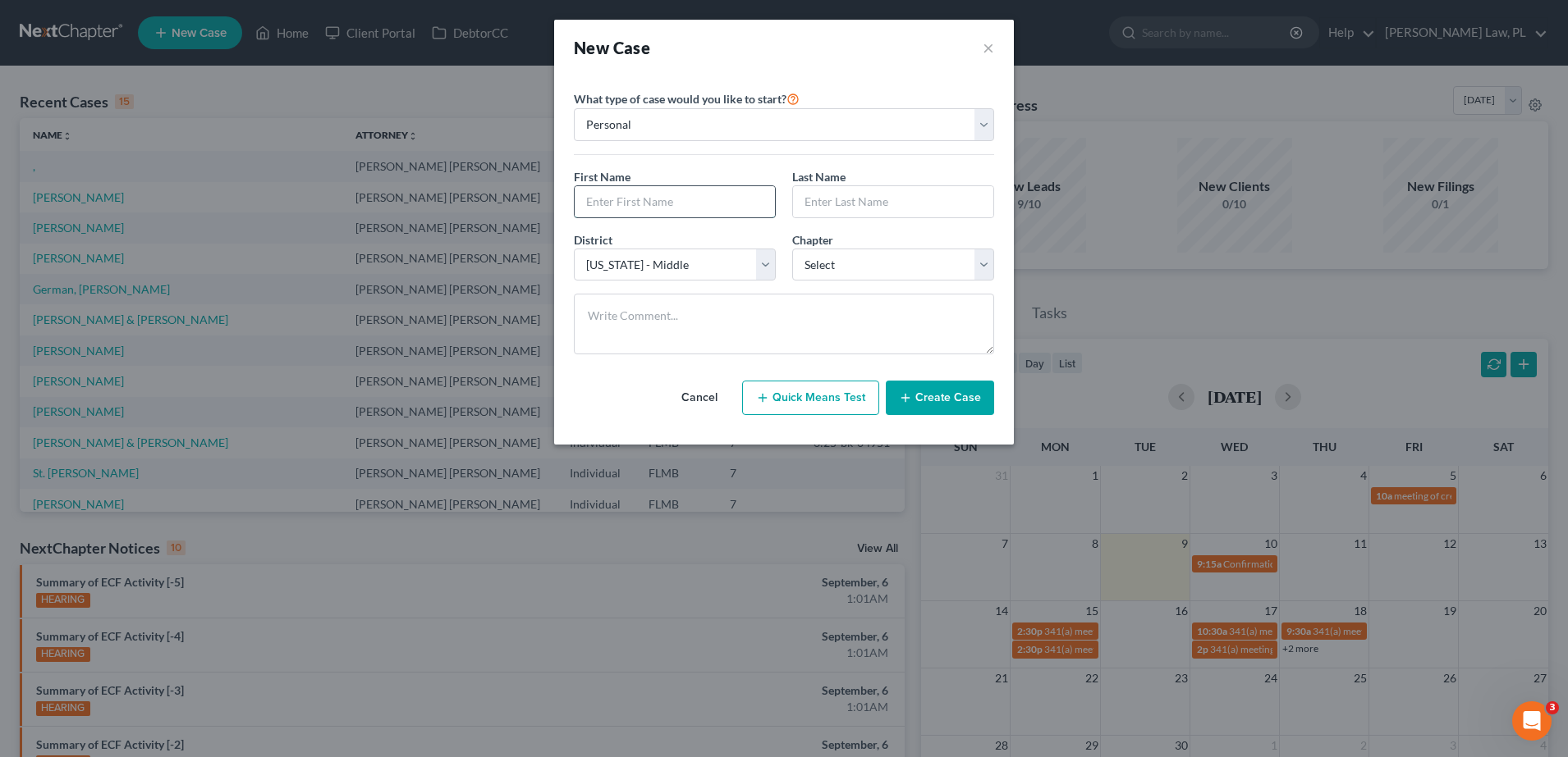
click at [700, 190] on input "text" at bounding box center [674, 202] width 200 height 32
type input "[PERSON_NAME]"
drag, startPoint x: 887, startPoint y: 268, endPoint x: 885, endPoint y: 280, distance: 12.2
click at [887, 268] on select "Select 7 11 12 13" at bounding box center [892, 265] width 202 height 33
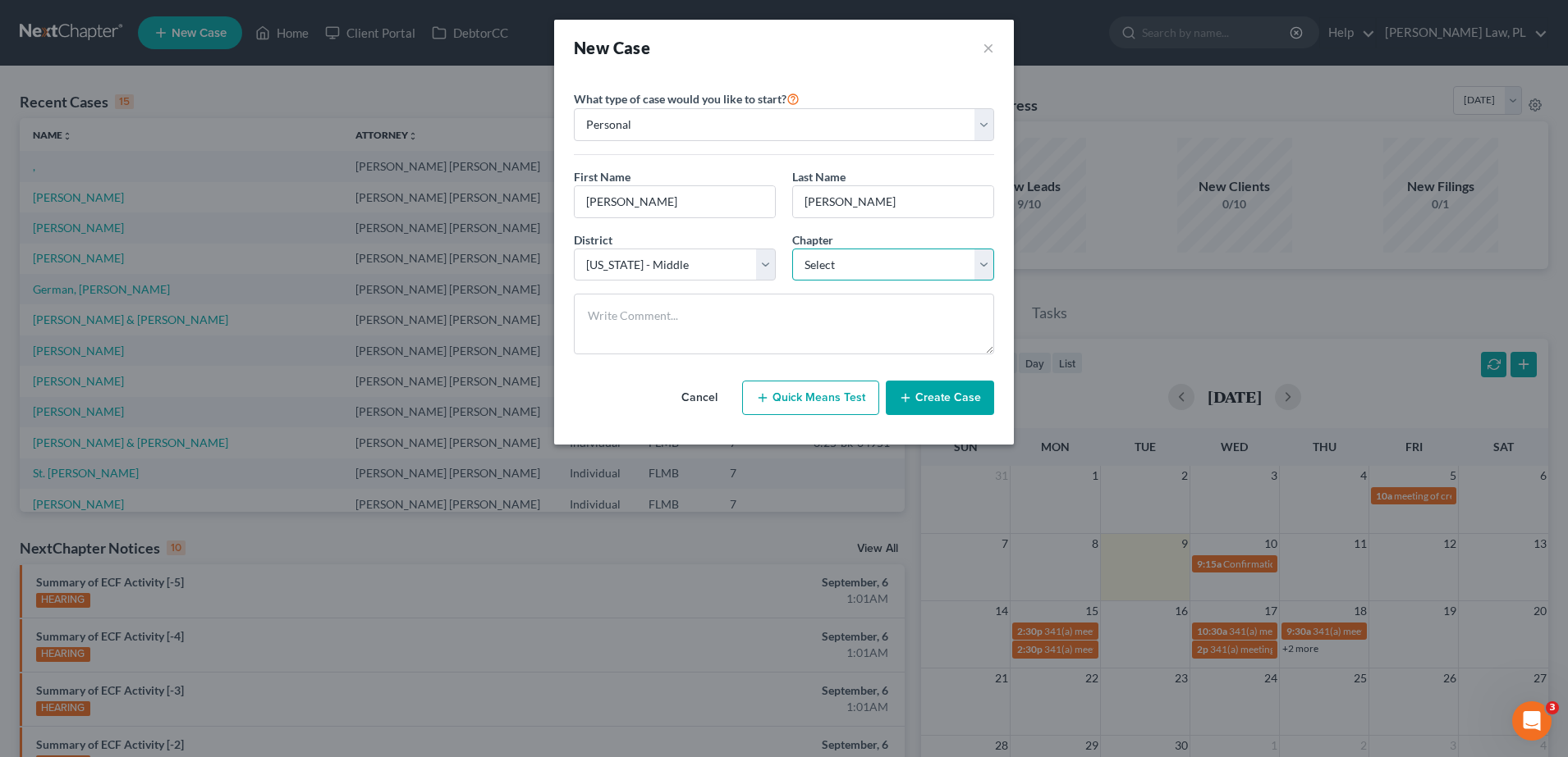
select select "3"
click at [792, 249] on select "Select 7 11 12 13" at bounding box center [892, 265] width 202 height 33
click at [930, 406] on button "Create Case" at bounding box center [939, 398] width 108 height 34
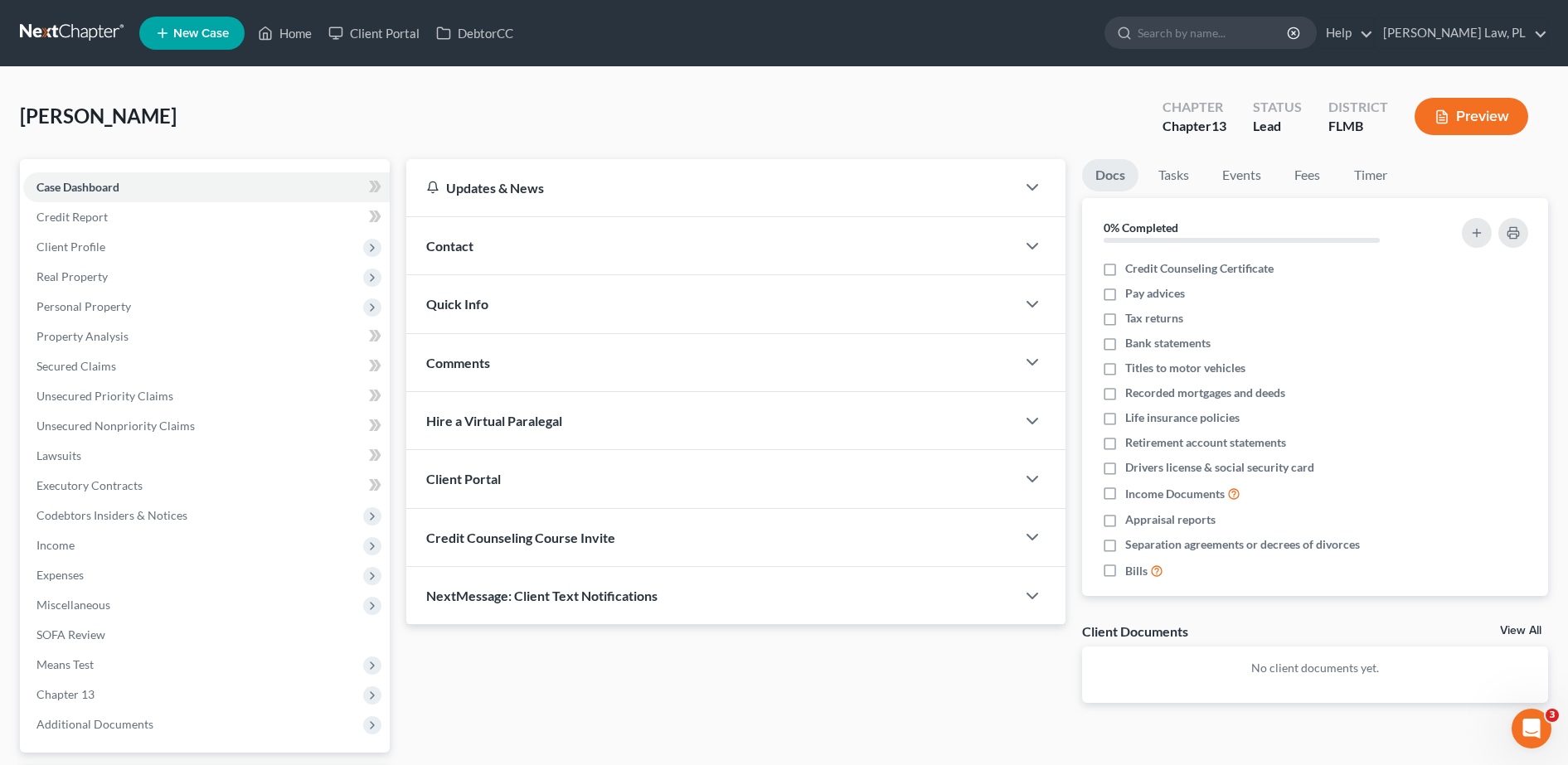
click at [599, 243] on div "Contact" at bounding box center [711, 246] width 609 height 57
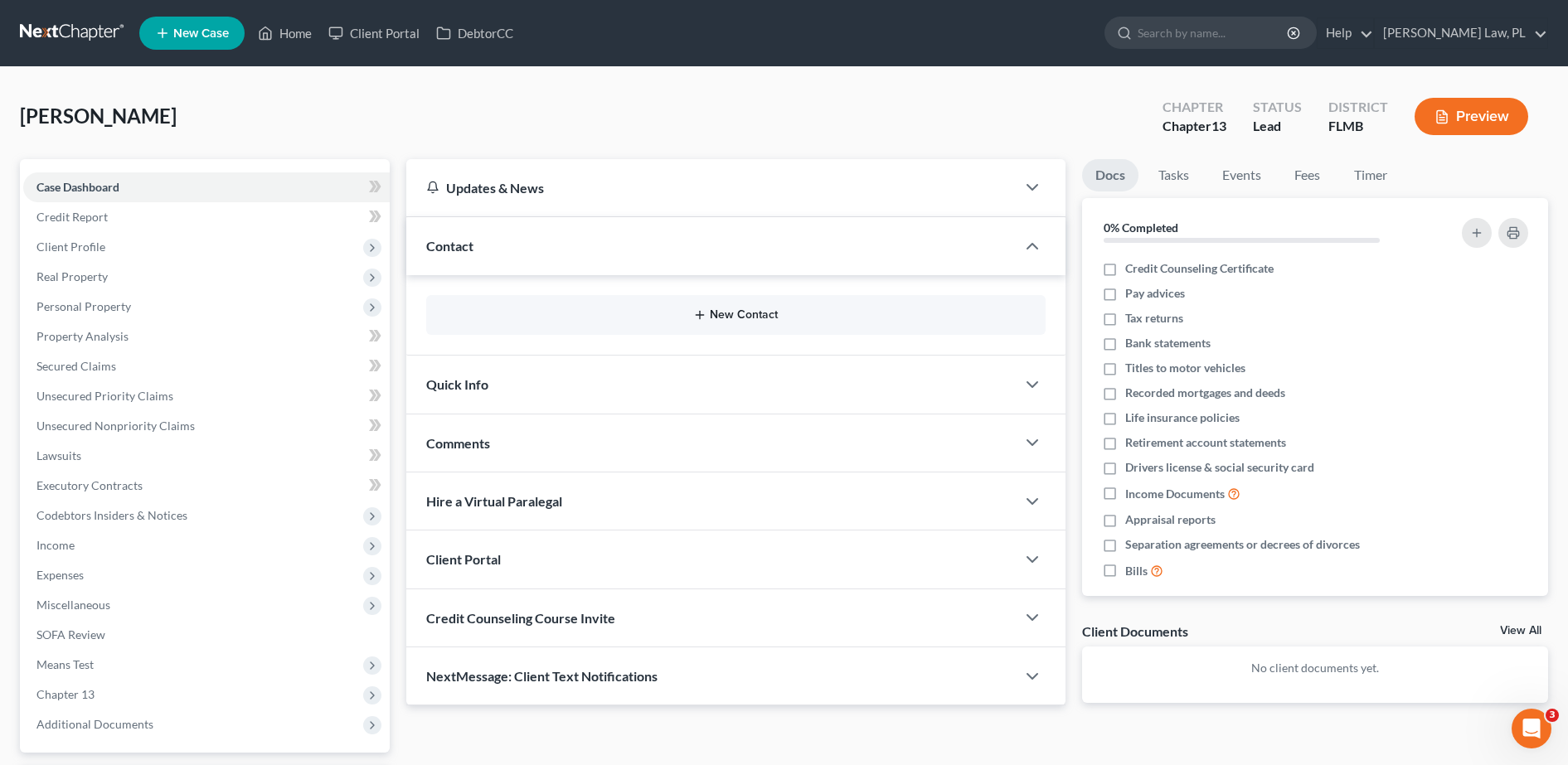
click at [608, 311] on button "New Contact" at bounding box center [735, 315] width 593 height 14
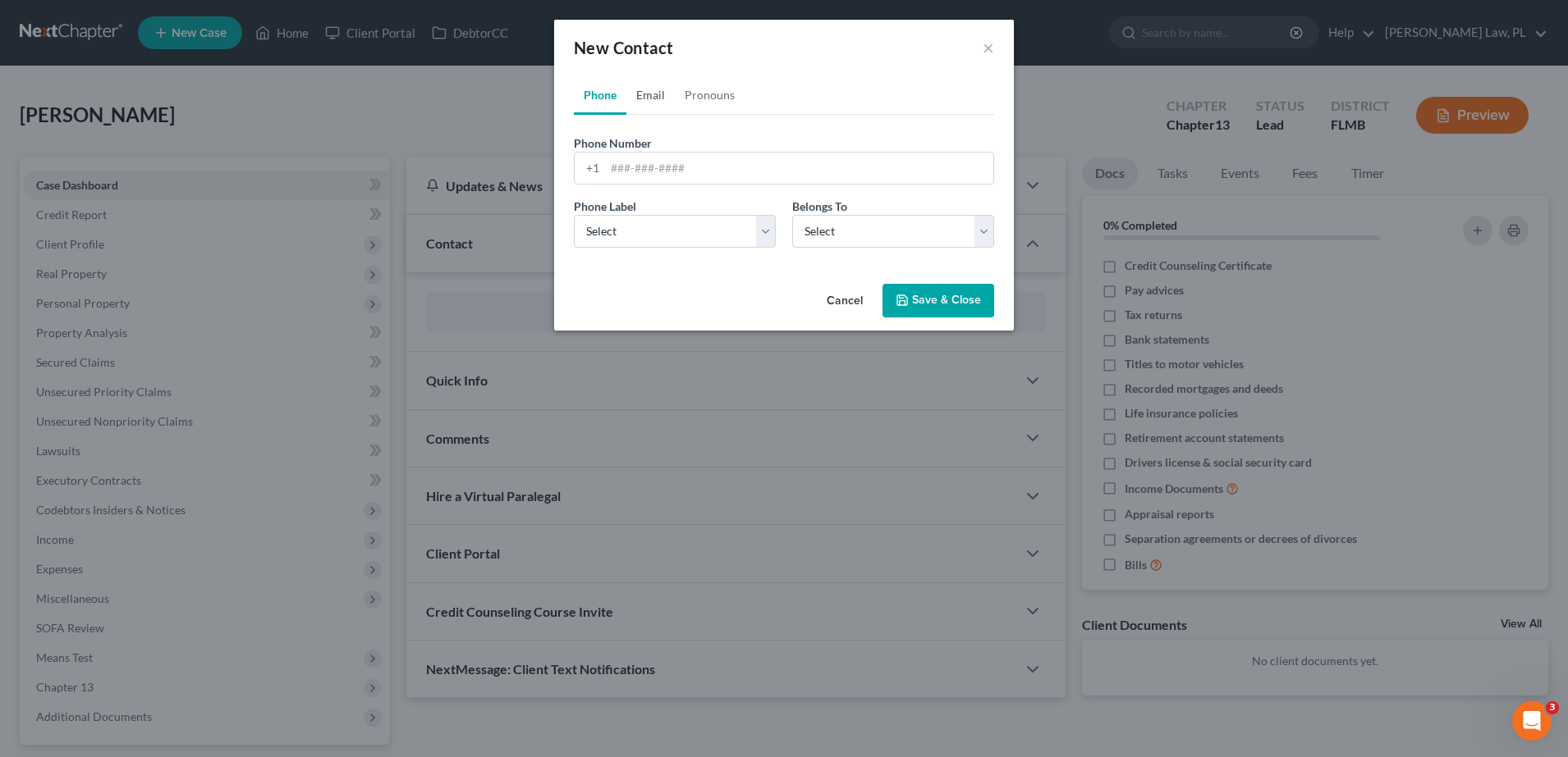
click at [660, 79] on link "Email" at bounding box center [650, 95] width 49 height 39
click at [705, 154] on input "email" at bounding box center [799, 167] width 389 height 32
type input "[EMAIL_ADDRESS][DOMAIN_NAME]"
click at [610, 94] on link "Phone" at bounding box center [599, 95] width 53 height 39
click at [674, 159] on input "tel" at bounding box center [799, 167] width 389 height 32
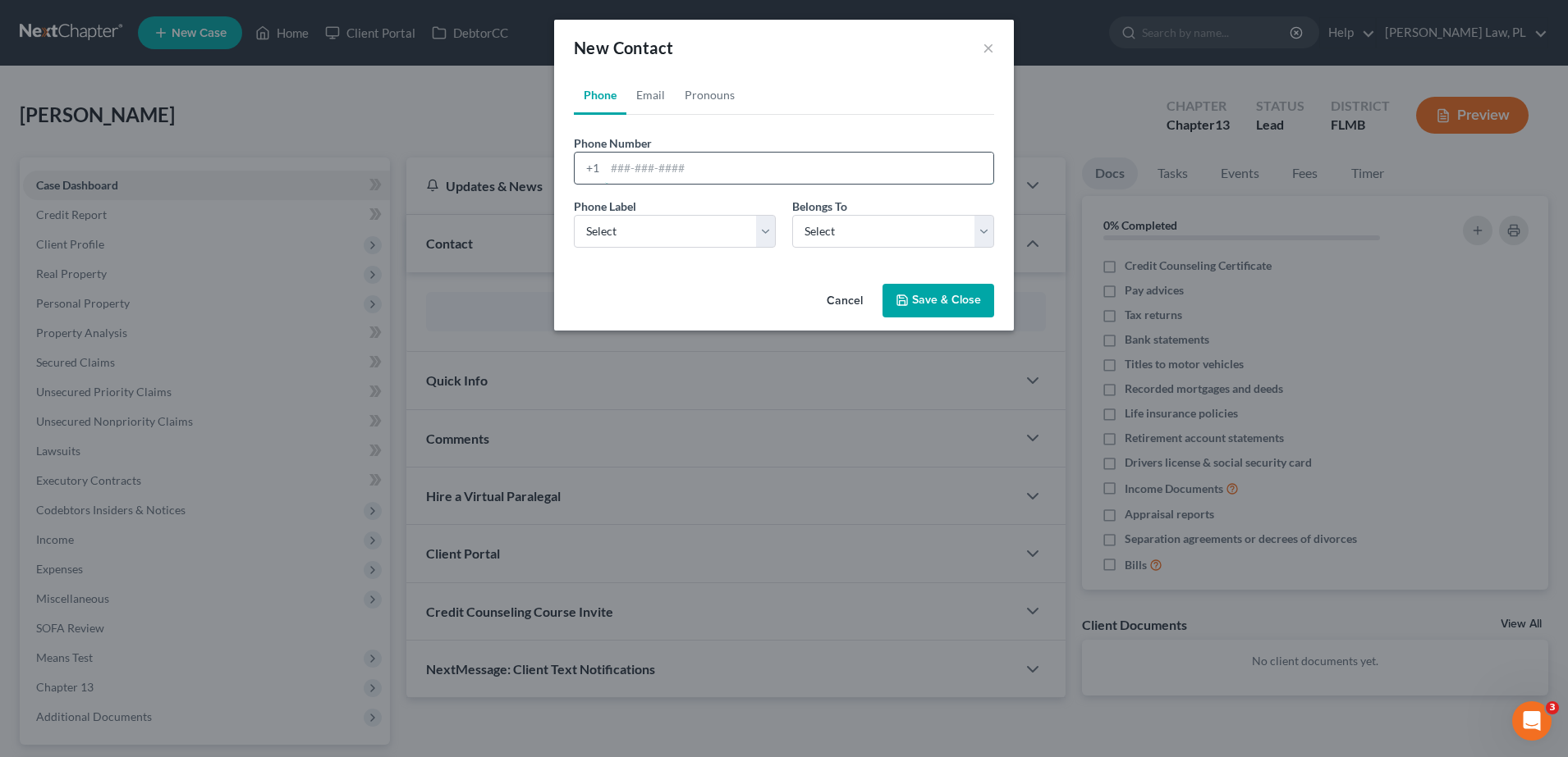
type input "3214121128"
select select "0"
click at [911, 302] on button "Save & Close" at bounding box center [938, 301] width 112 height 34
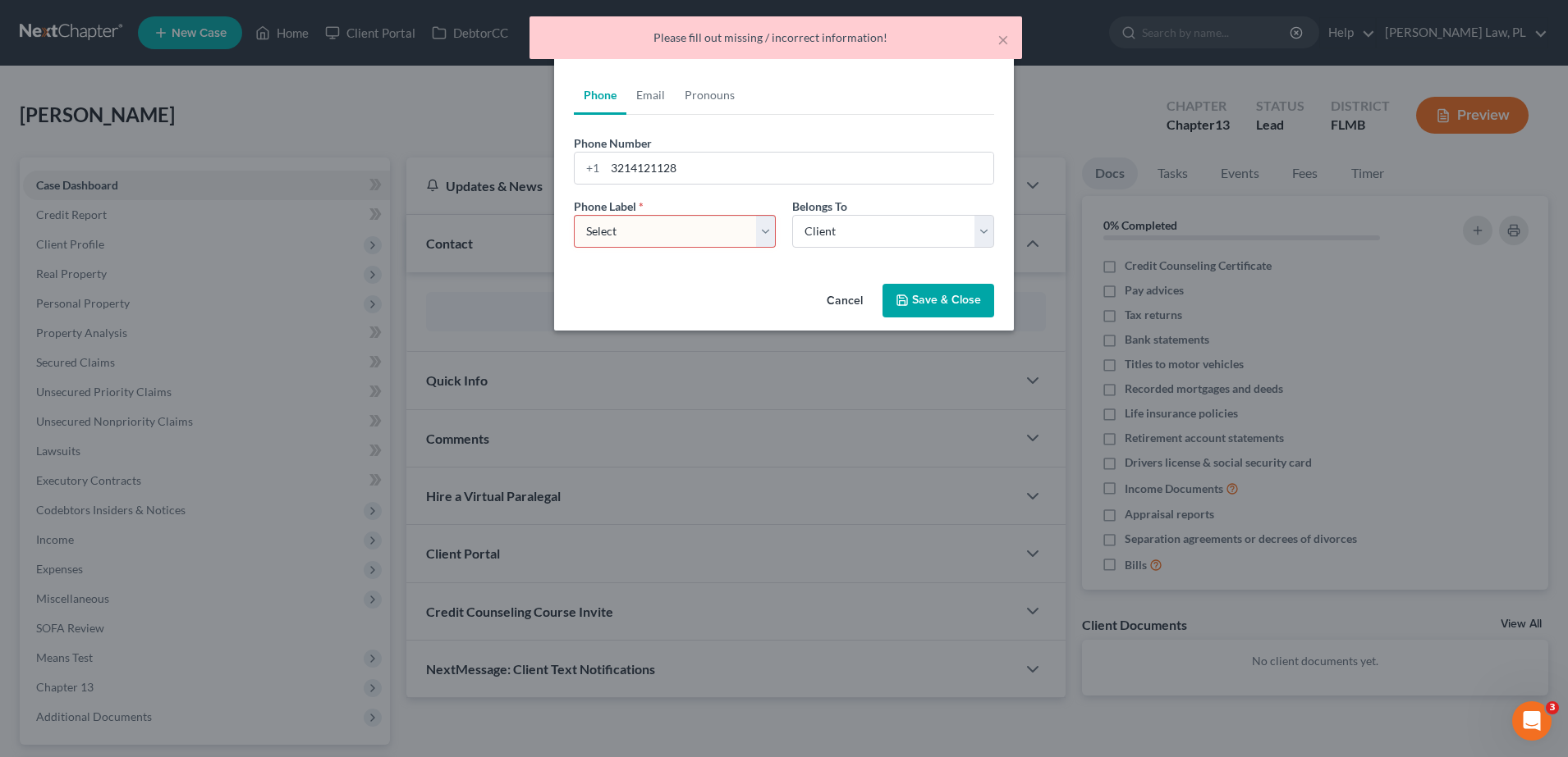
drag, startPoint x: 696, startPoint y: 231, endPoint x: 695, endPoint y: 241, distance: 10.0
click at [696, 231] on select "Select Mobile Home Work Other" at bounding box center [674, 232] width 202 height 33
select select "0"
click at [573, 215] on select "Select Mobile Home Work Other" at bounding box center [674, 232] width 202 height 33
click at [935, 290] on button "Save & Close" at bounding box center [938, 301] width 112 height 34
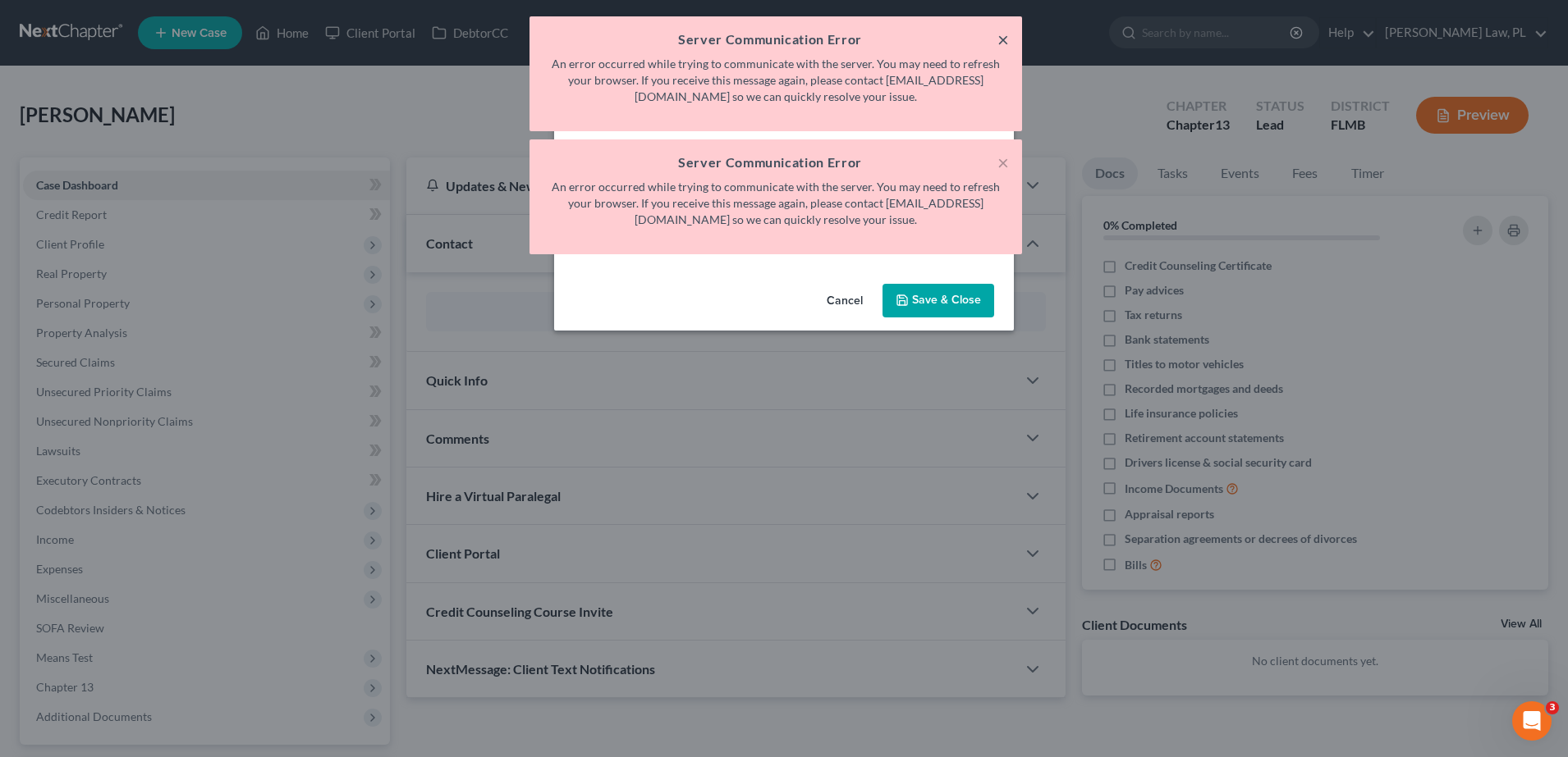
click at [1000, 43] on button "×" at bounding box center [1003, 39] width 11 height 20
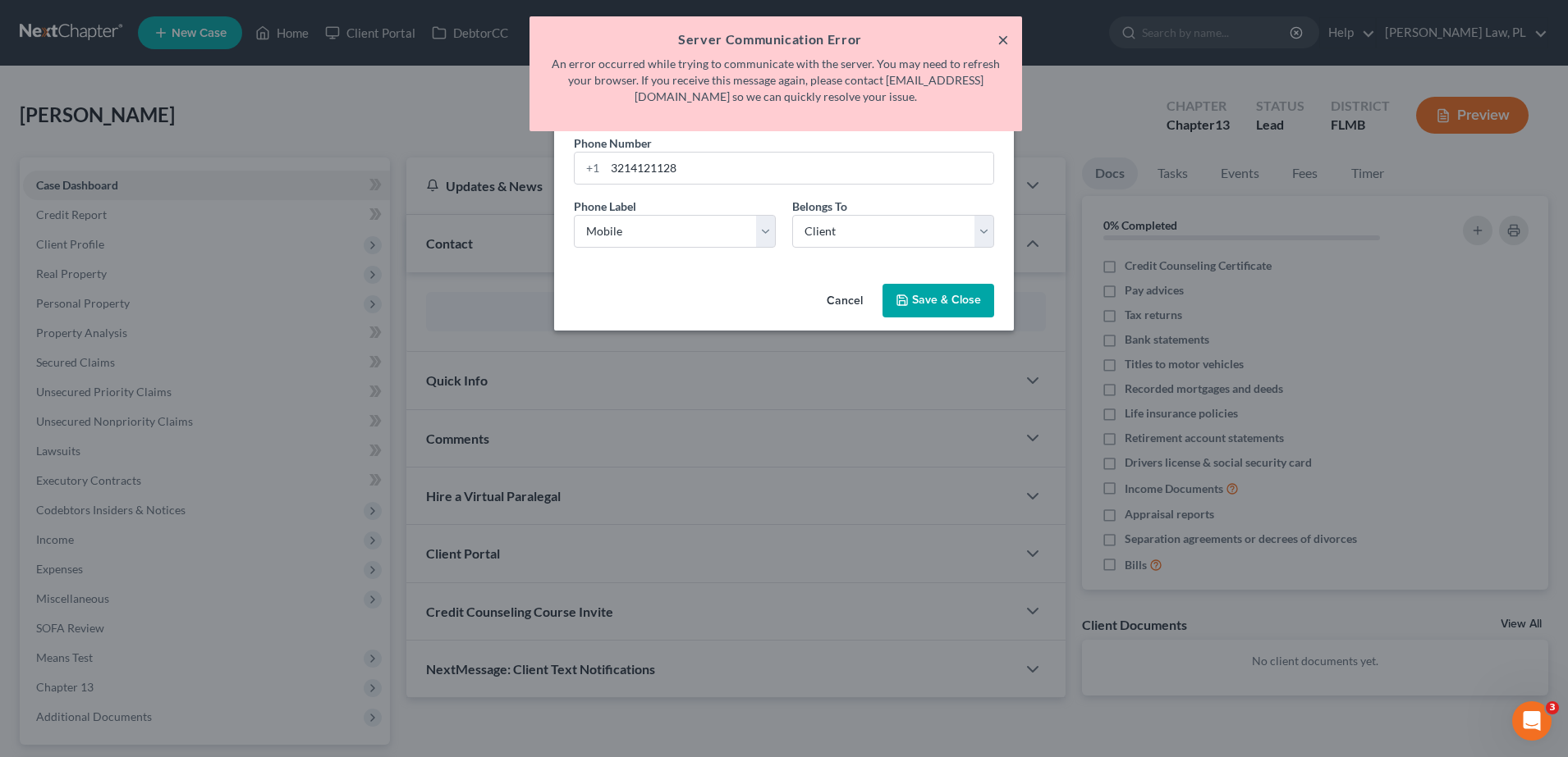
click at [1000, 43] on button "×" at bounding box center [1003, 39] width 11 height 20
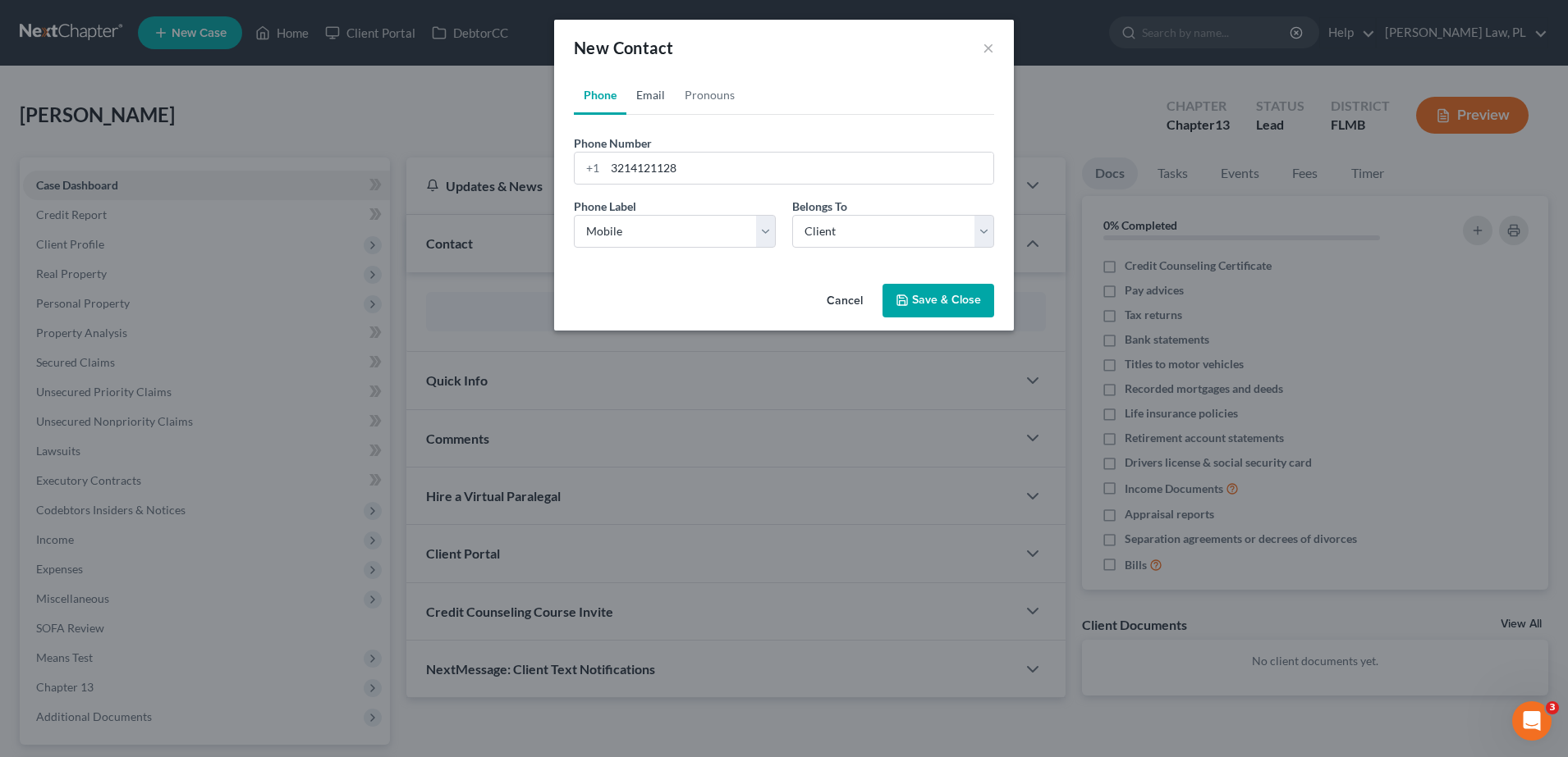
click at [650, 95] on link "Email" at bounding box center [650, 95] width 49 height 39
click at [730, 245] on select "Select Home Work Other" at bounding box center [674, 232] width 202 height 33
select select "0"
click at [573, 215] on select "Select Home Work Other" at bounding box center [674, 232] width 202 height 33
click at [939, 297] on button "Save & Close" at bounding box center [938, 301] width 112 height 34
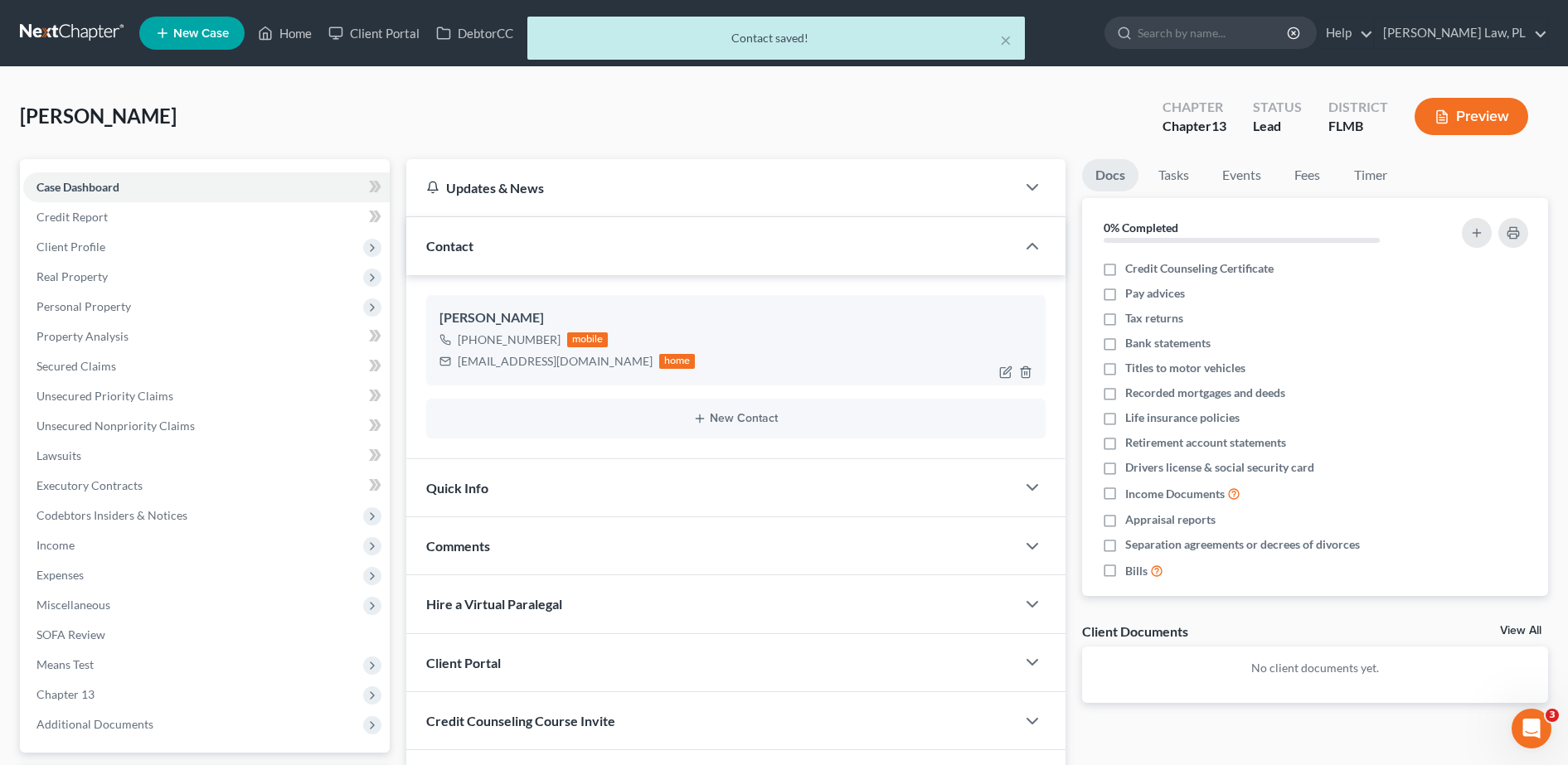
scroll to position [146, 0]
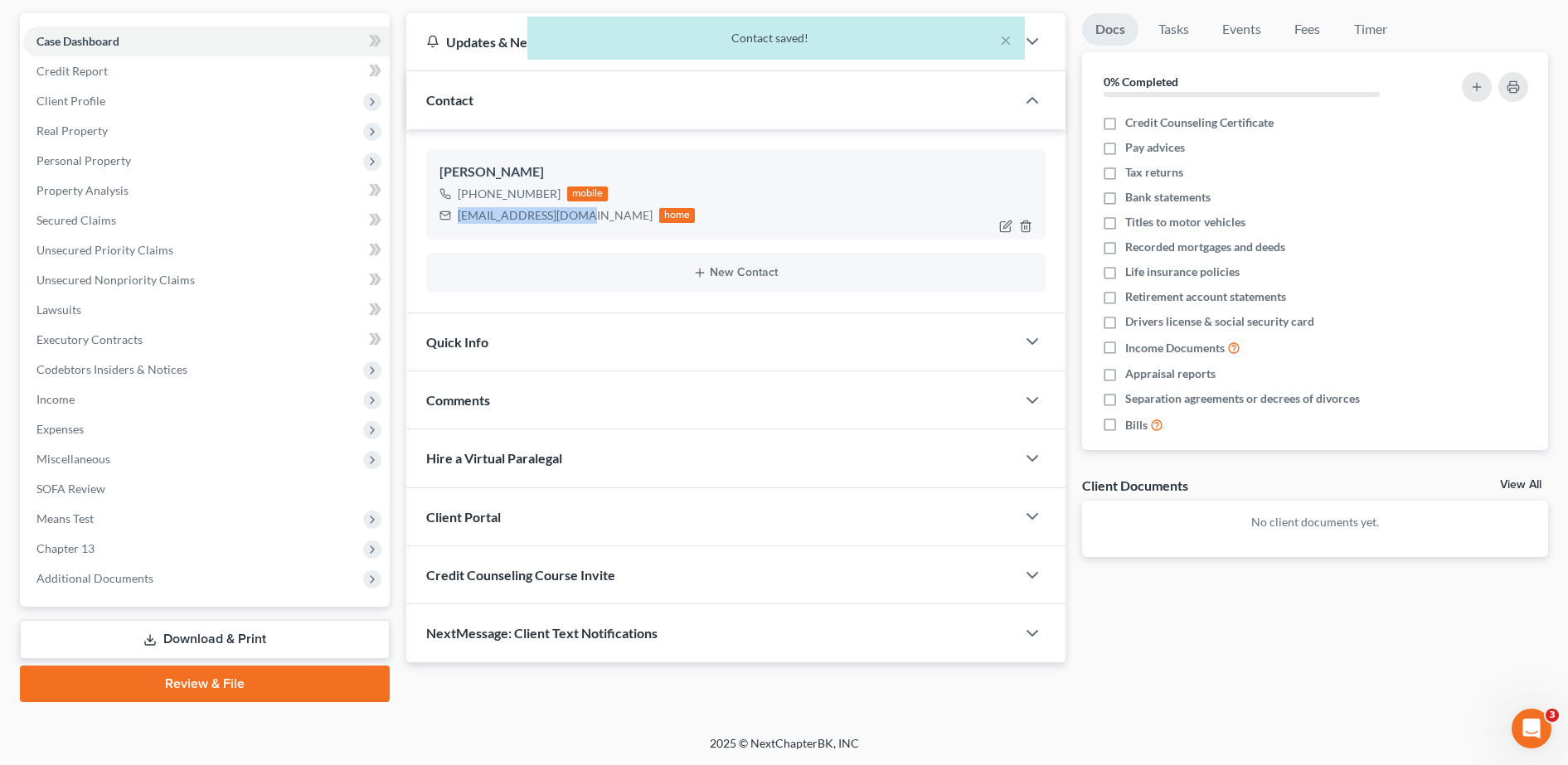
drag, startPoint x: 450, startPoint y: 217, endPoint x: 583, endPoint y: 224, distance: 133.2
click at [583, 224] on div "[EMAIL_ADDRESS][DOMAIN_NAME] home" at bounding box center [567, 216] width 256 height 21
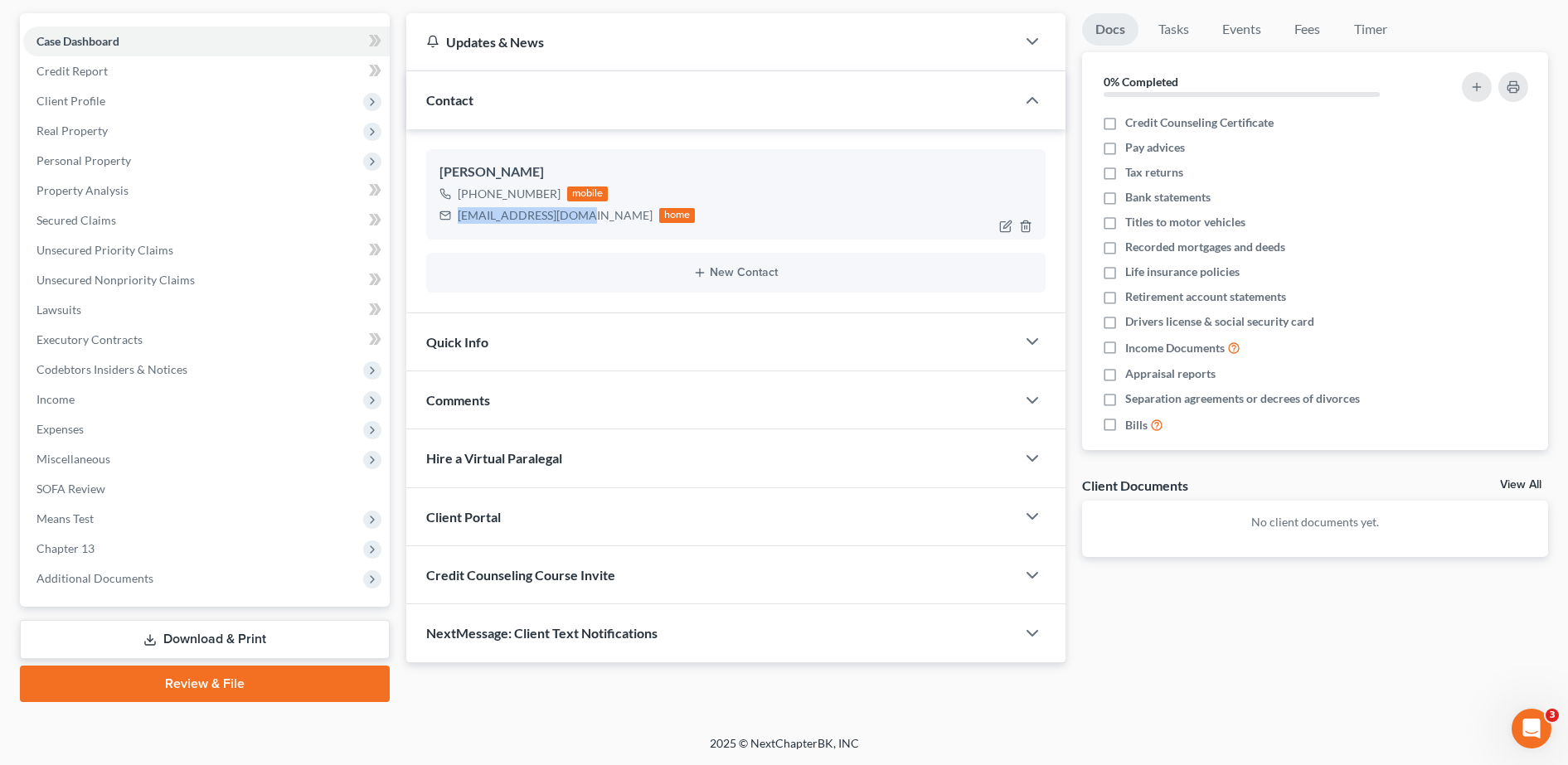
copy div "[EMAIL_ADDRESS][DOMAIN_NAME]"
click at [554, 574] on span "Credit Counseling Course Invite" at bounding box center [520, 574] width 189 height 15
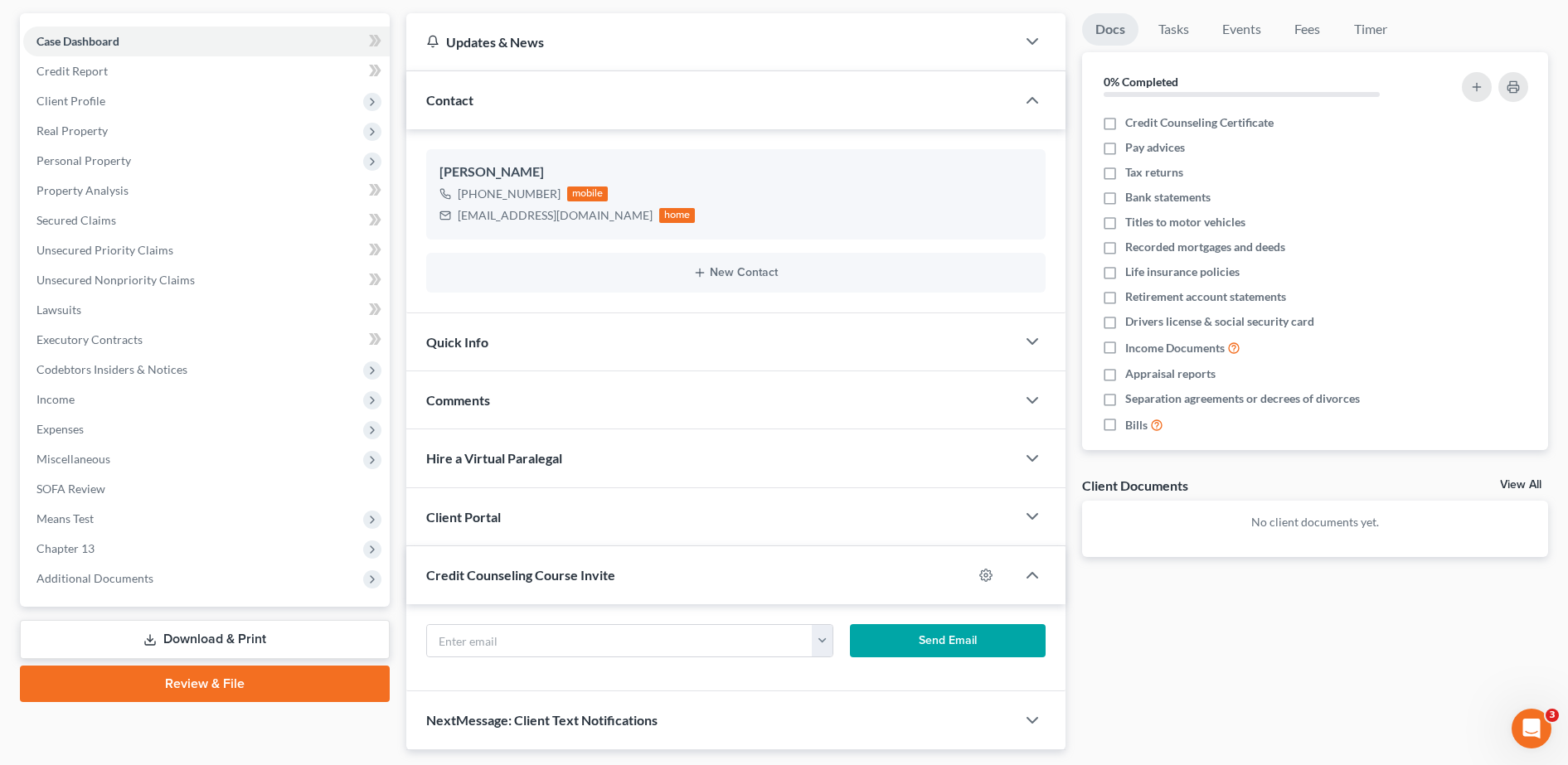
click at [569, 501] on div "Client Portal" at bounding box center [711, 516] width 609 height 57
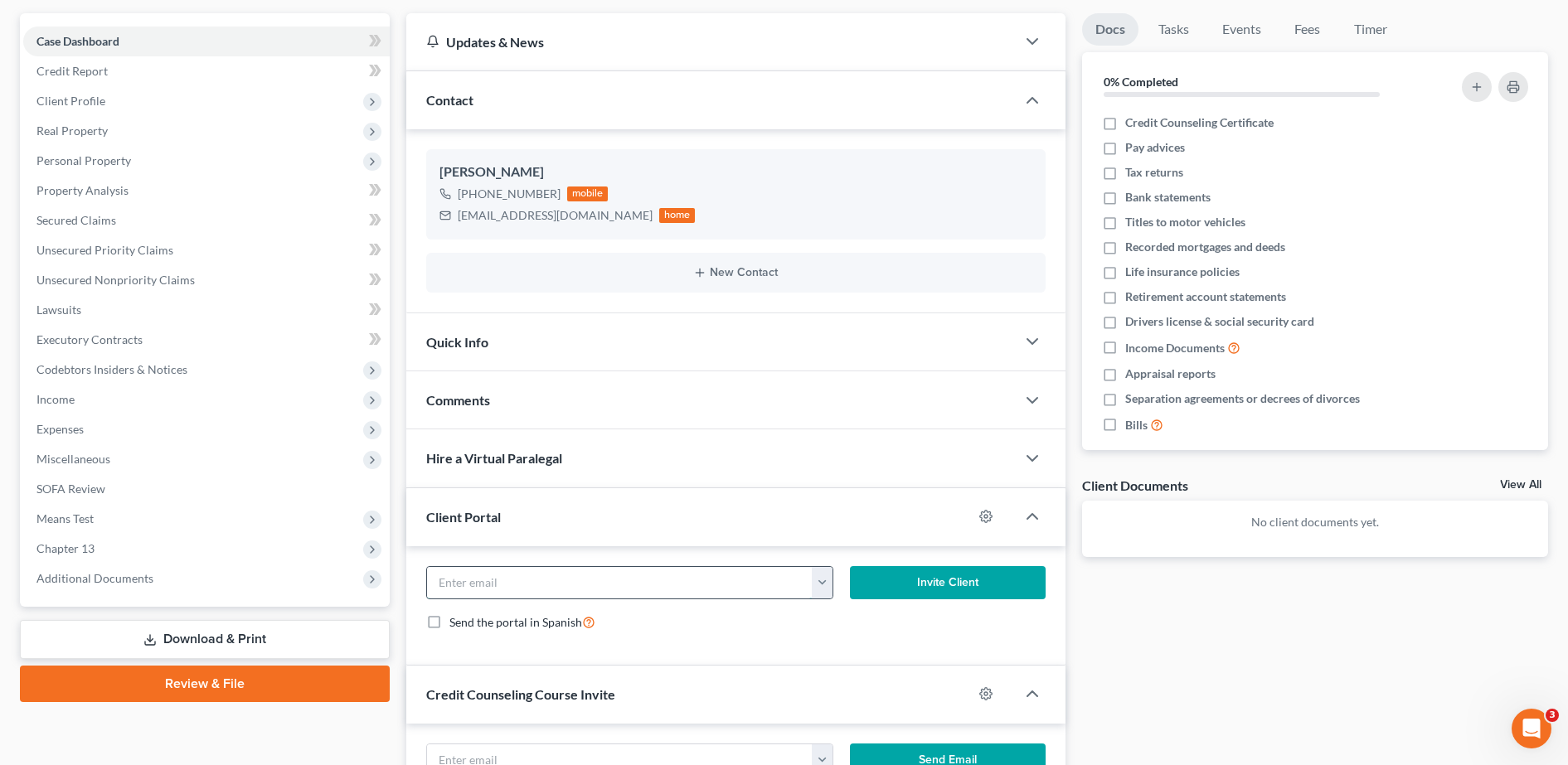
click at [547, 597] on input "email" at bounding box center [621, 582] width 387 height 32
paste input "[EMAIL_ADDRESS][DOMAIN_NAME]"
type input "[EMAIL_ADDRESS][DOMAIN_NAME]"
click at [876, 581] on button "Invite Client" at bounding box center [948, 583] width 195 height 33
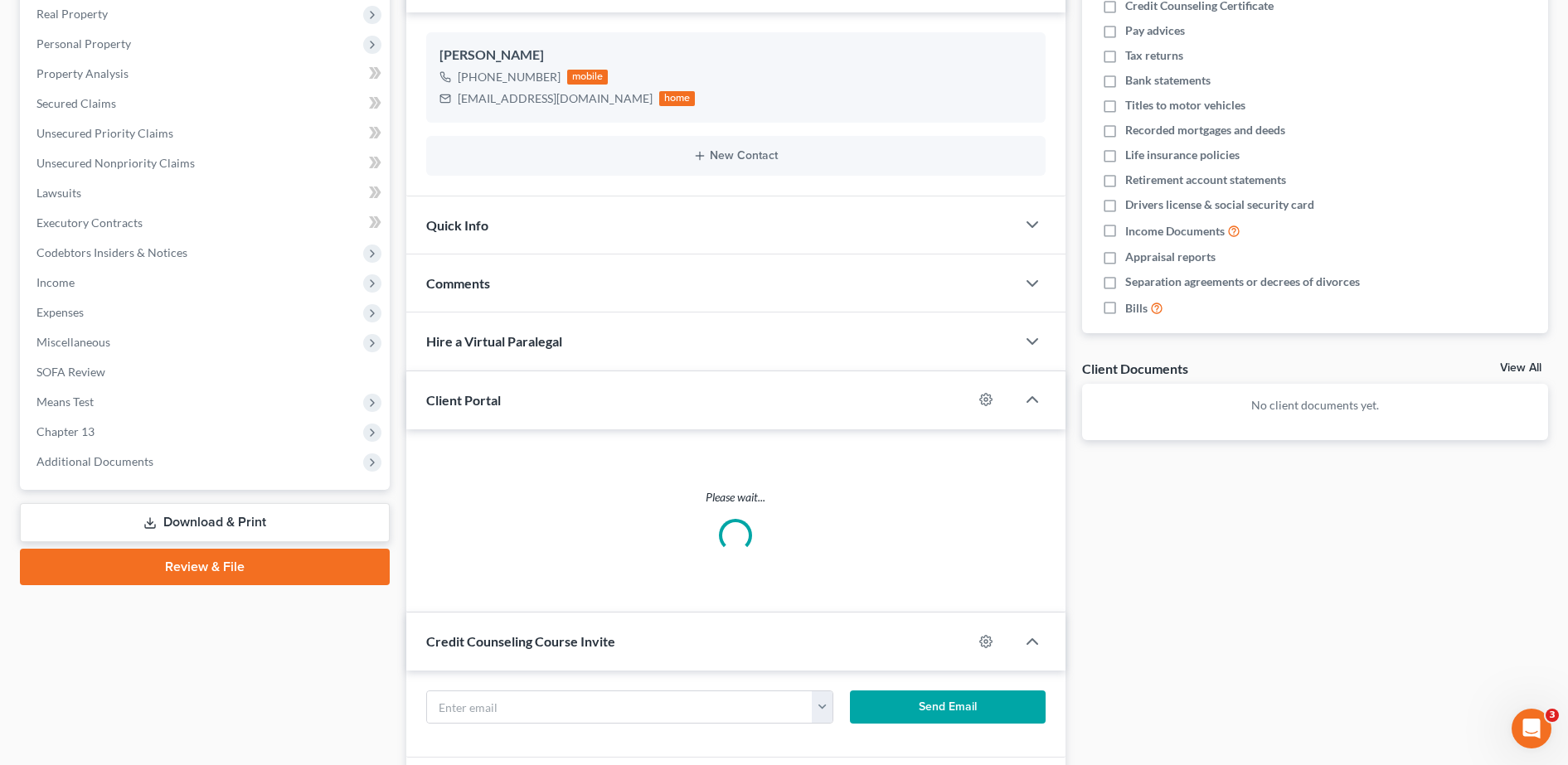
scroll to position [266, 0]
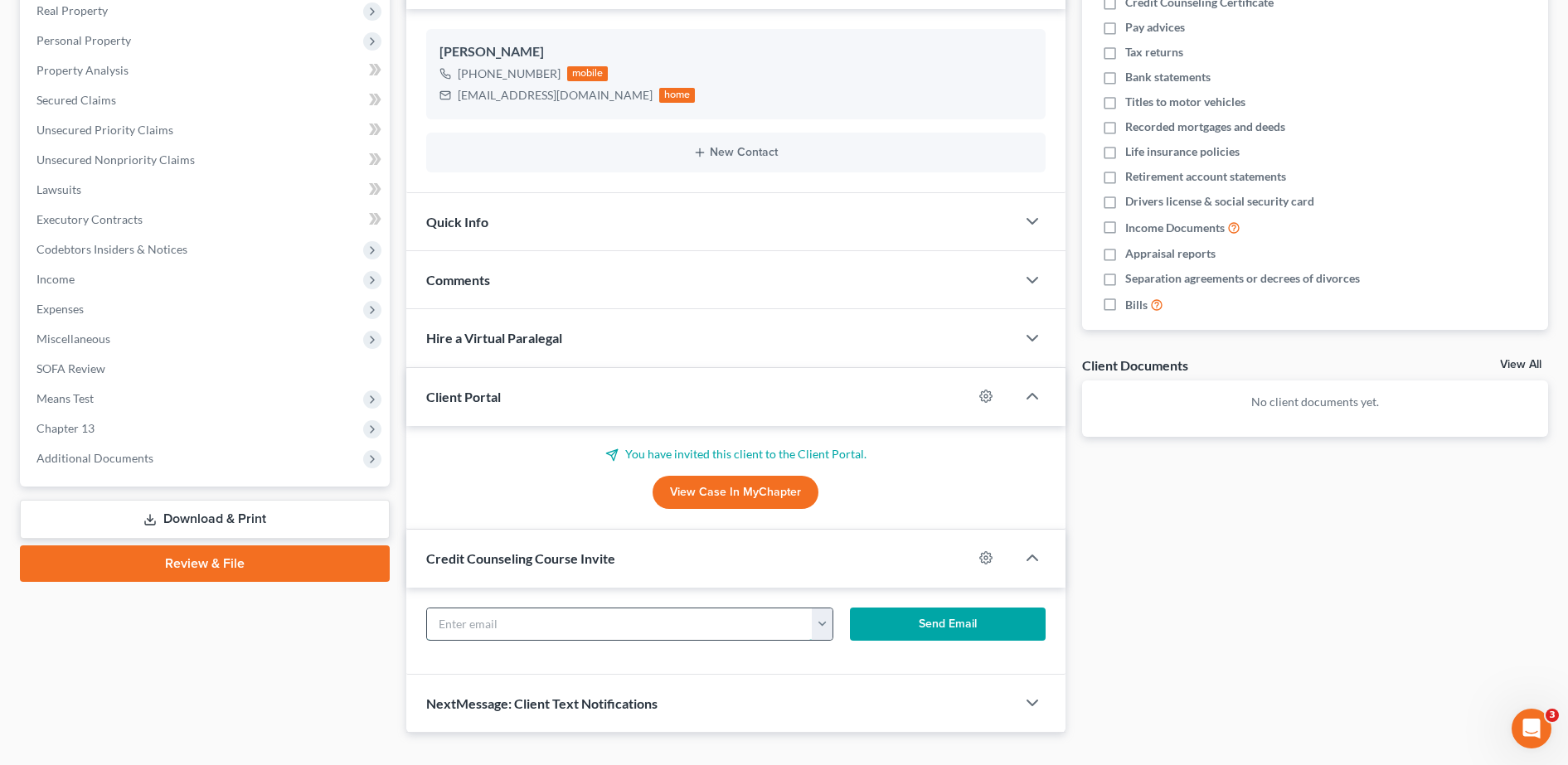
click at [610, 626] on input "text" at bounding box center [621, 624] width 387 height 32
paste input "[EMAIL_ADDRESS][DOMAIN_NAME]"
type input "[EMAIL_ADDRESS][DOMAIN_NAME]"
click at [881, 630] on button "Send Email" at bounding box center [948, 625] width 195 height 33
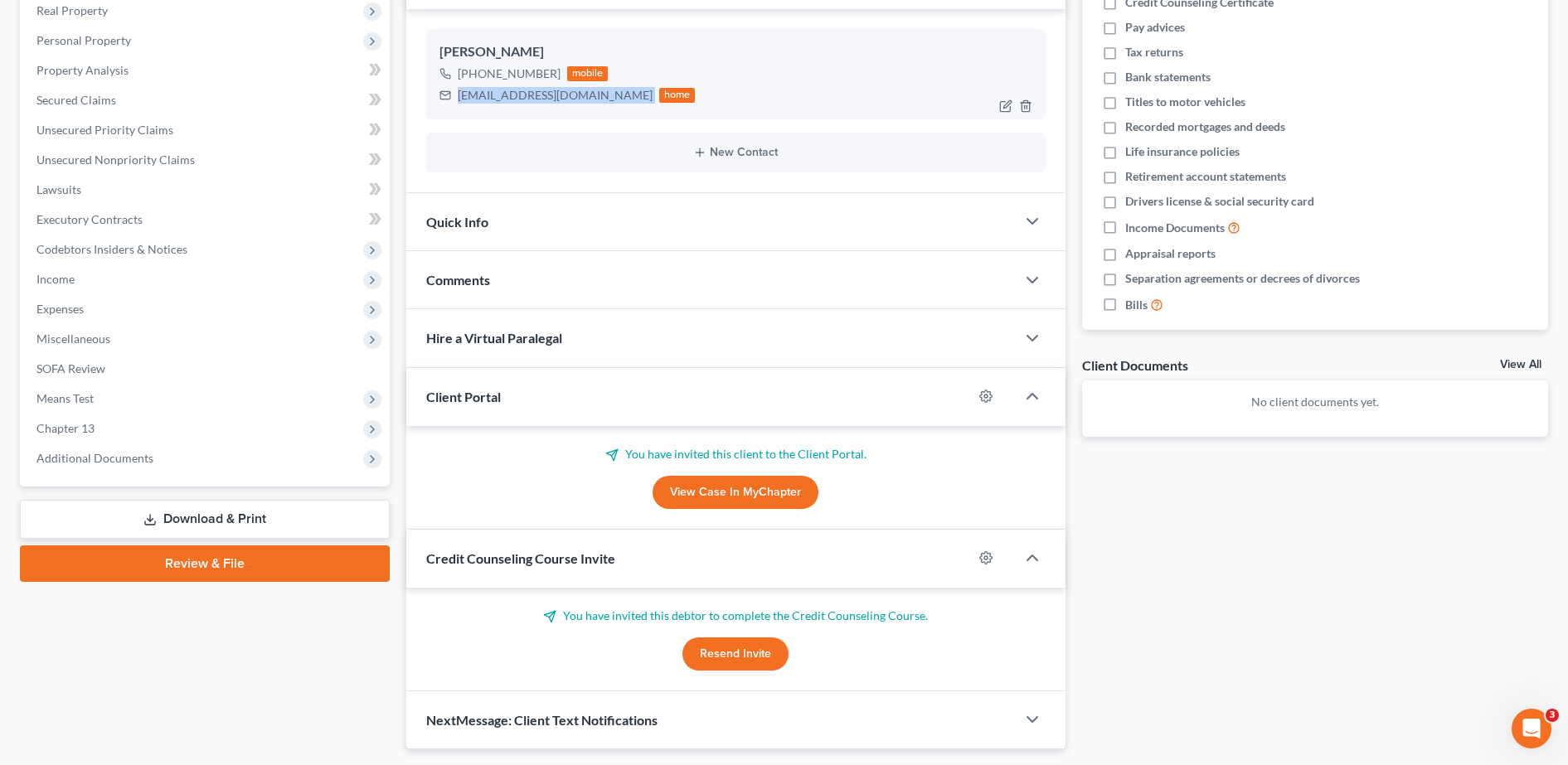
drag, startPoint x: 457, startPoint y: 98, endPoint x: 592, endPoint y: 102, distance: 135.1
click at [592, 102] on div "[EMAIL_ADDRESS][DOMAIN_NAME] home" at bounding box center [567, 95] width 256 height 21
copy div "[EMAIL_ADDRESS][DOMAIN_NAME]"
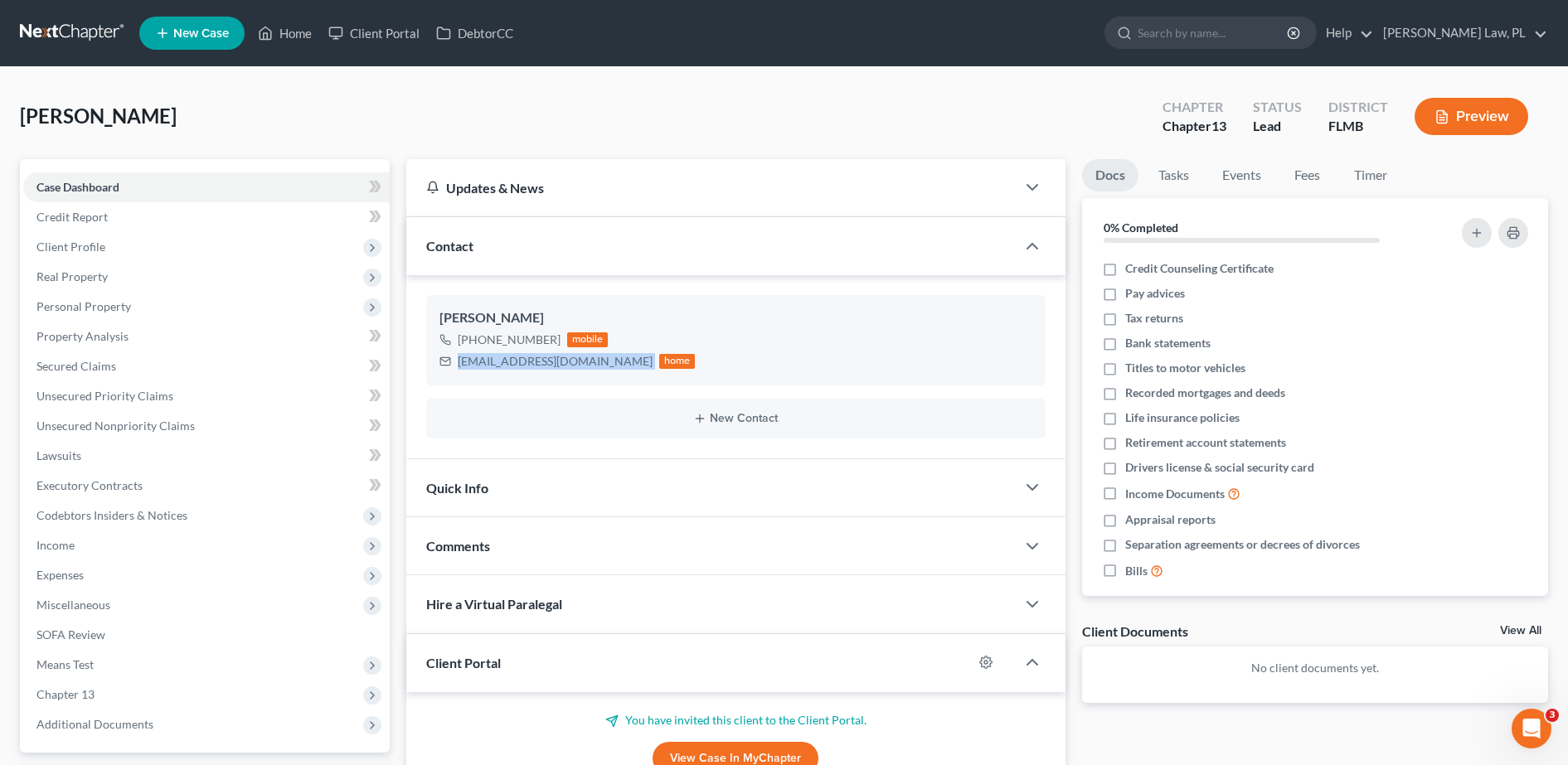
click at [217, 32] on span "New Case" at bounding box center [200, 33] width 55 height 13
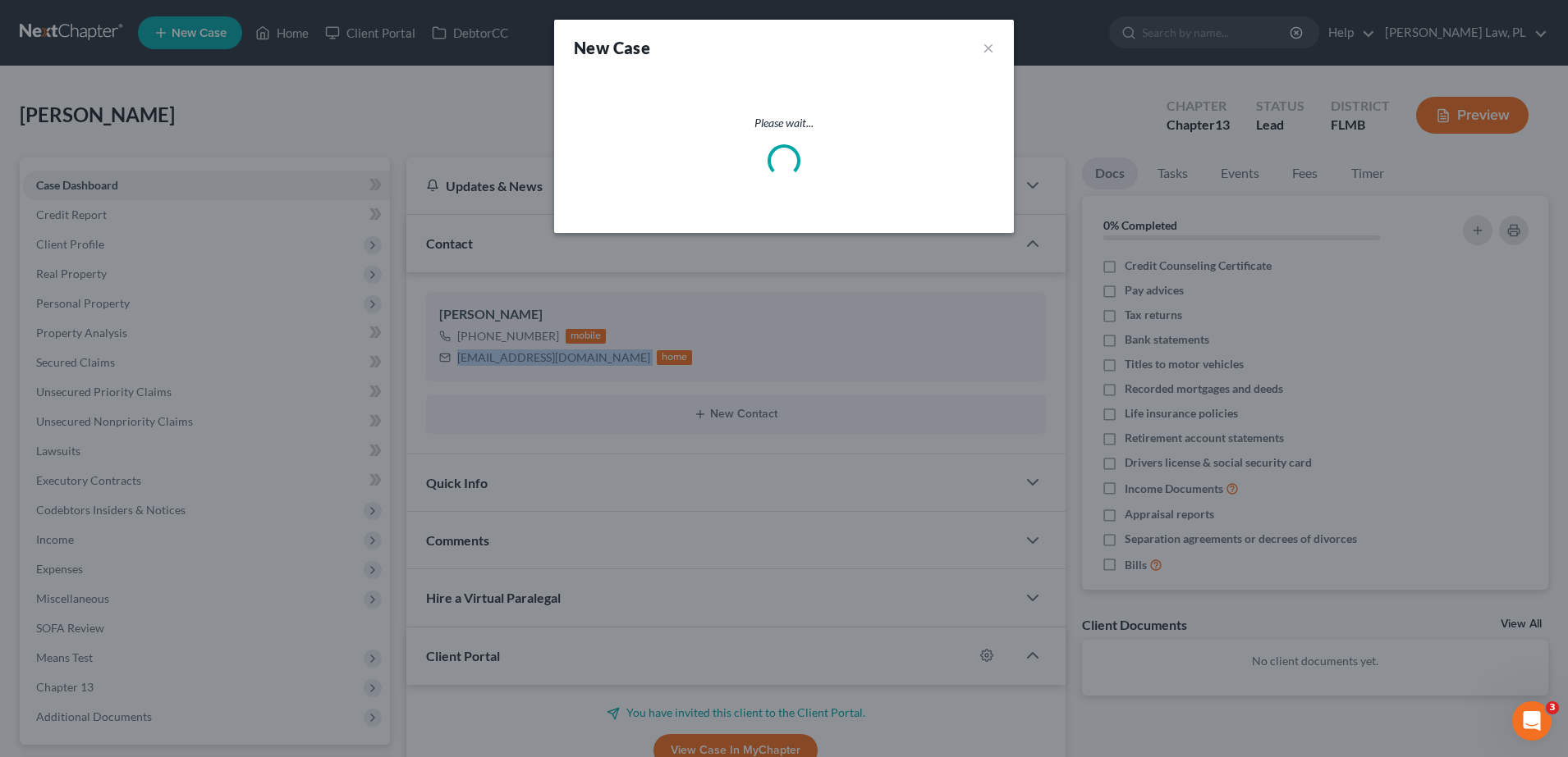
select select "15"
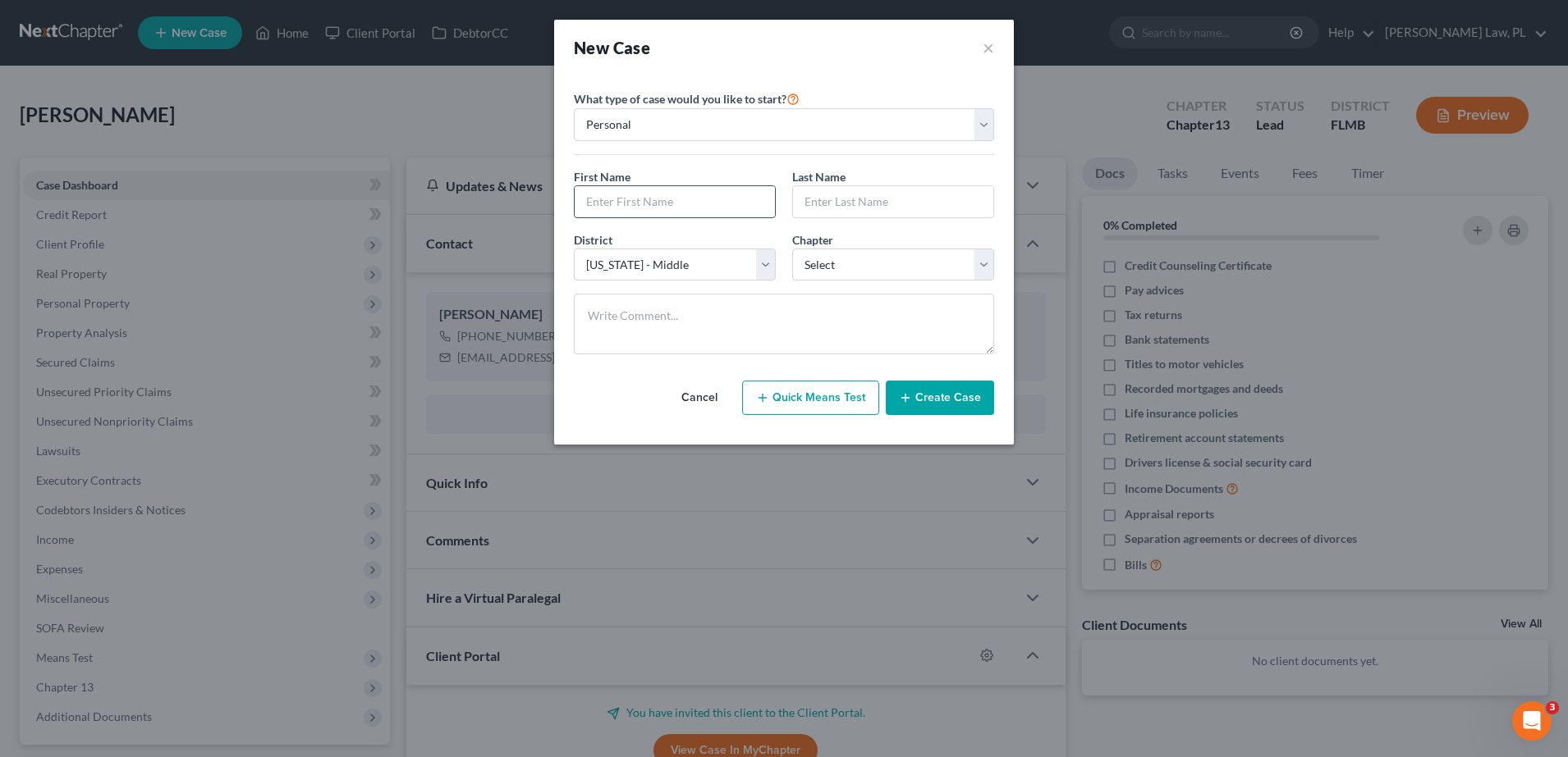
click at [655, 203] on input "text" at bounding box center [674, 202] width 200 height 32
type input "[PERSON_NAME]"
drag, startPoint x: 903, startPoint y: 200, endPoint x: 752, endPoint y: 214, distance: 151.6
click at [752, 214] on div "First Name * [PERSON_NAME] Last Name * [PERSON_NAME]" at bounding box center [784, 200] width 437 height 63
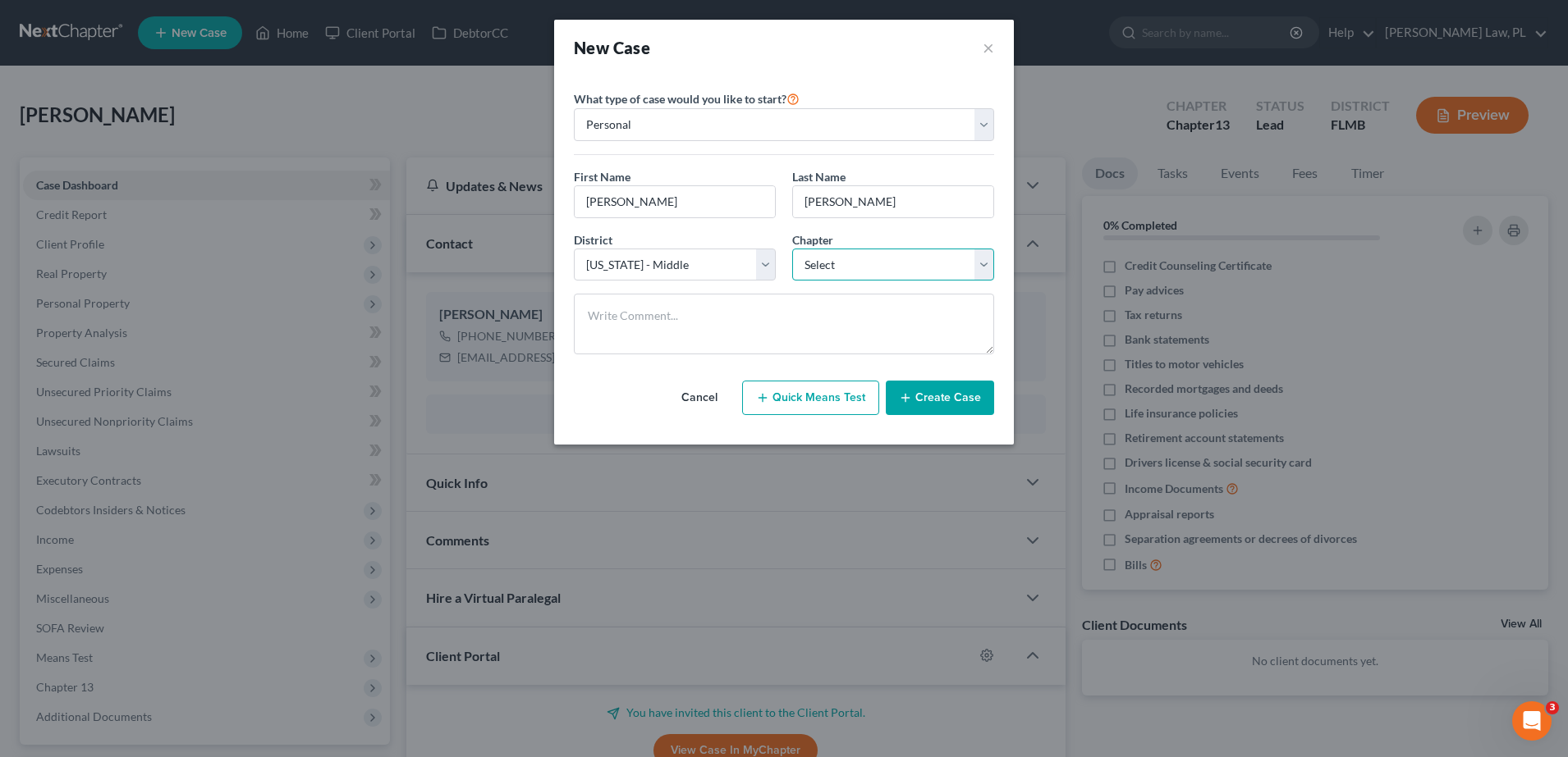
click at [832, 253] on select "Select 7 11 12 13" at bounding box center [892, 265] width 202 height 33
select select "0"
click at [792, 249] on select "Select 7 11 12 13" at bounding box center [892, 265] width 202 height 33
click at [943, 403] on button "Create Case" at bounding box center [939, 398] width 108 height 34
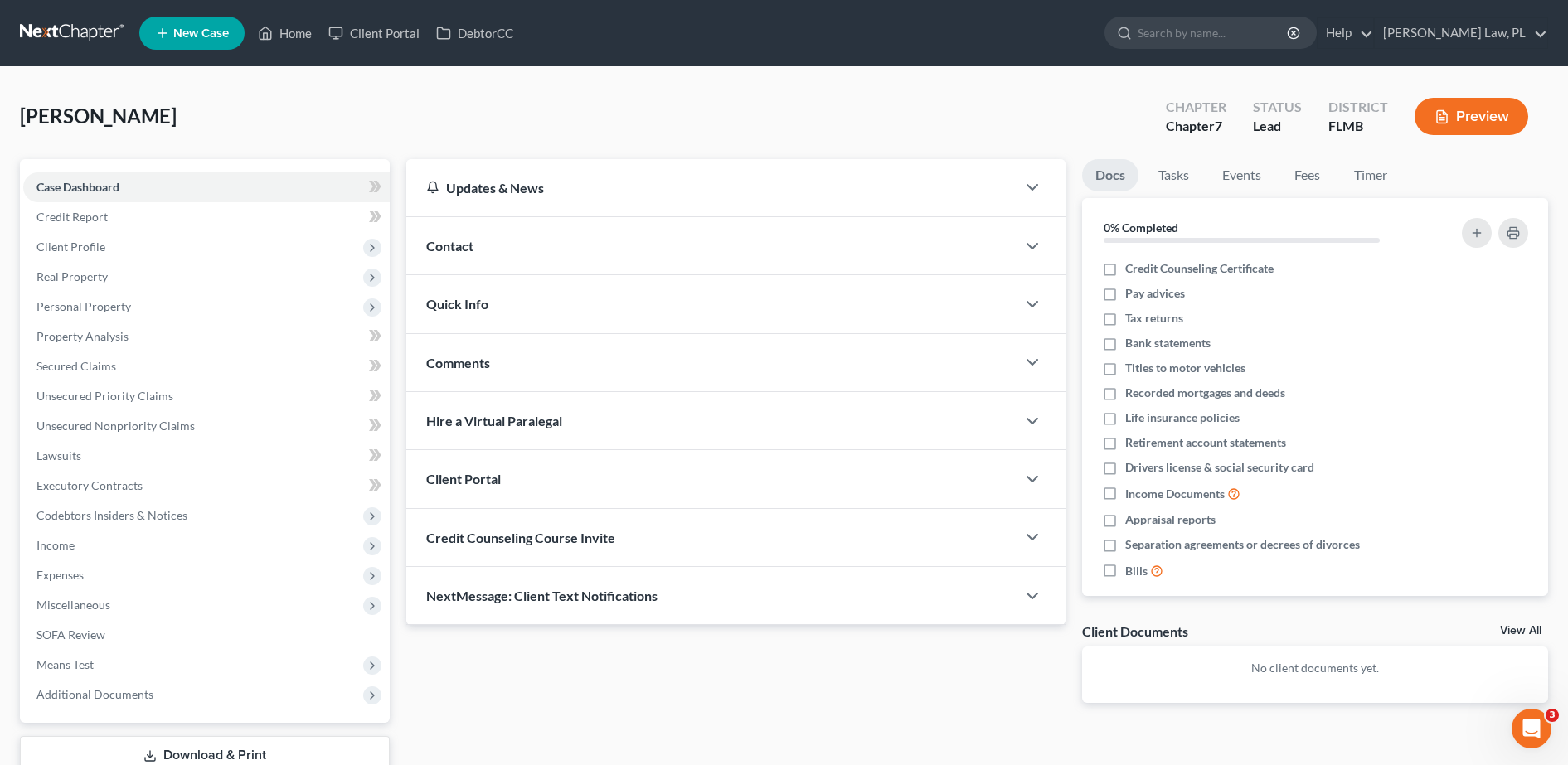
click at [499, 244] on div "Contact" at bounding box center [711, 246] width 609 height 57
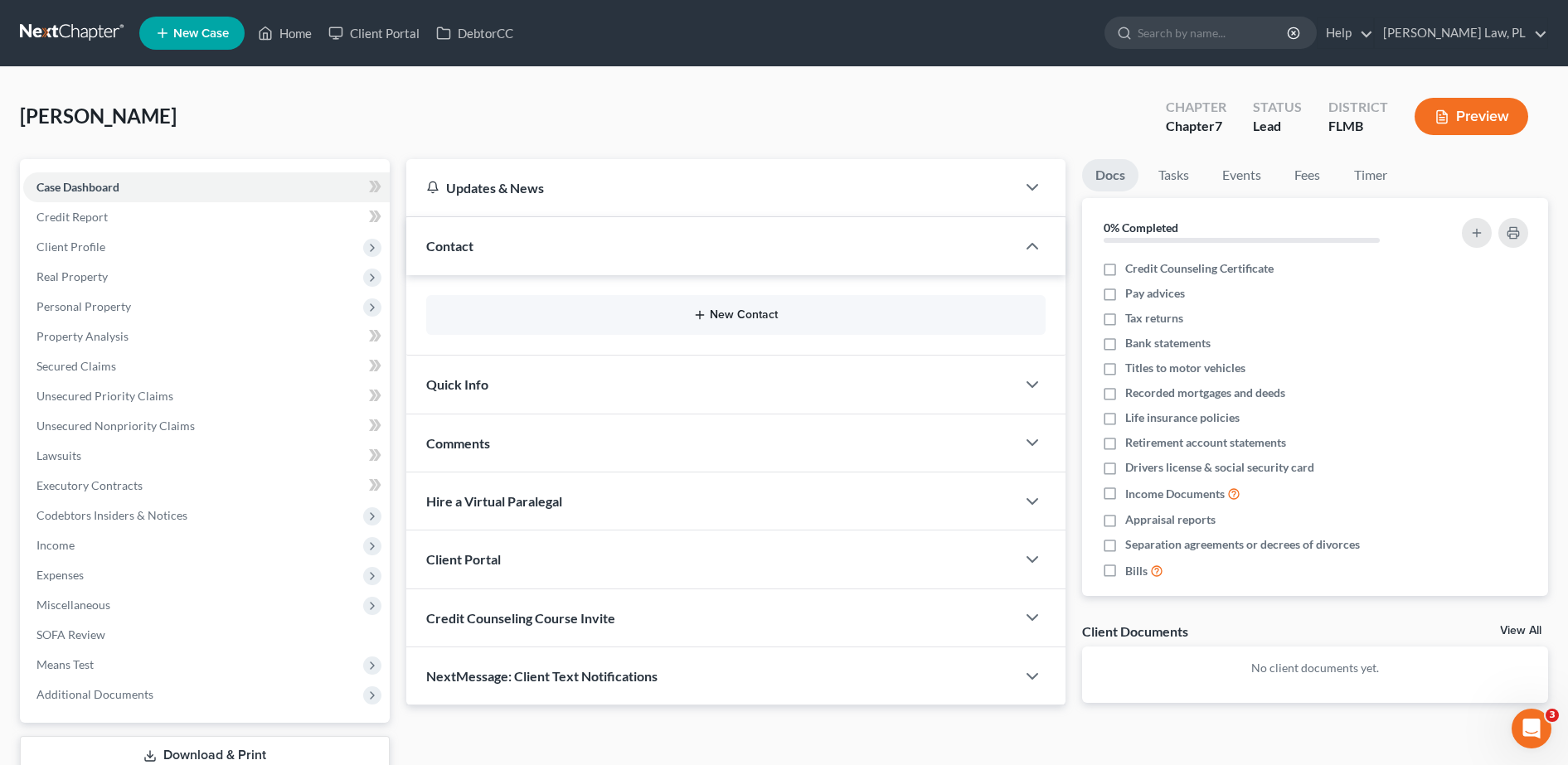
click at [554, 316] on button "New Contact" at bounding box center [735, 315] width 593 height 14
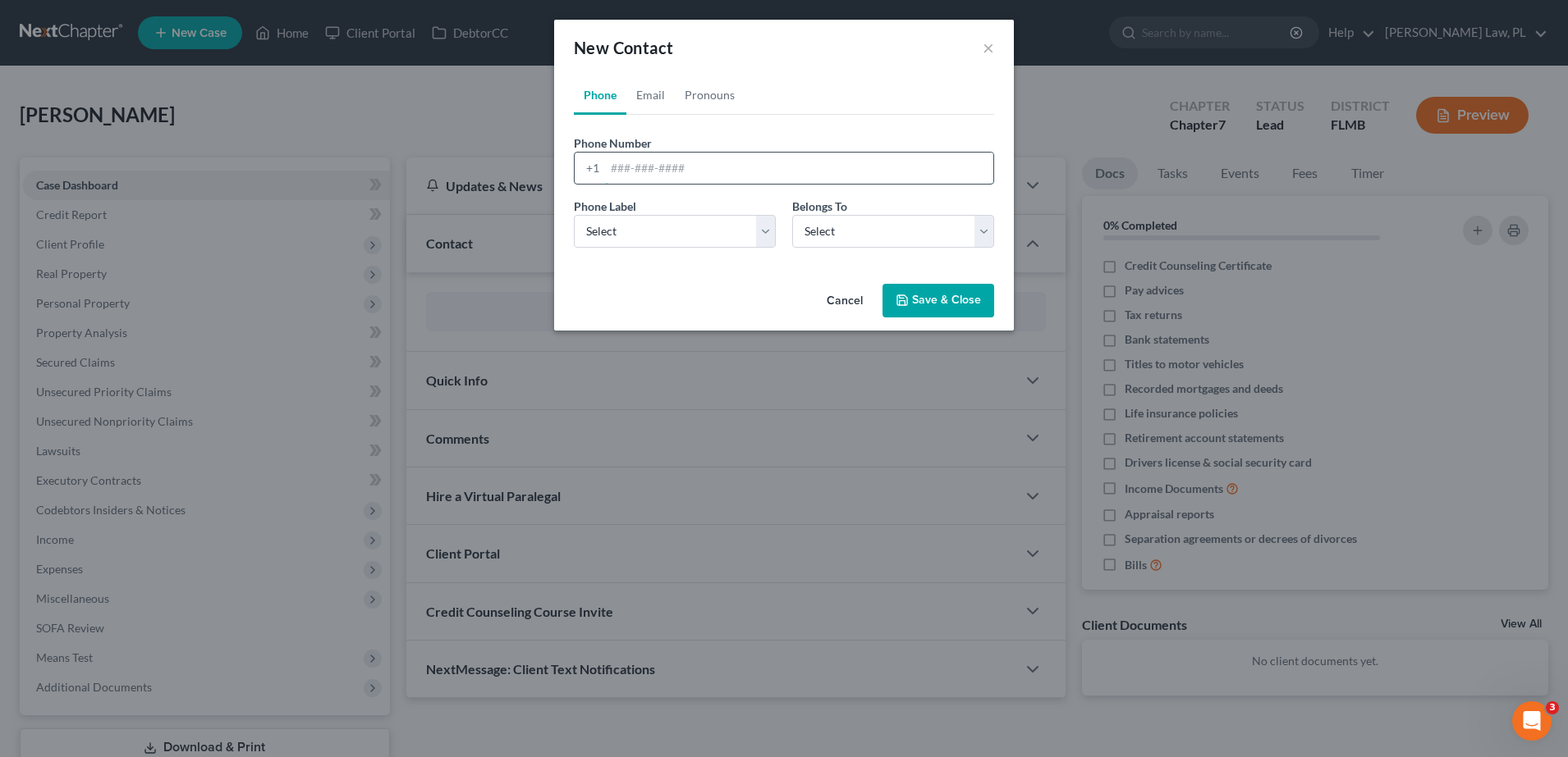
click at [653, 167] on input "tel" at bounding box center [799, 167] width 389 height 32
type input "6202003822"
click at [812, 228] on select "Select Client Other" at bounding box center [892, 232] width 202 height 33
select select "0"
click at [792, 215] on select "Select Client Other" at bounding box center [892, 232] width 202 height 33
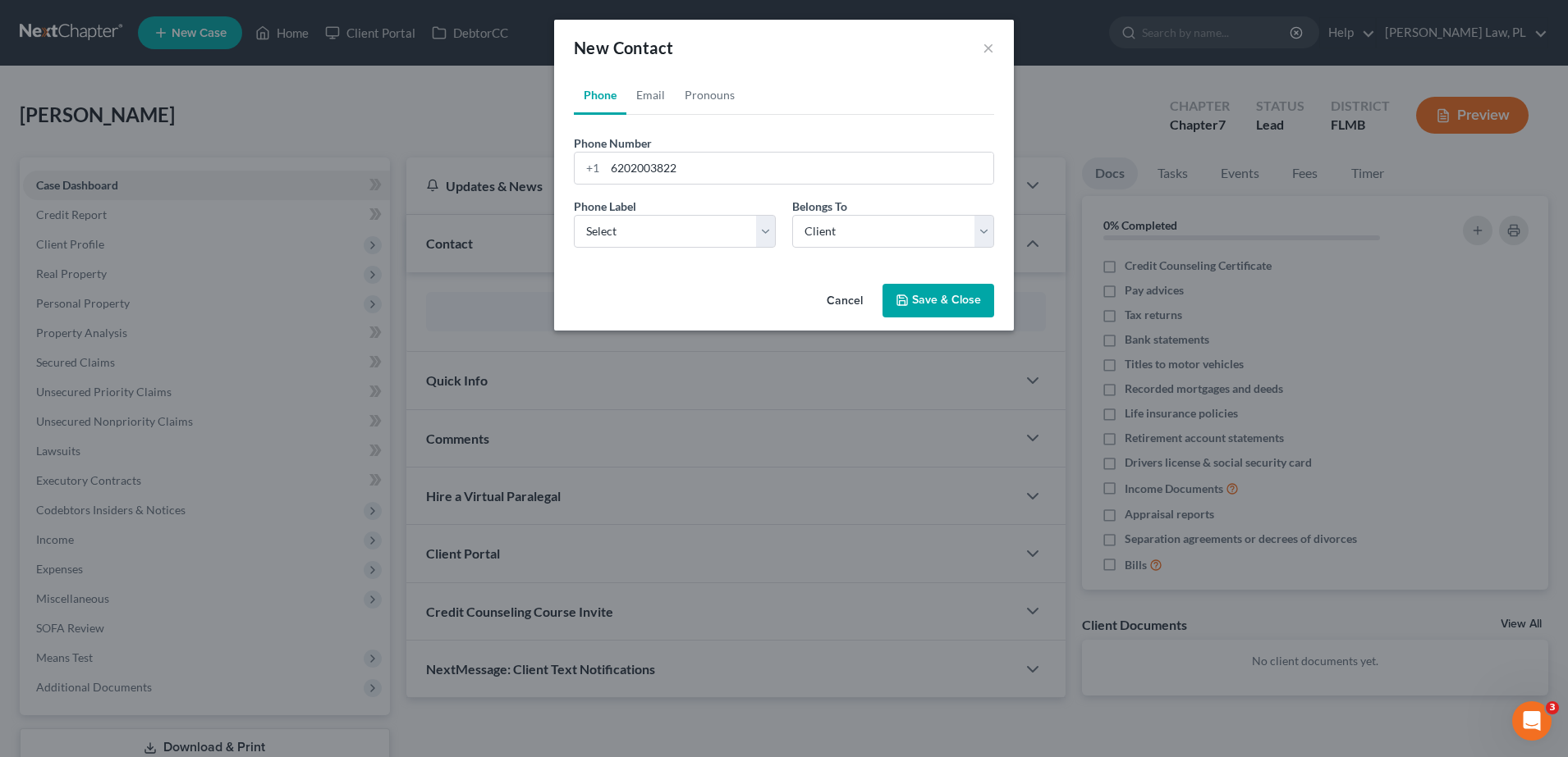
click at [711, 213] on div "Phone Label * Select Mobile Home Work Other" at bounding box center [675, 223] width 218 height 50
click at [706, 230] on select "Select Mobile Home Work Other" at bounding box center [674, 232] width 202 height 33
select select "0"
click at [573, 215] on select "Select Mobile Home Work Other" at bounding box center [674, 232] width 202 height 33
click at [948, 296] on button "Save & Close" at bounding box center [938, 301] width 112 height 34
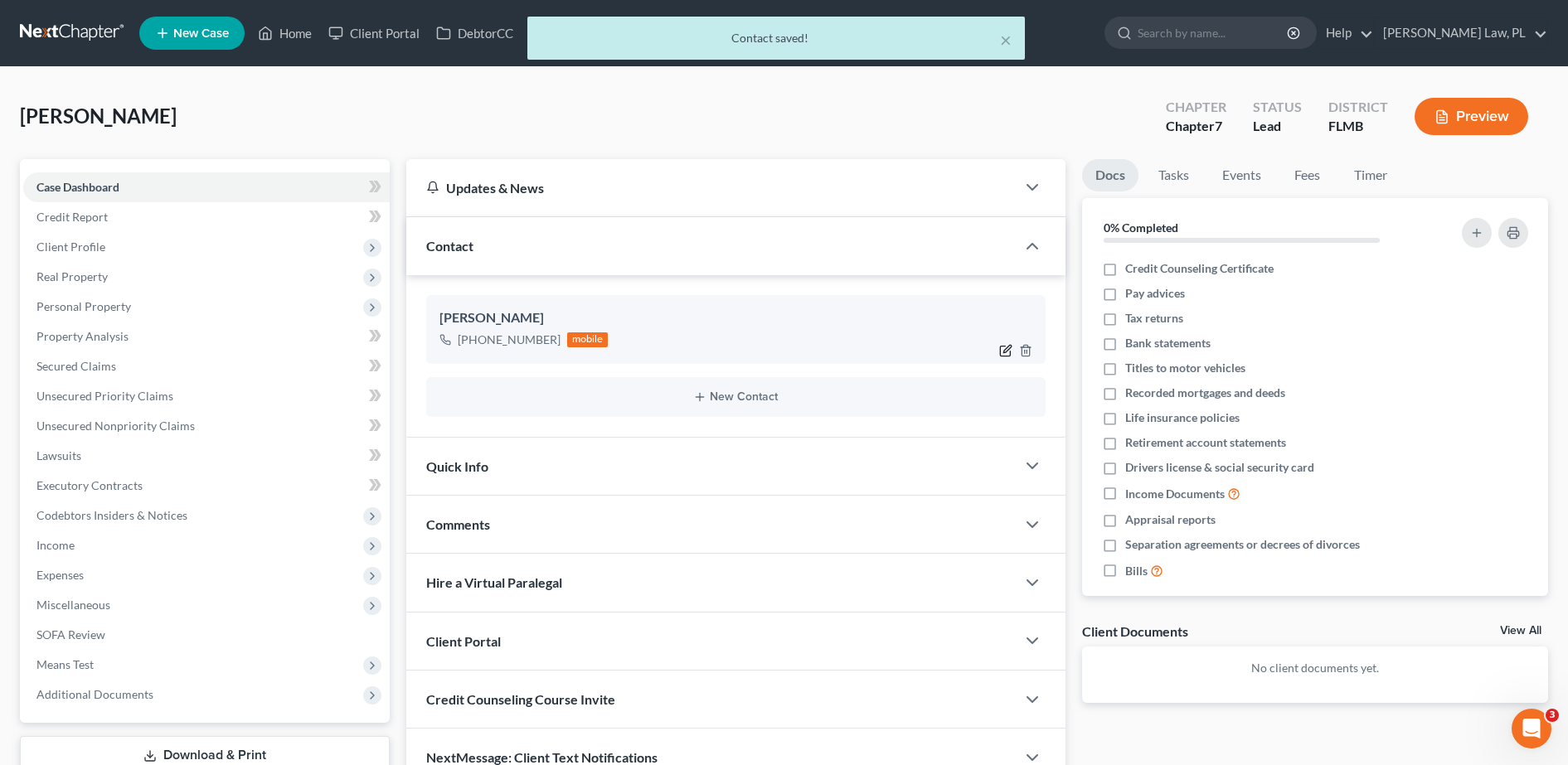
click at [1011, 349] on icon "button" at bounding box center [1006, 351] width 14 height 14
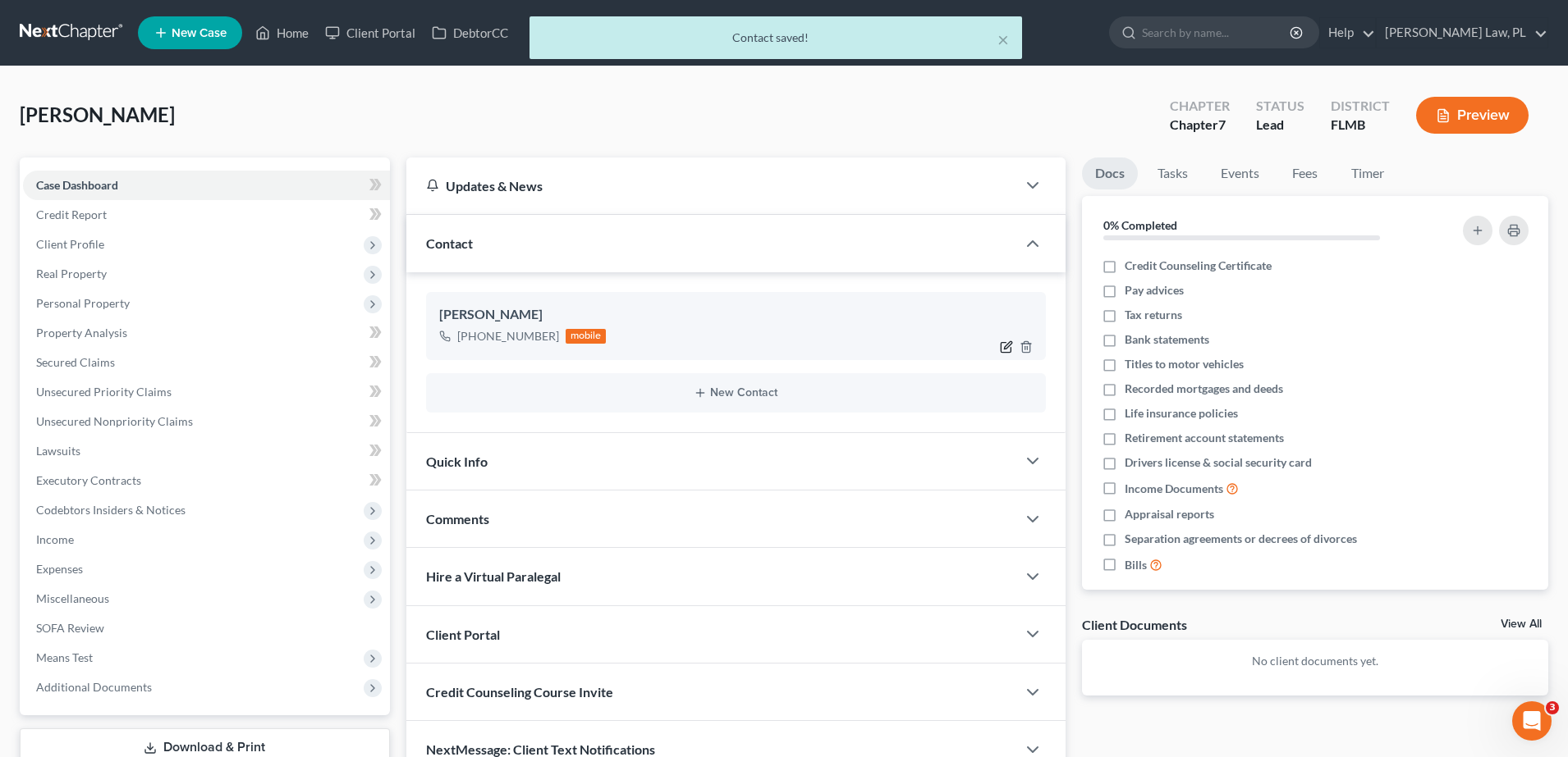
select select "0"
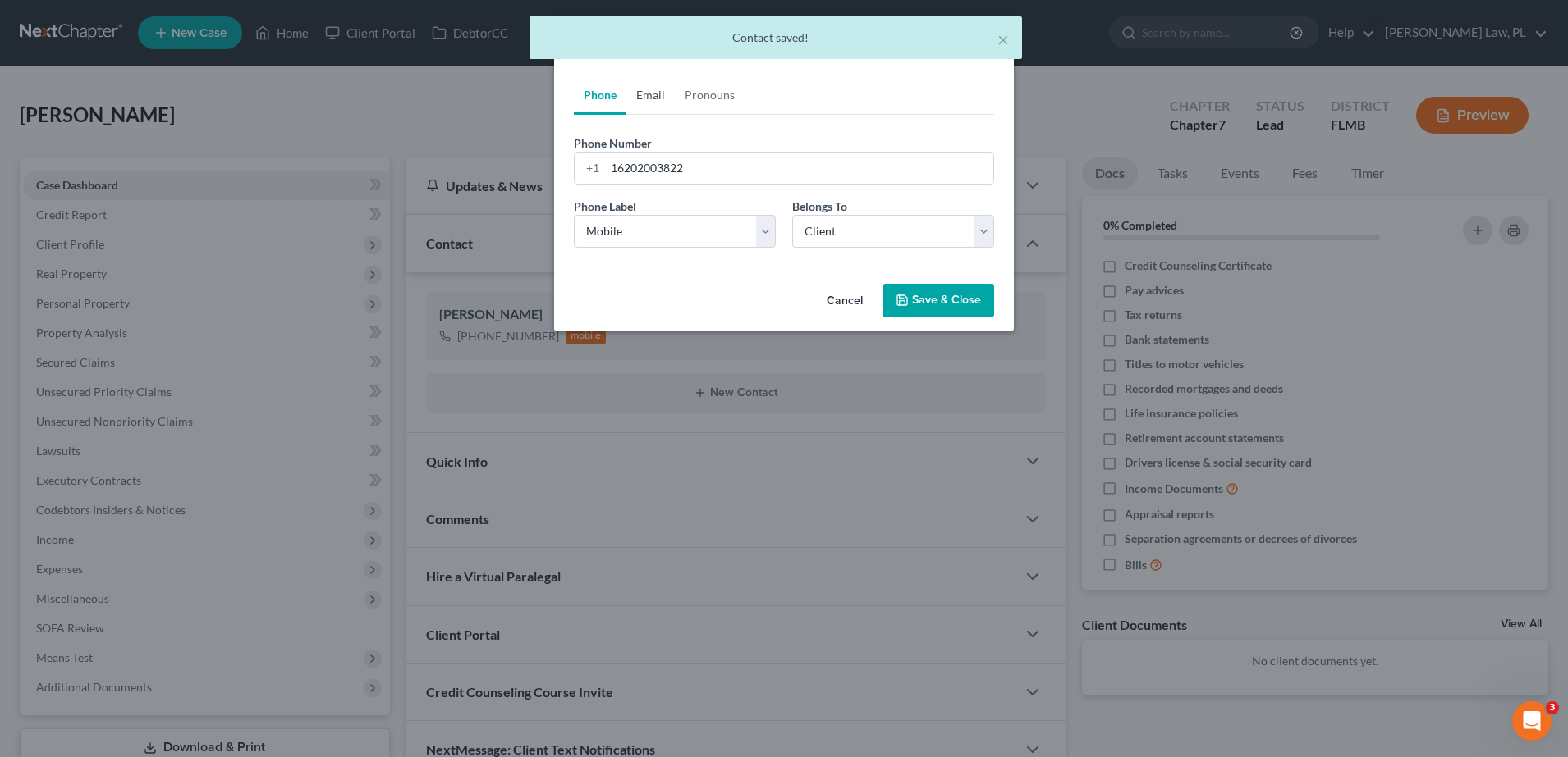
click at [657, 100] on link "Email" at bounding box center [650, 95] width 49 height 39
click at [687, 175] on input "email" at bounding box center [799, 167] width 389 height 32
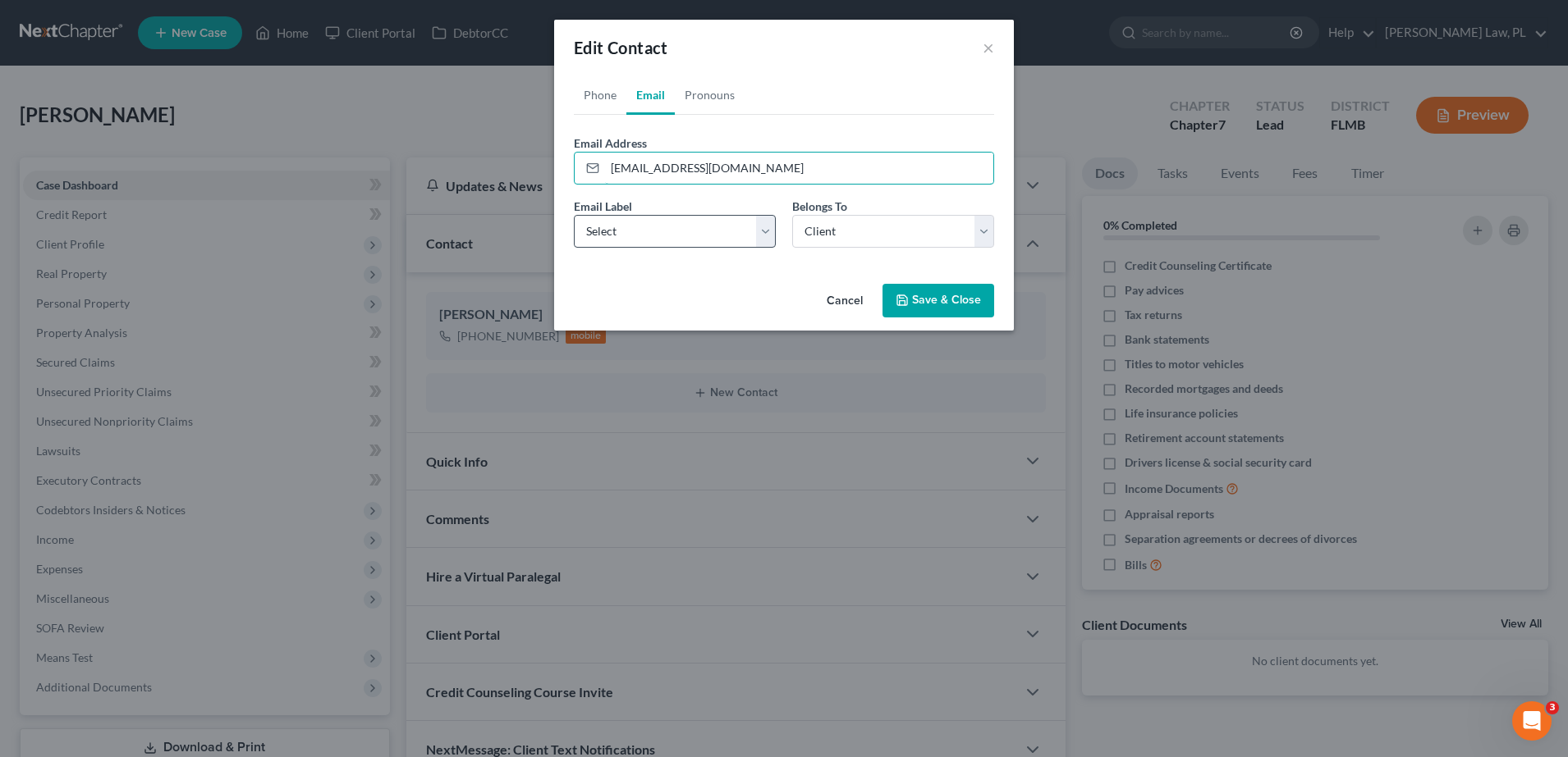
type input "[EMAIL_ADDRESS][DOMAIN_NAME]"
click at [699, 230] on select "Select Home Work Other" at bounding box center [674, 232] width 202 height 33
select select "0"
click at [573, 215] on select "Select Home Work Other" at bounding box center [674, 232] width 202 height 33
click at [958, 310] on button "Save & Close" at bounding box center [938, 301] width 112 height 34
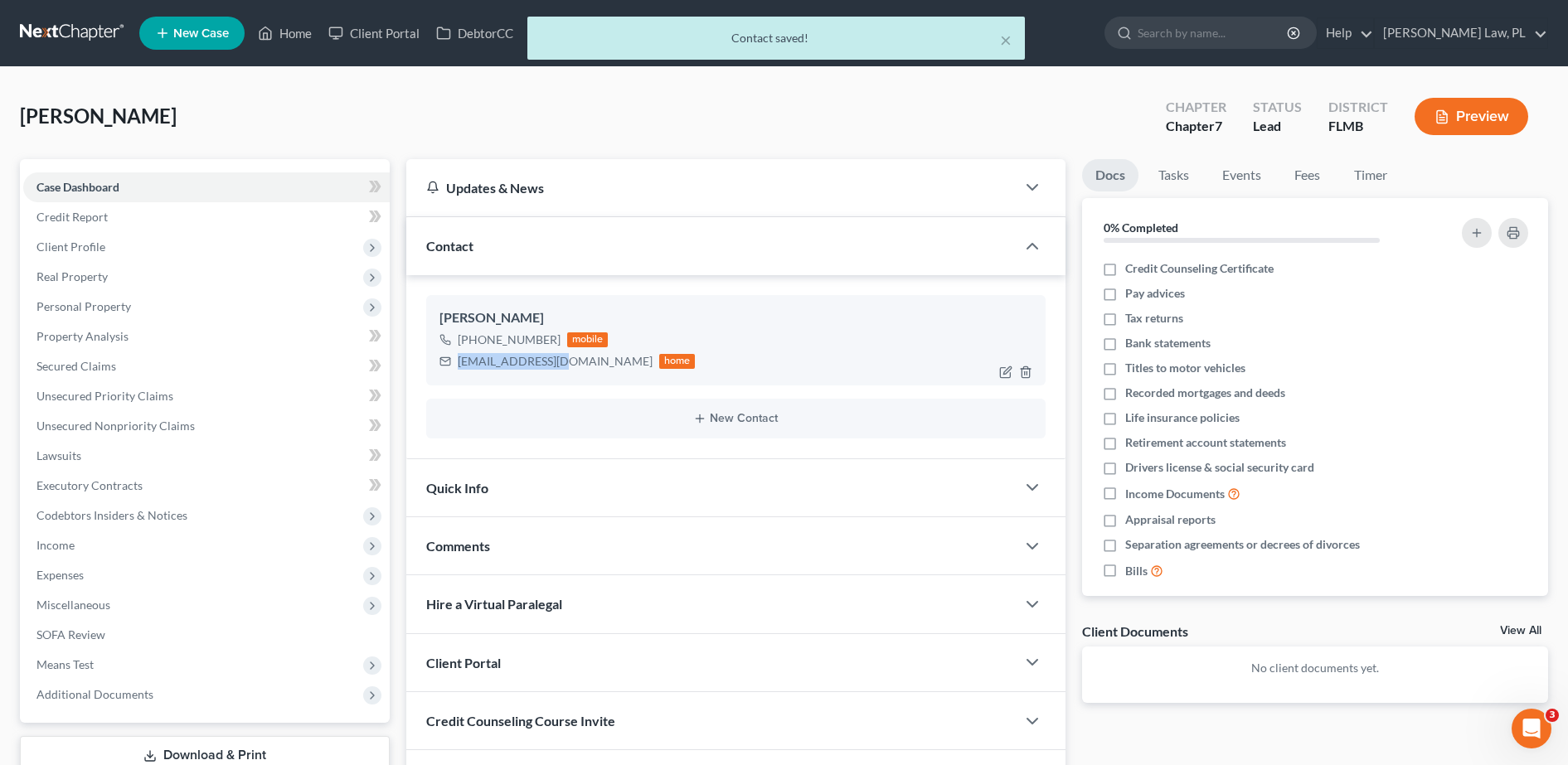
drag, startPoint x: 453, startPoint y: 358, endPoint x: 557, endPoint y: 372, distance: 104.9
click at [557, 372] on div "[PERSON_NAME] [PHONE_NUMBER] mobile [EMAIL_ADDRESS][DOMAIN_NAME] home" at bounding box center [736, 339] width 620 height 90
copy div "[EMAIL_ADDRESS][DOMAIN_NAME]"
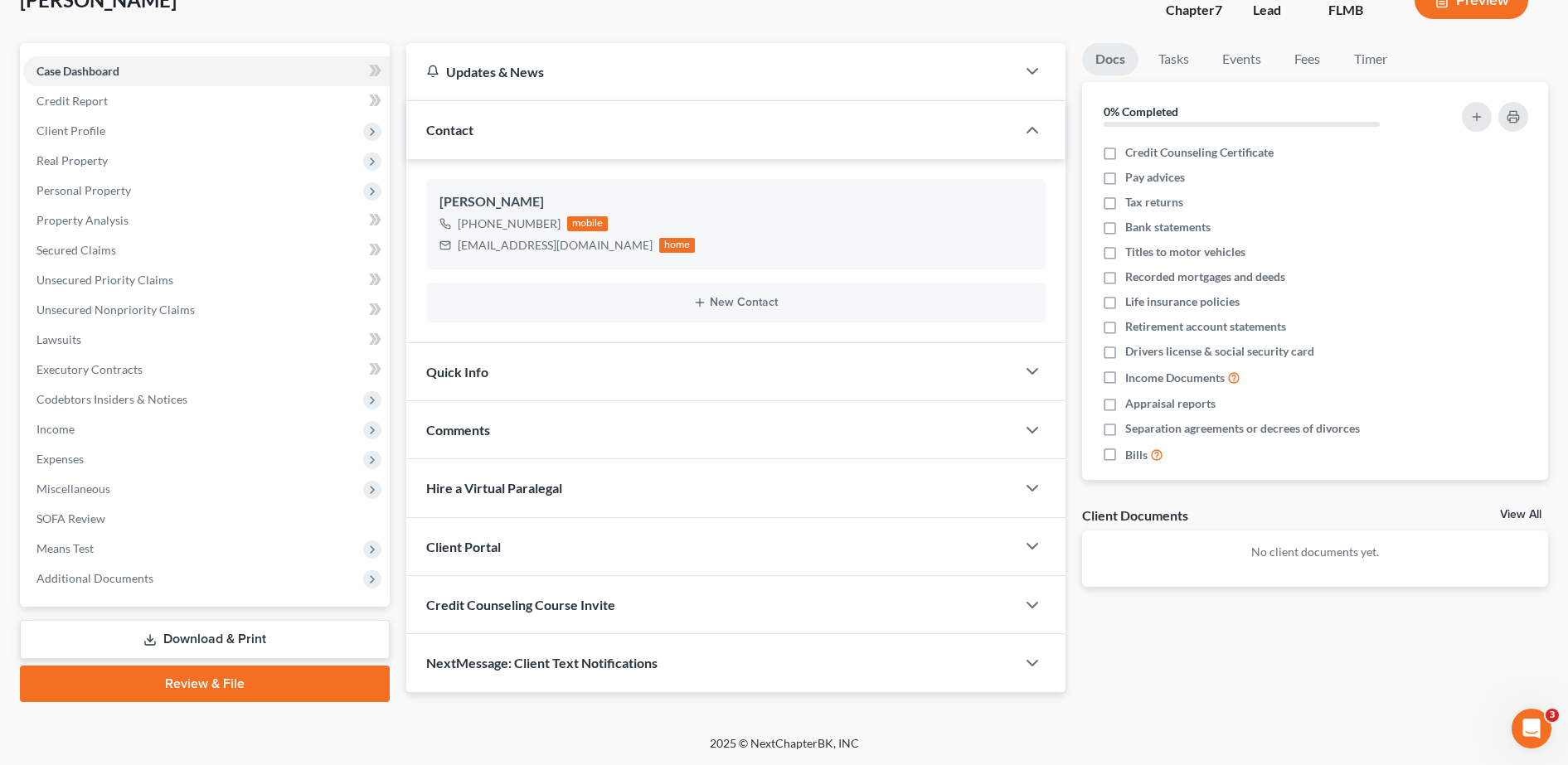
click at [561, 545] on div "Client Portal" at bounding box center [711, 546] width 609 height 57
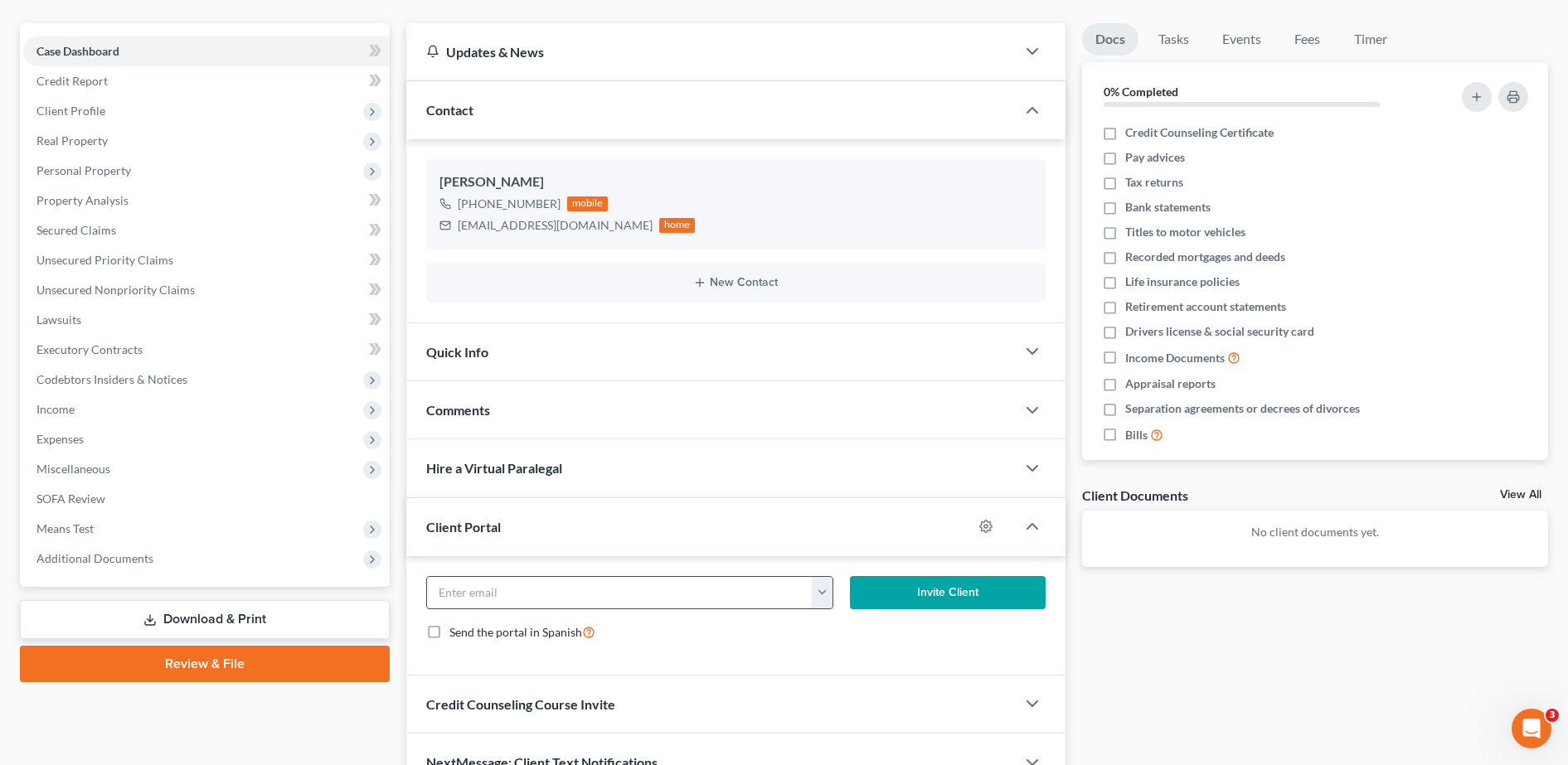
scroll to position [225, 0]
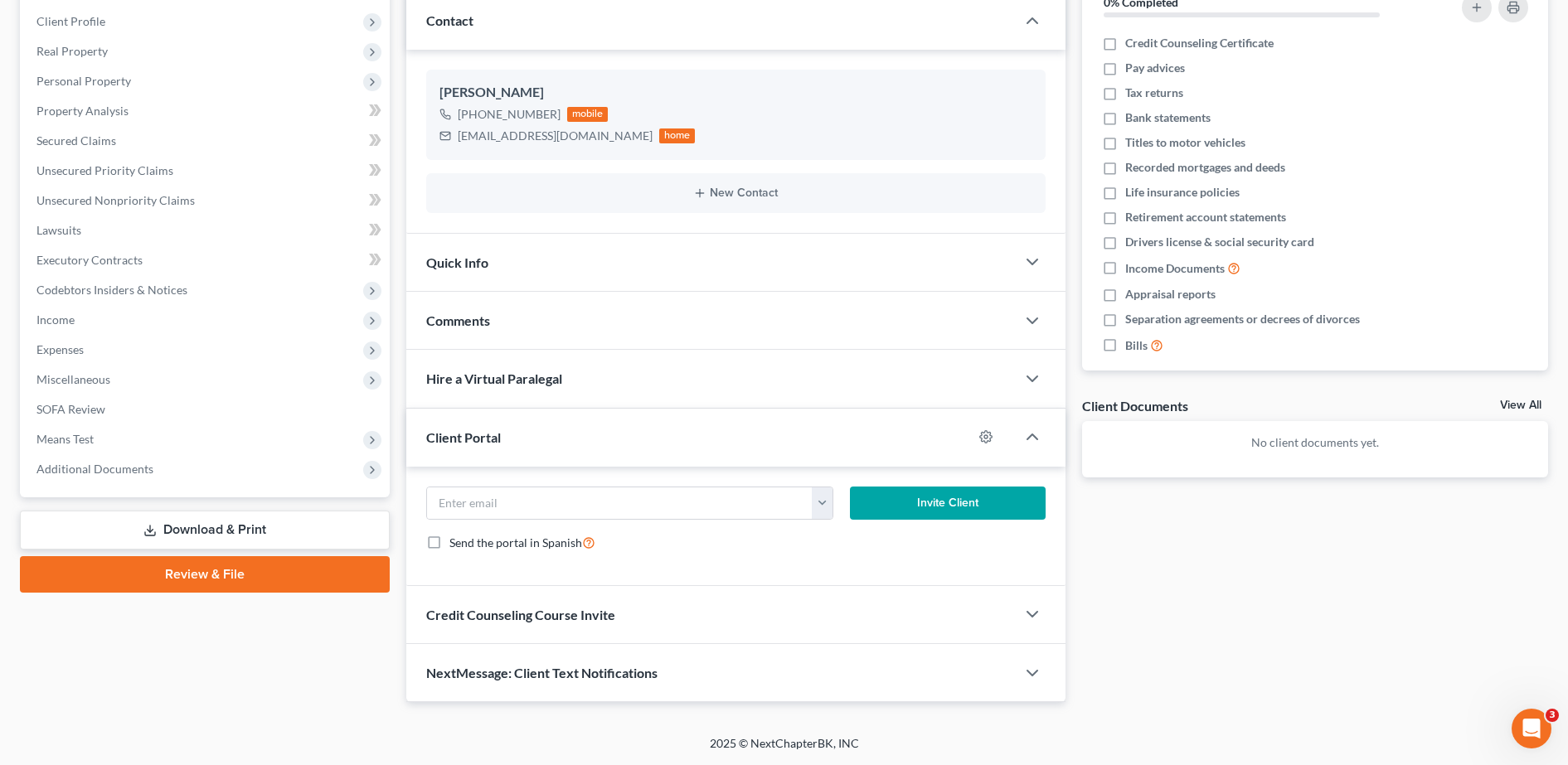
click at [526, 630] on div "Credit Counseling Course Invite" at bounding box center [711, 614] width 609 height 57
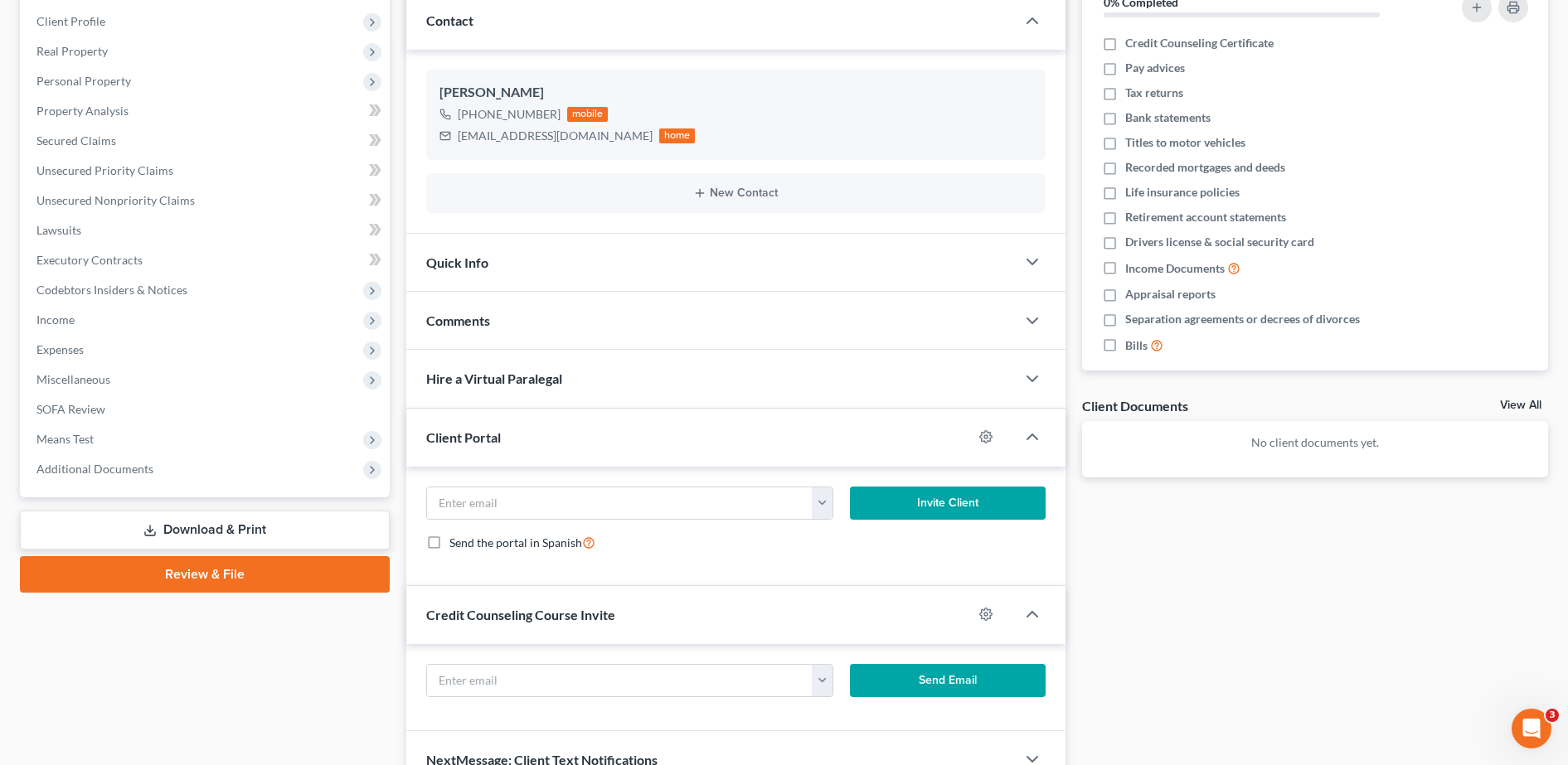
scroll to position [312, 0]
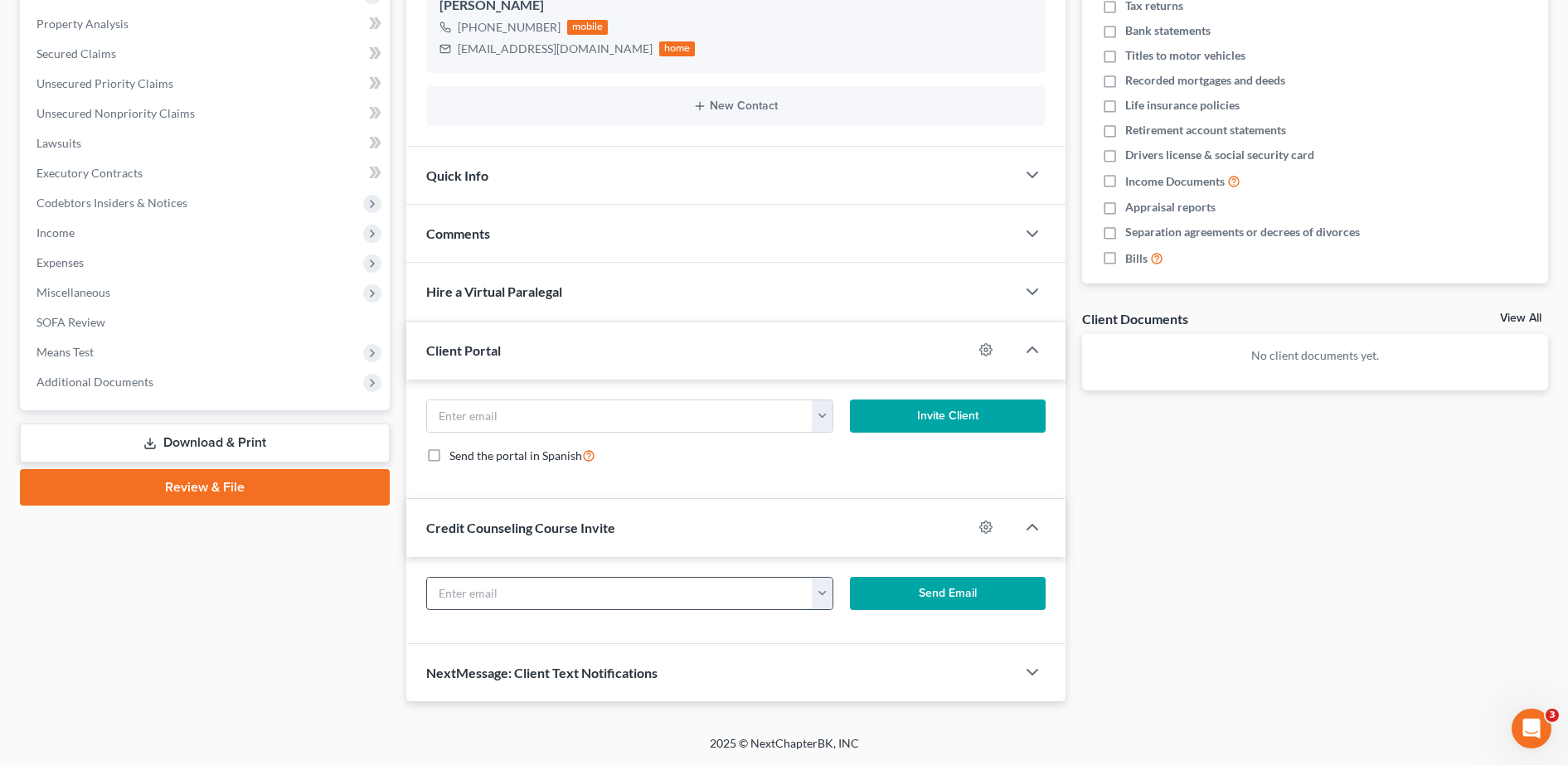
click at [488, 606] on input "text" at bounding box center [621, 594] width 387 height 32
paste input "[EMAIL_ADDRESS][DOMAIN_NAME]"
type input "[EMAIL_ADDRESS][DOMAIN_NAME]"
click at [890, 599] on button "Send Email" at bounding box center [948, 594] width 195 height 33
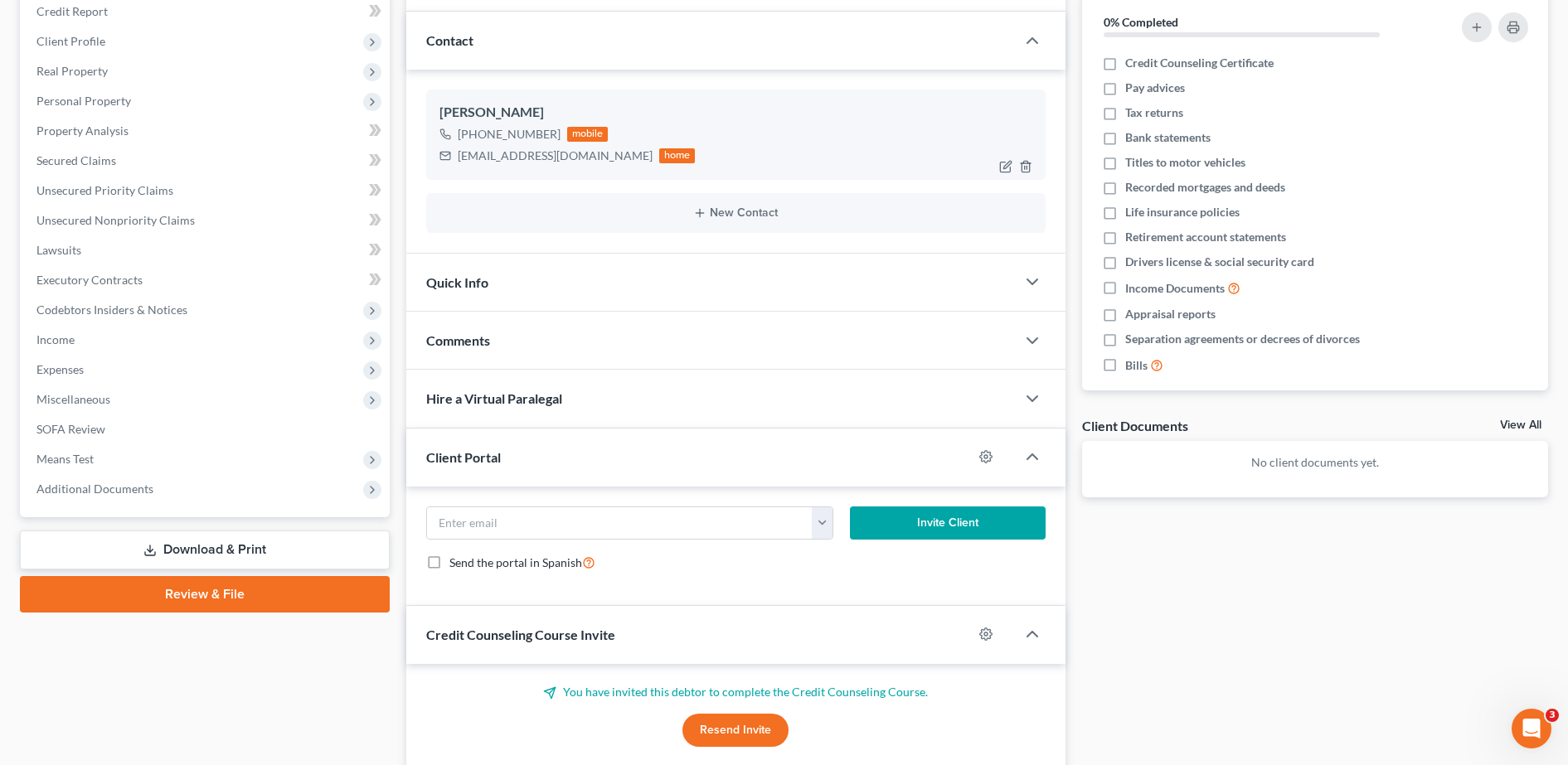
scroll to position [205, 0]
drag, startPoint x: 468, startPoint y: 107, endPoint x: 543, endPoint y: 118, distance: 75.8
click at [543, 118] on div "[PERSON_NAME]" at bounding box center [735, 113] width 593 height 20
copy div "[PERSON_NAME]"
drag, startPoint x: 456, startPoint y: 160, endPoint x: 559, endPoint y: 177, distance: 104.4
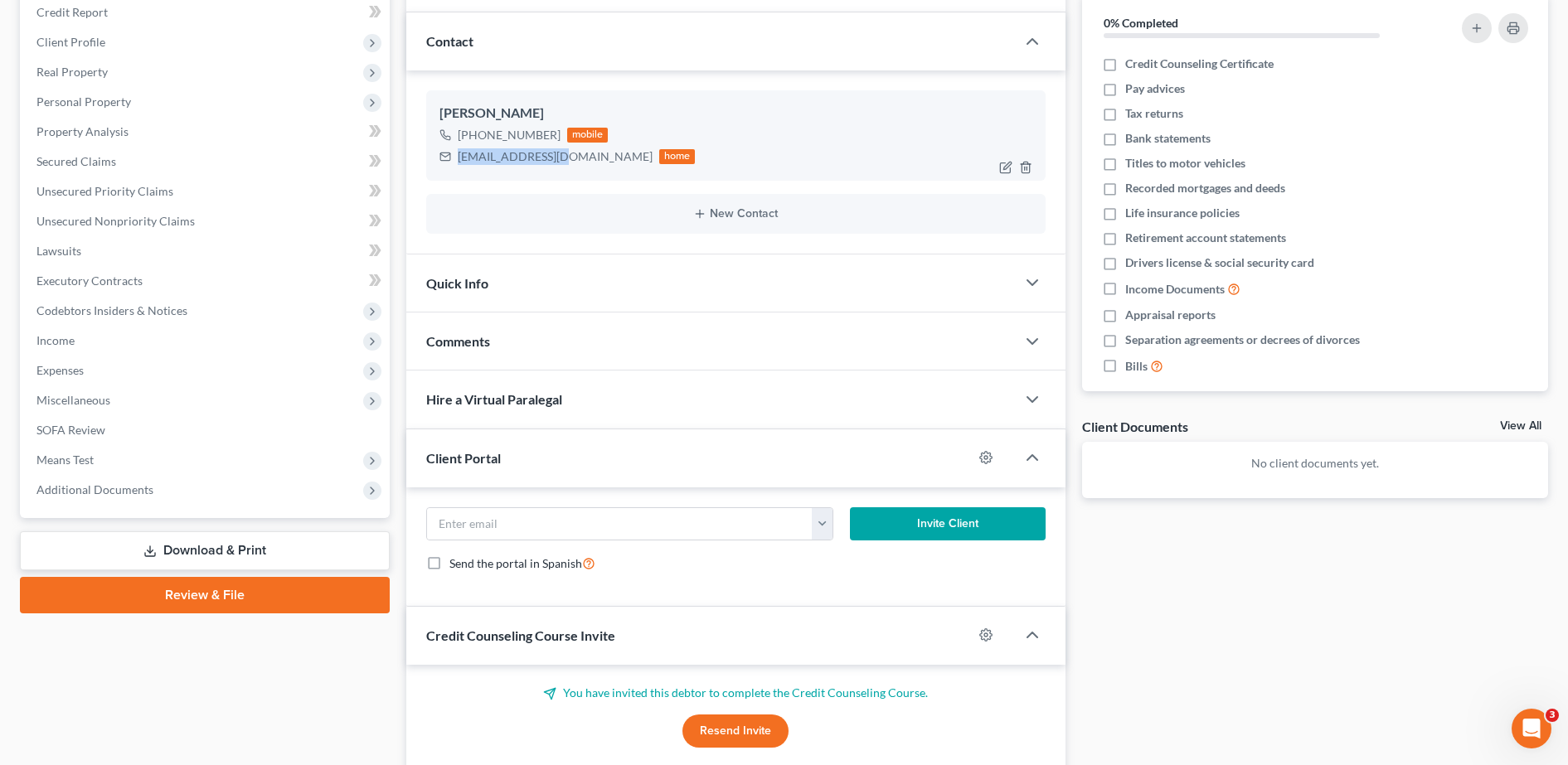
click at [559, 177] on div "[PERSON_NAME] [PHONE_NUMBER] mobile [EMAIL_ADDRESS][DOMAIN_NAME] home" at bounding box center [736, 134] width 620 height 90
copy div "[EMAIL_ADDRESS][DOMAIN_NAME]"
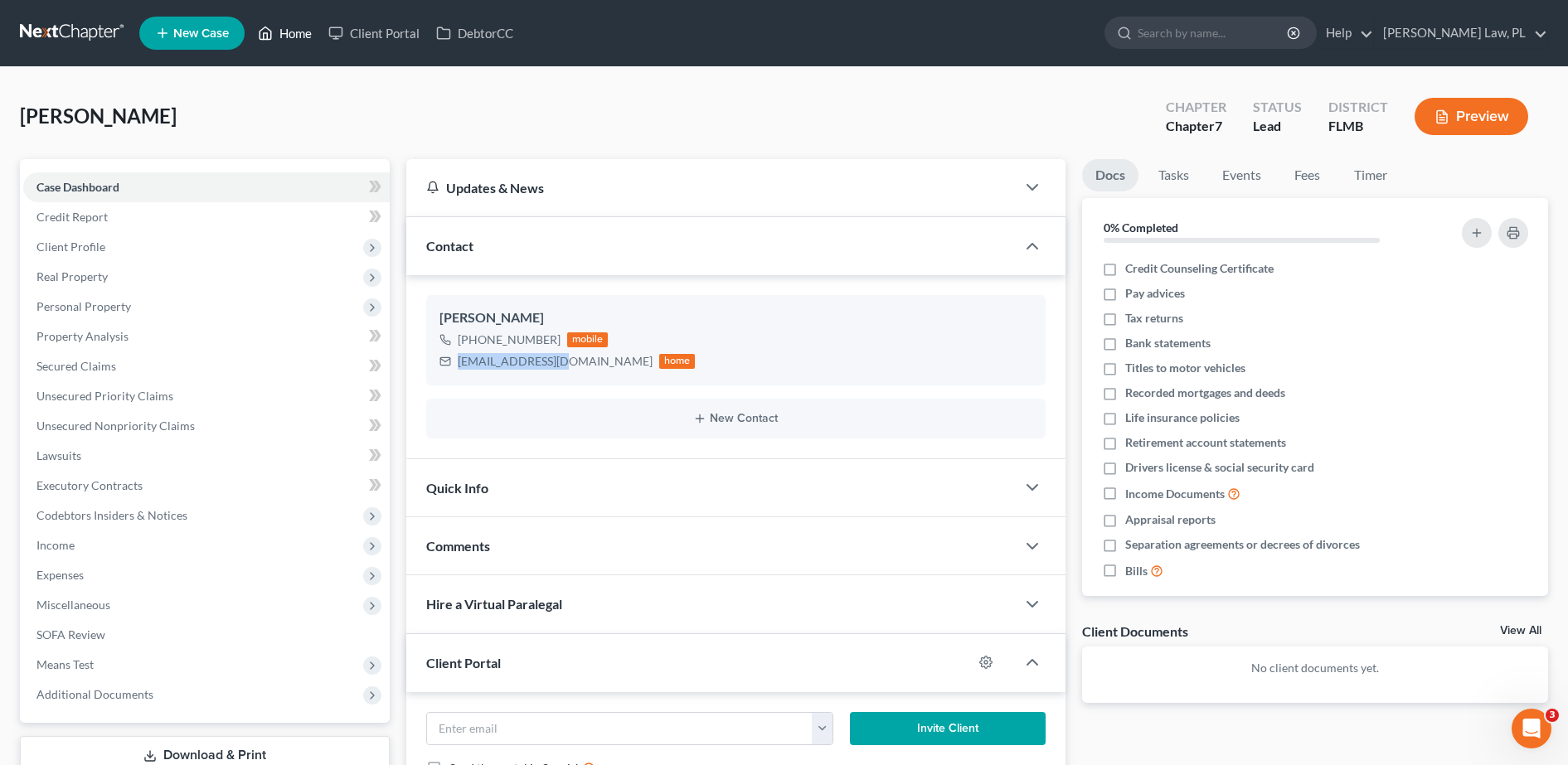
click at [282, 37] on link "Home" at bounding box center [284, 33] width 71 height 30
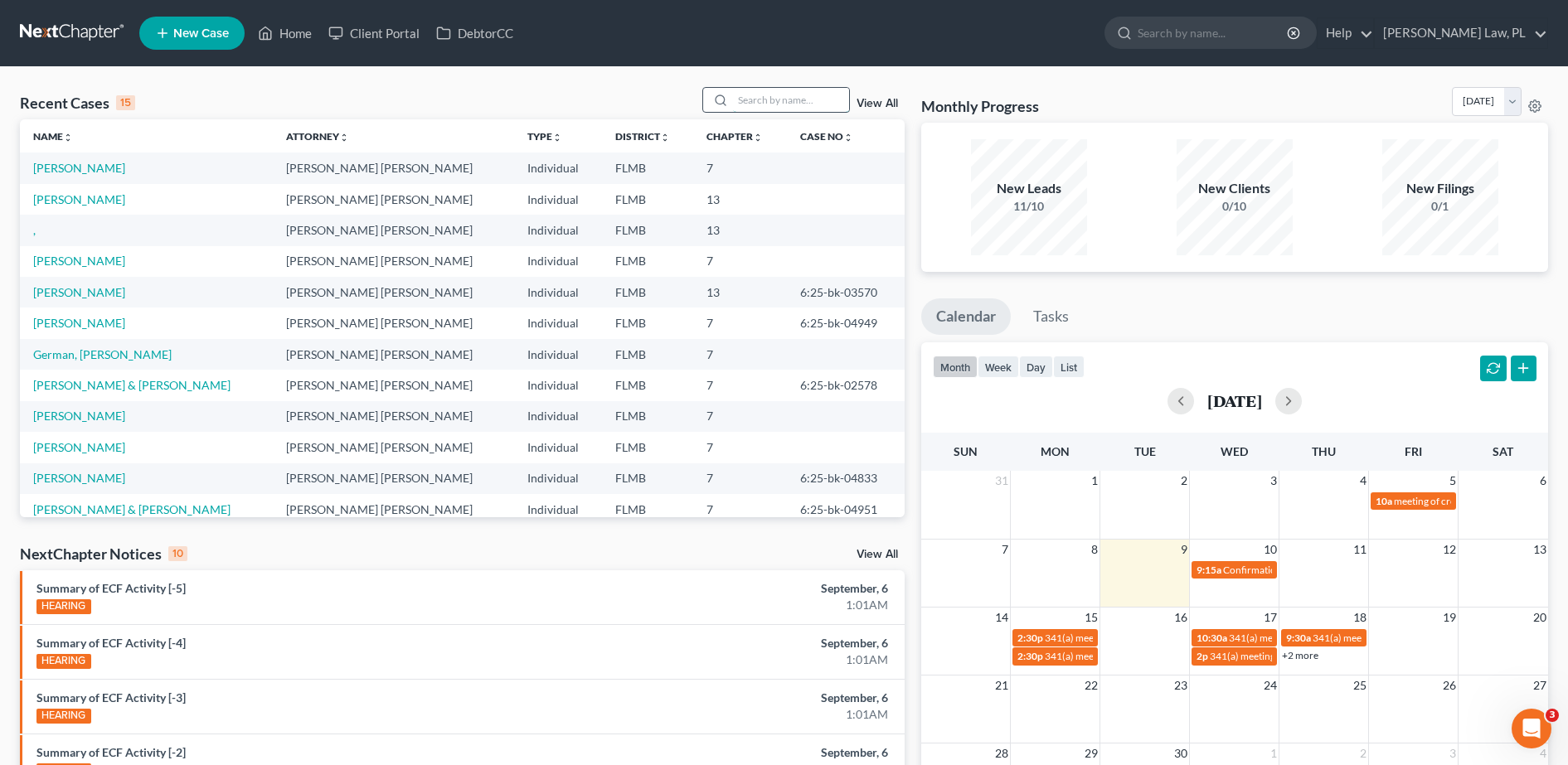
click at [765, 107] on input "search" at bounding box center [791, 100] width 116 height 24
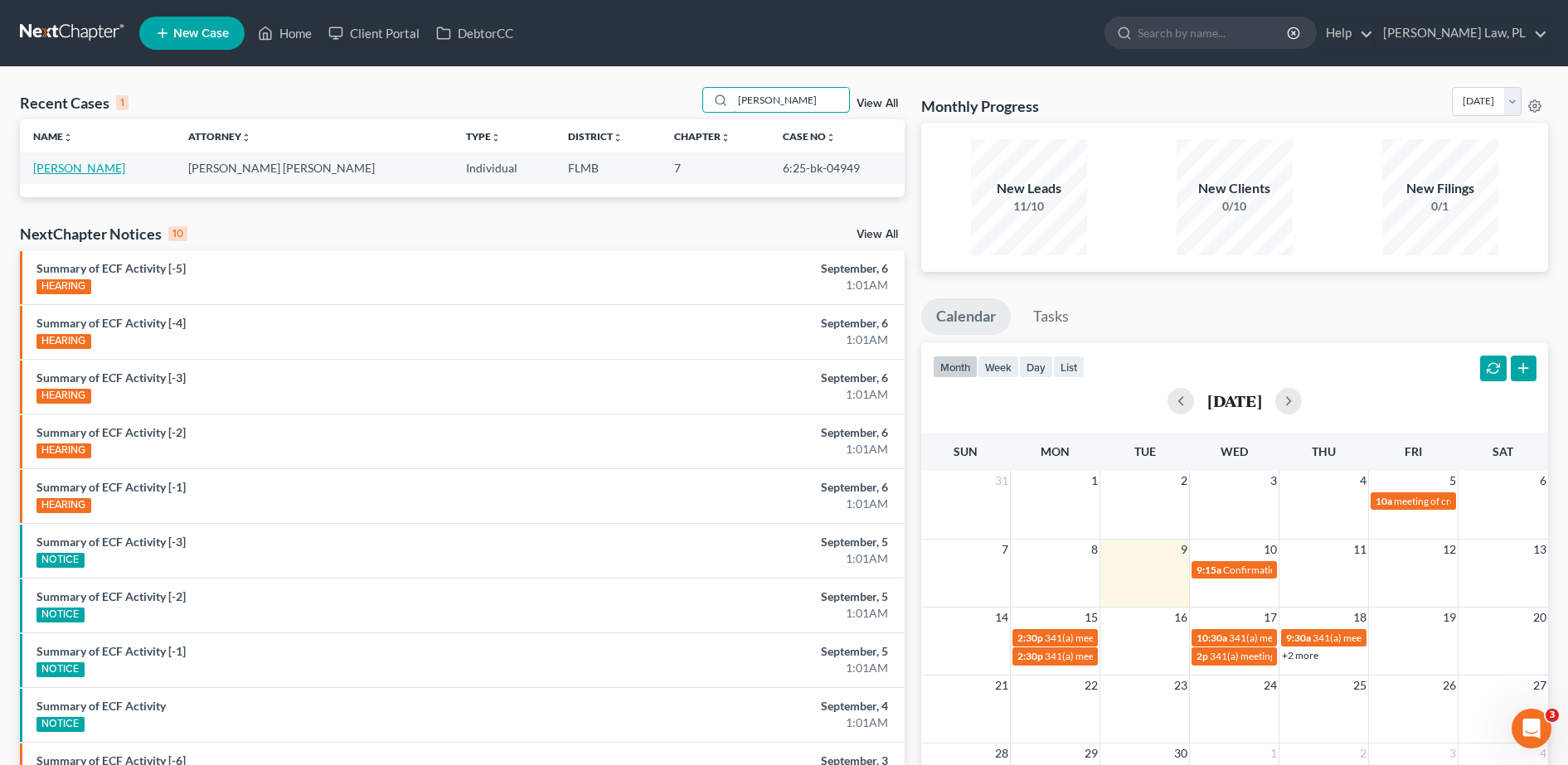
type input "[PERSON_NAME]"
click at [93, 168] on link "[PERSON_NAME]" at bounding box center [78, 167] width 92 height 15
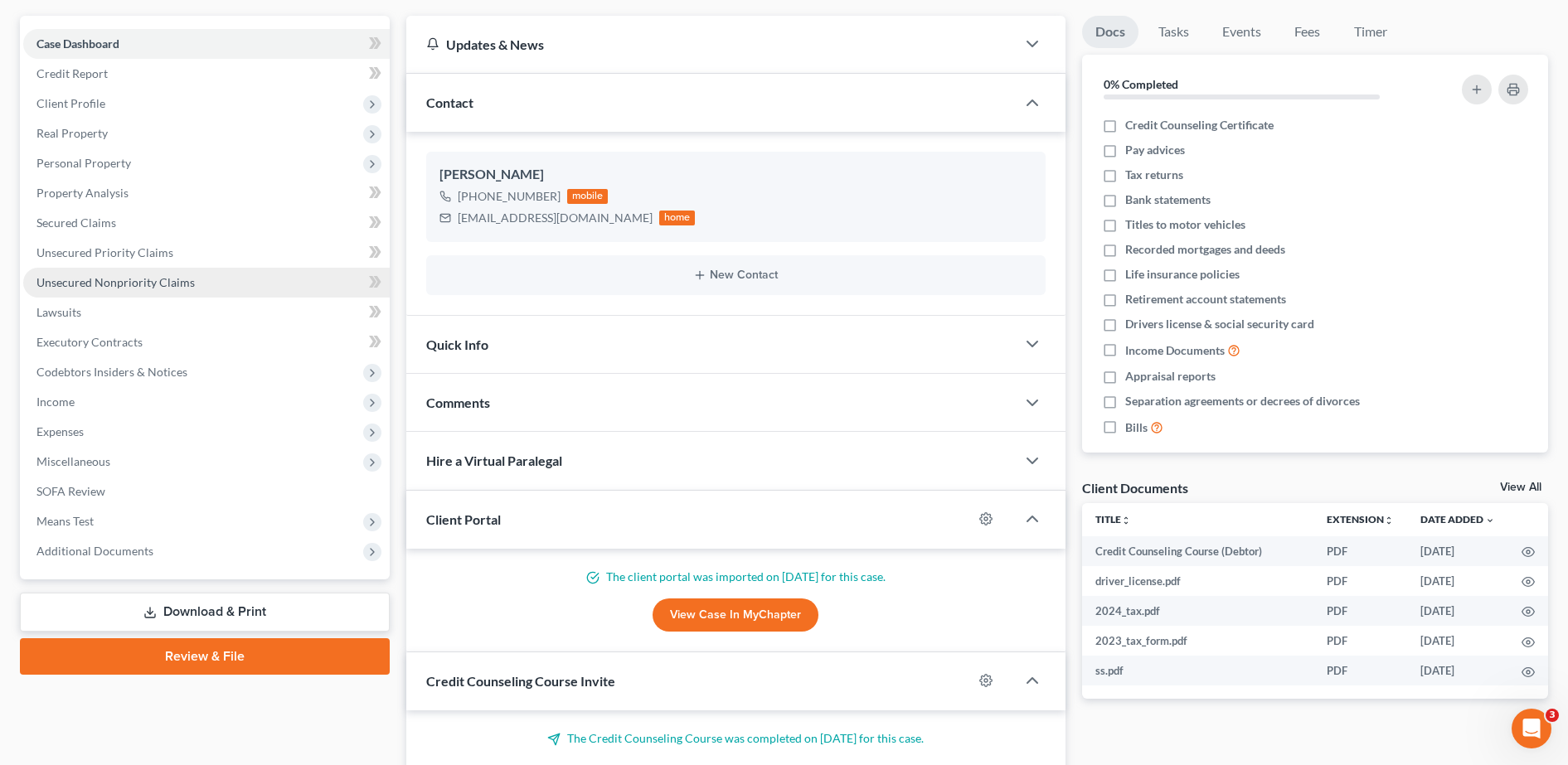
scroll to position [140, 0]
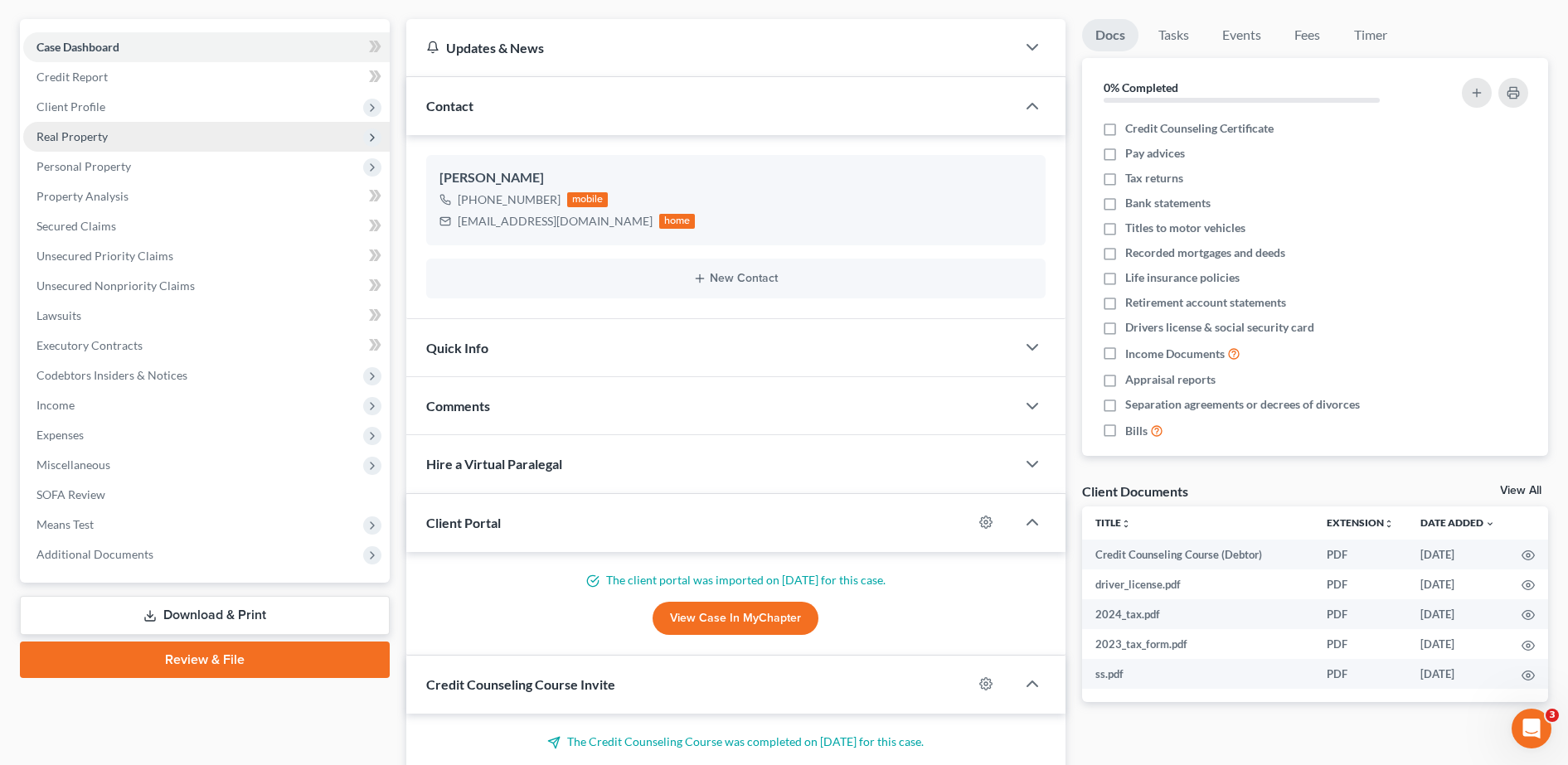
click at [107, 129] on span "Real Property" at bounding box center [206, 136] width 367 height 30
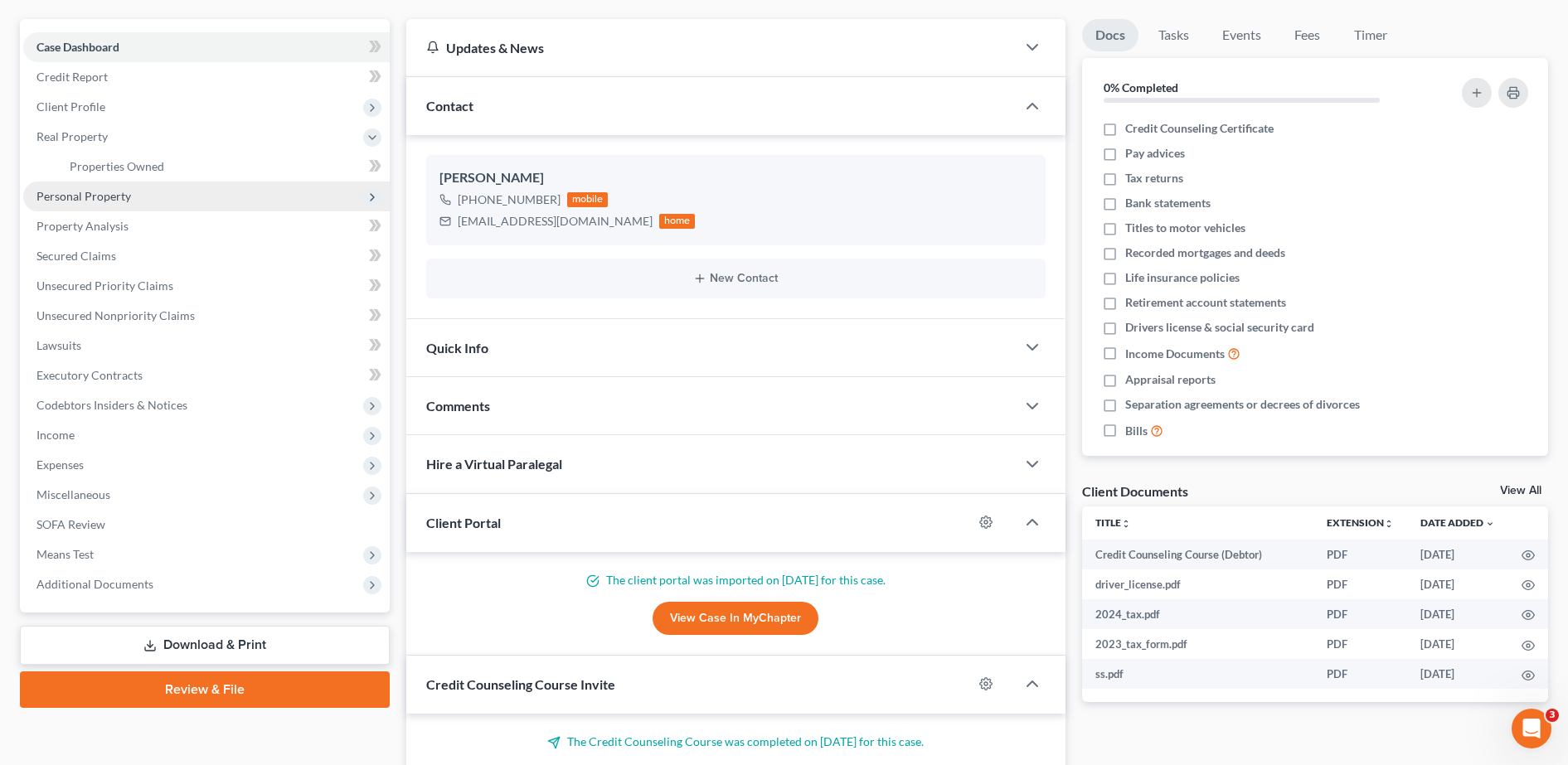
click at [125, 189] on span "Personal Property" at bounding box center [84, 195] width 95 height 15
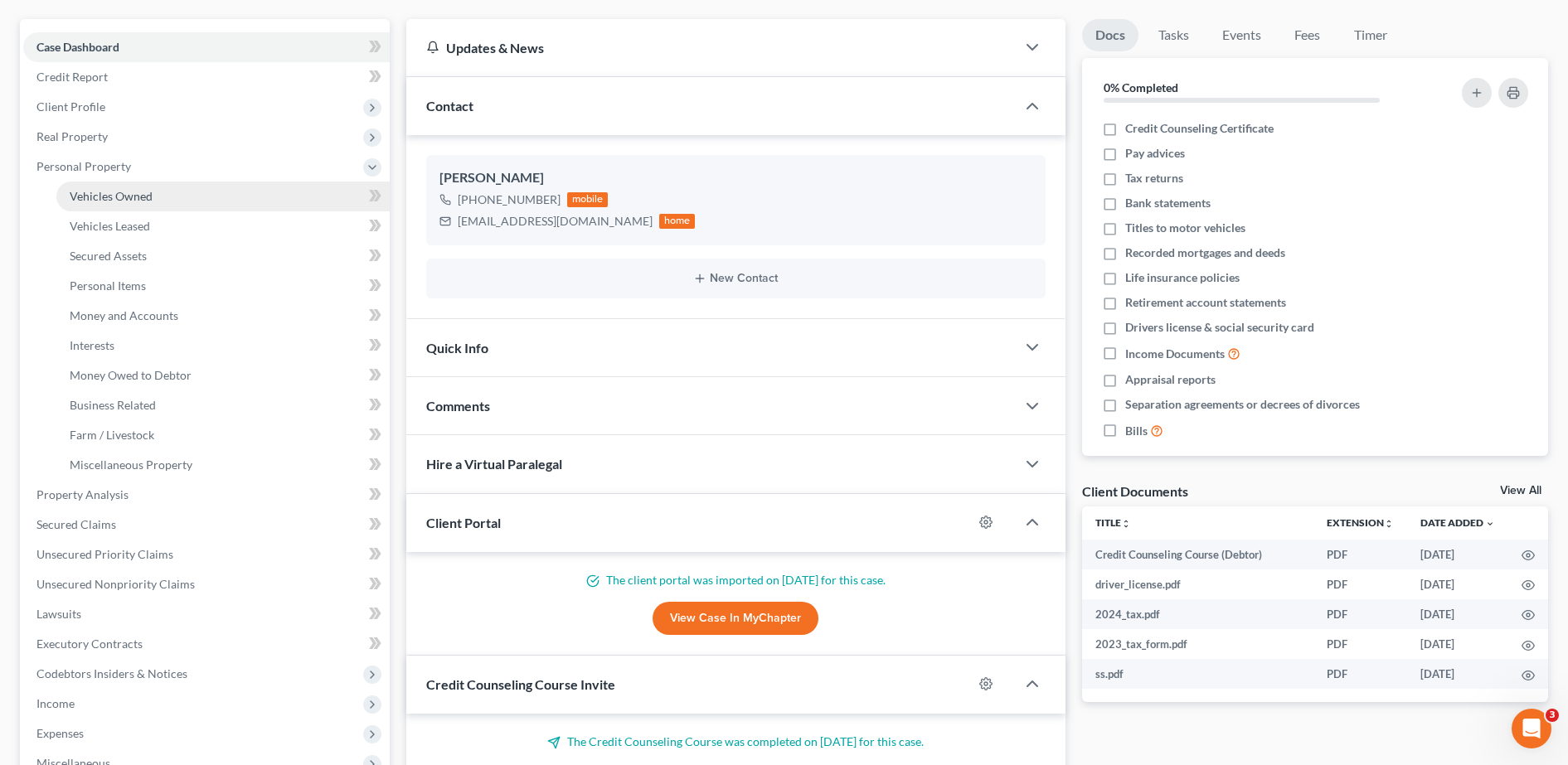
click at [142, 207] on link "Vehicles Owned" at bounding box center [222, 196] width 334 height 30
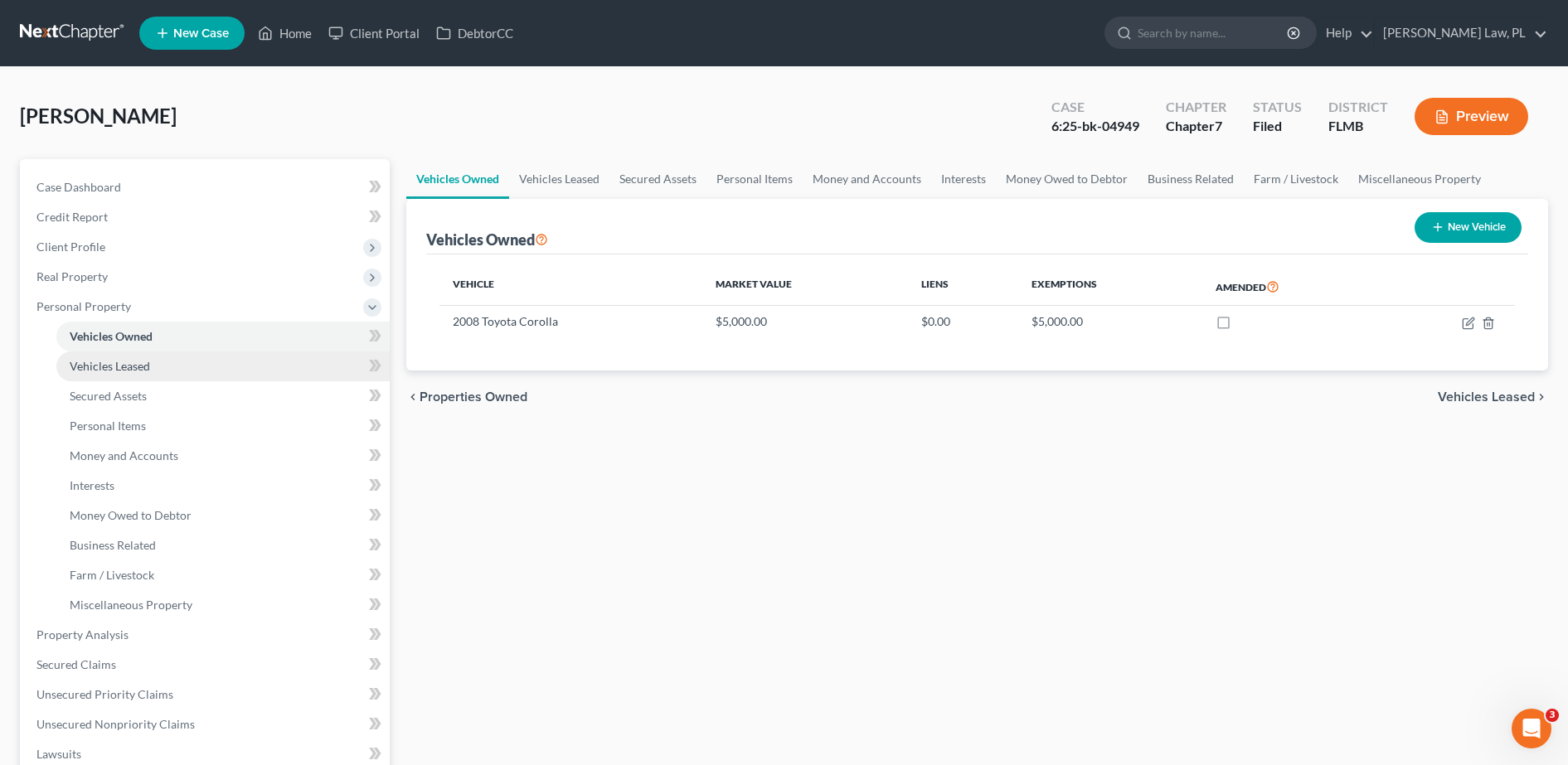
click at [177, 371] on link "Vehicles Leased" at bounding box center [222, 367] width 334 height 30
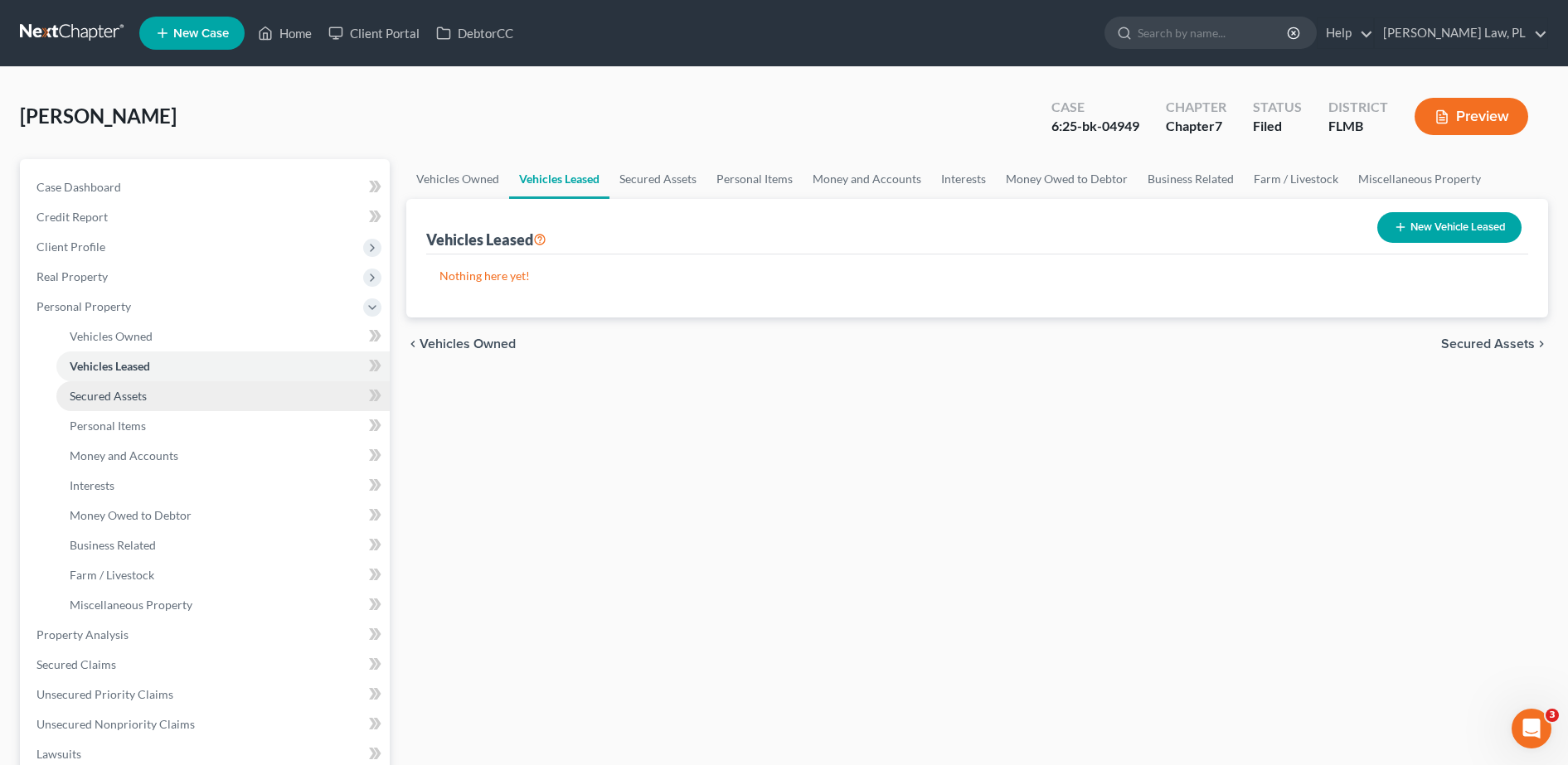
click at [175, 400] on link "Secured Assets" at bounding box center [222, 396] width 334 height 30
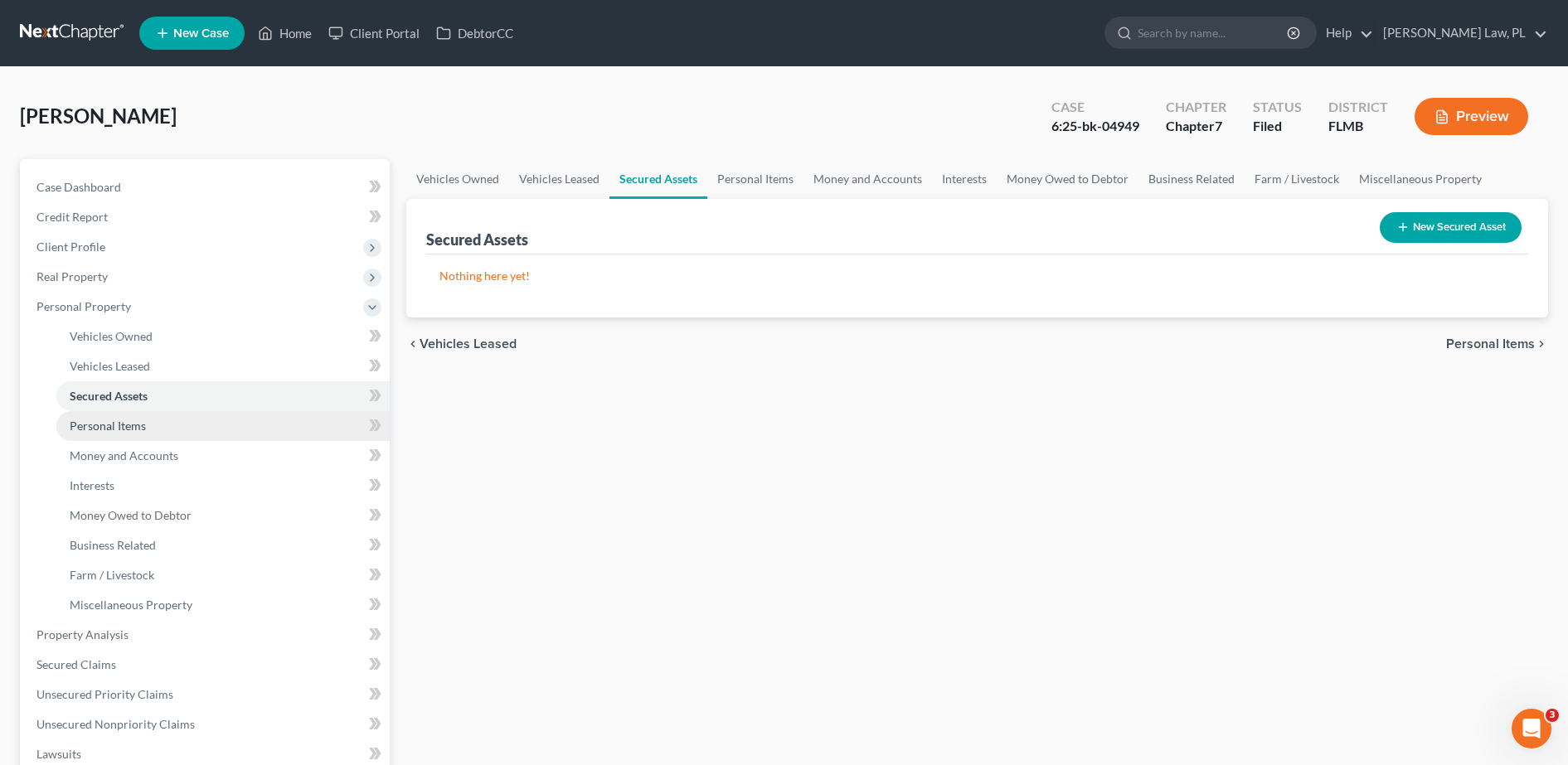
click at [171, 439] on link "Personal Items" at bounding box center [222, 426] width 334 height 30
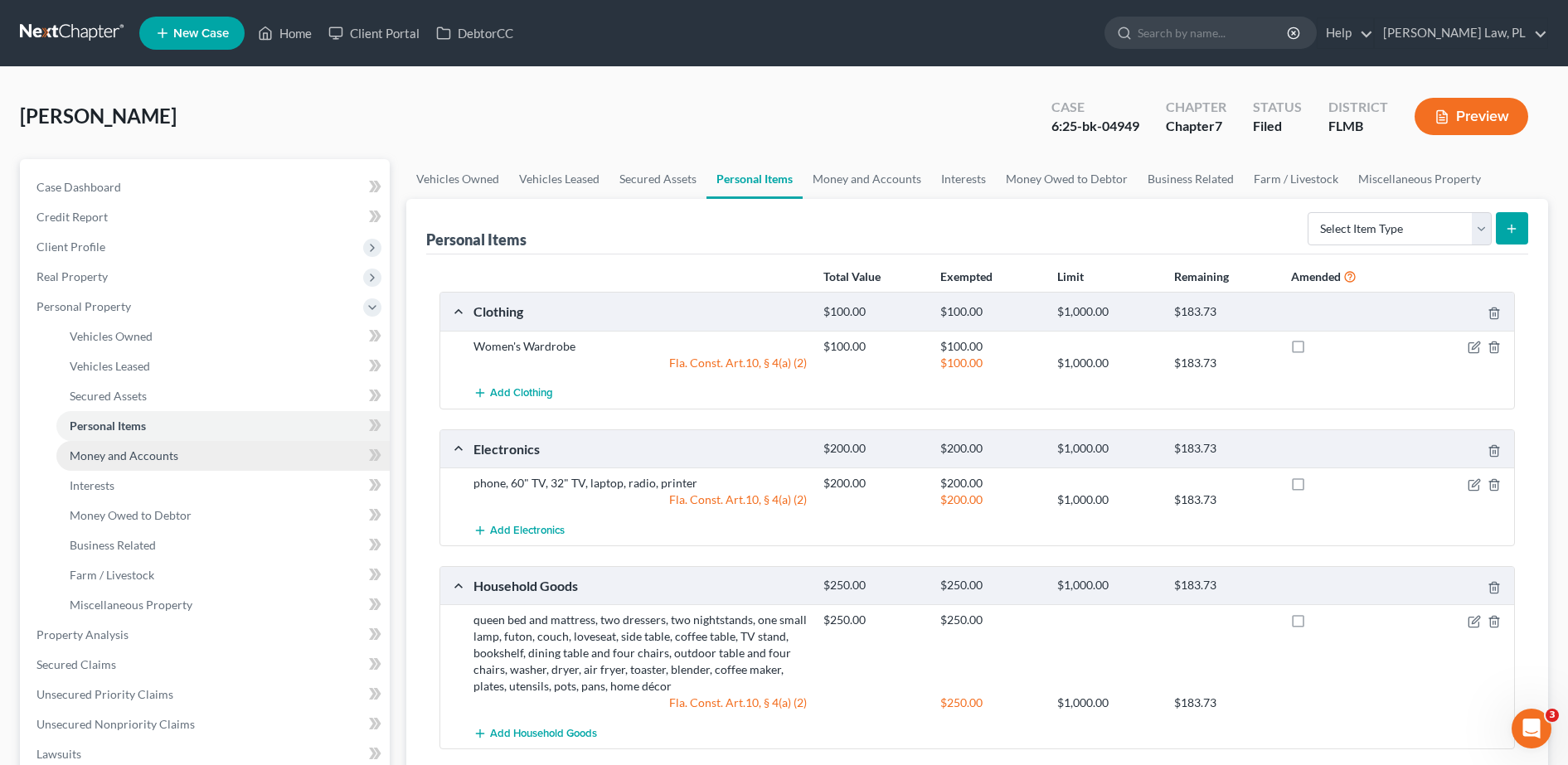
click at [224, 459] on link "Money and Accounts" at bounding box center [222, 456] width 334 height 30
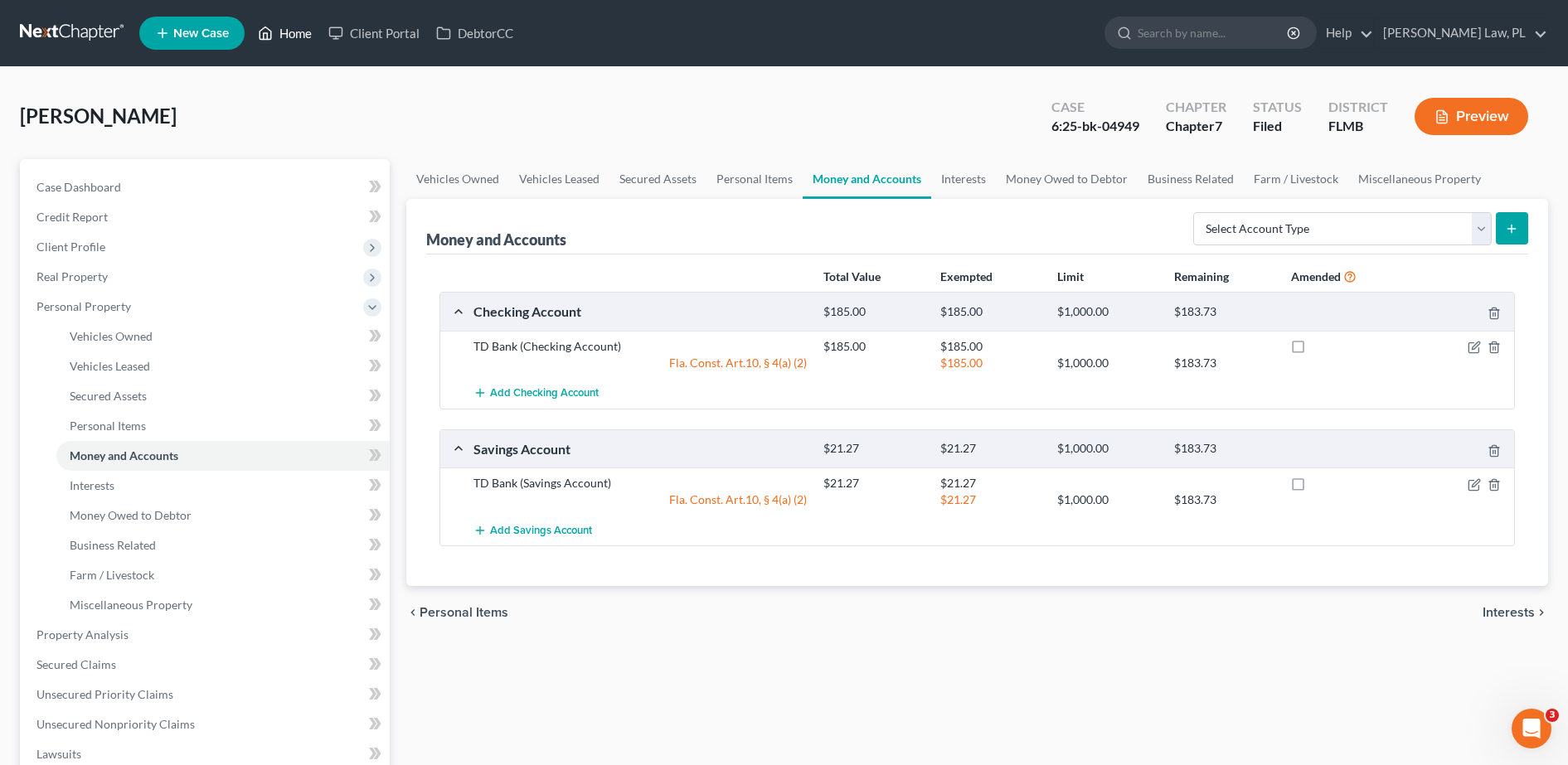
click at [285, 29] on link "Home" at bounding box center [284, 33] width 71 height 30
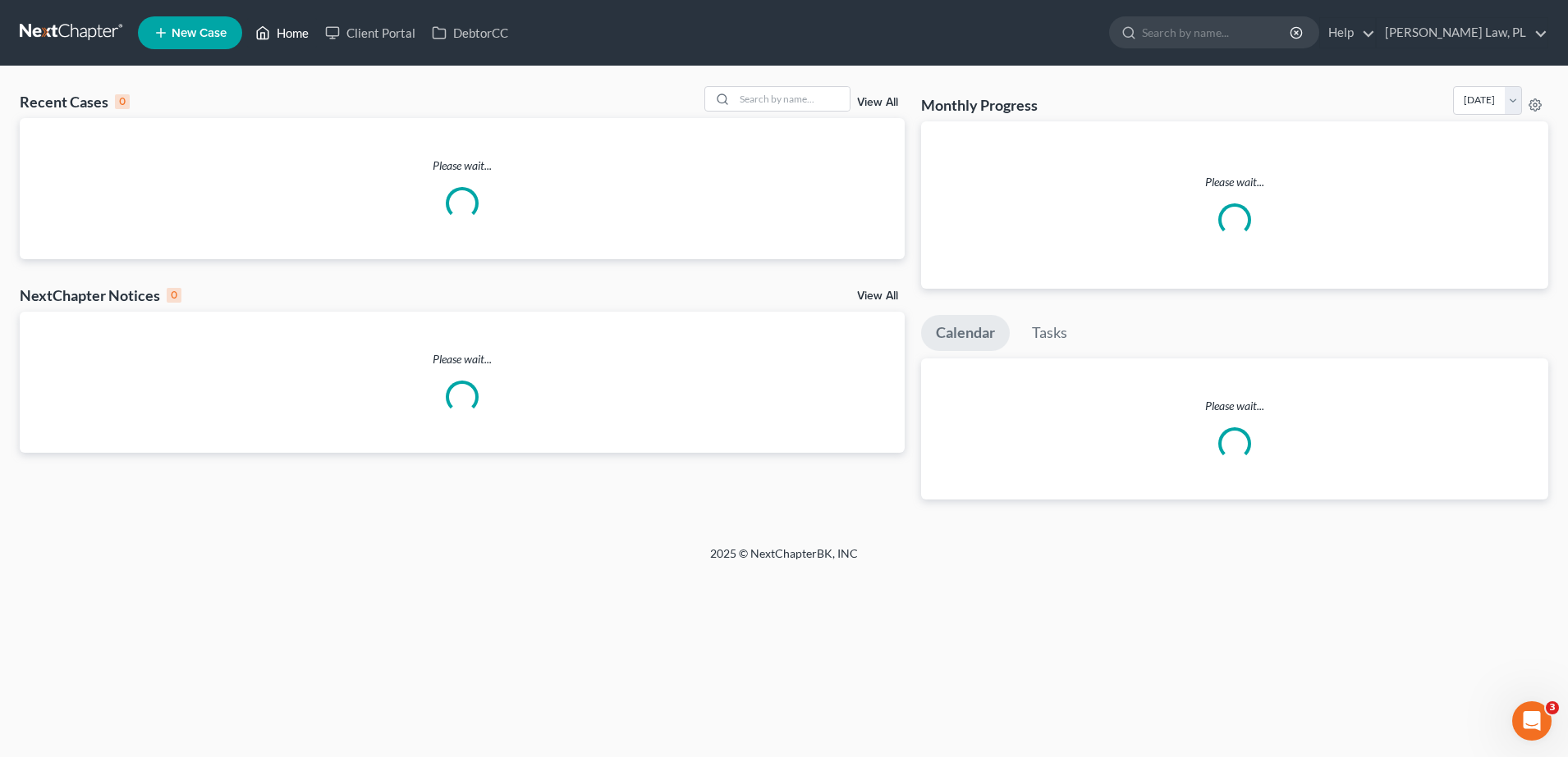
click at [274, 30] on link "Home" at bounding box center [281, 33] width 70 height 30
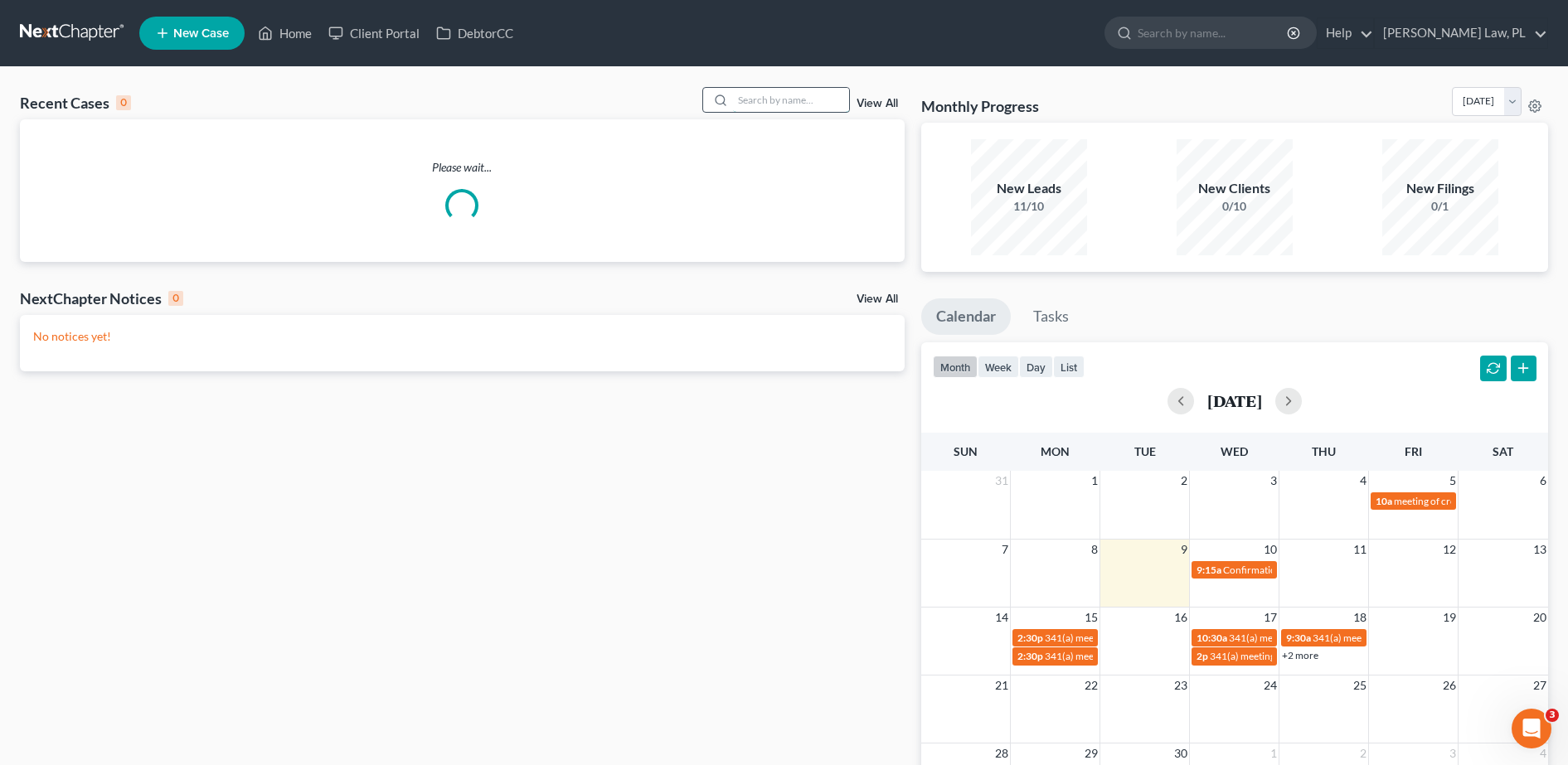
click at [816, 98] on input "search" at bounding box center [791, 100] width 116 height 24
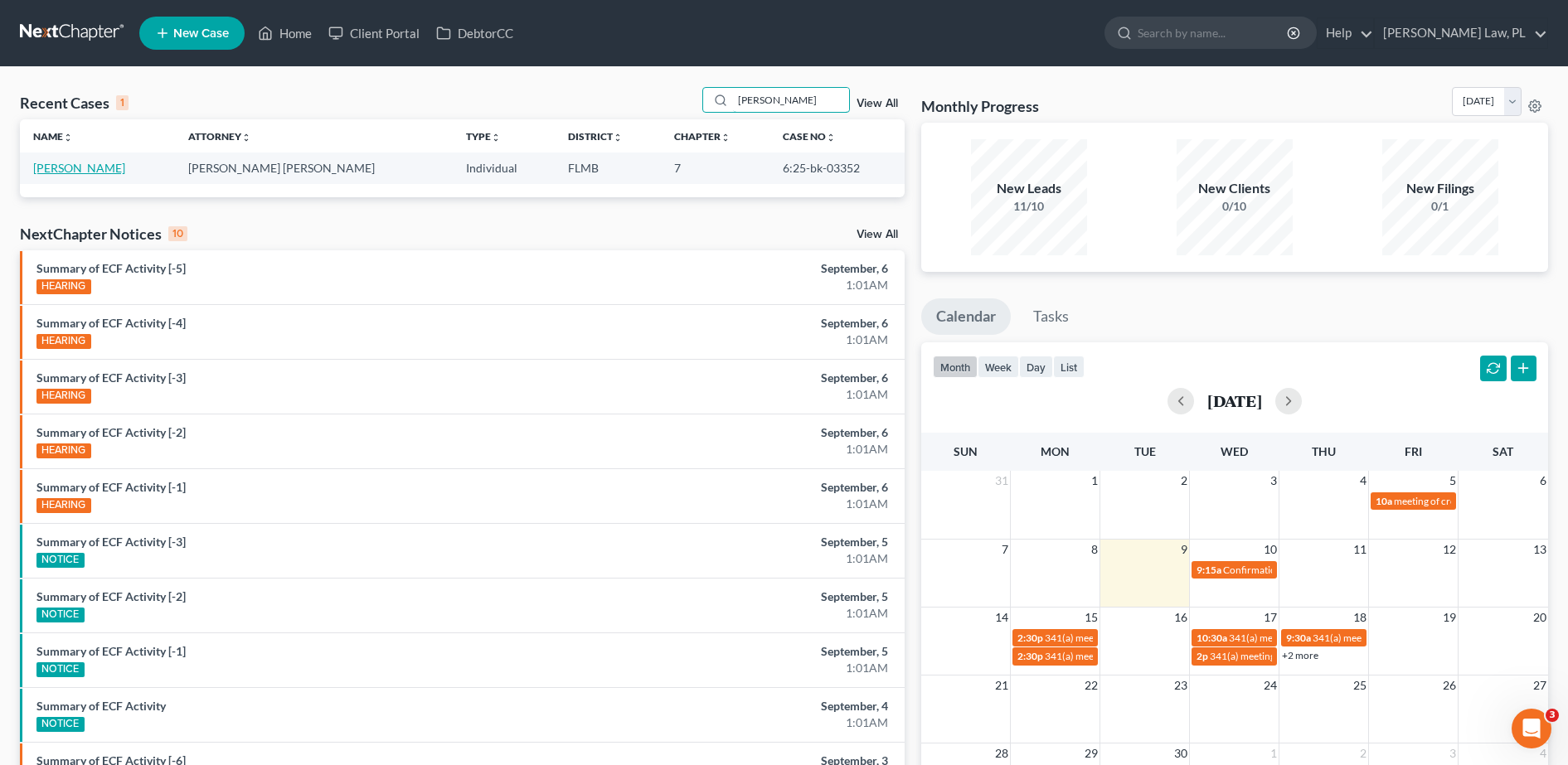
type input "[PERSON_NAME]"
click at [46, 162] on link "[PERSON_NAME]" at bounding box center [78, 167] width 92 height 15
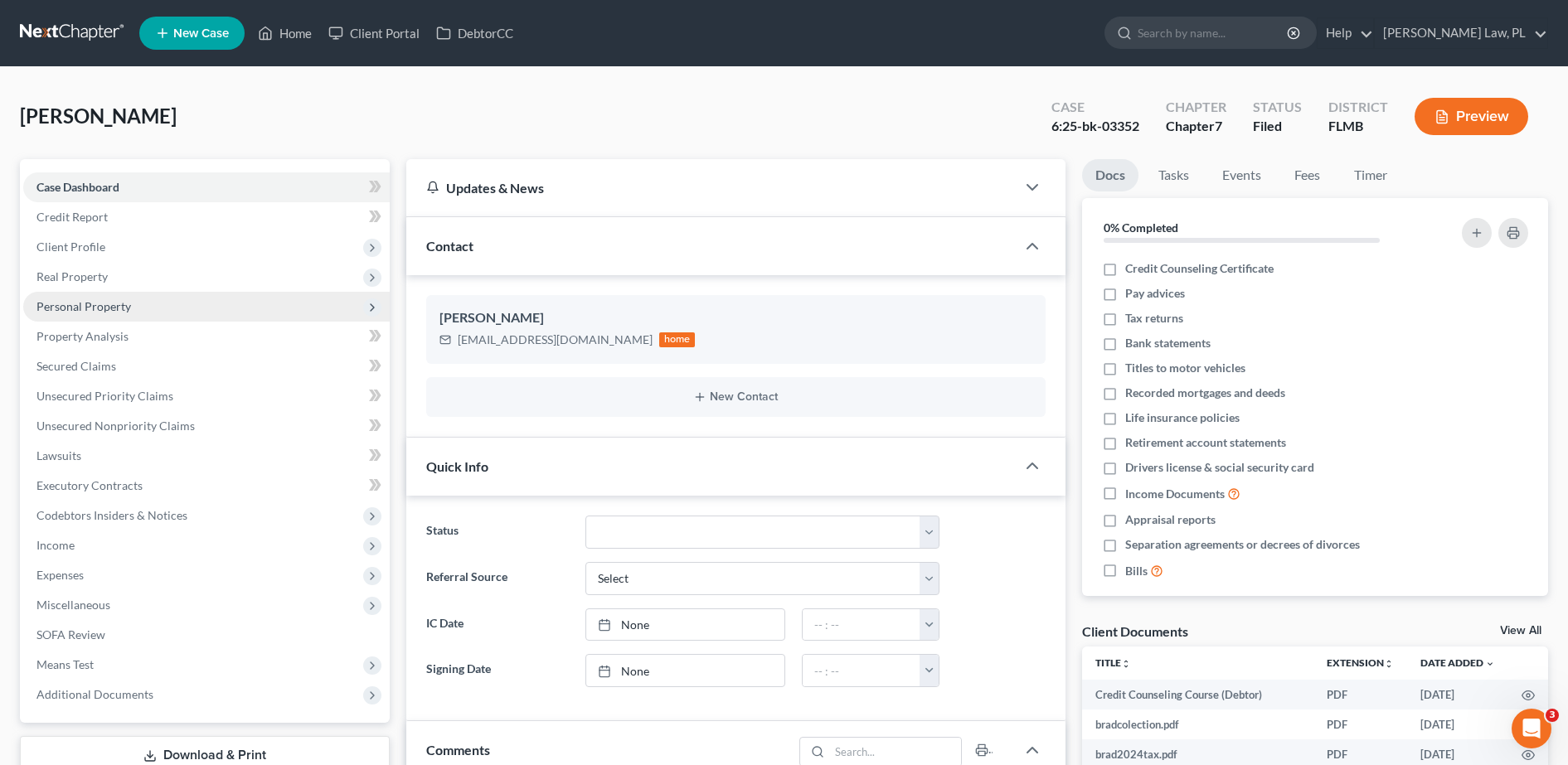
scroll to position [288, 0]
click at [127, 295] on span "Personal Property" at bounding box center [206, 307] width 367 height 30
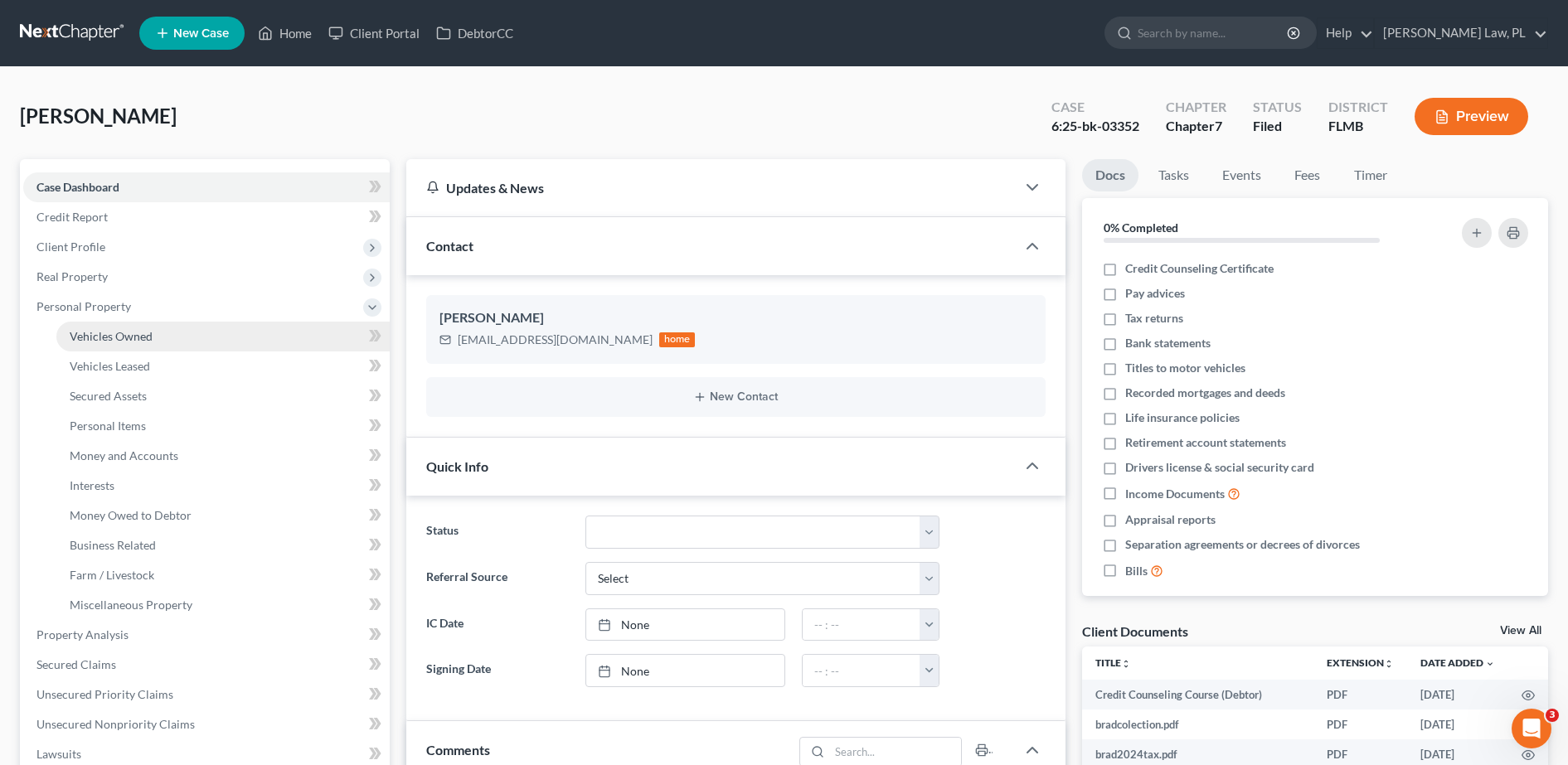
click at [137, 337] on span "Vehicles Owned" at bounding box center [111, 336] width 83 height 15
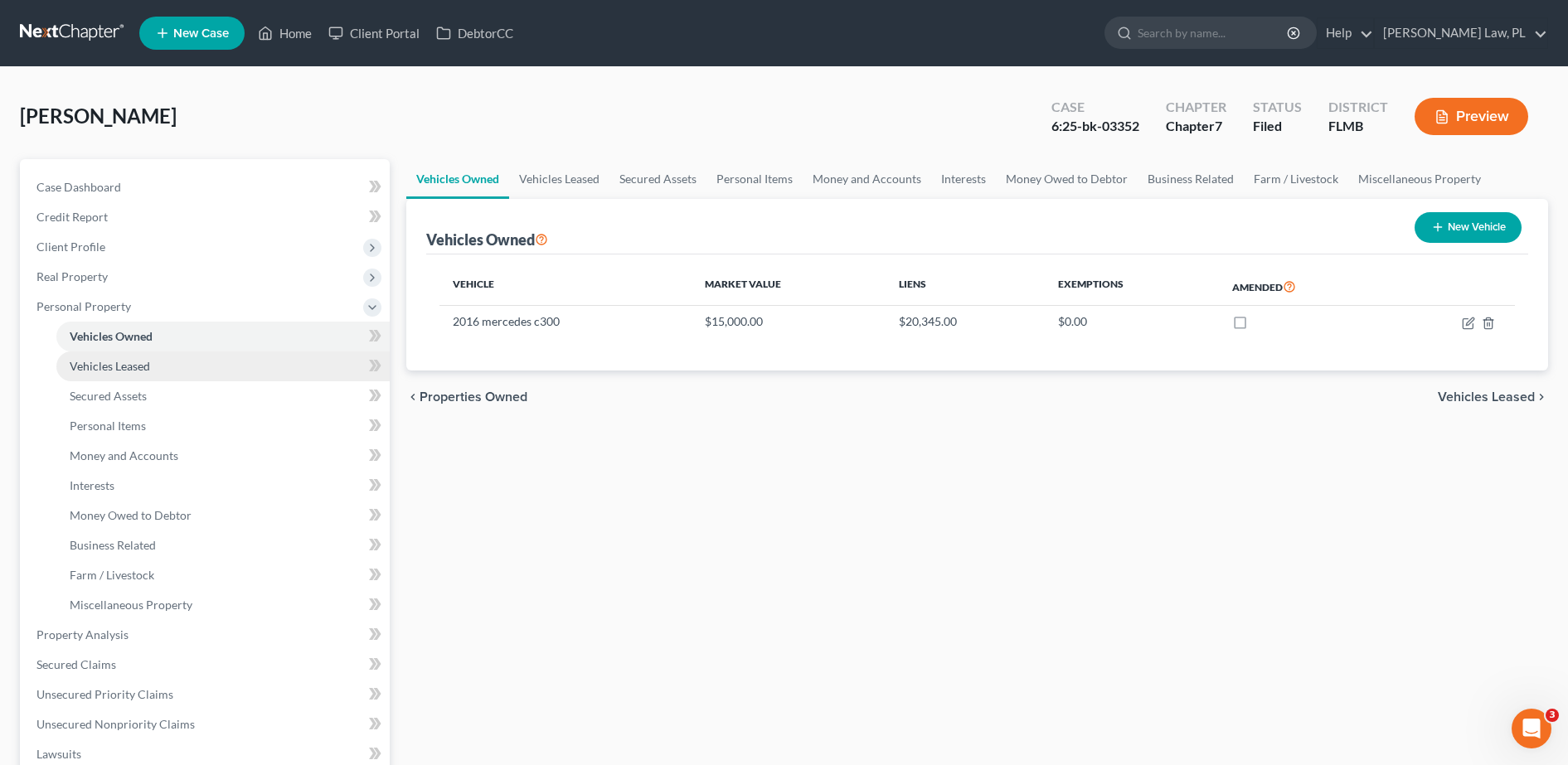
click at [141, 359] on span "Vehicles Leased" at bounding box center [109, 366] width 80 height 15
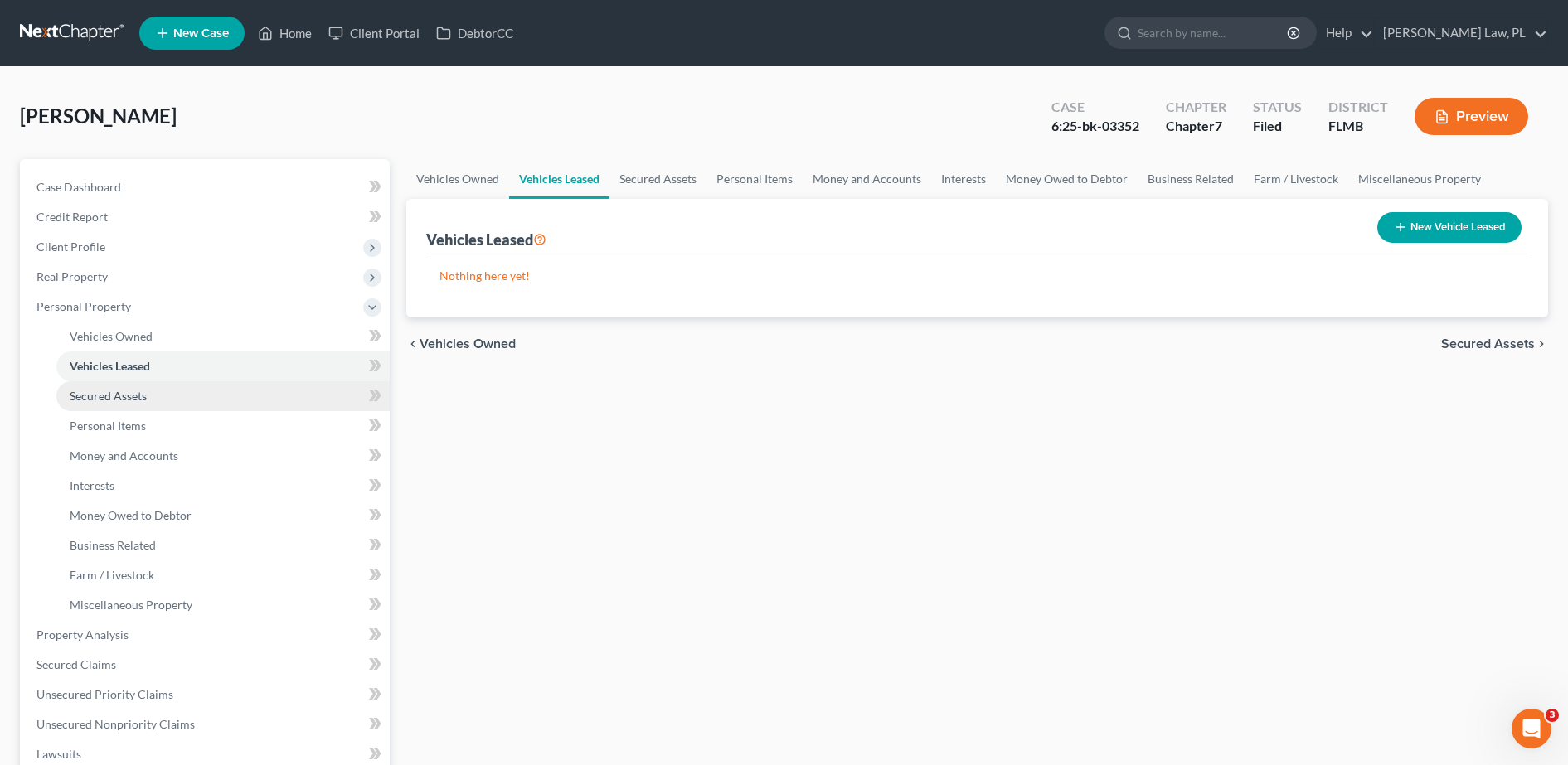
click at [142, 390] on span "Secured Assets" at bounding box center [108, 396] width 77 height 15
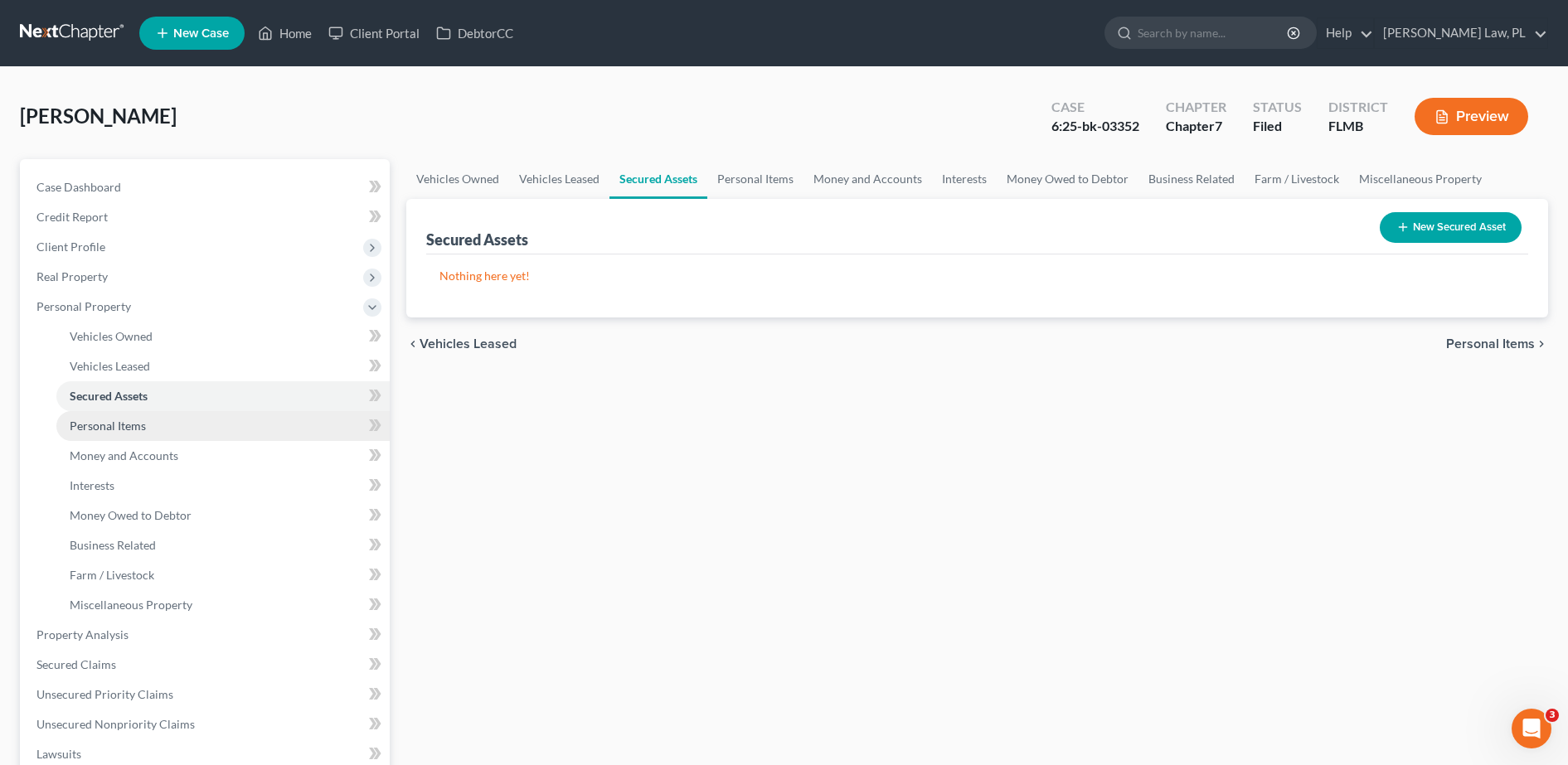
click at [142, 425] on span "Personal Items" at bounding box center [107, 426] width 76 height 15
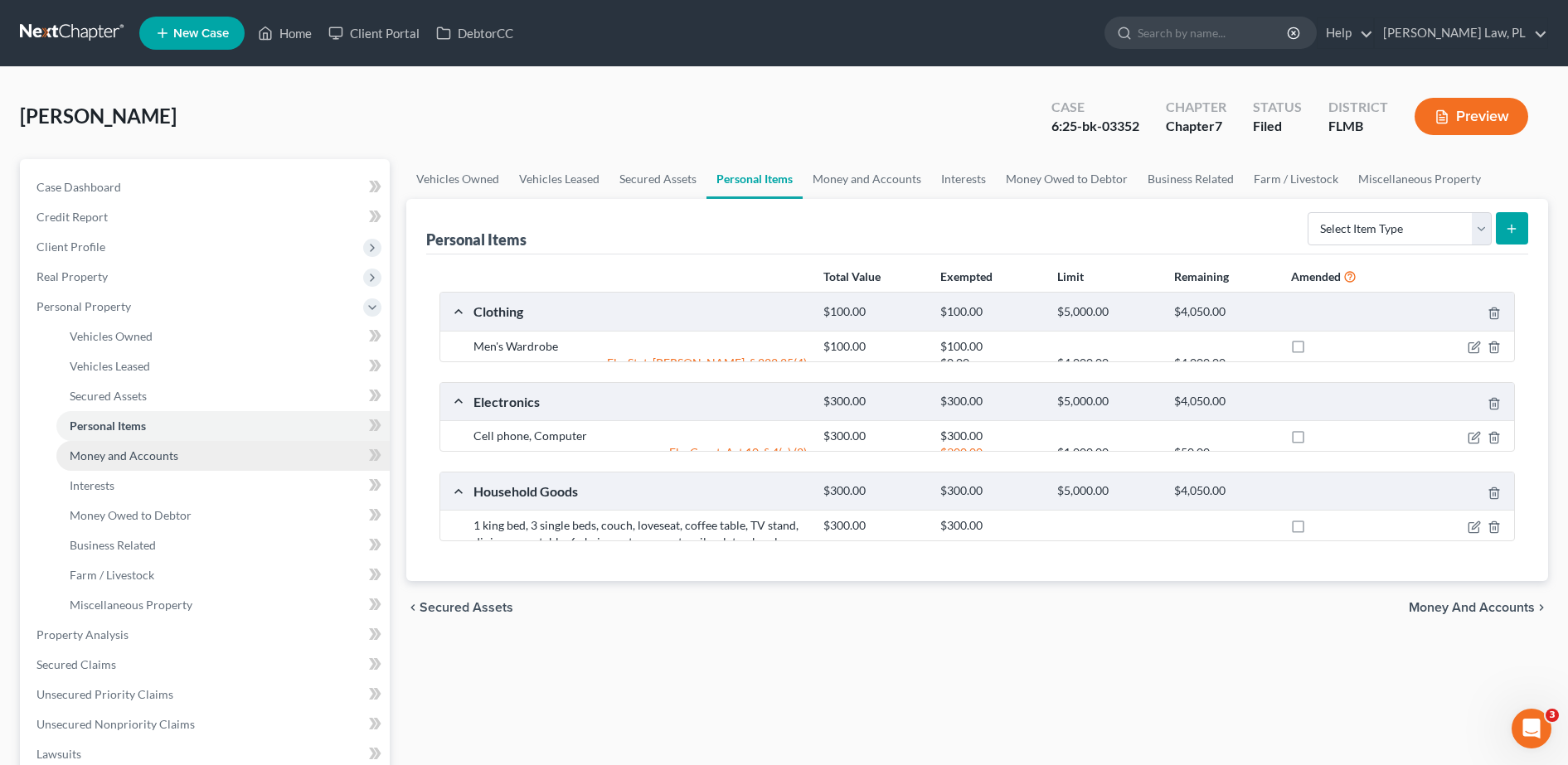
click at [150, 454] on span "Money and Accounts" at bounding box center [124, 456] width 108 height 15
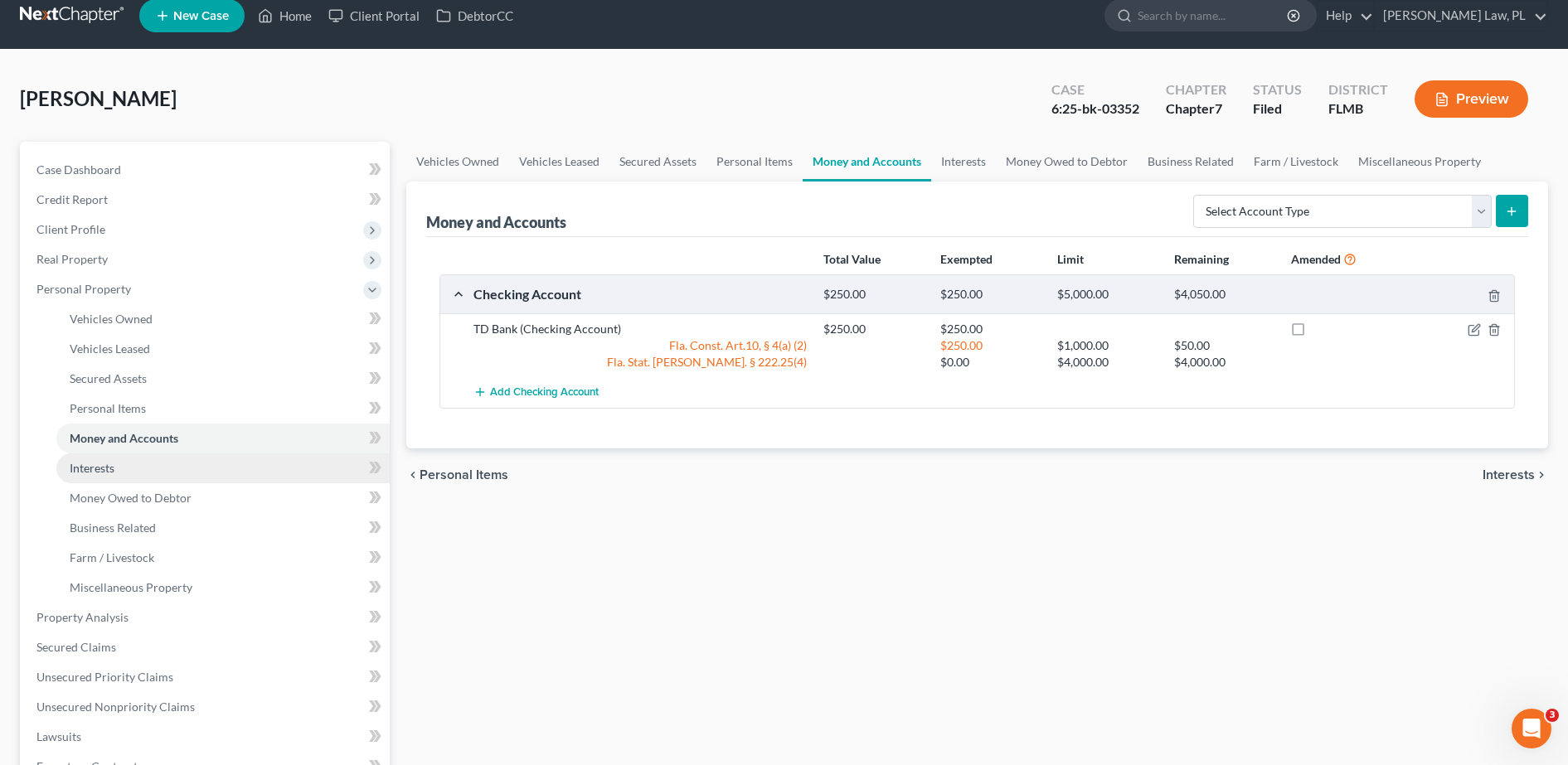
scroll to position [148, 0]
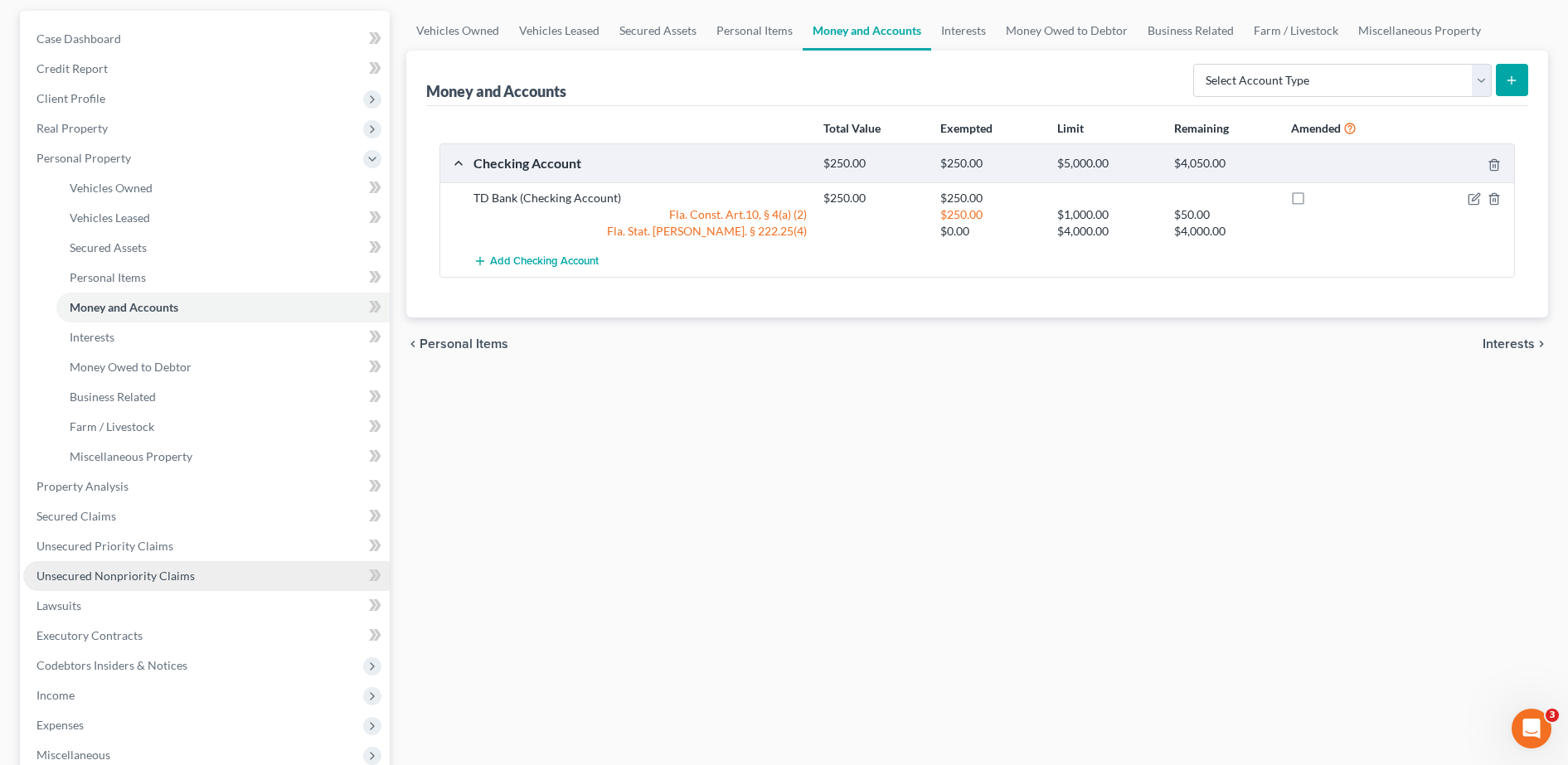
click at [138, 567] on link "Unsecured Nonpriority Claims" at bounding box center [206, 575] width 367 height 30
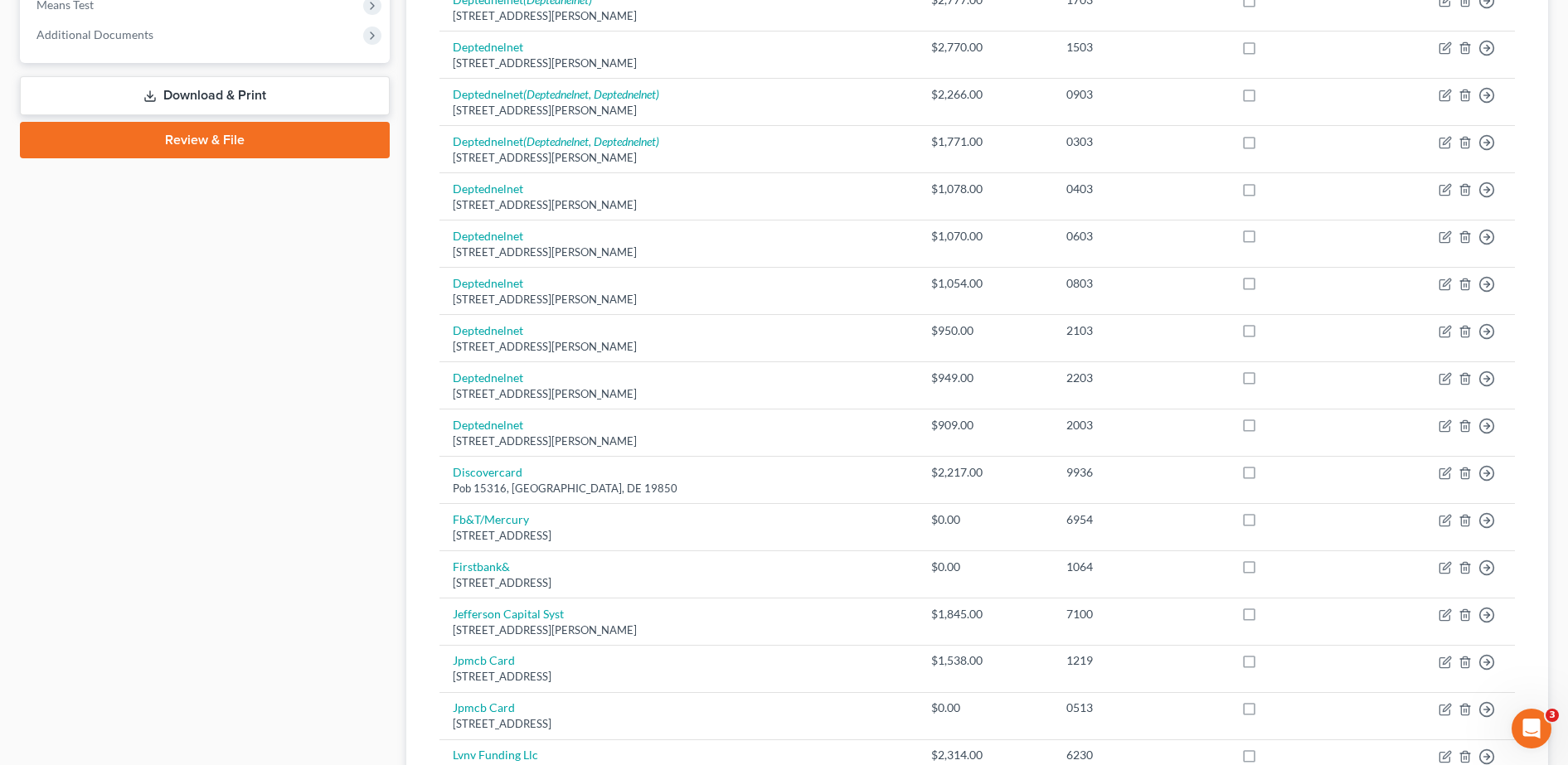
scroll to position [681, 0]
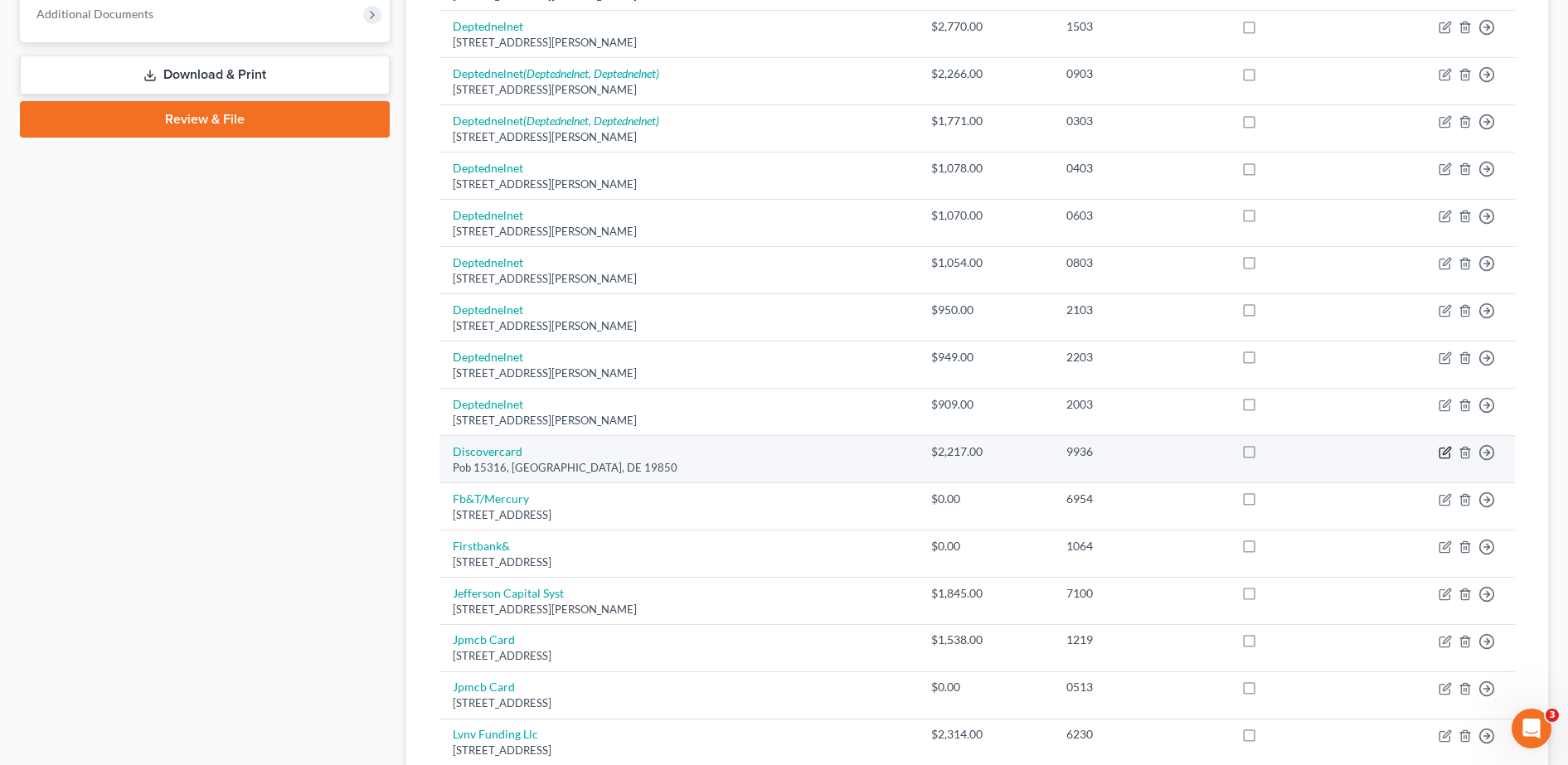
click at [1444, 453] on icon "button" at bounding box center [1447, 451] width 8 height 8
select select "7"
select select "2"
select select "0"
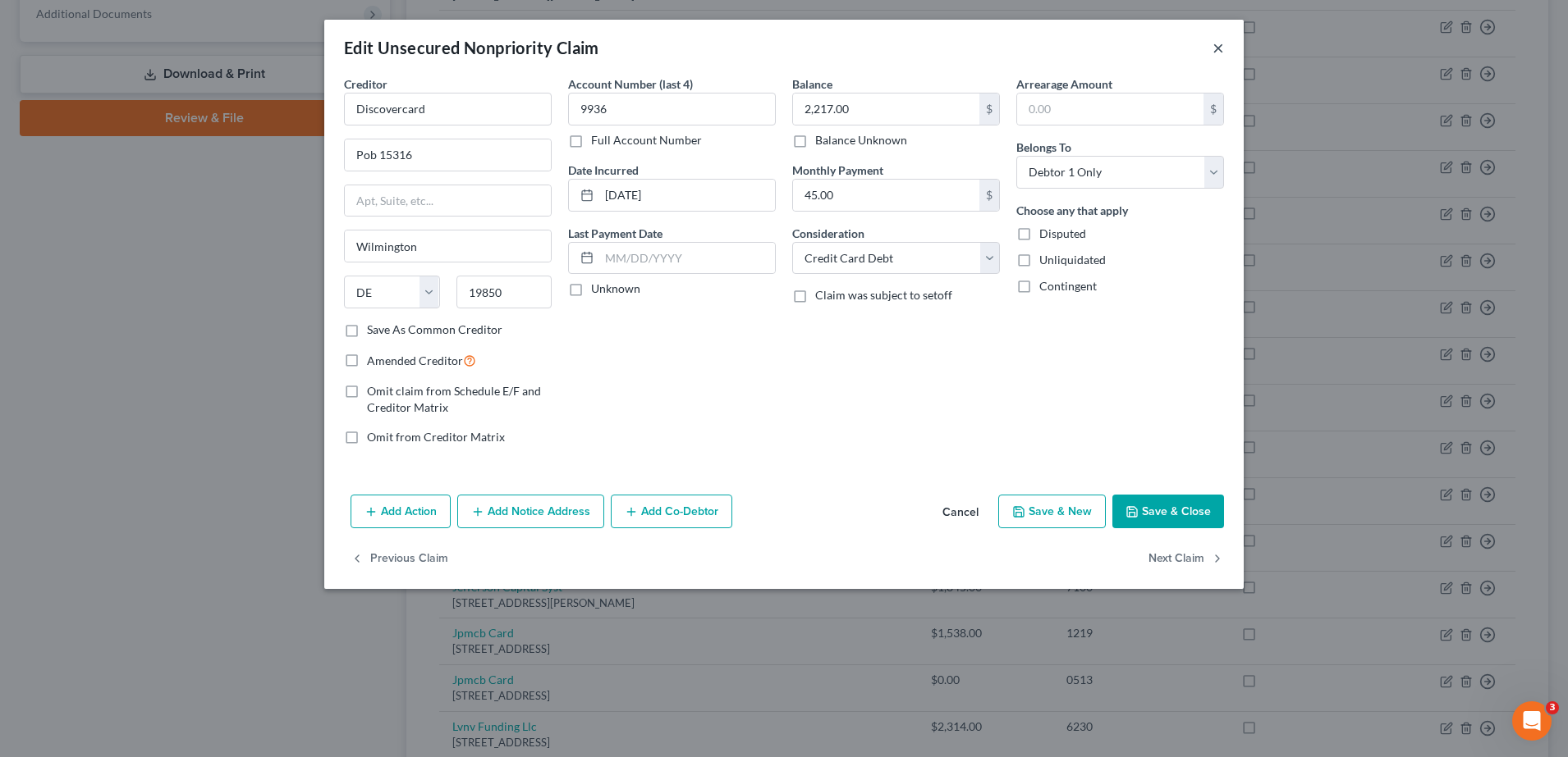
click at [1218, 47] on button "×" at bounding box center [1218, 47] width 11 height 20
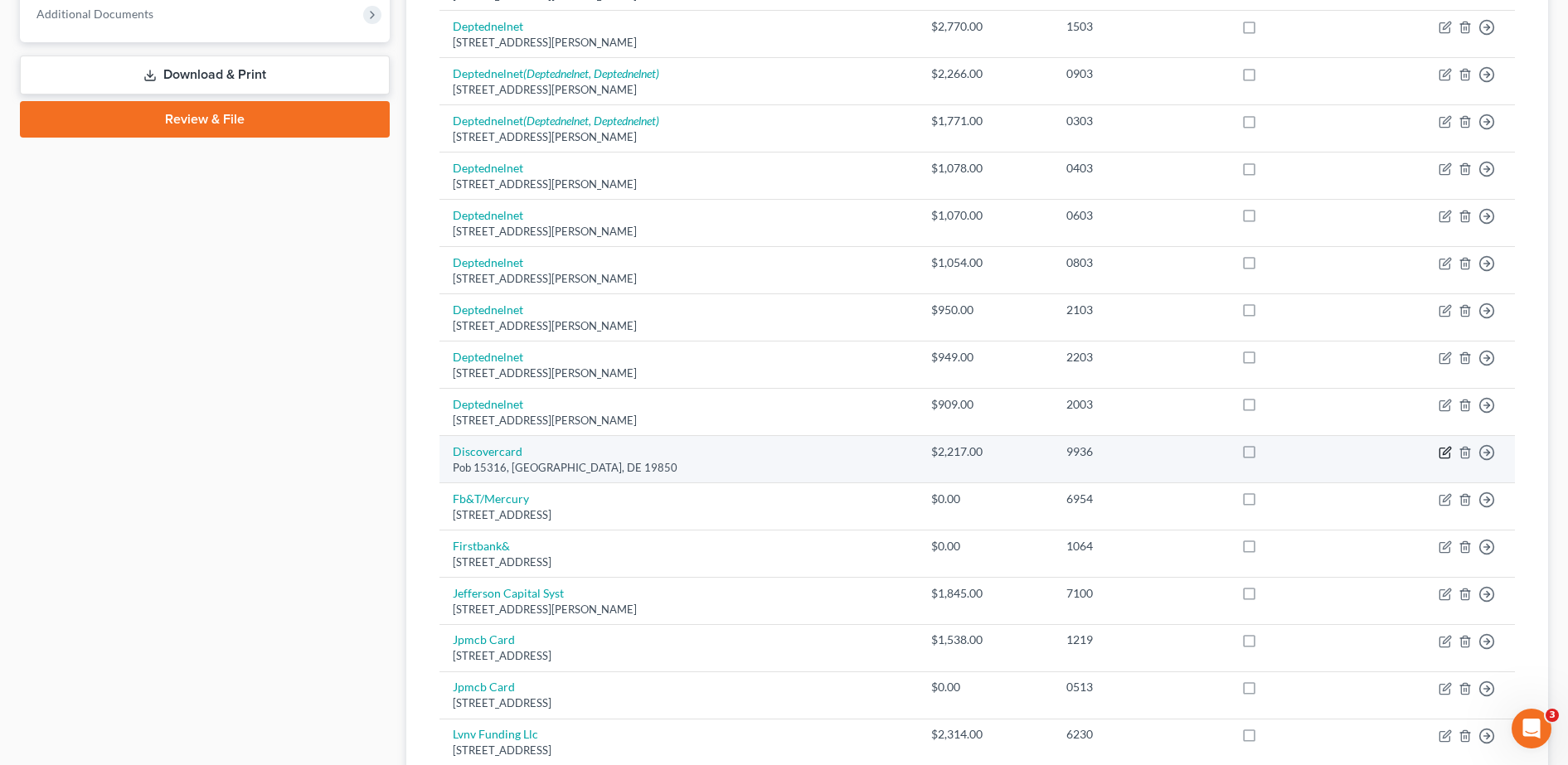
click at [1445, 451] on icon "button" at bounding box center [1446, 453] width 14 height 14
select select "7"
select select "2"
select select "0"
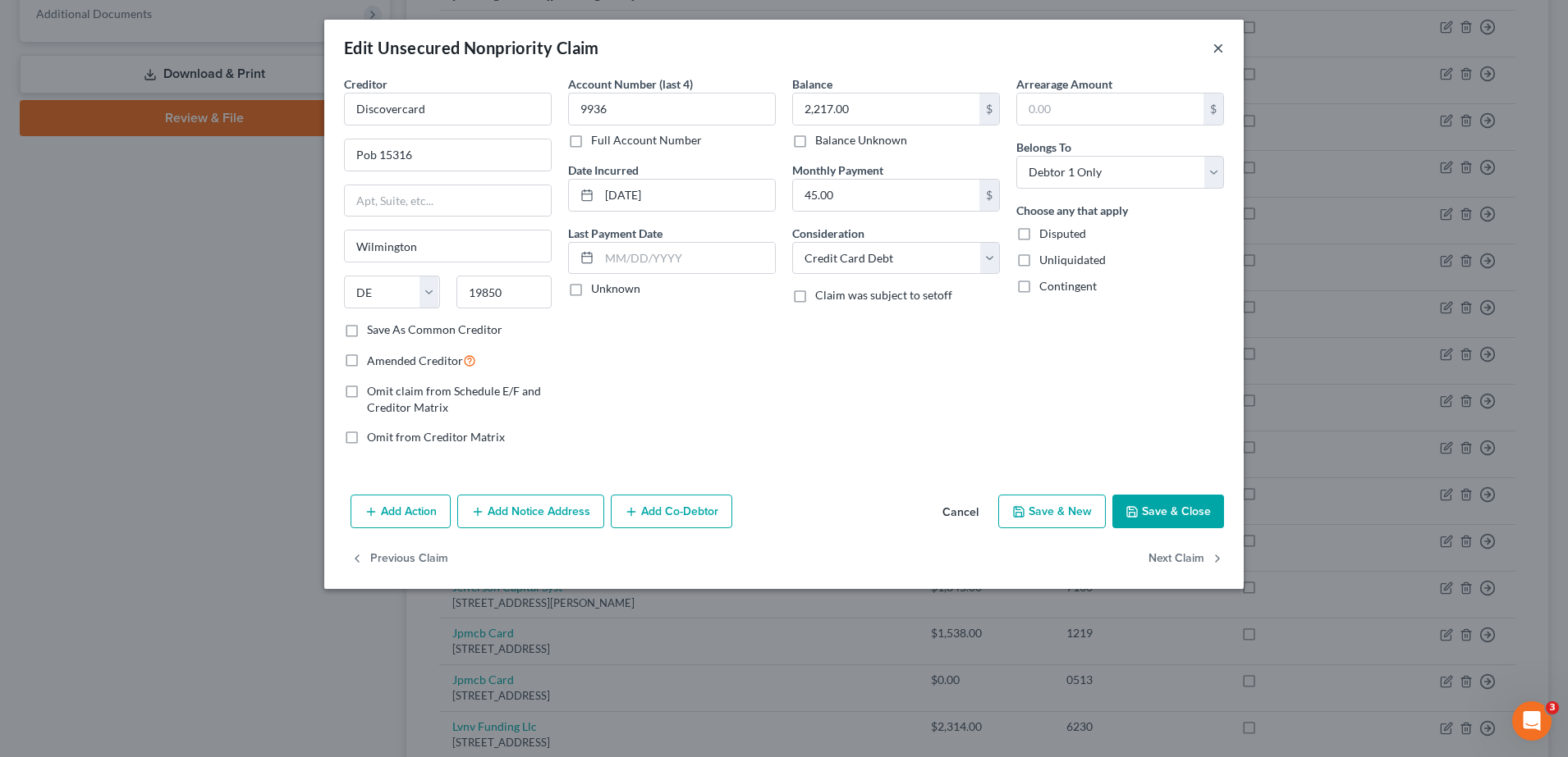
click at [1215, 48] on button "×" at bounding box center [1218, 47] width 11 height 20
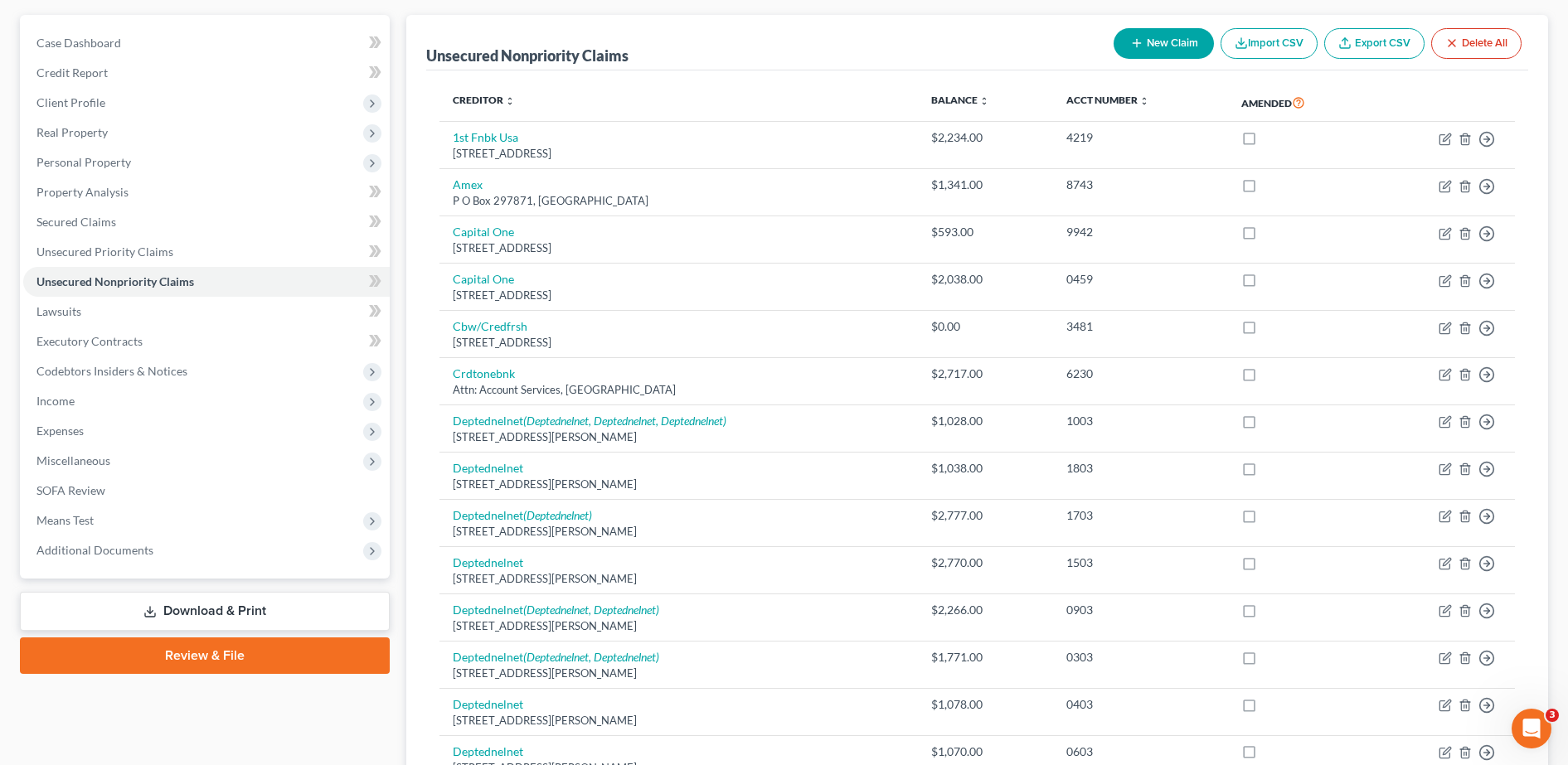
scroll to position [136, 0]
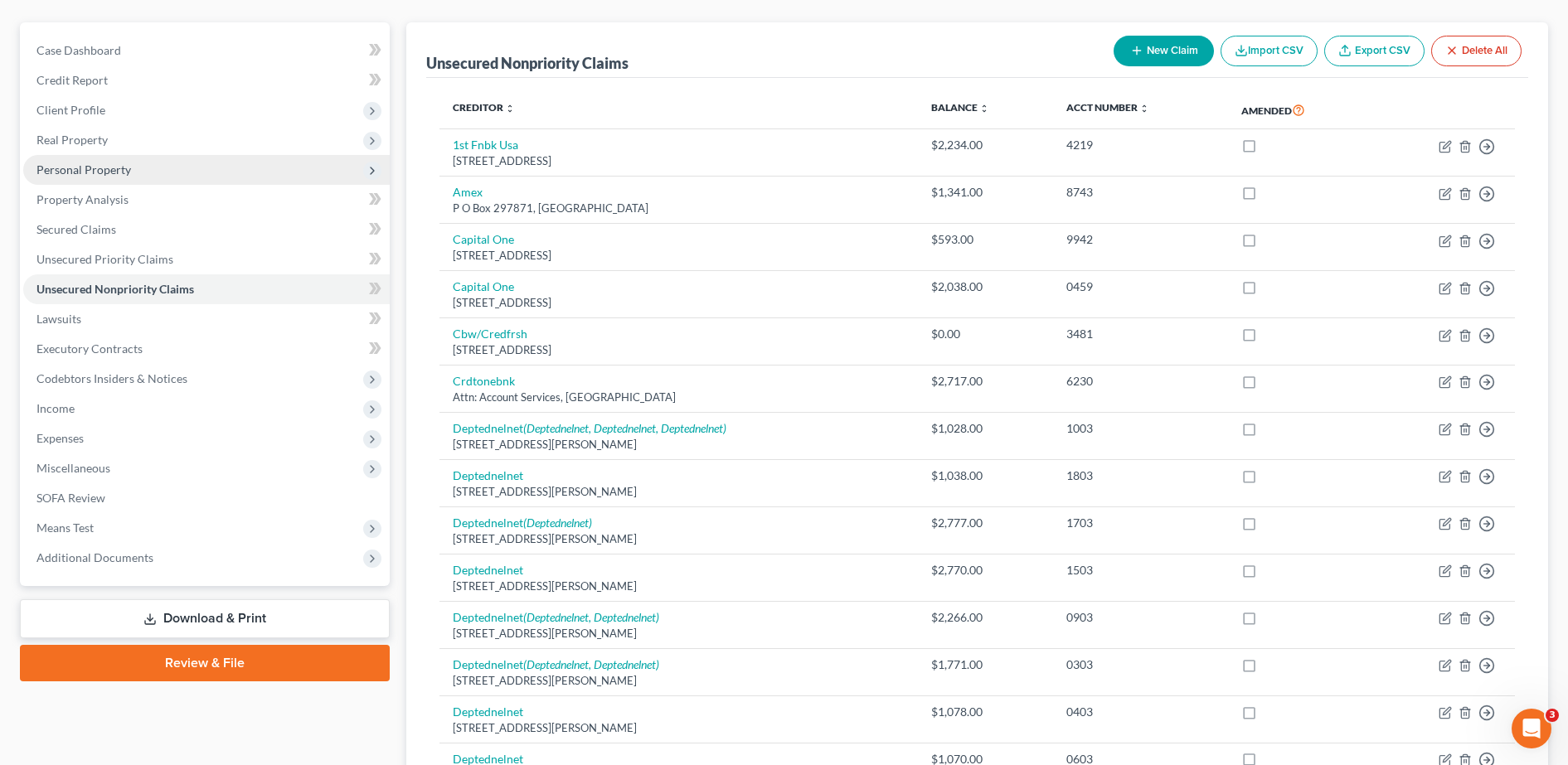
click at [141, 165] on span "Personal Property" at bounding box center [206, 169] width 367 height 30
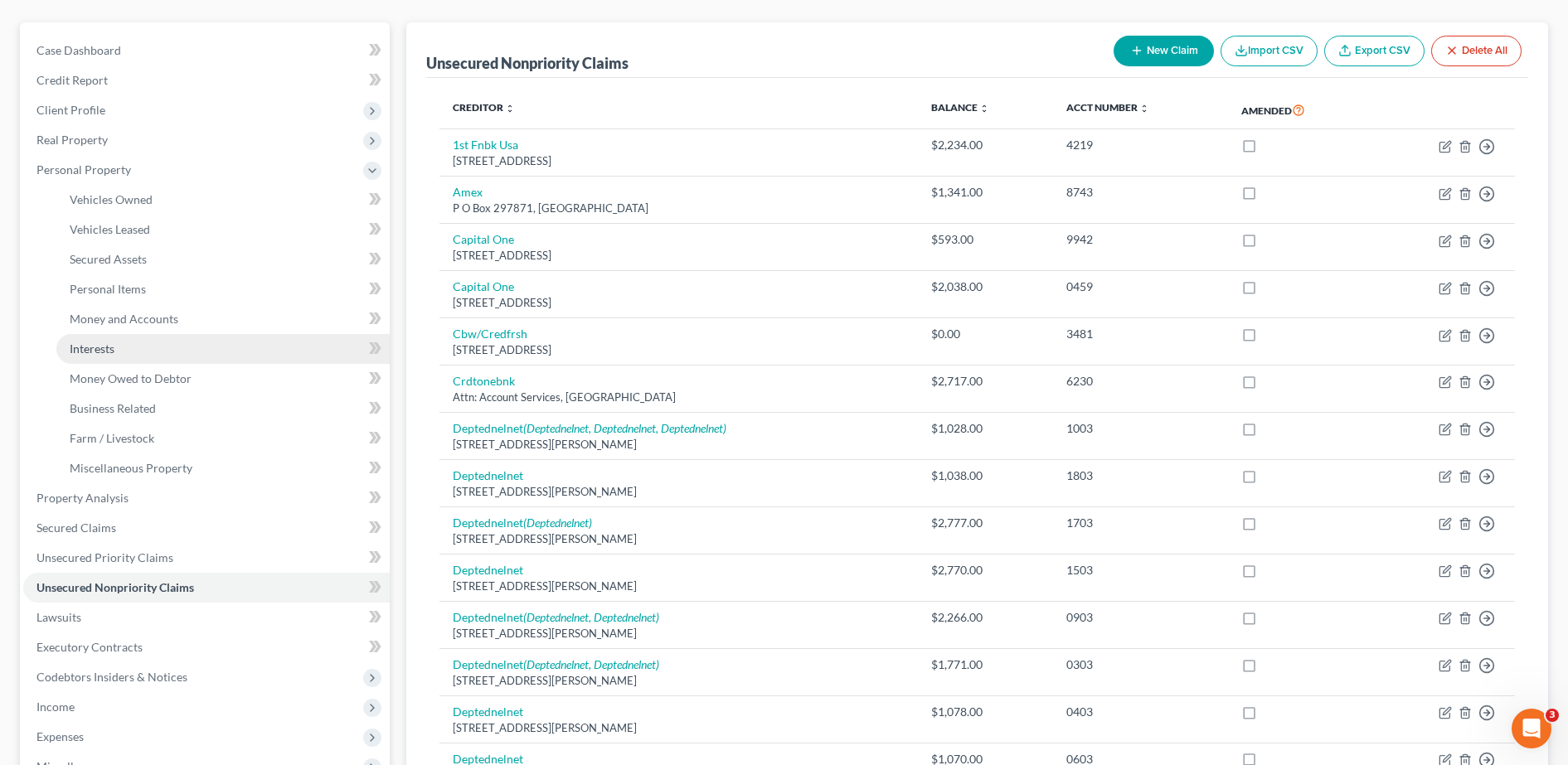
click at [160, 349] on link "Interests" at bounding box center [222, 349] width 334 height 30
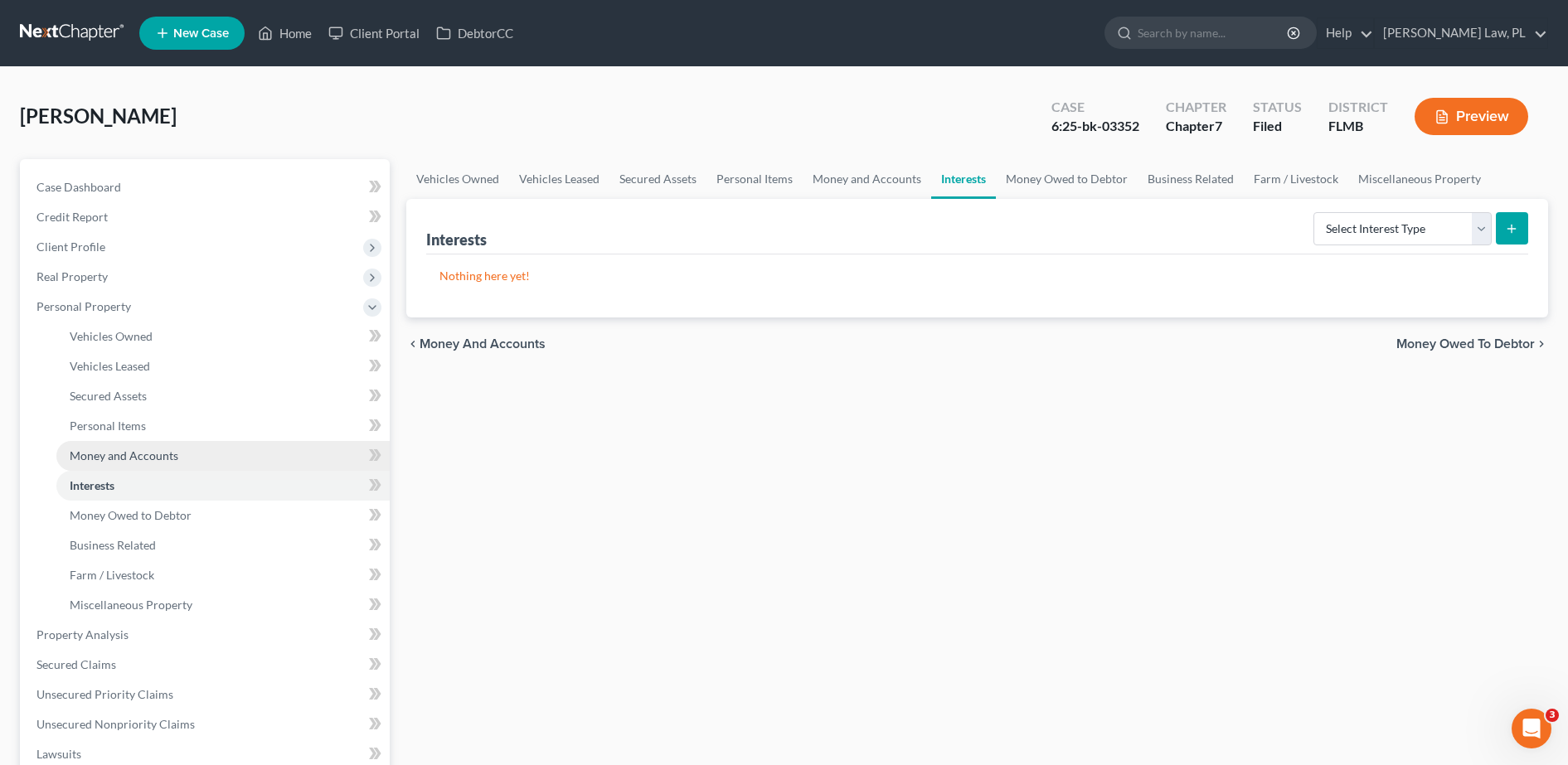
click at [158, 462] on span "Money and Accounts" at bounding box center [124, 456] width 108 height 15
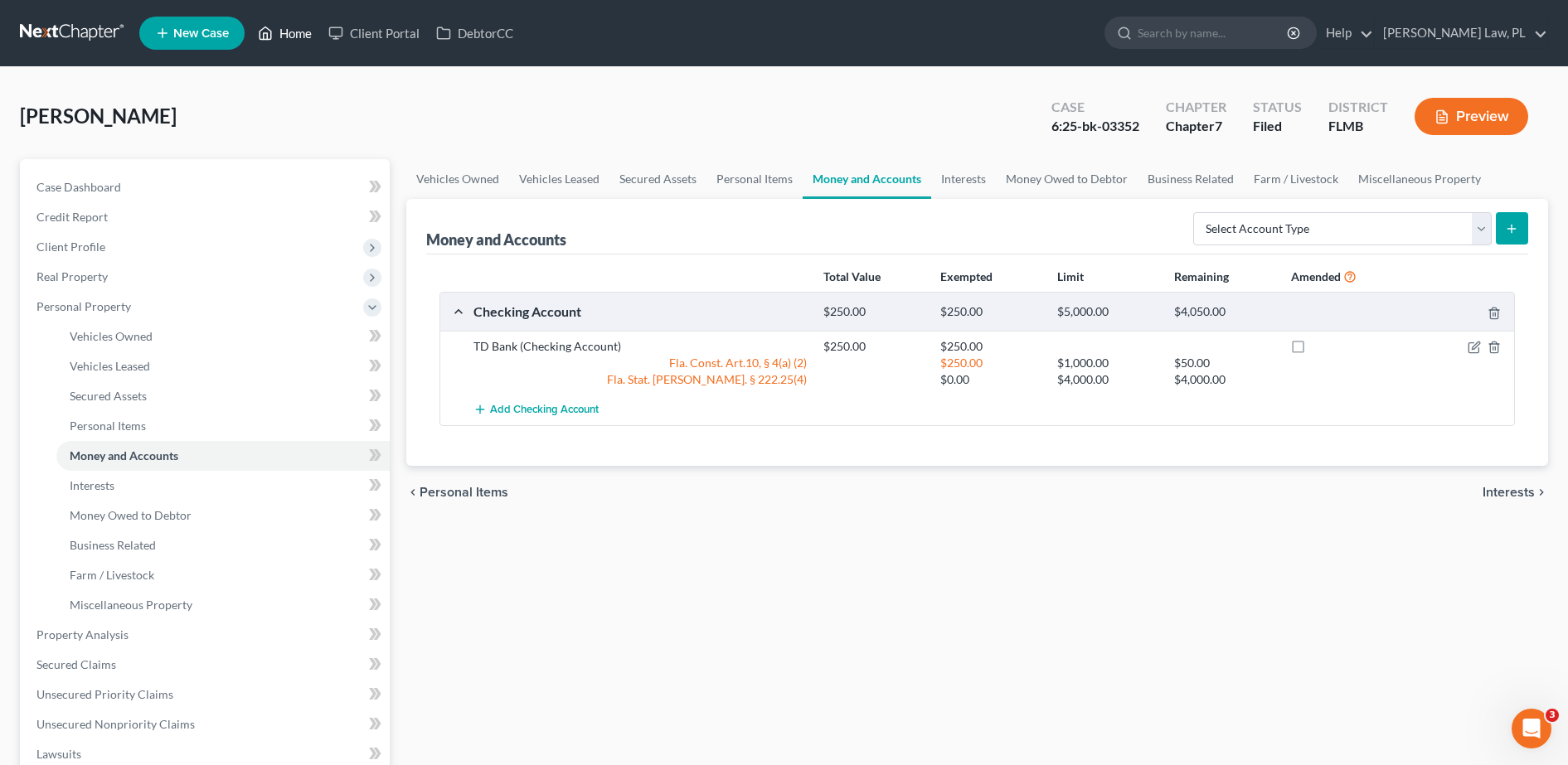
click at [282, 25] on link "Home" at bounding box center [284, 33] width 71 height 30
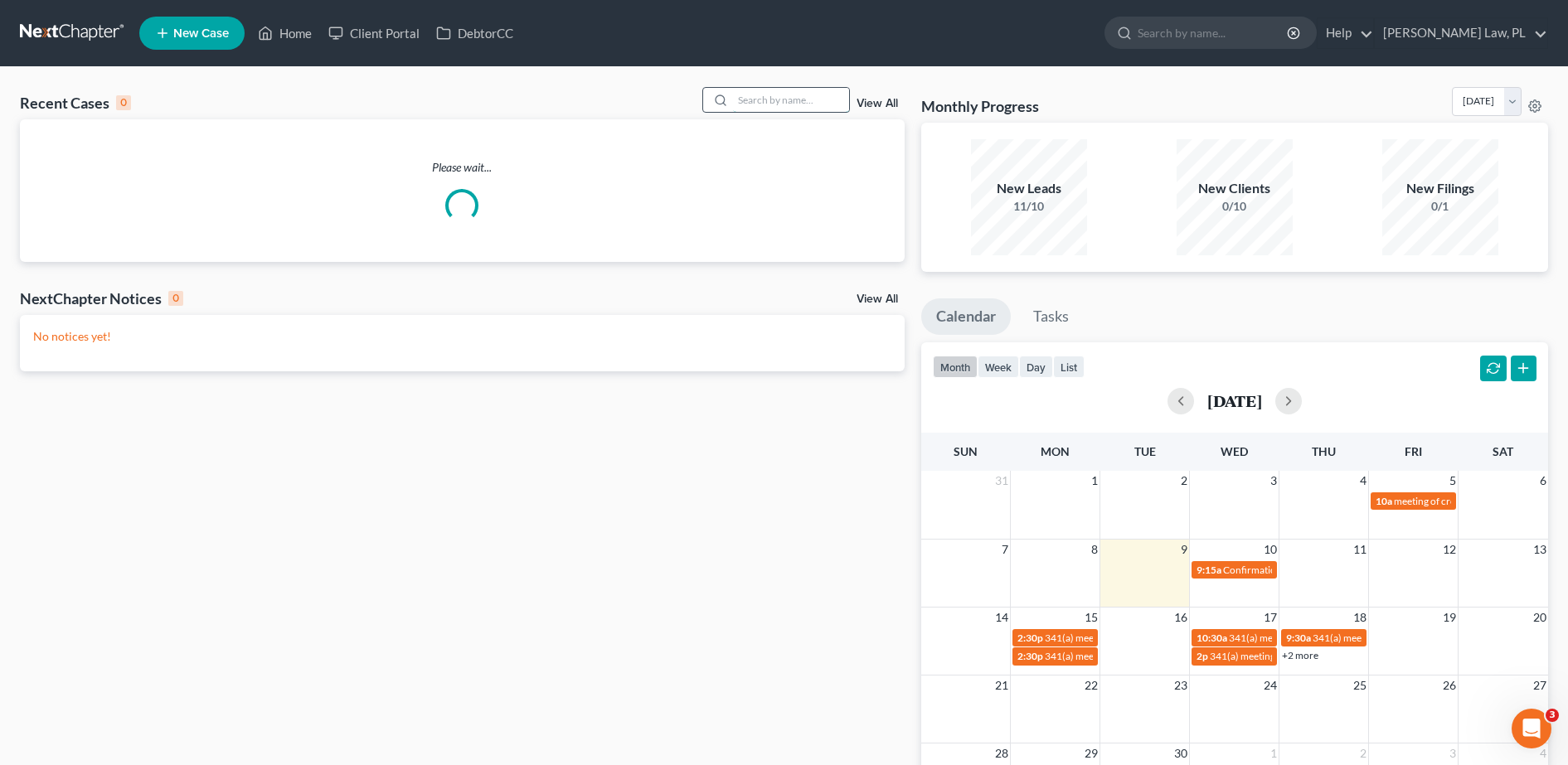
click at [741, 90] on input "search" at bounding box center [791, 100] width 116 height 24
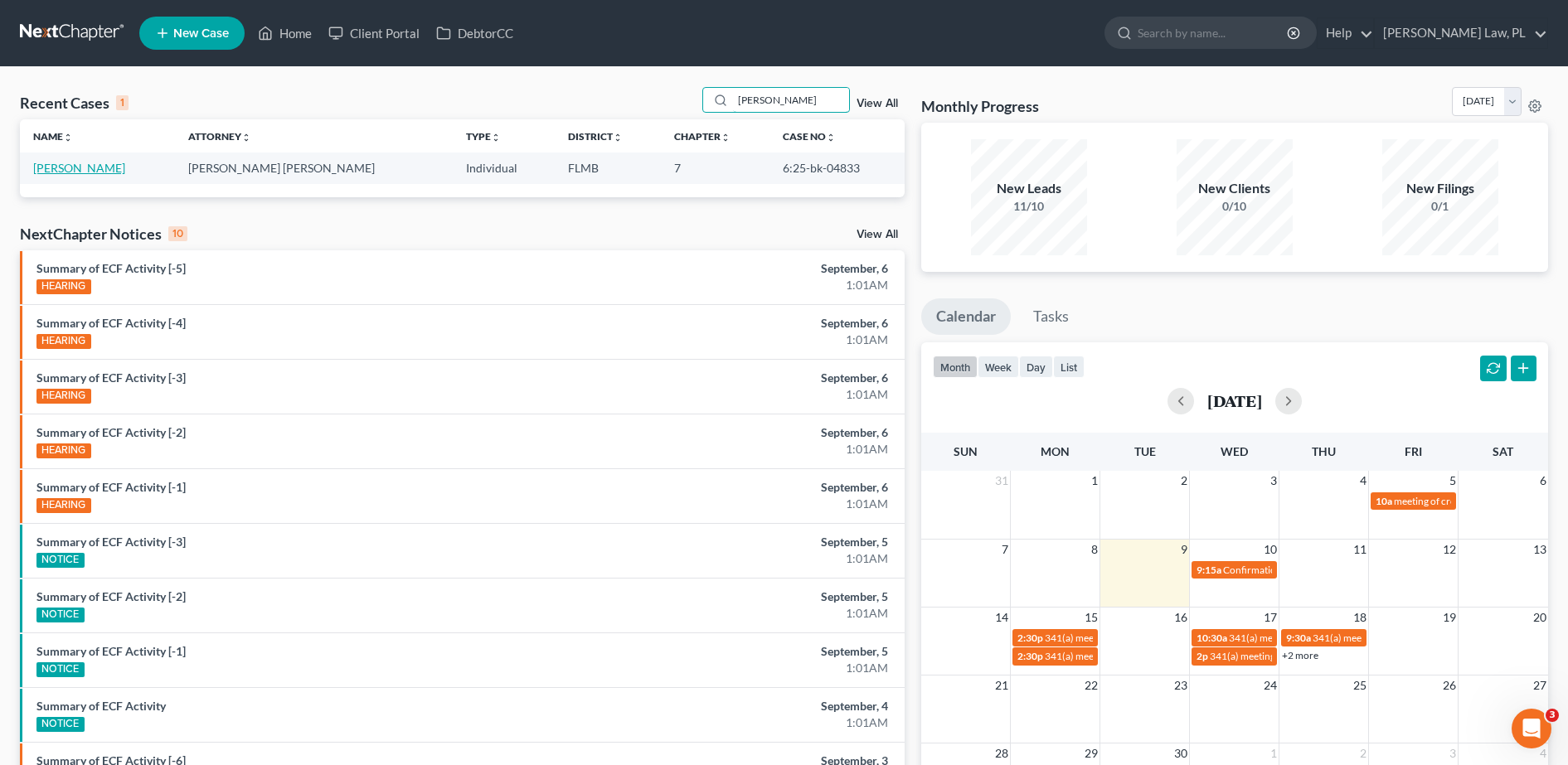
type input "[PERSON_NAME]"
click at [110, 164] on link "[PERSON_NAME]" at bounding box center [78, 167] width 92 height 15
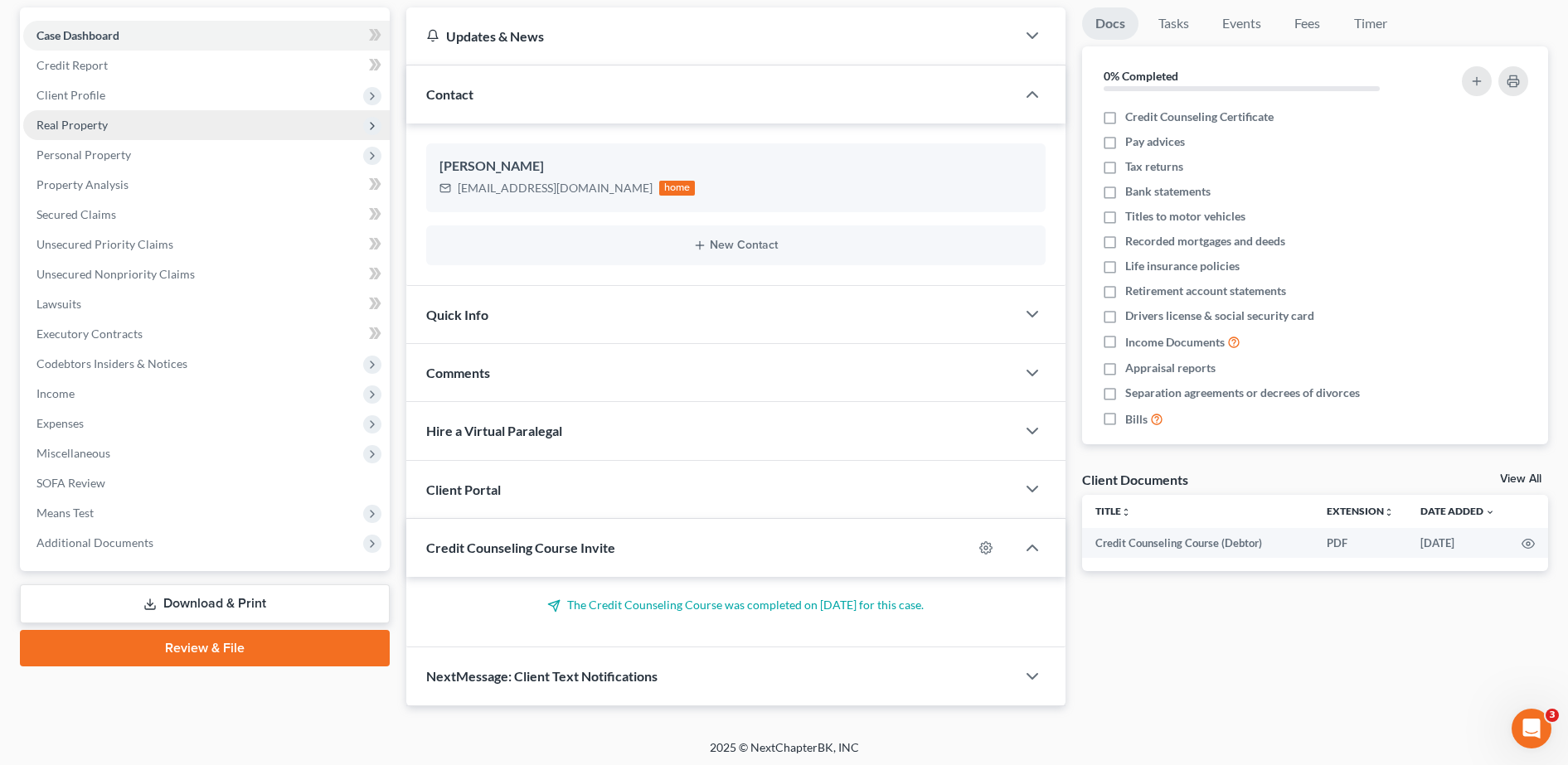
scroll to position [154, 0]
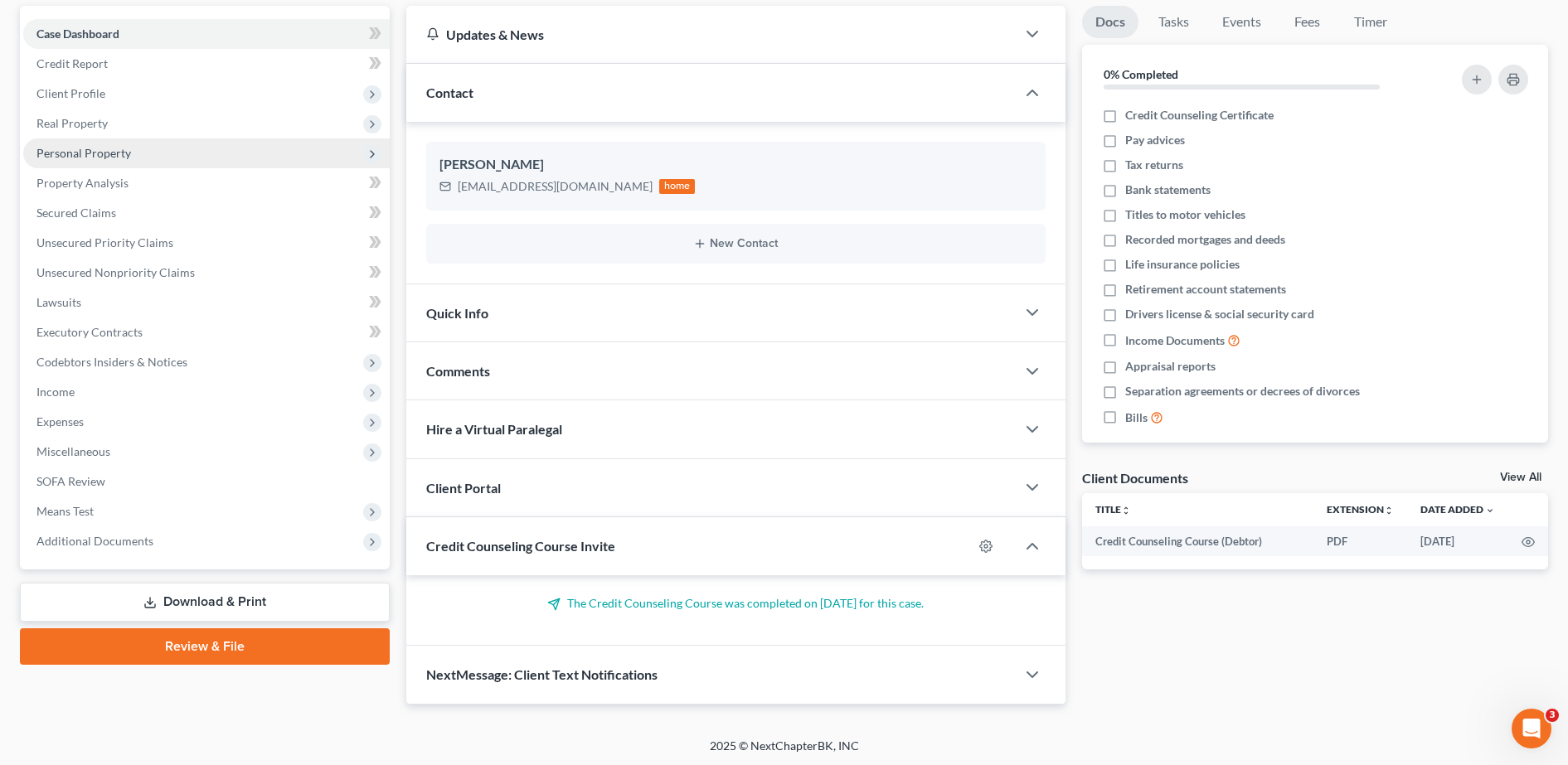
click at [107, 157] on span "Personal Property" at bounding box center [84, 153] width 95 height 15
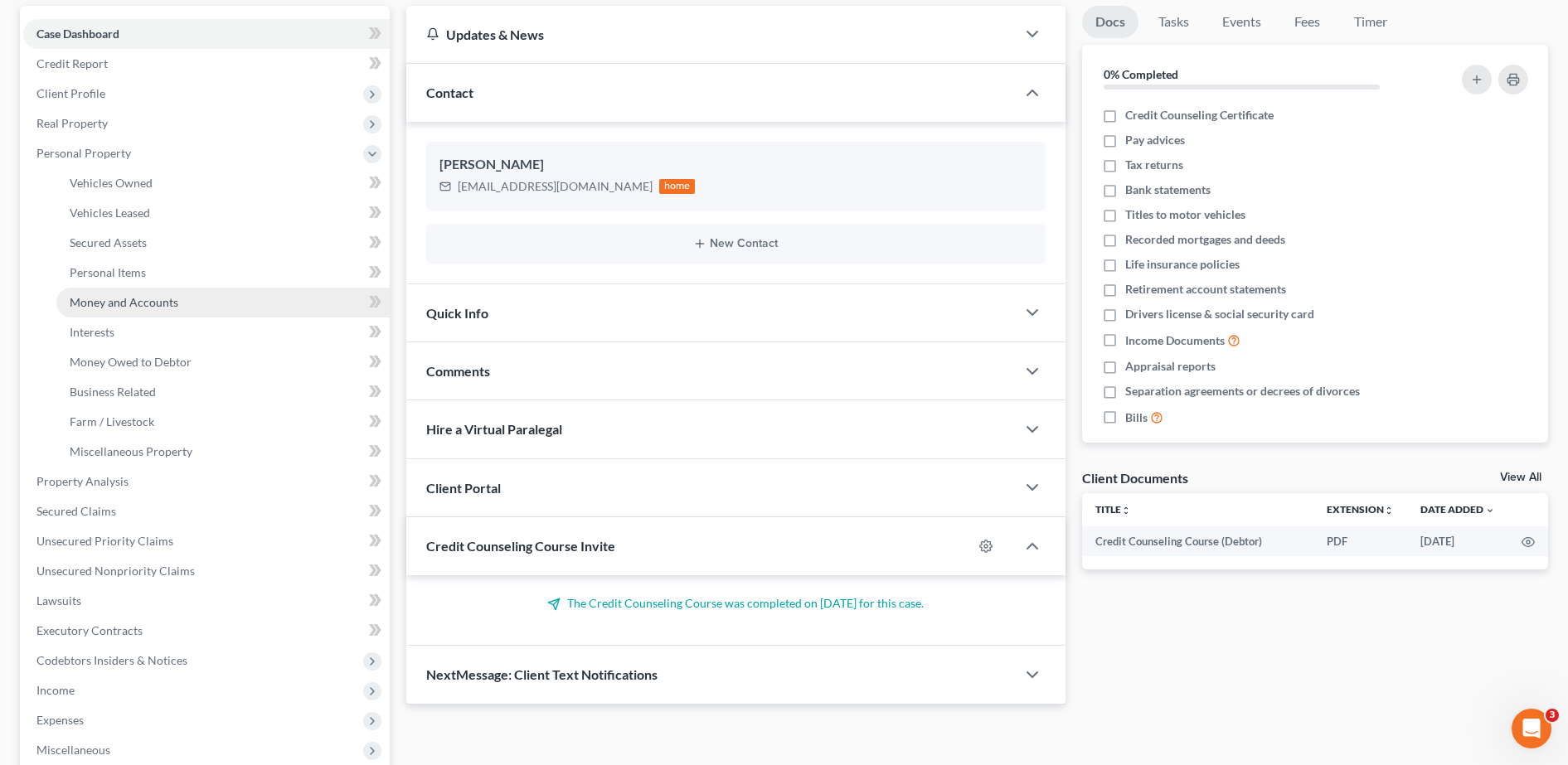
click at [135, 300] on span "Money and Accounts" at bounding box center [124, 302] width 108 height 15
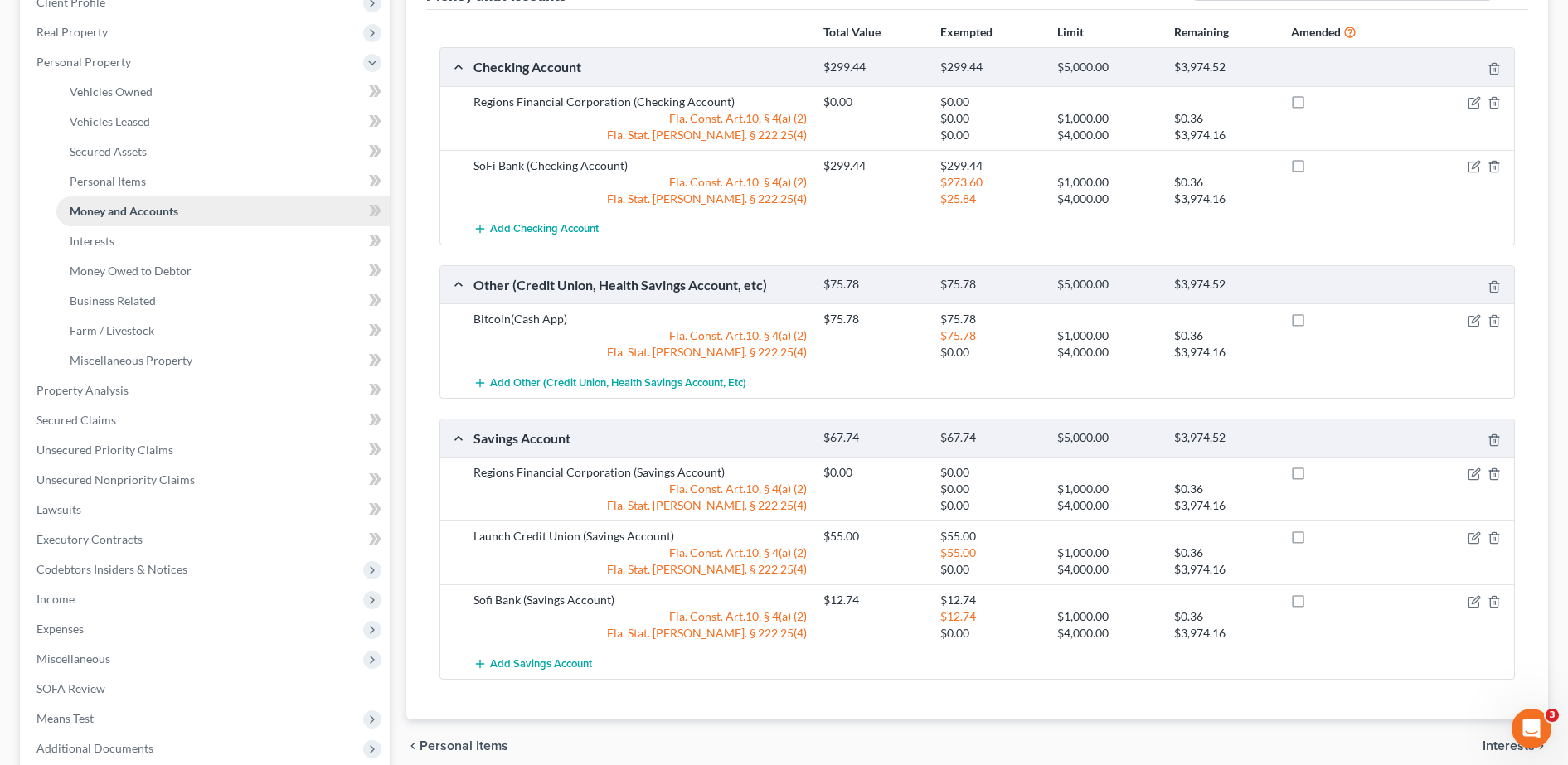
scroll to position [268, 0]
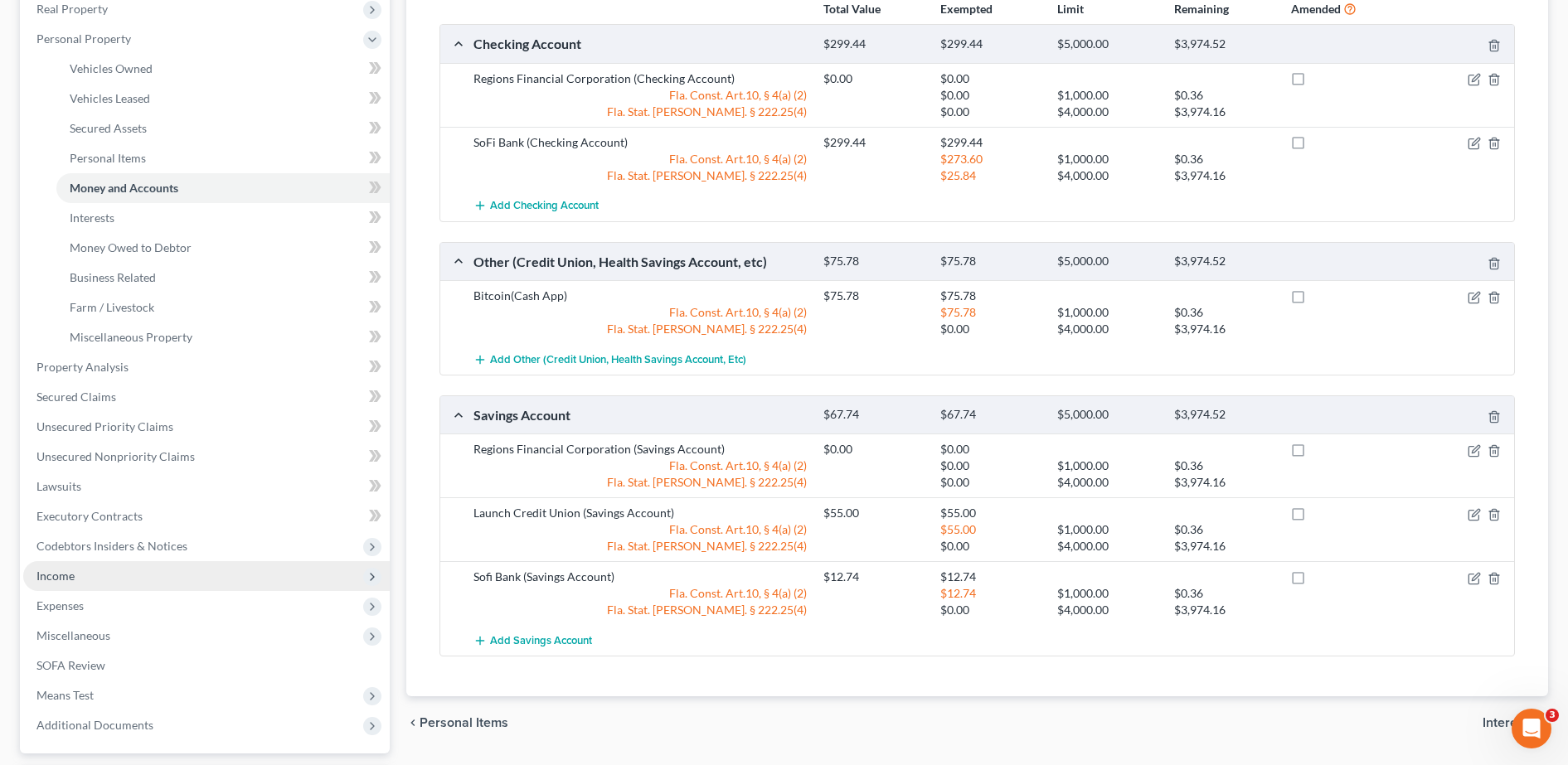
click at [104, 574] on span "Income" at bounding box center [206, 575] width 367 height 30
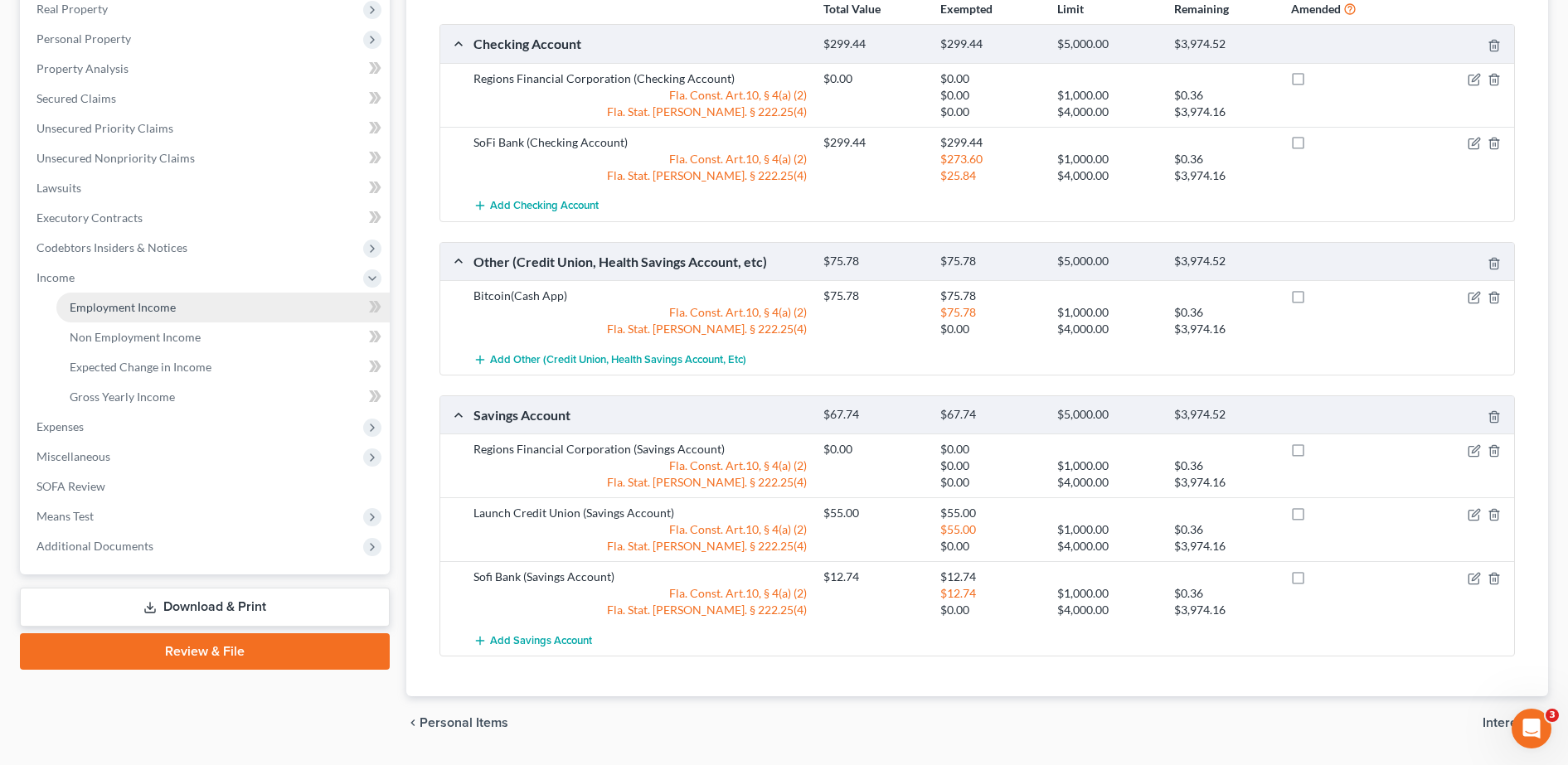
click at [158, 312] on span "Employment Income" at bounding box center [123, 307] width 106 height 15
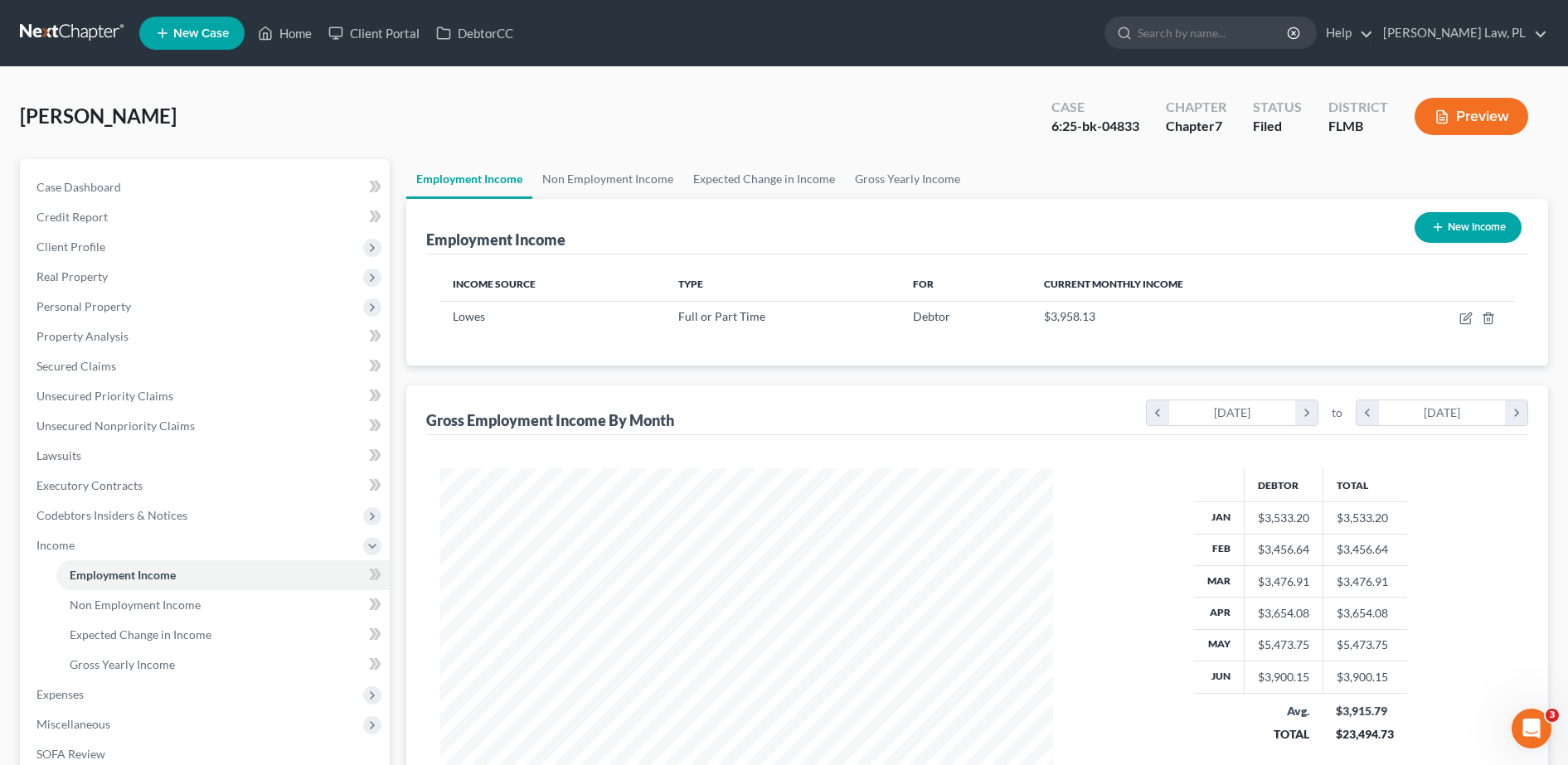
scroll to position [307, 647]
click at [271, 36] on icon at bounding box center [265, 33] width 15 height 20
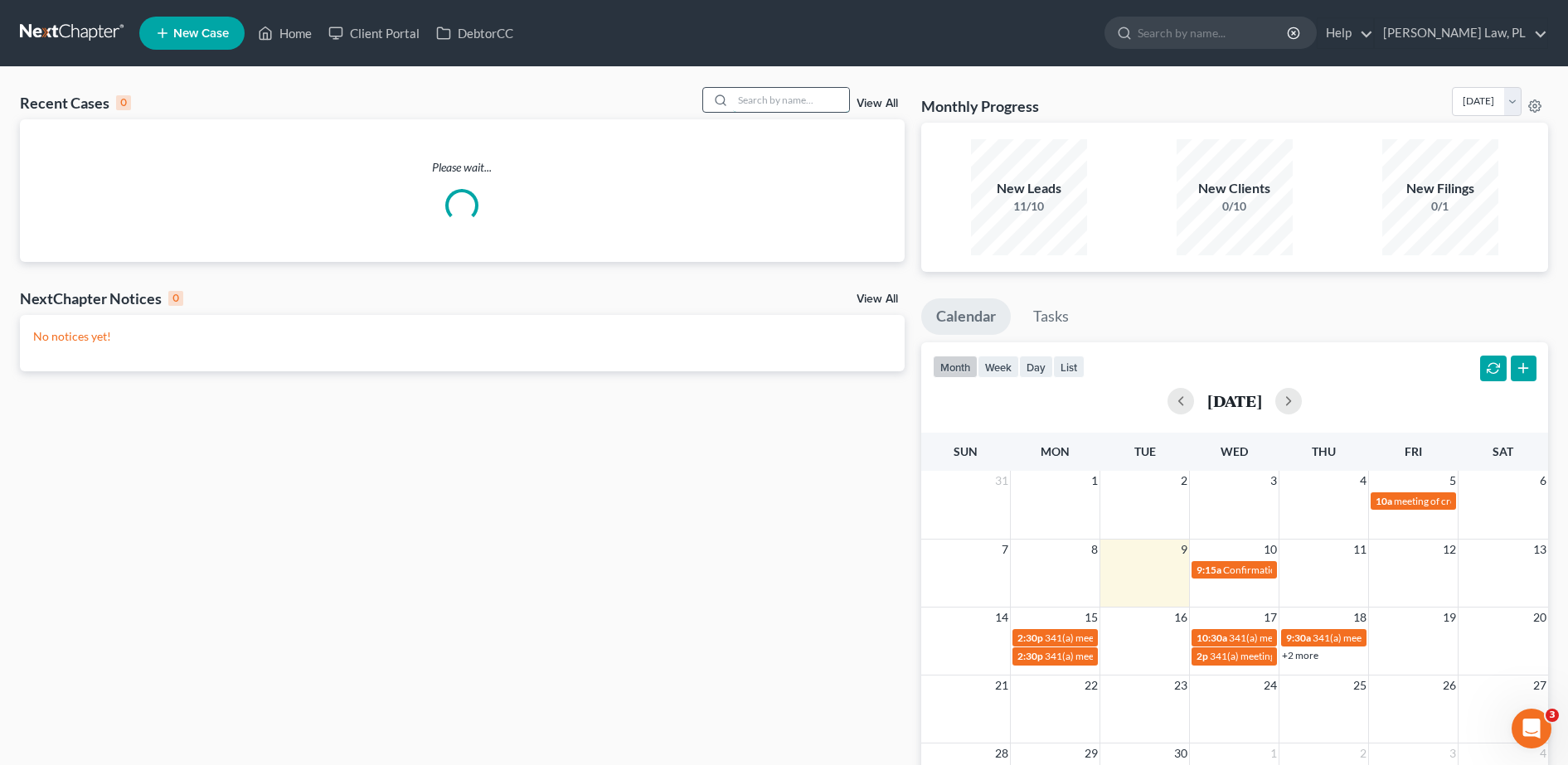
click at [761, 108] on input "search" at bounding box center [791, 100] width 116 height 24
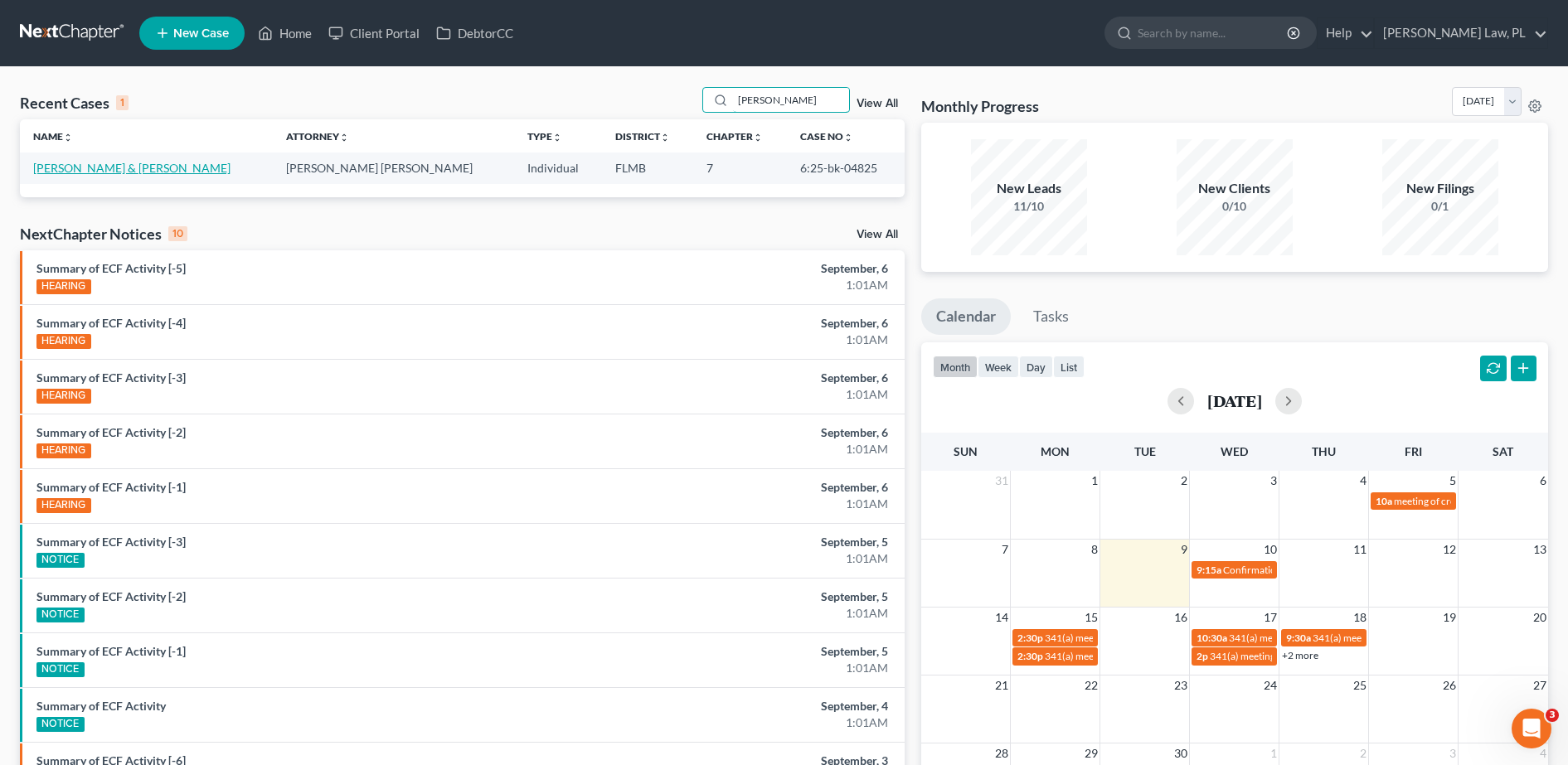
type input "[PERSON_NAME]"
click at [102, 163] on link "[PERSON_NAME] & [PERSON_NAME]" at bounding box center [132, 167] width 197 height 15
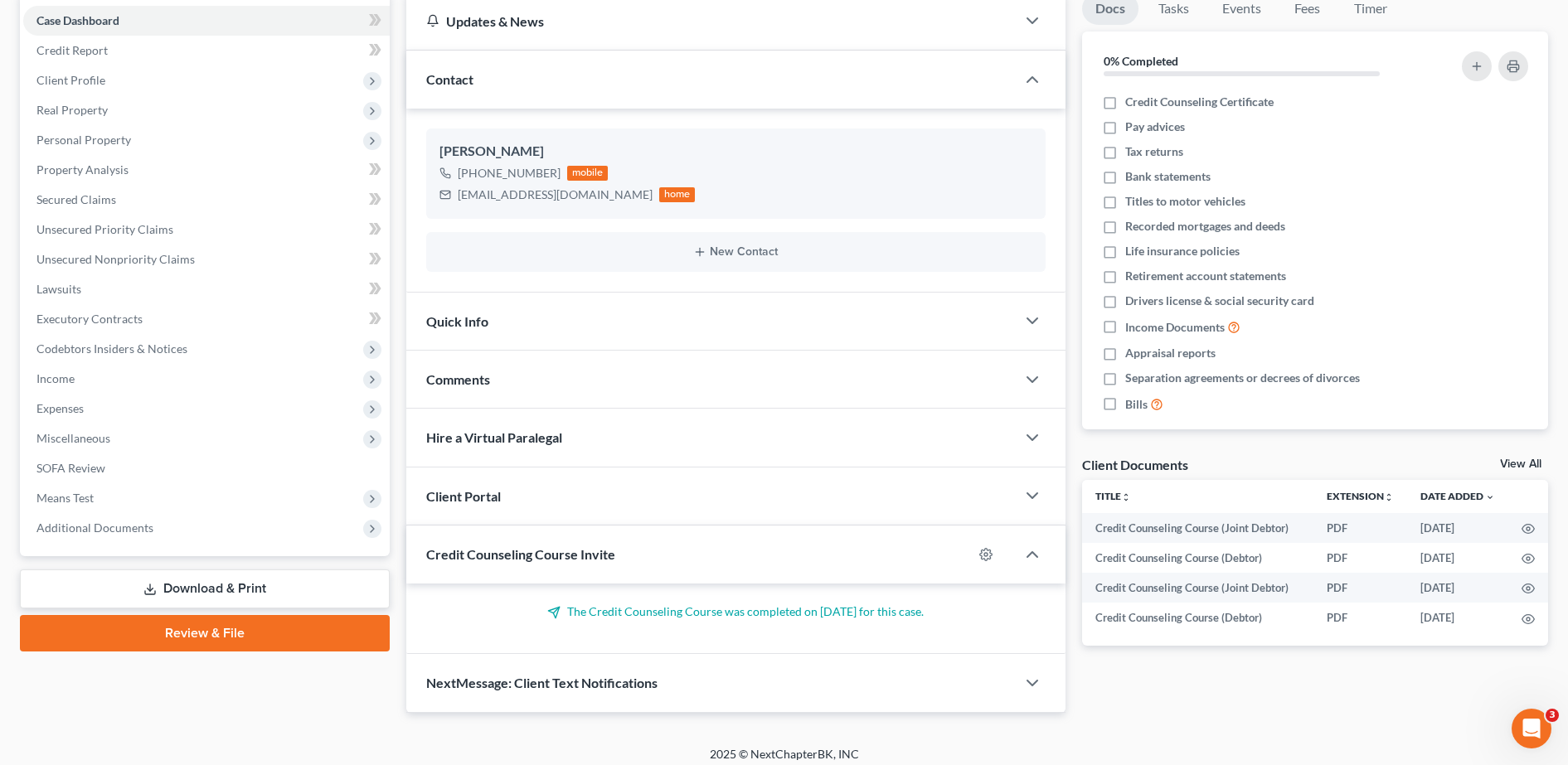
scroll to position [174, 0]
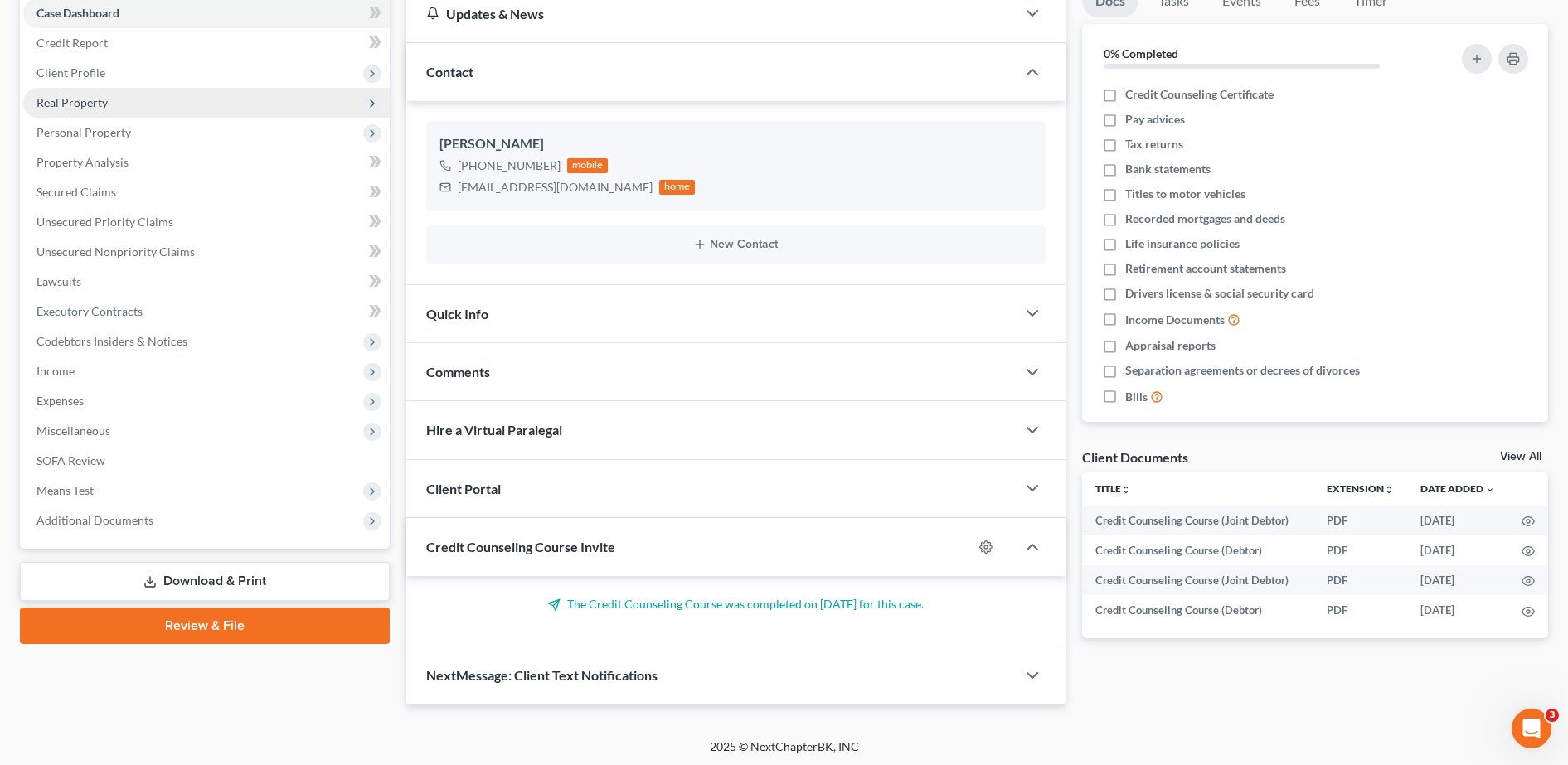
click at [185, 115] on span "Real Property" at bounding box center [206, 103] width 367 height 30
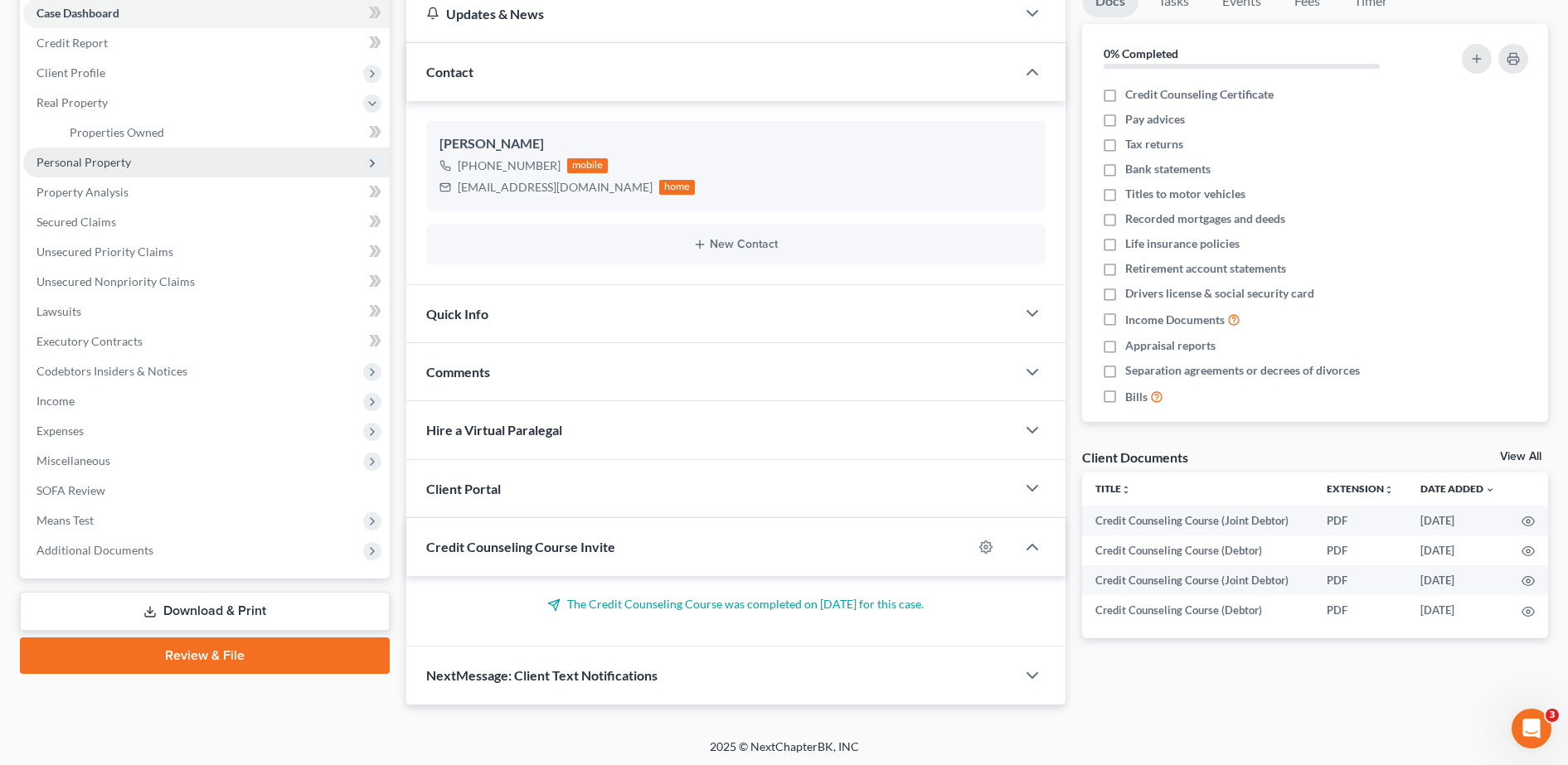
click at [133, 156] on span "Personal Property" at bounding box center [206, 162] width 367 height 30
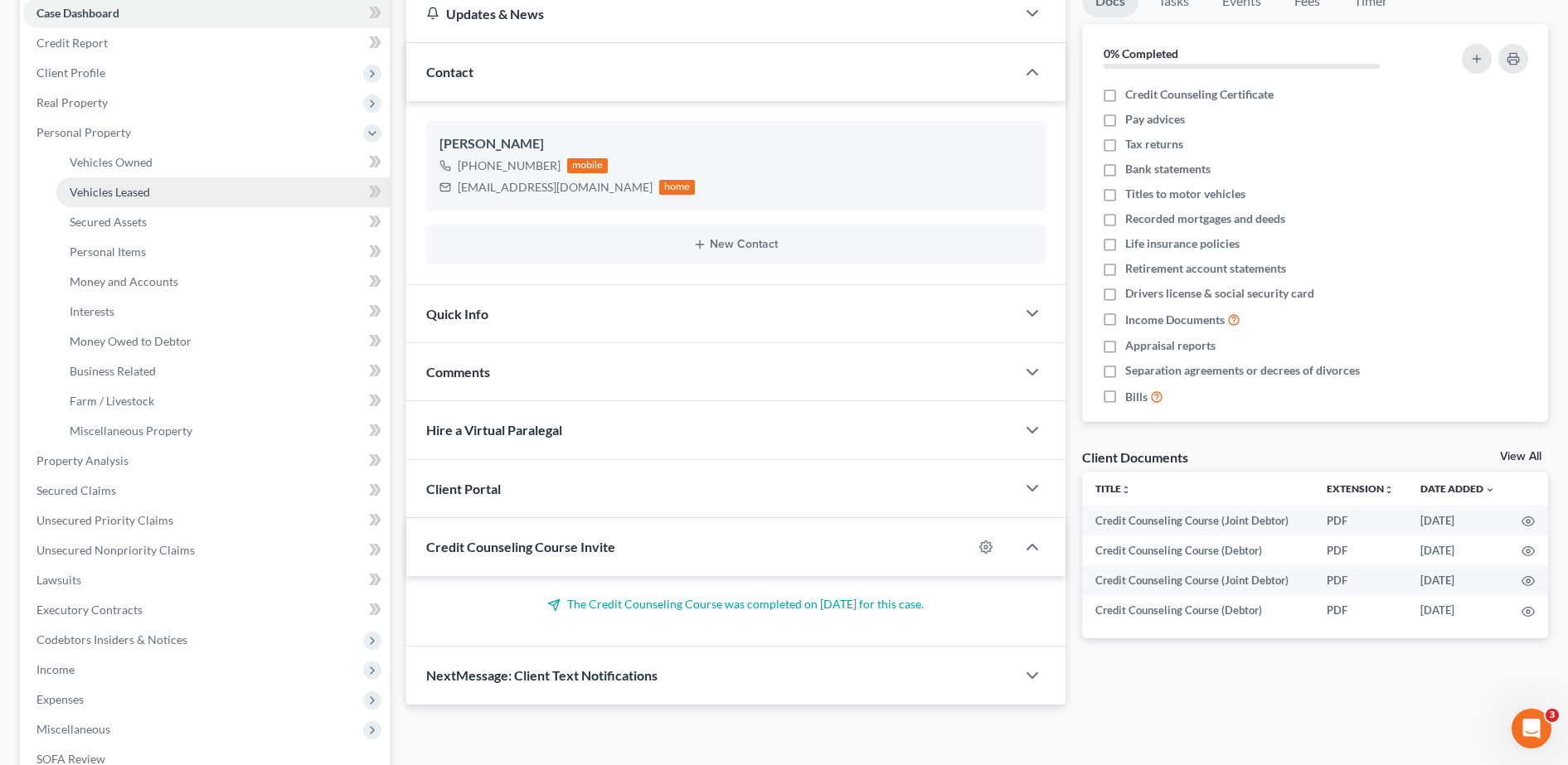
click at [148, 177] on link "Vehicles Leased" at bounding box center [222, 191] width 334 height 30
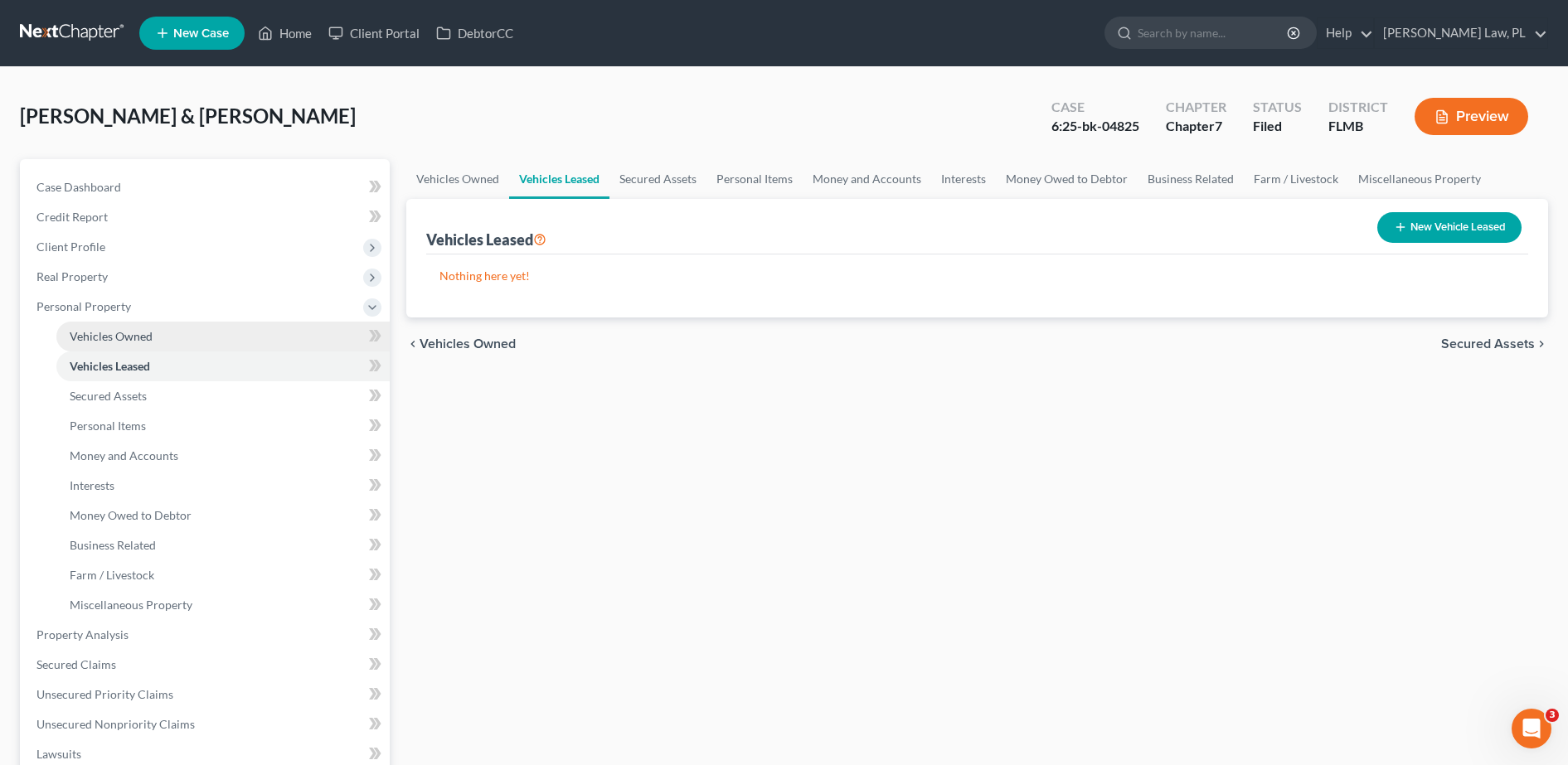
click at [159, 329] on link "Vehicles Owned" at bounding box center [222, 337] width 334 height 30
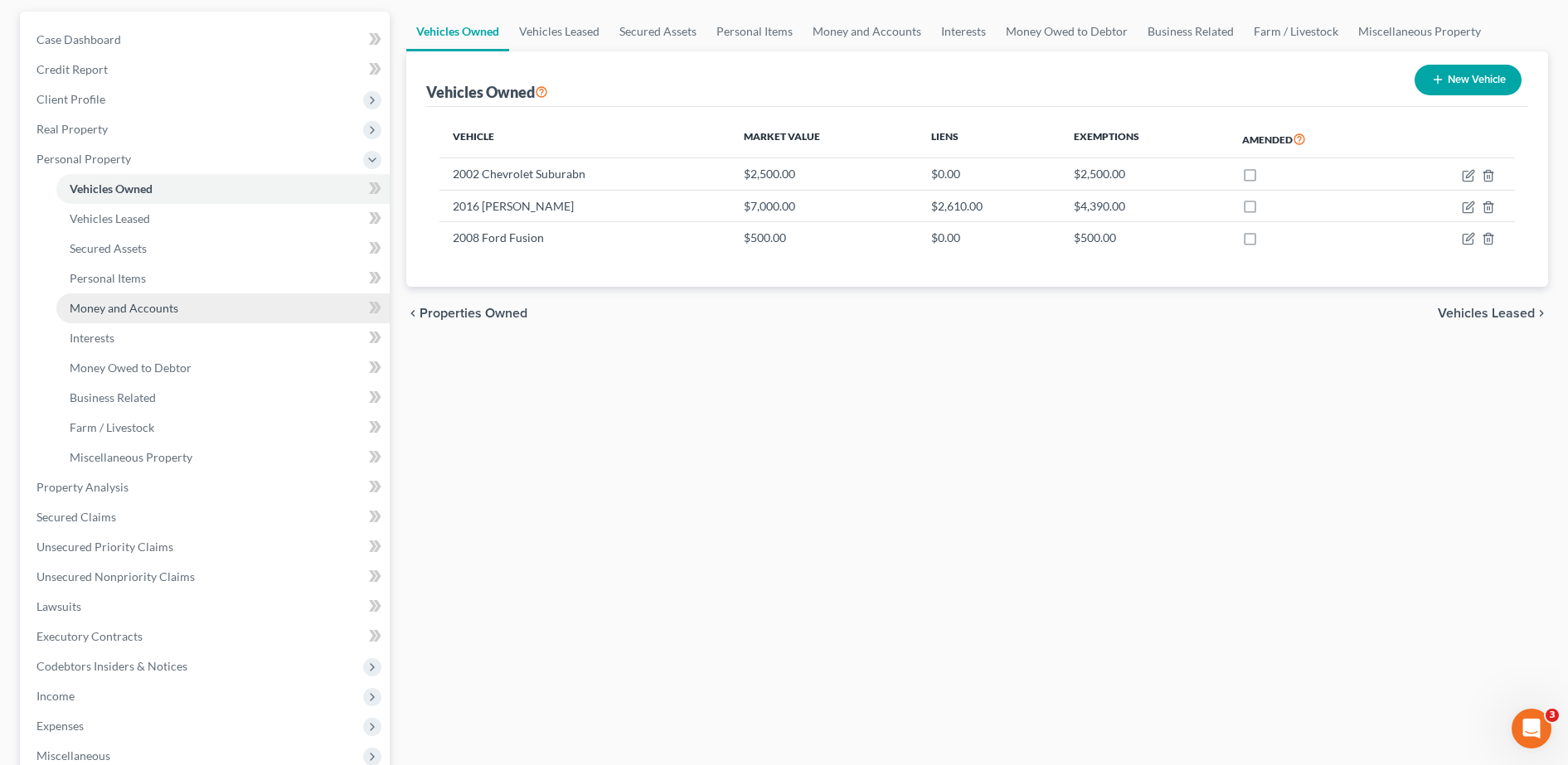
scroll to position [156, 0]
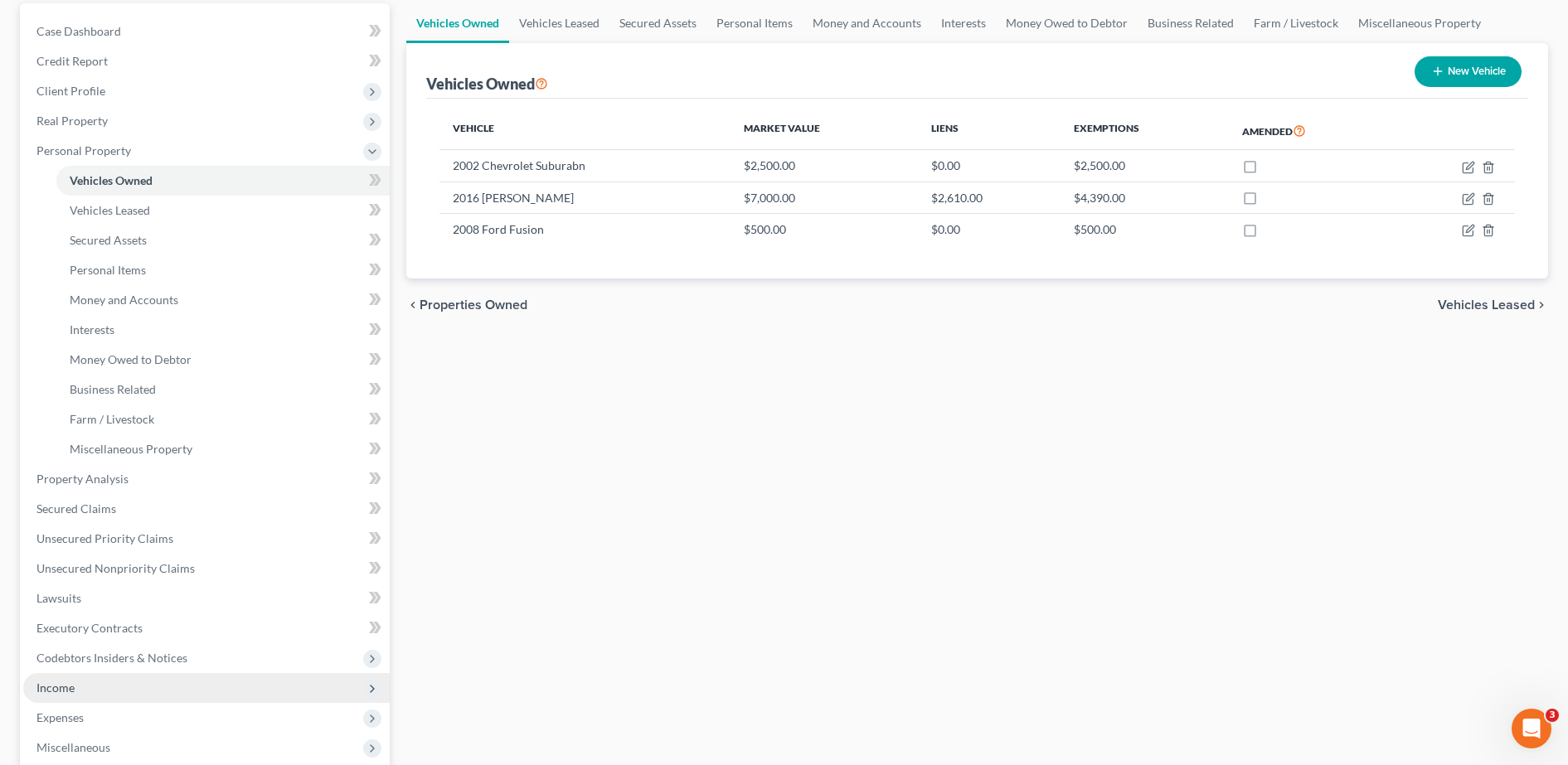
click at [102, 684] on span "Income" at bounding box center [206, 688] width 367 height 30
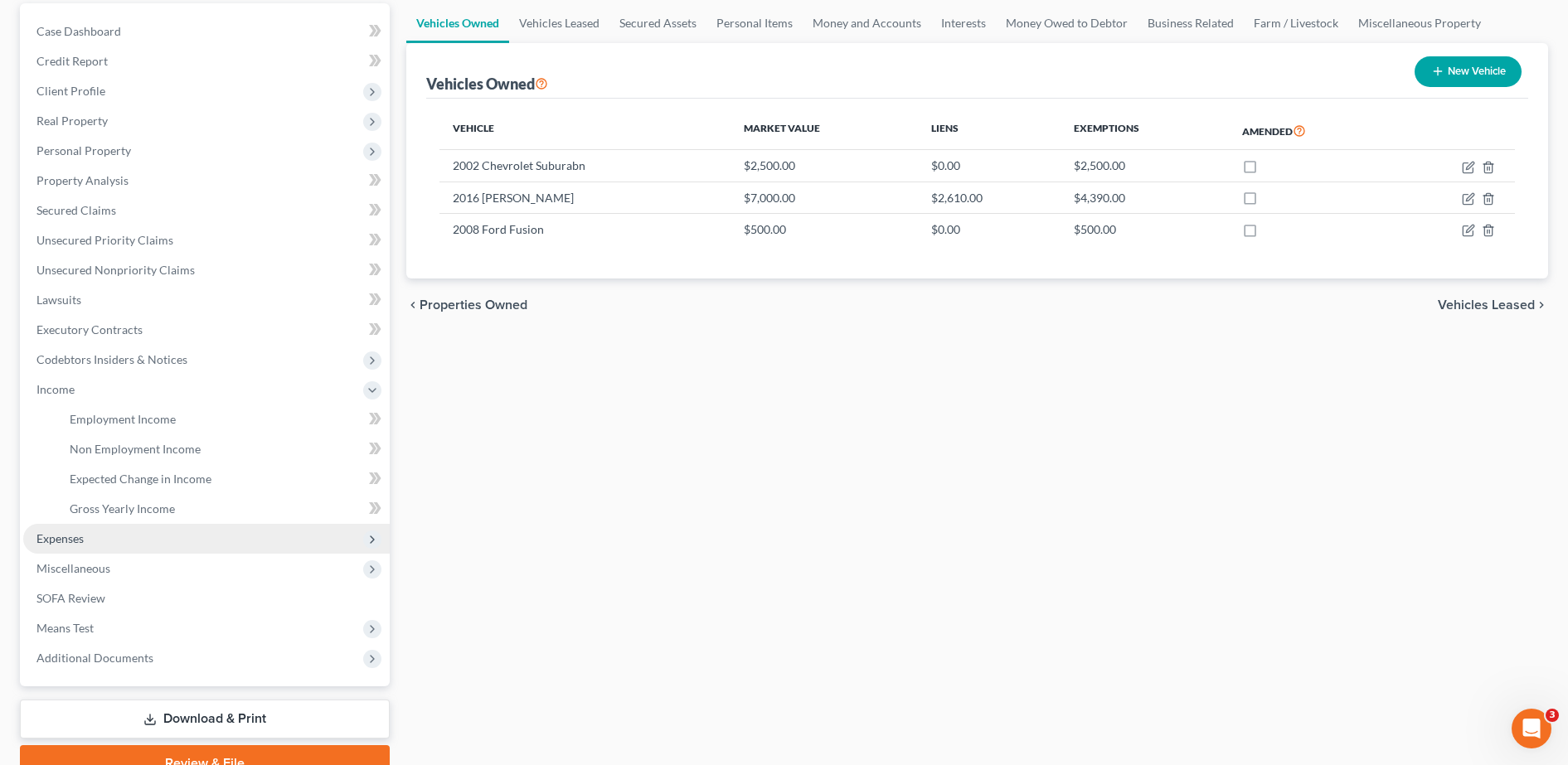
scroll to position [186, 0]
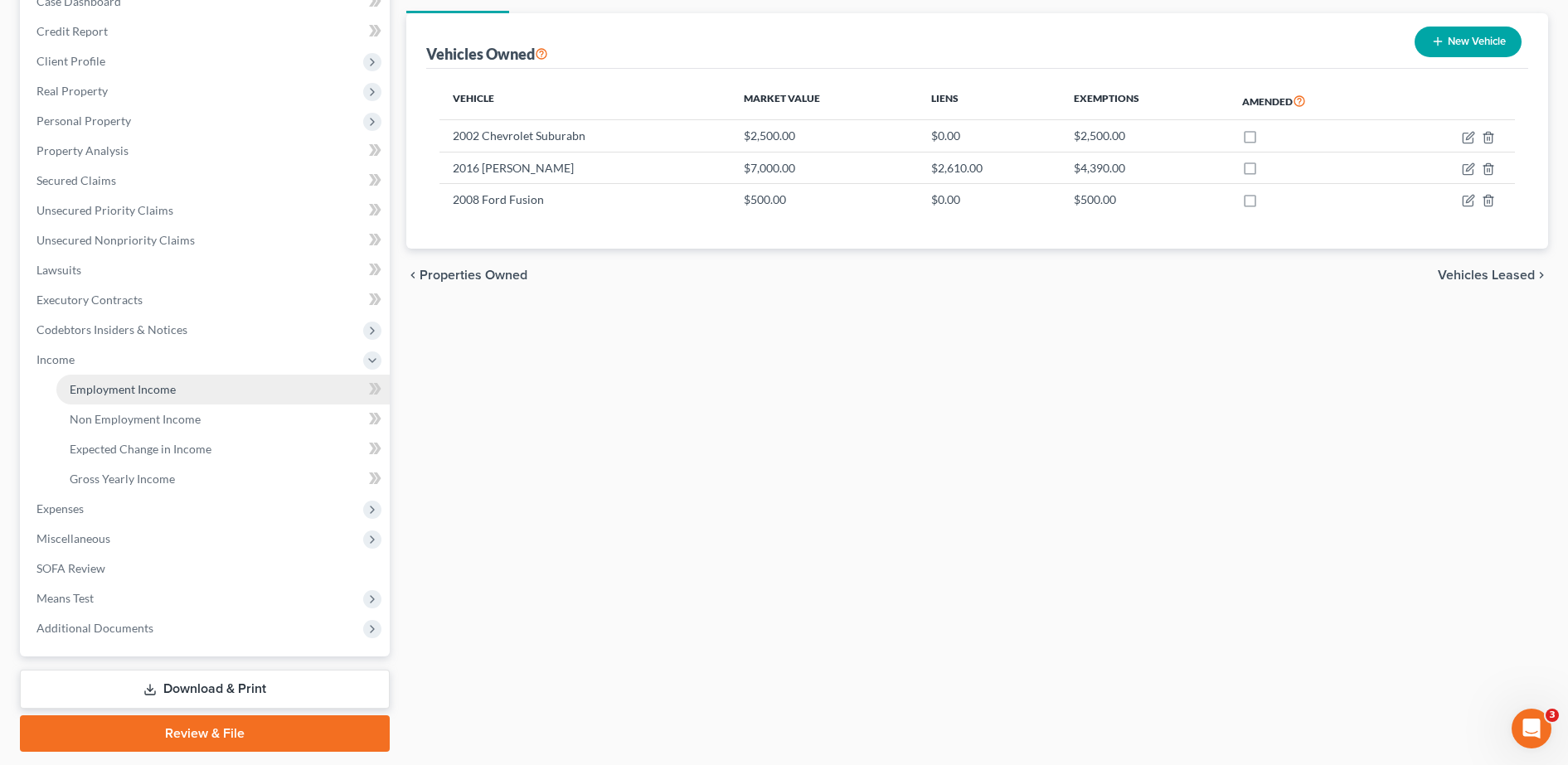
click at [133, 393] on span "Employment Income" at bounding box center [123, 389] width 106 height 15
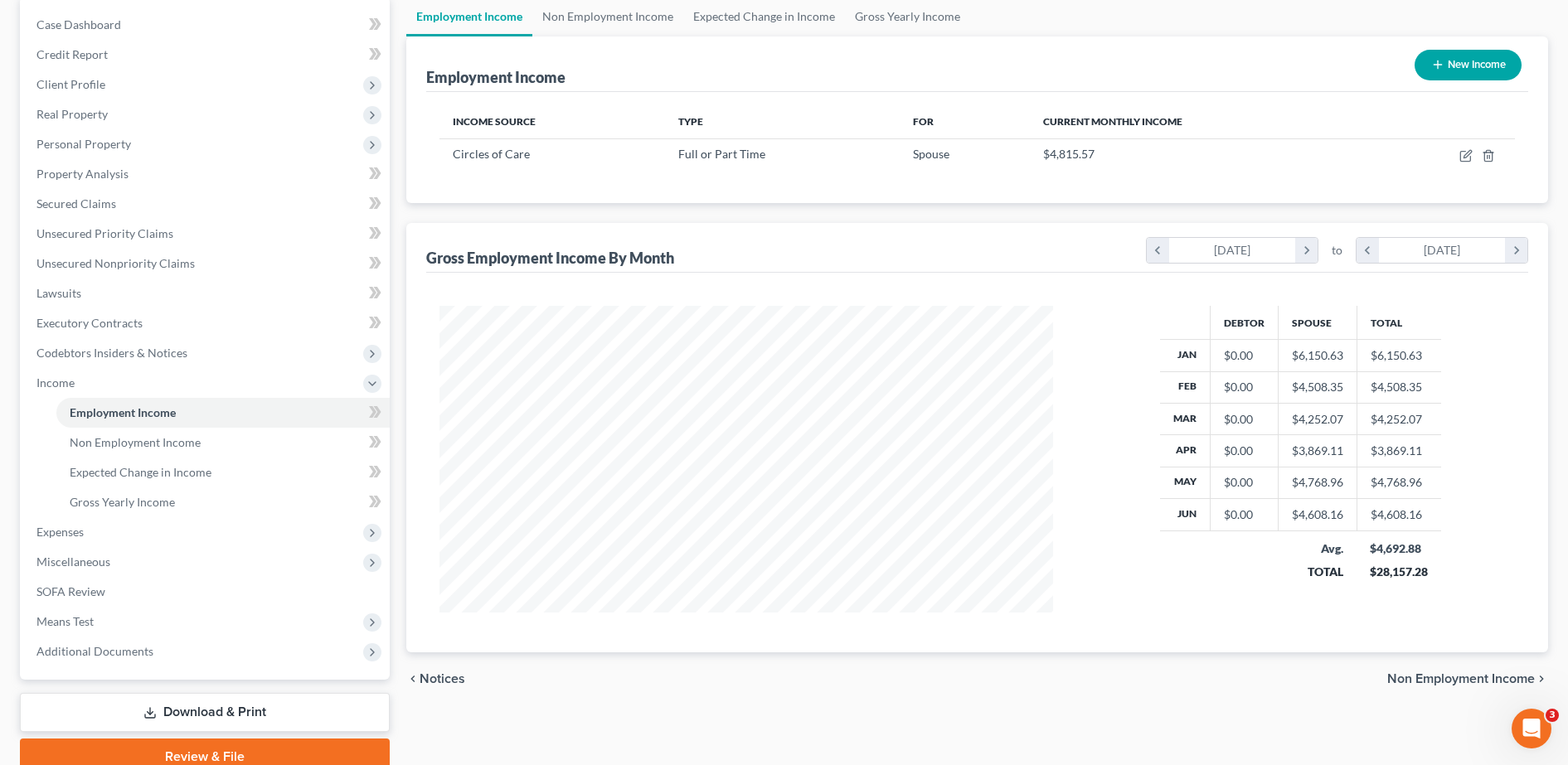
scroll to position [136, 0]
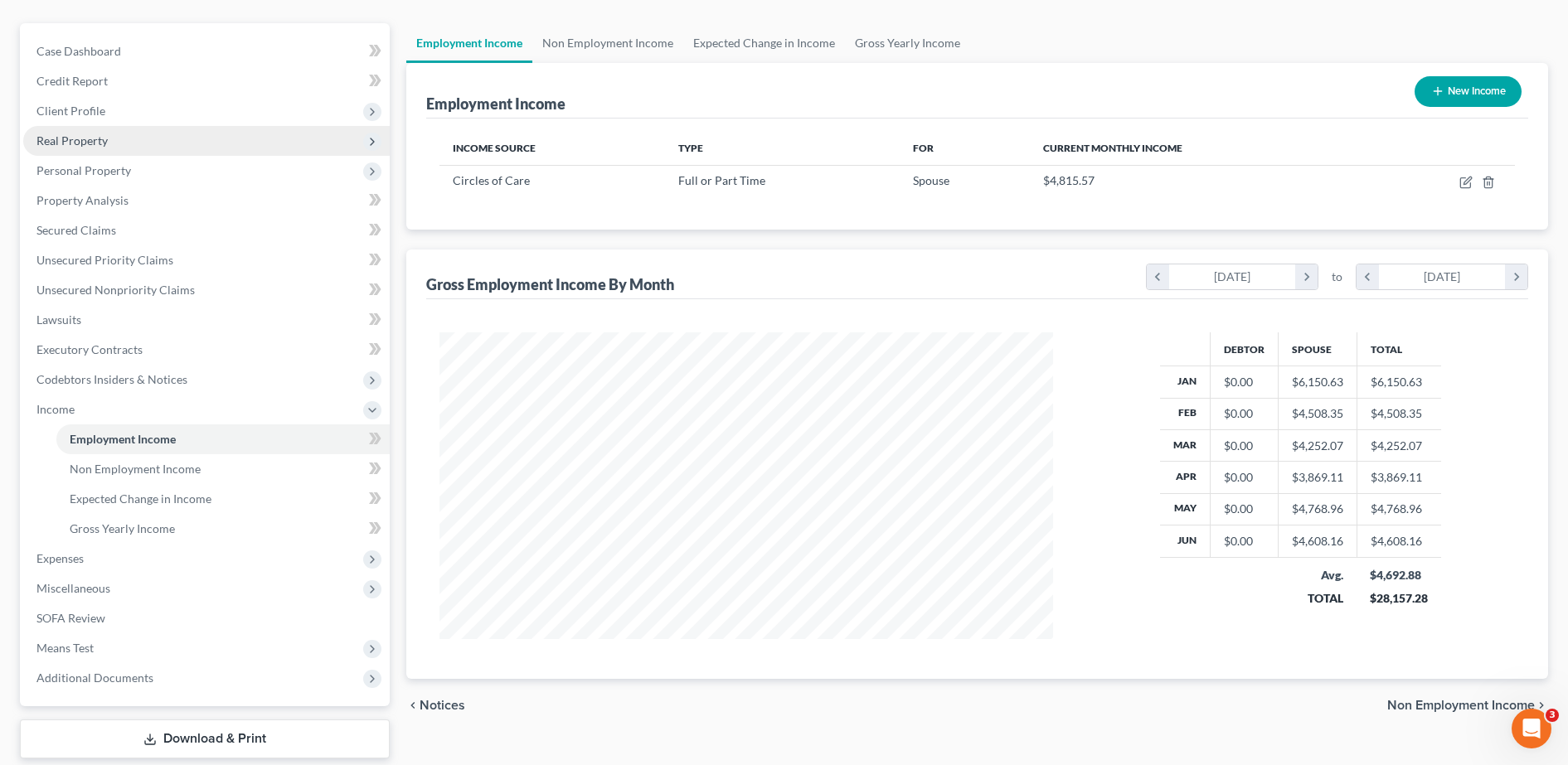
click at [193, 140] on span "Real Property" at bounding box center [206, 140] width 367 height 30
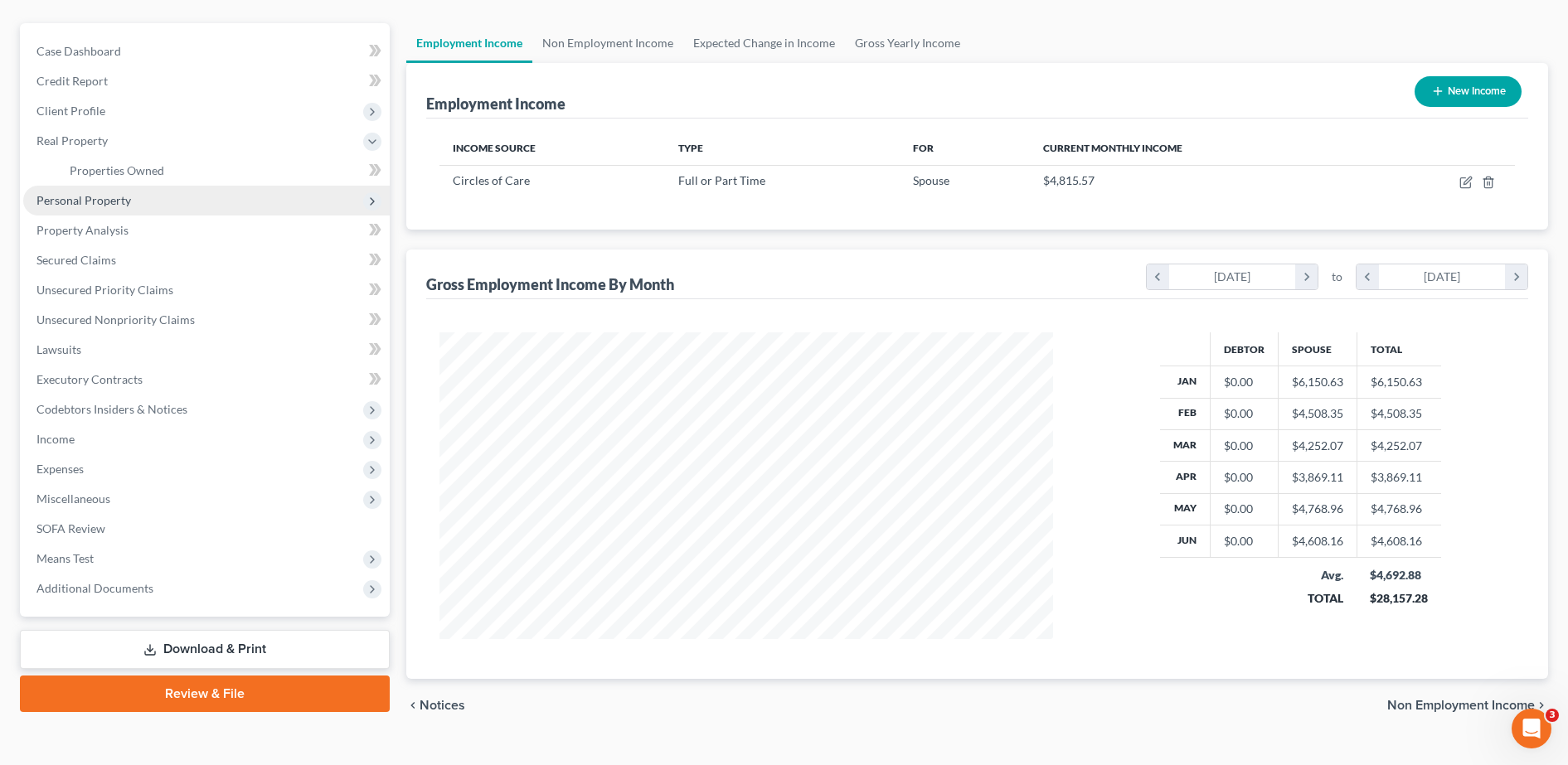
click at [117, 208] on span "Personal Property" at bounding box center [206, 200] width 367 height 30
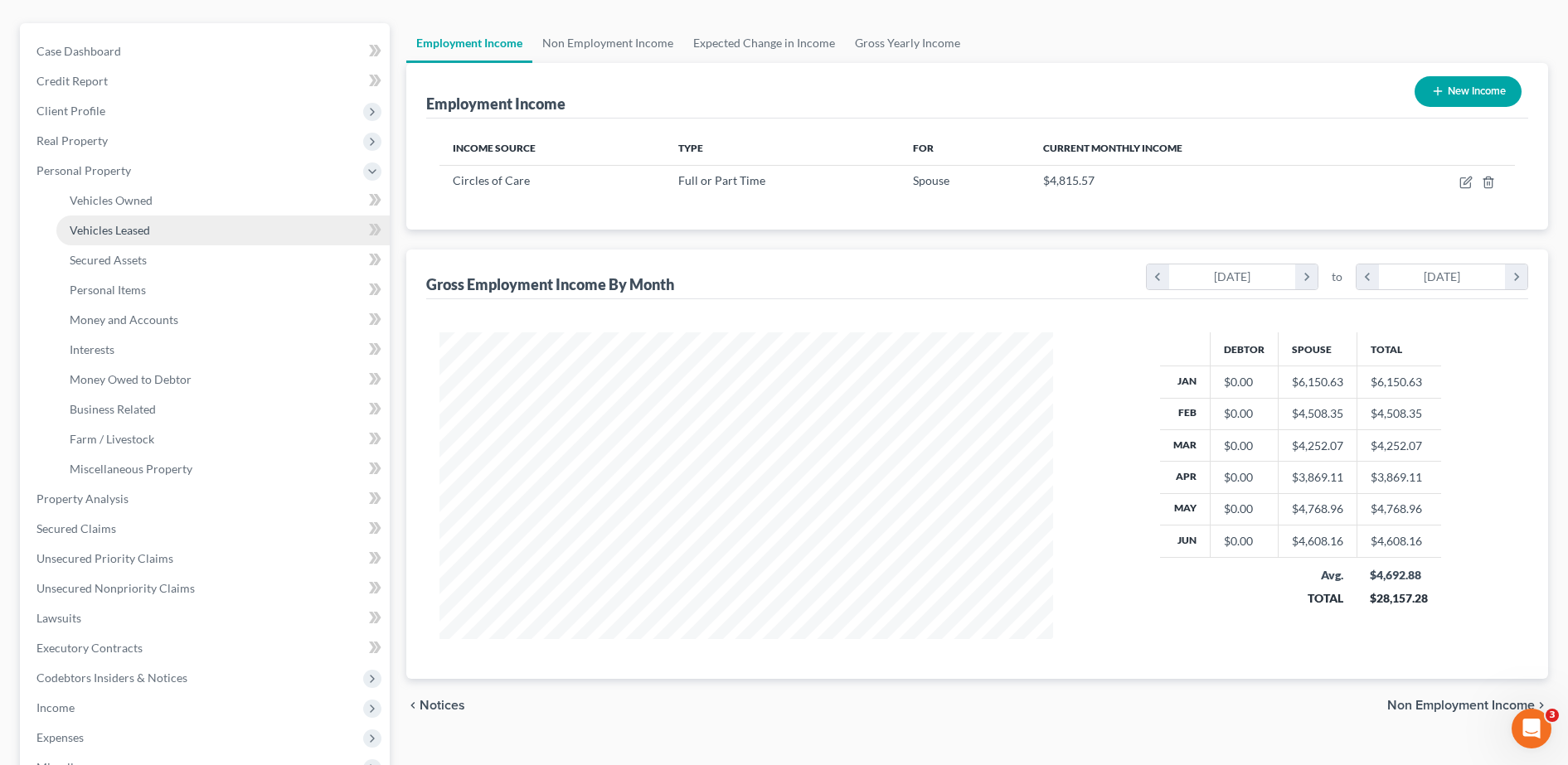
click at [125, 226] on span "Vehicles Leased" at bounding box center [109, 230] width 80 height 15
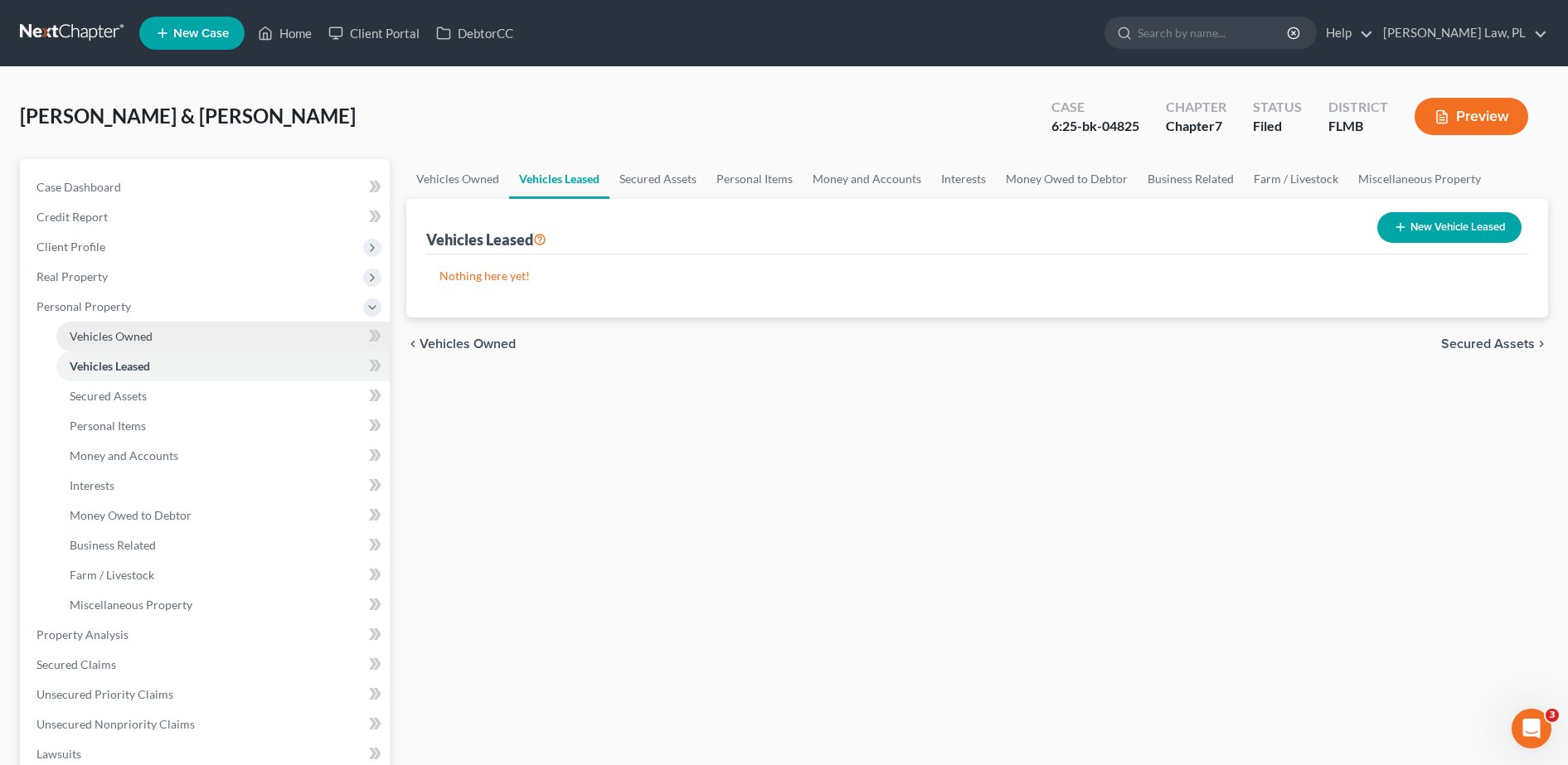
click at [146, 322] on link "Vehicles Owned" at bounding box center [222, 337] width 334 height 30
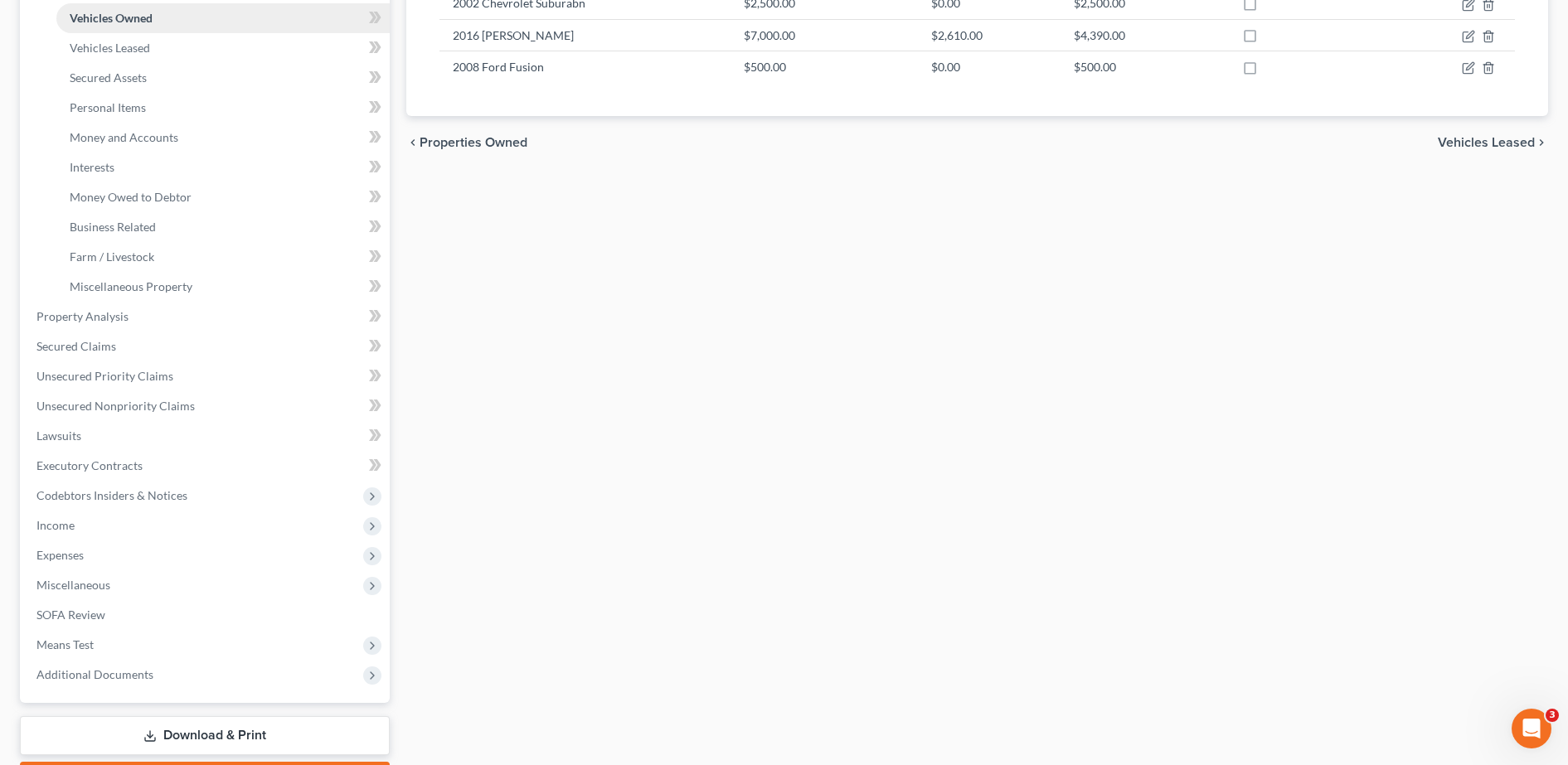
scroll to position [323, 0]
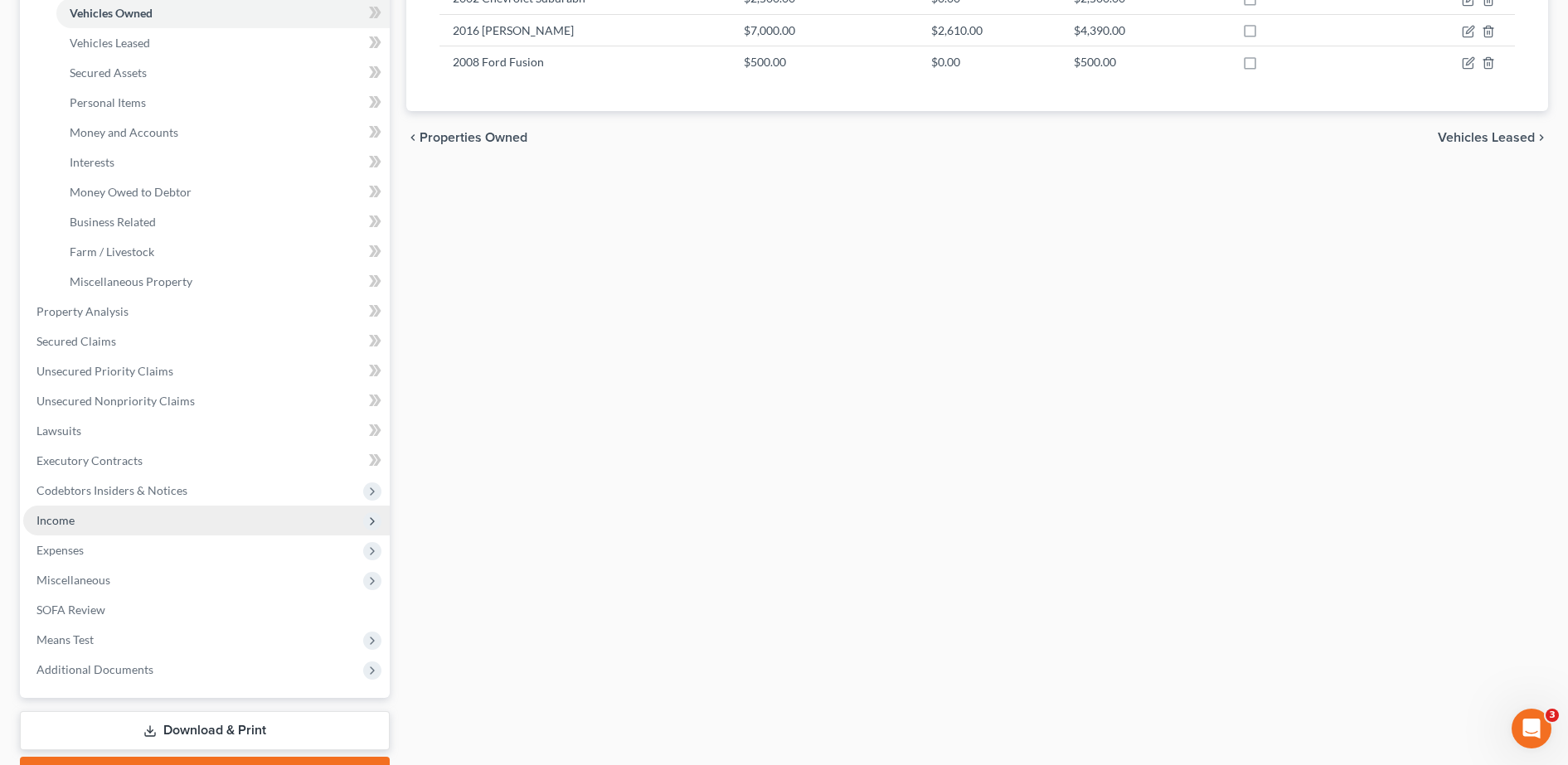
click at [125, 514] on span "Income" at bounding box center [206, 520] width 367 height 30
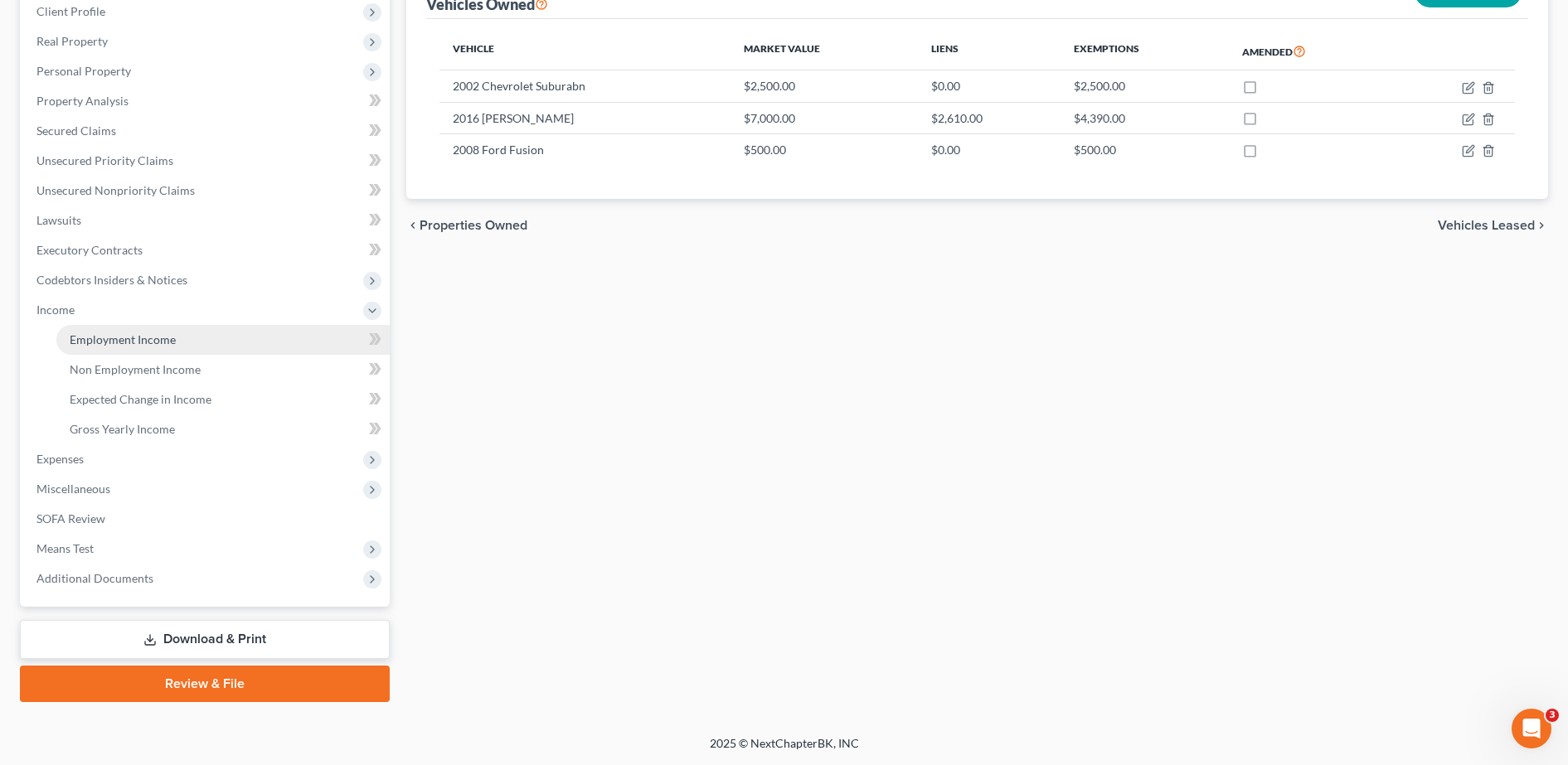
click at [147, 339] on span "Employment Income" at bounding box center [123, 339] width 106 height 15
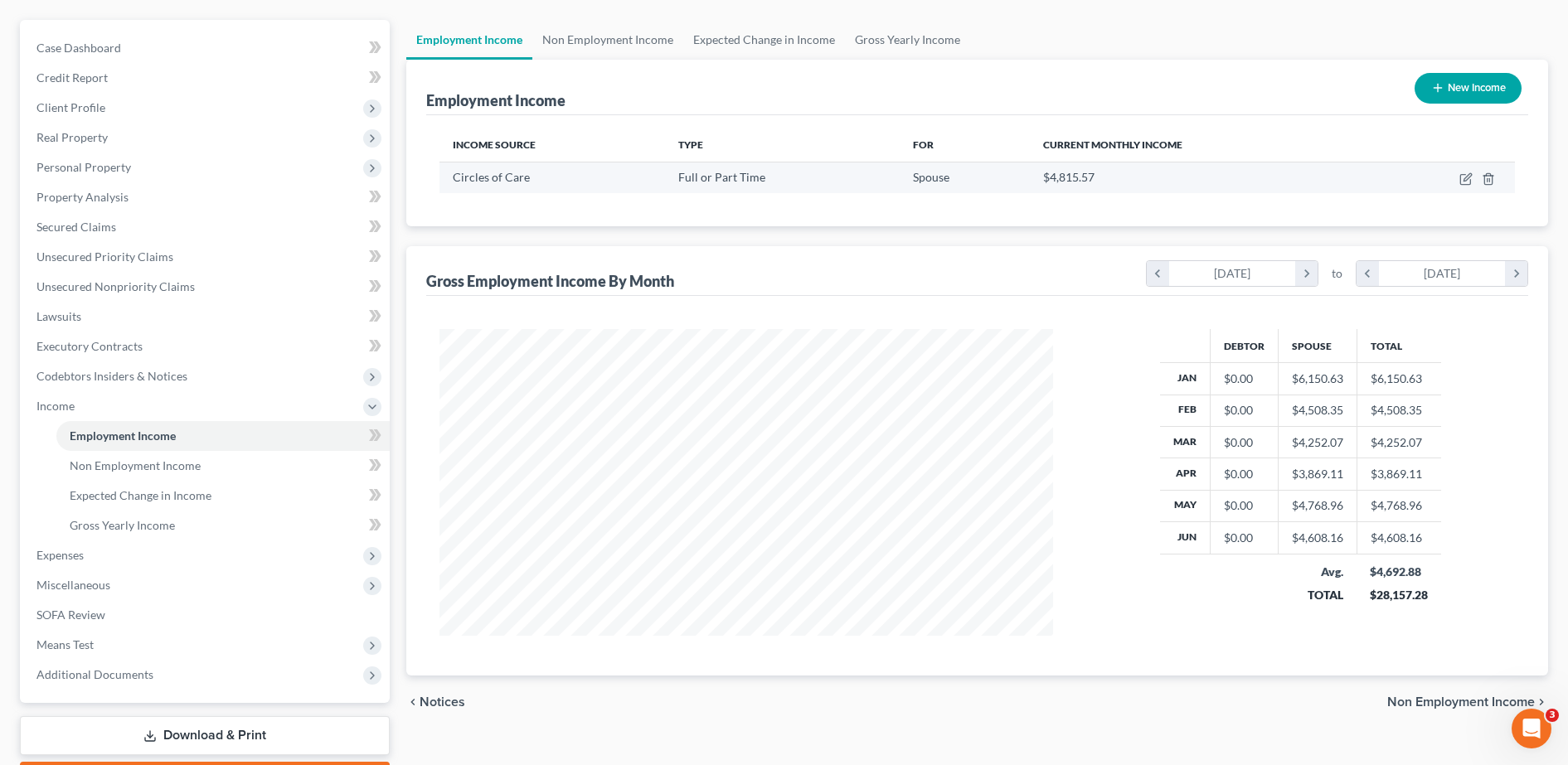
scroll to position [157, 0]
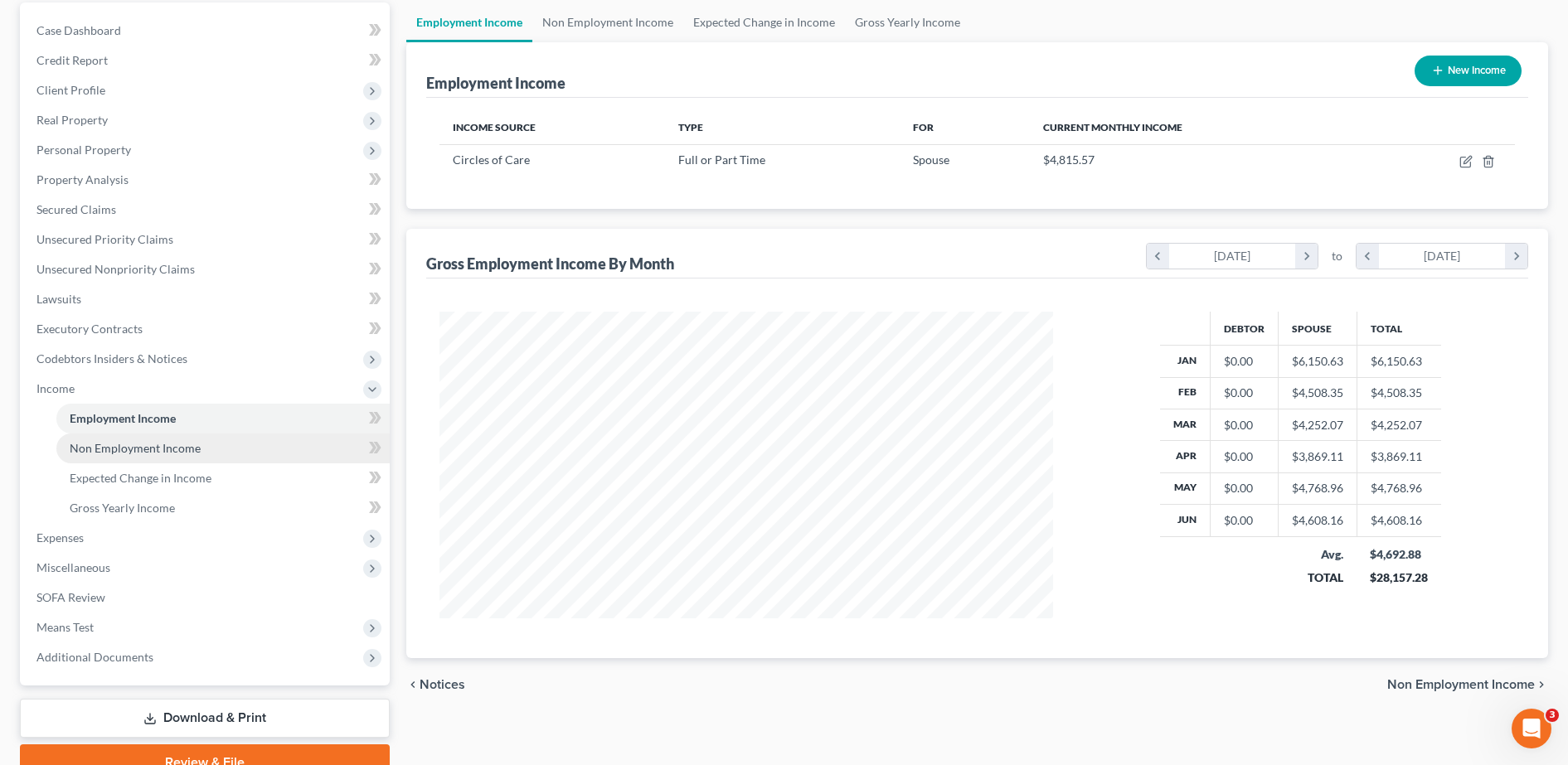
click at [209, 447] on link "Non Employment Income" at bounding box center [222, 448] width 334 height 30
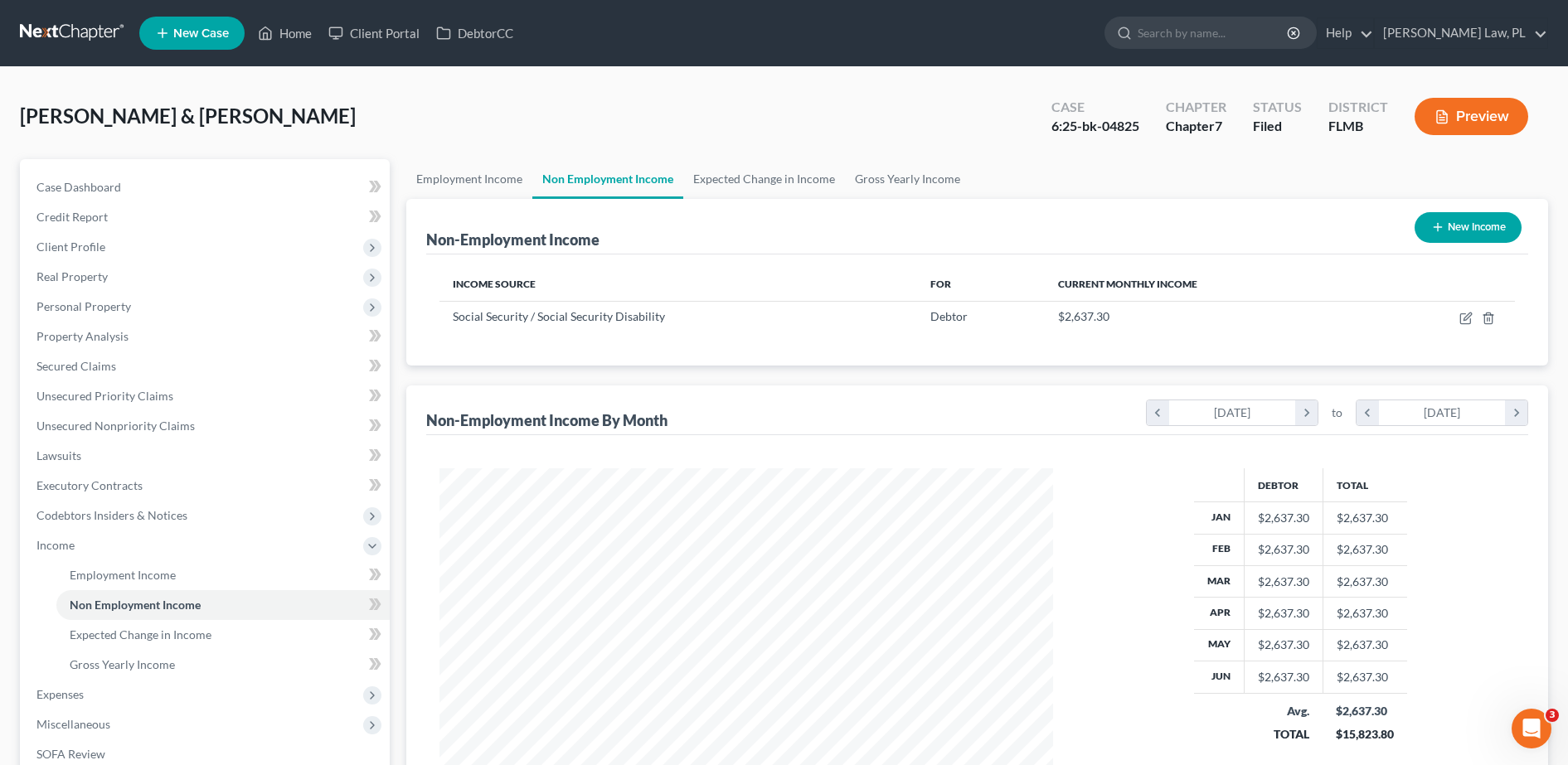
scroll to position [49, 0]
